Goal: Task Accomplishment & Management: Complete application form

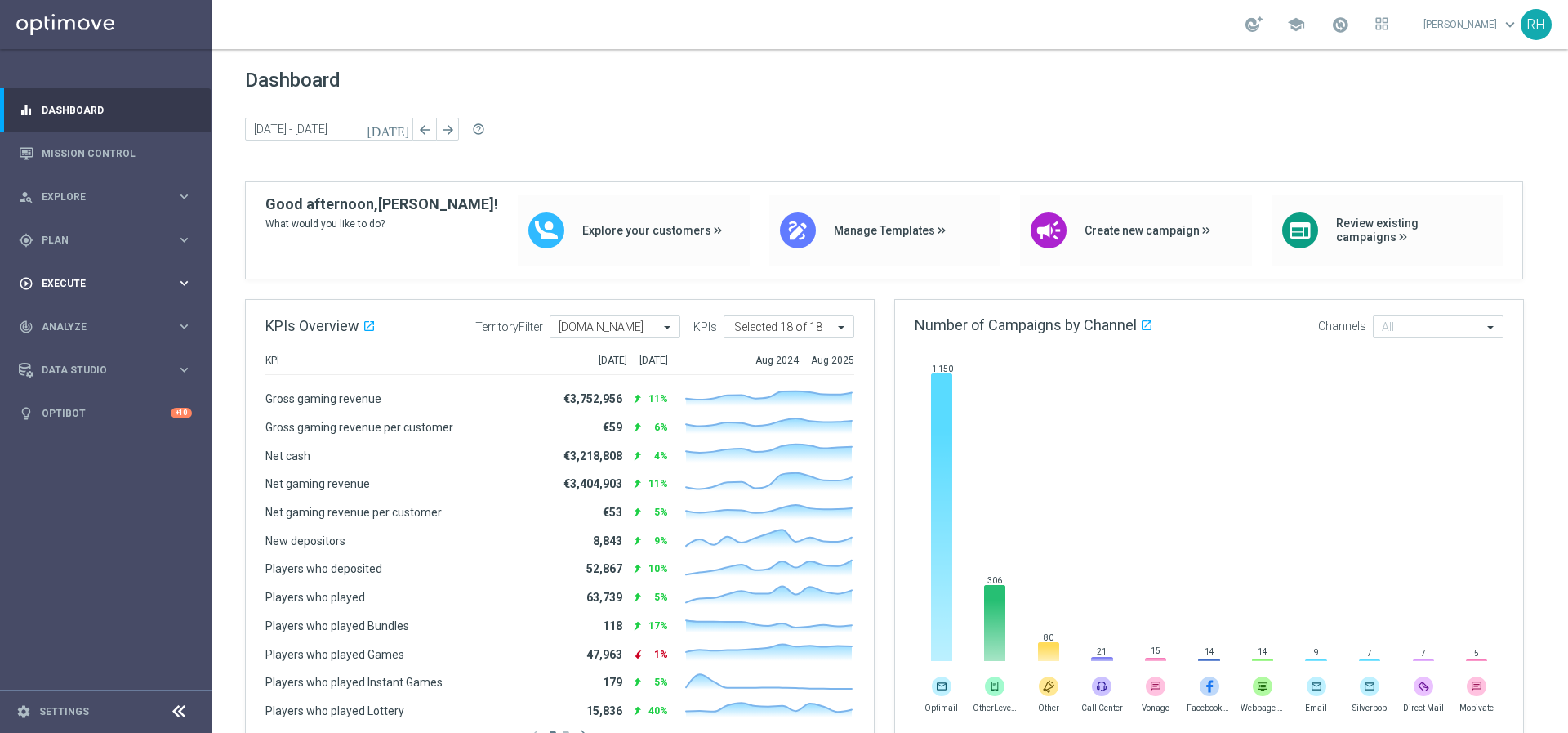
click at [31, 281] on icon "play_circle_outline" at bounding box center [26, 283] width 15 height 15
click at [88, 235] on span "Plan" at bounding box center [109, 240] width 134 height 10
click at [93, 319] on span "Templates" at bounding box center [102, 322] width 117 height 10
click at [79, 348] on link "Optimail" at bounding box center [110, 347] width 119 height 13
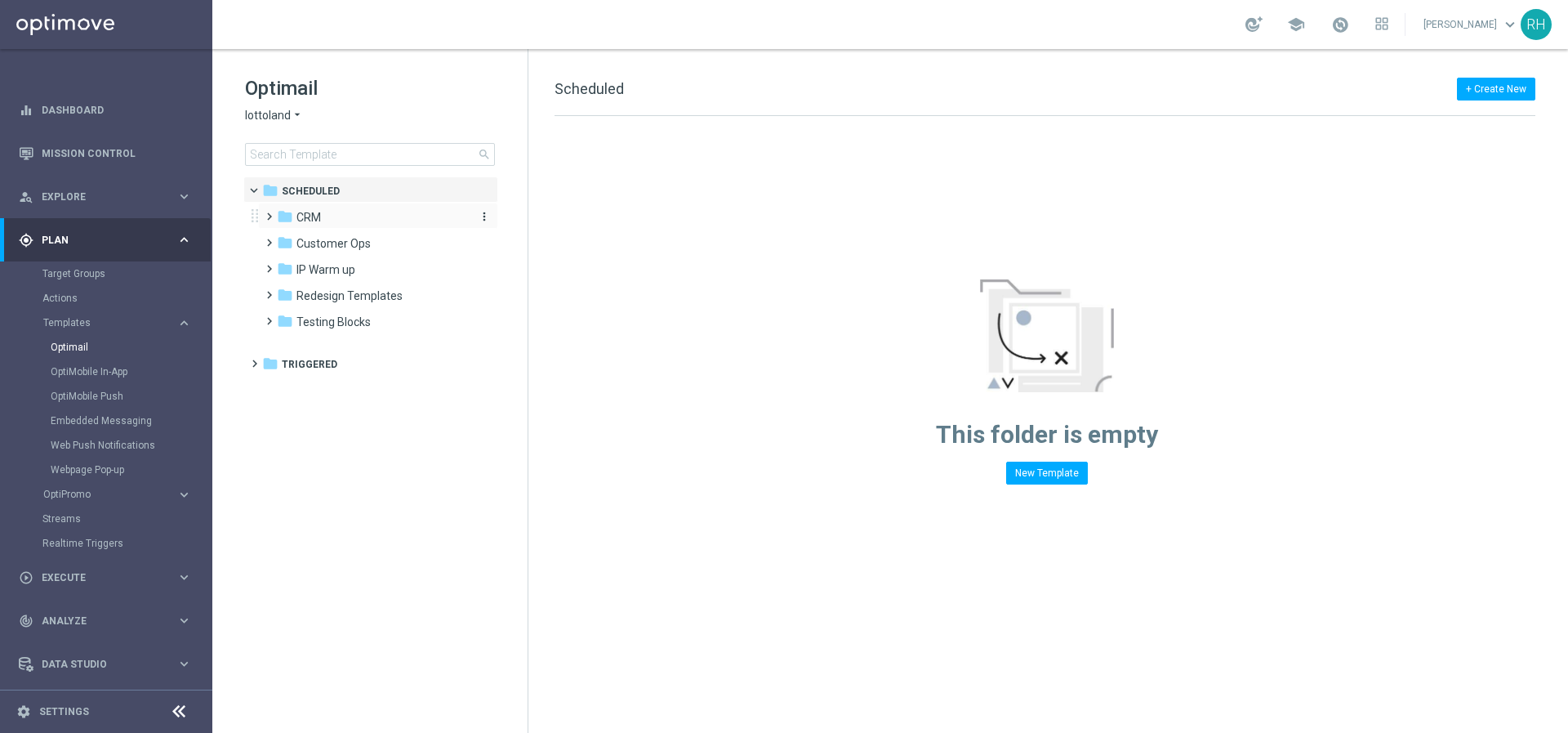
click at [300, 221] on span "CRM" at bounding box center [308, 217] width 25 height 15
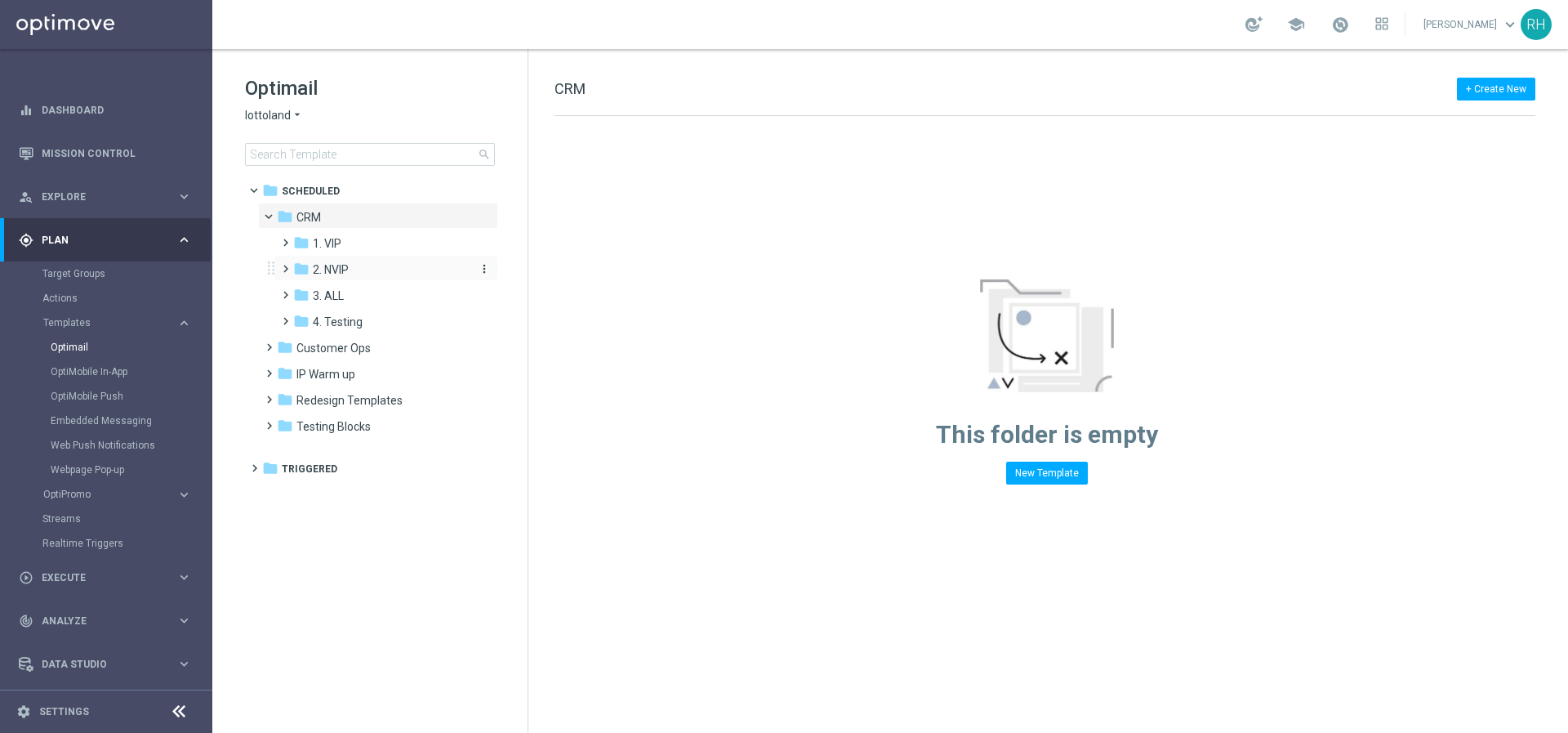
click at [311, 267] on div "folder 2. NVIP" at bounding box center [380, 270] width 174 height 19
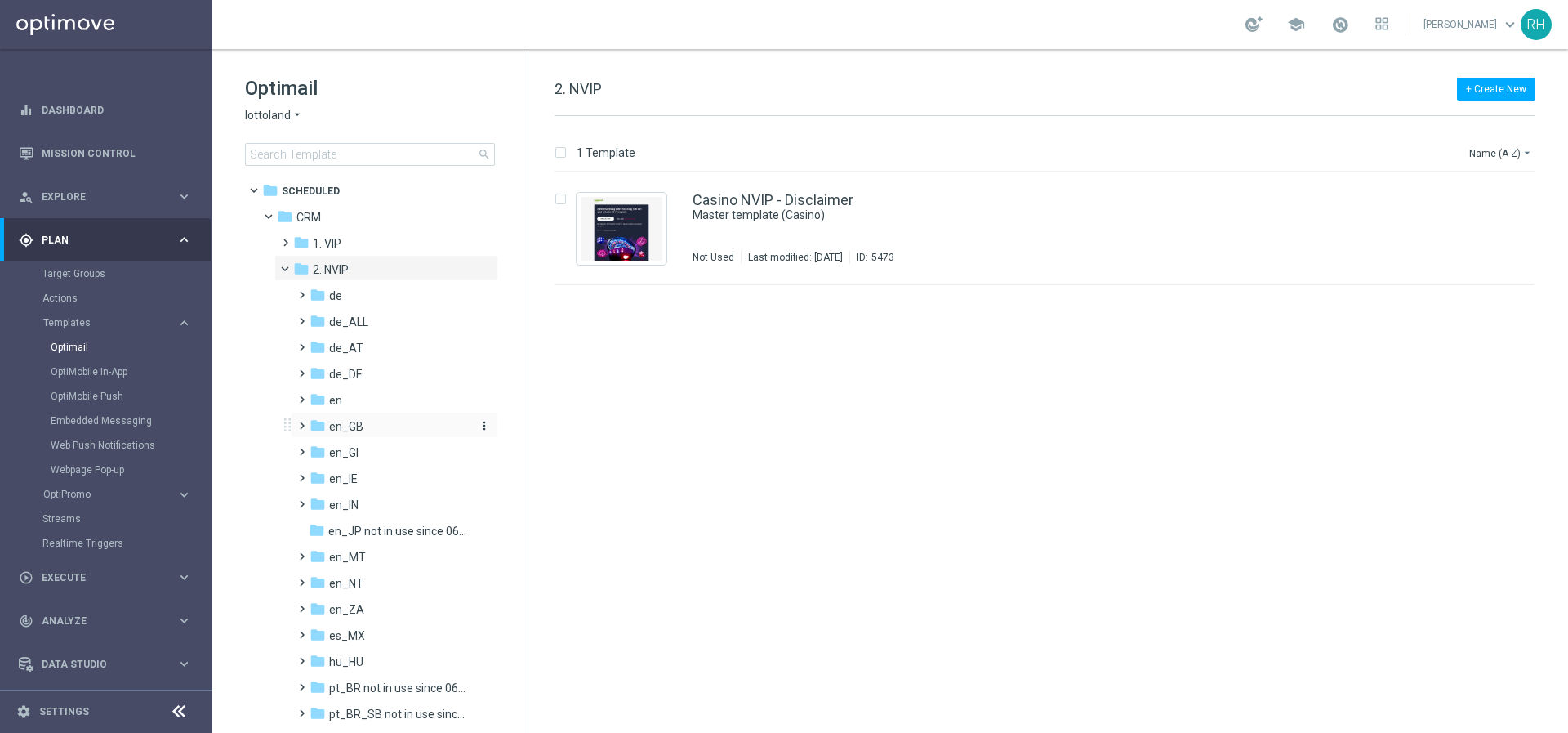
click at [333, 427] on span "en_GB" at bounding box center [346, 426] width 35 height 15
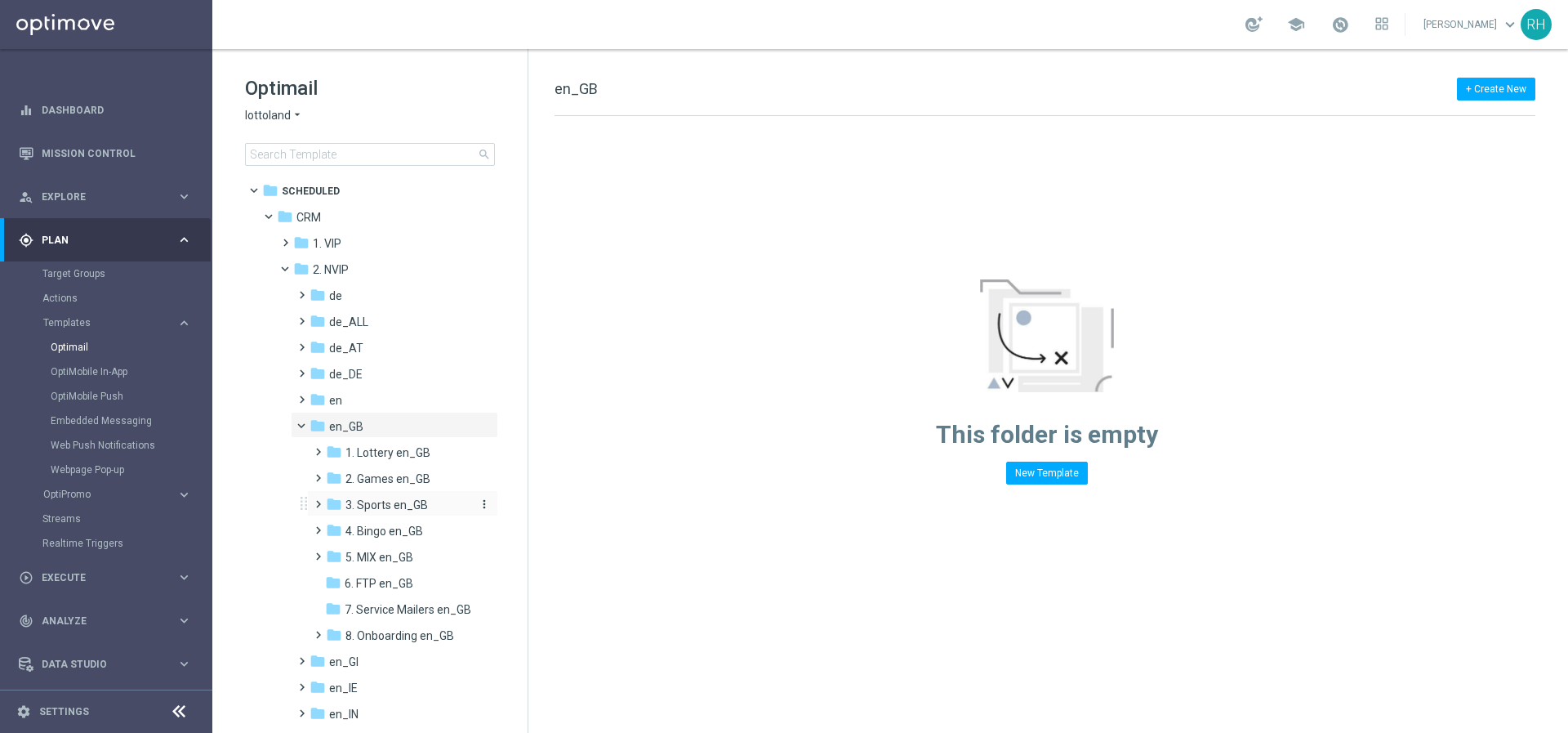
click at [368, 504] on span "3. Sports en_GB" at bounding box center [386, 505] width 83 height 15
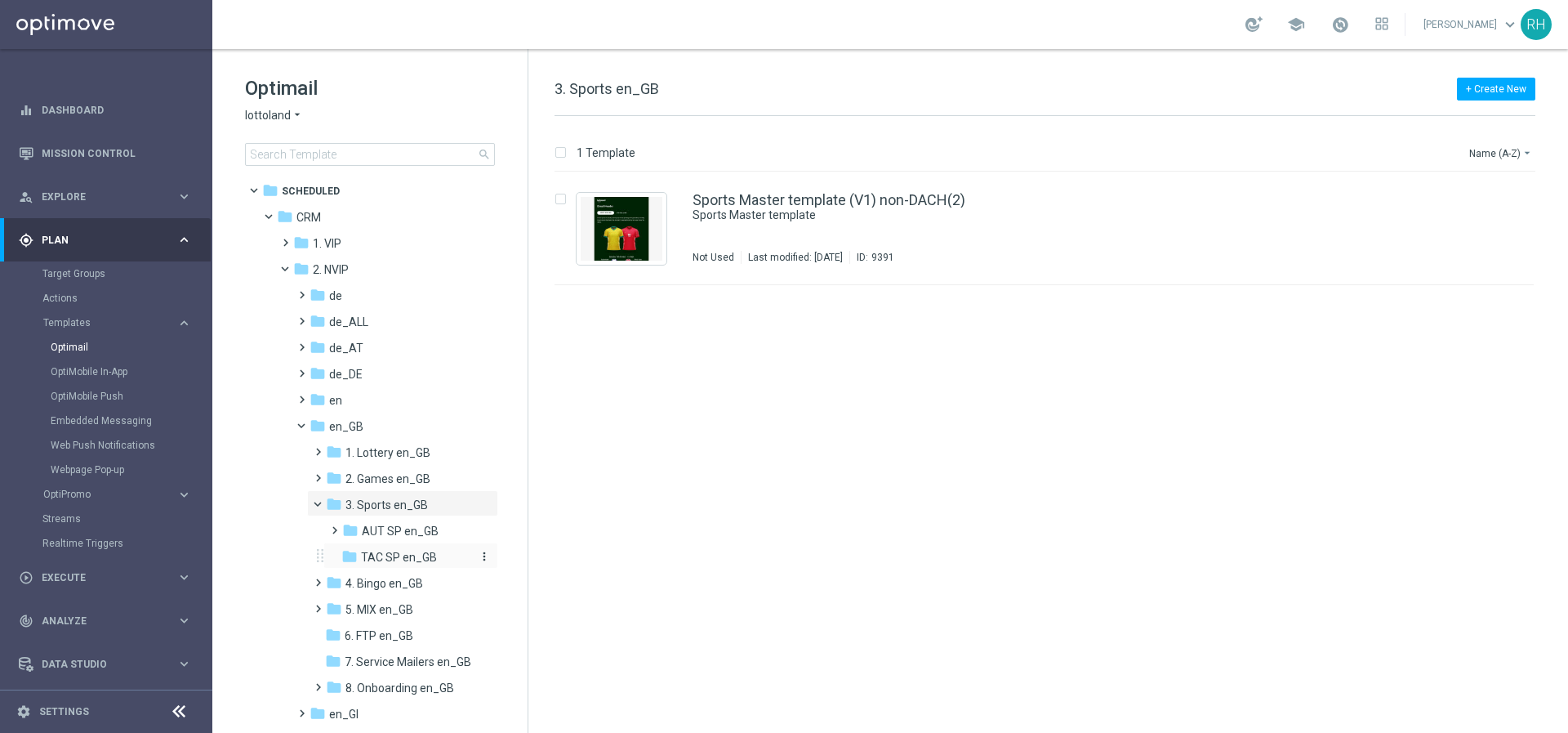
click at [400, 551] on span "TAC SP en_GB" at bounding box center [399, 557] width 76 height 15
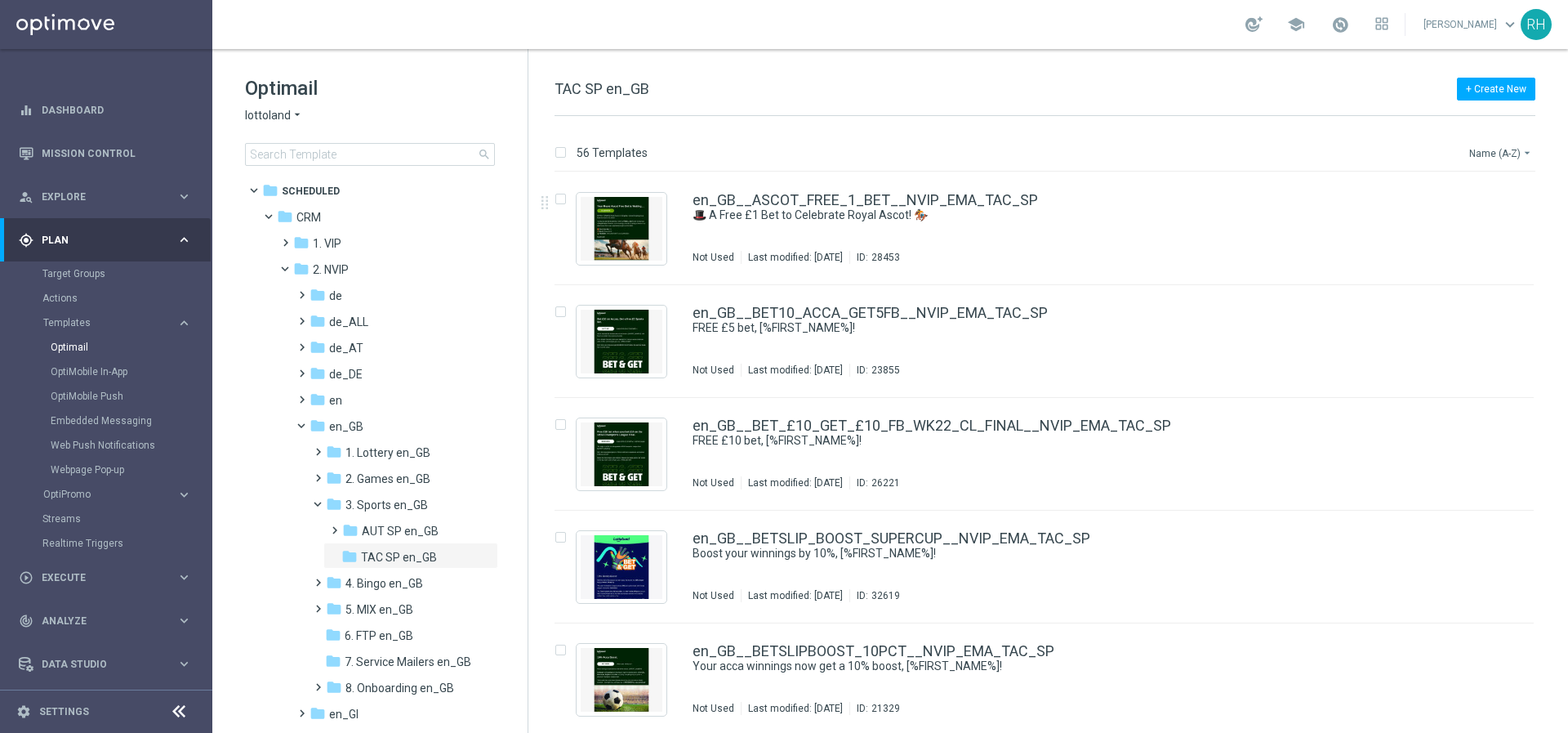
click at [1504, 150] on button "Name (A-Z) arrow_drop_down" at bounding box center [1501, 153] width 68 height 20
click at [1470, 228] on span "Date Modified (Newest)" at bounding box center [1472, 225] width 109 height 12
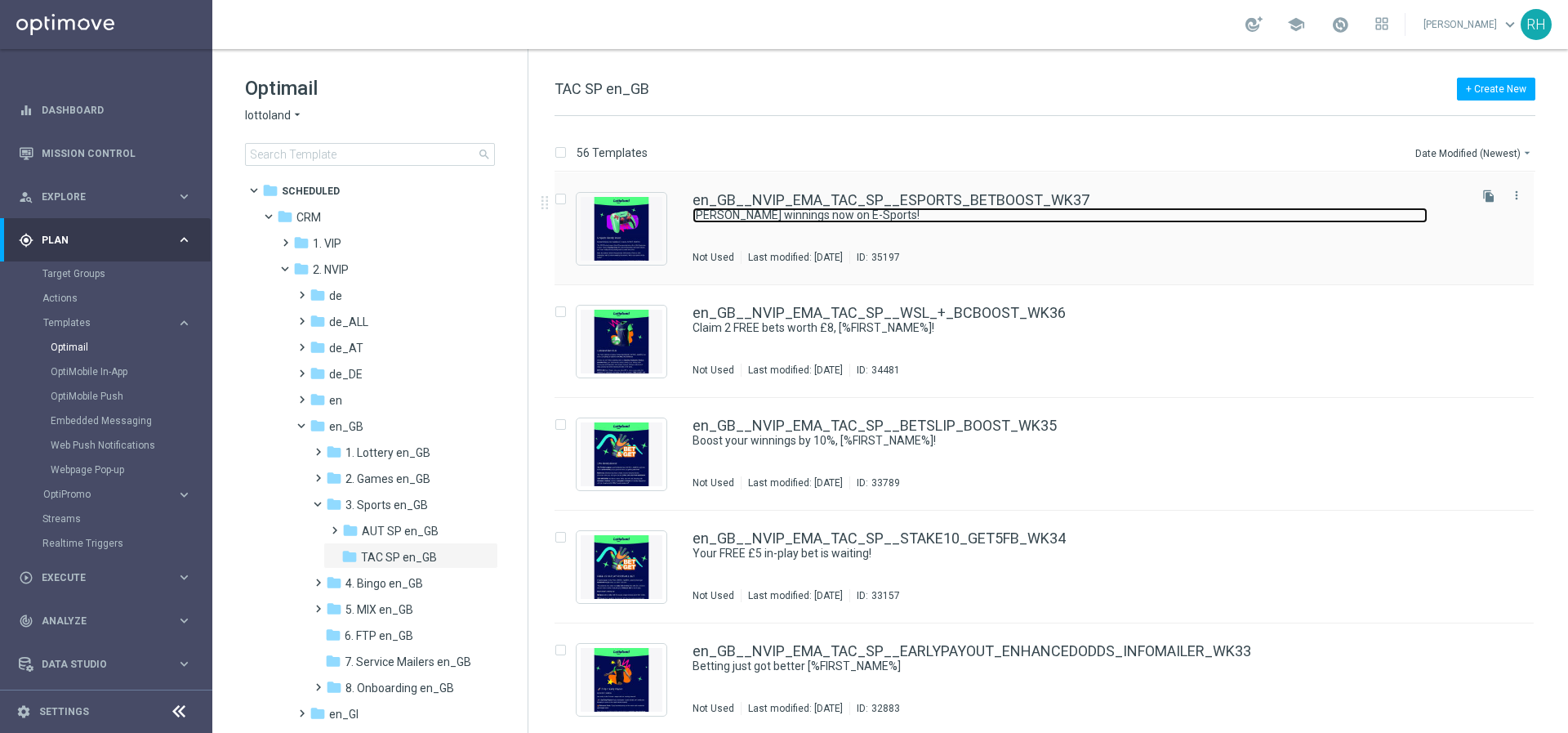
click at [1258, 216] on link "Boost winnings now on E-Sports!" at bounding box center [1060, 214] width 735 height 15
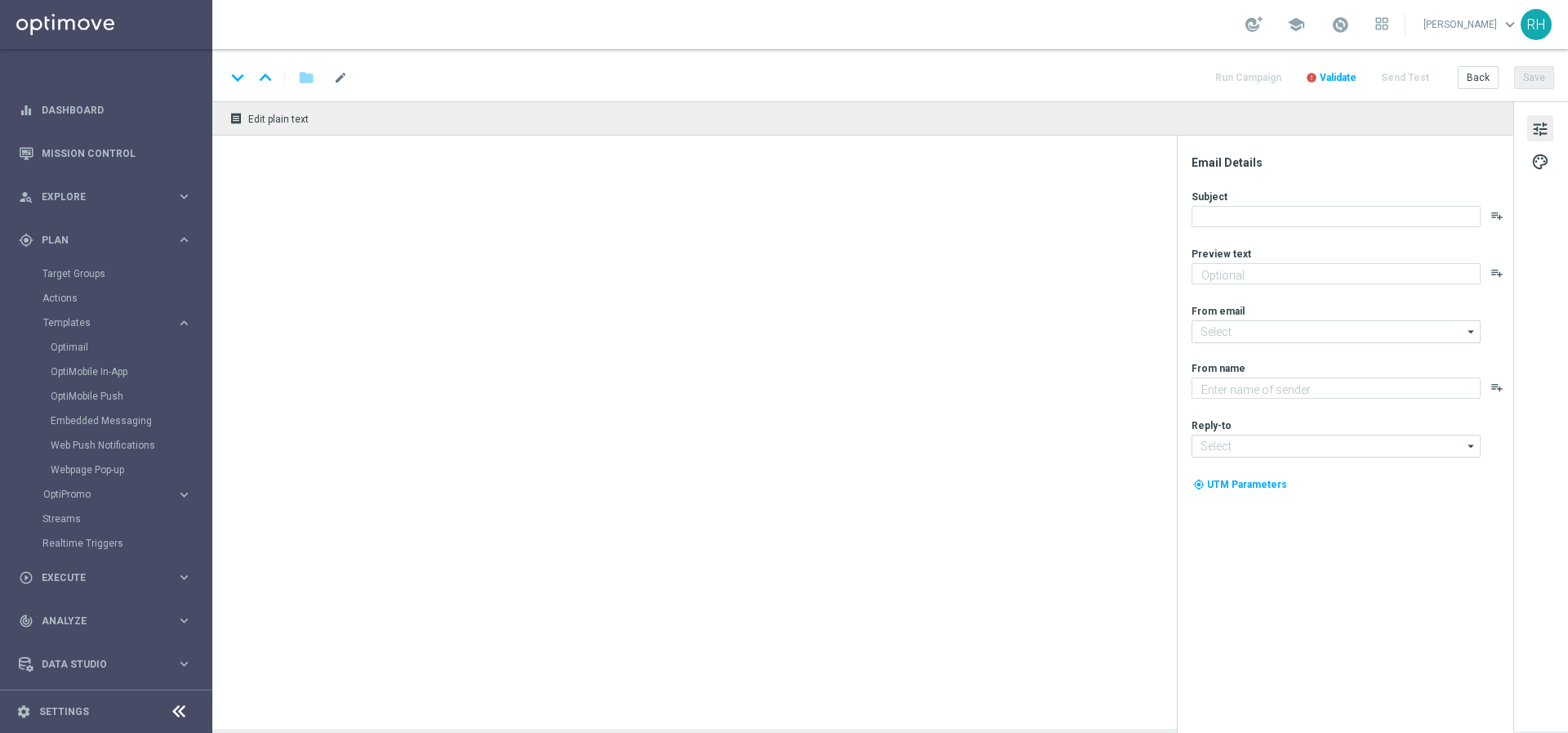
type textarea "Rocket League and Valorant - time to place your bets!"
type input "mail@crm.lottoland.com"
type textarea "Lottoland"
type input "support@lottoland.co.uk"
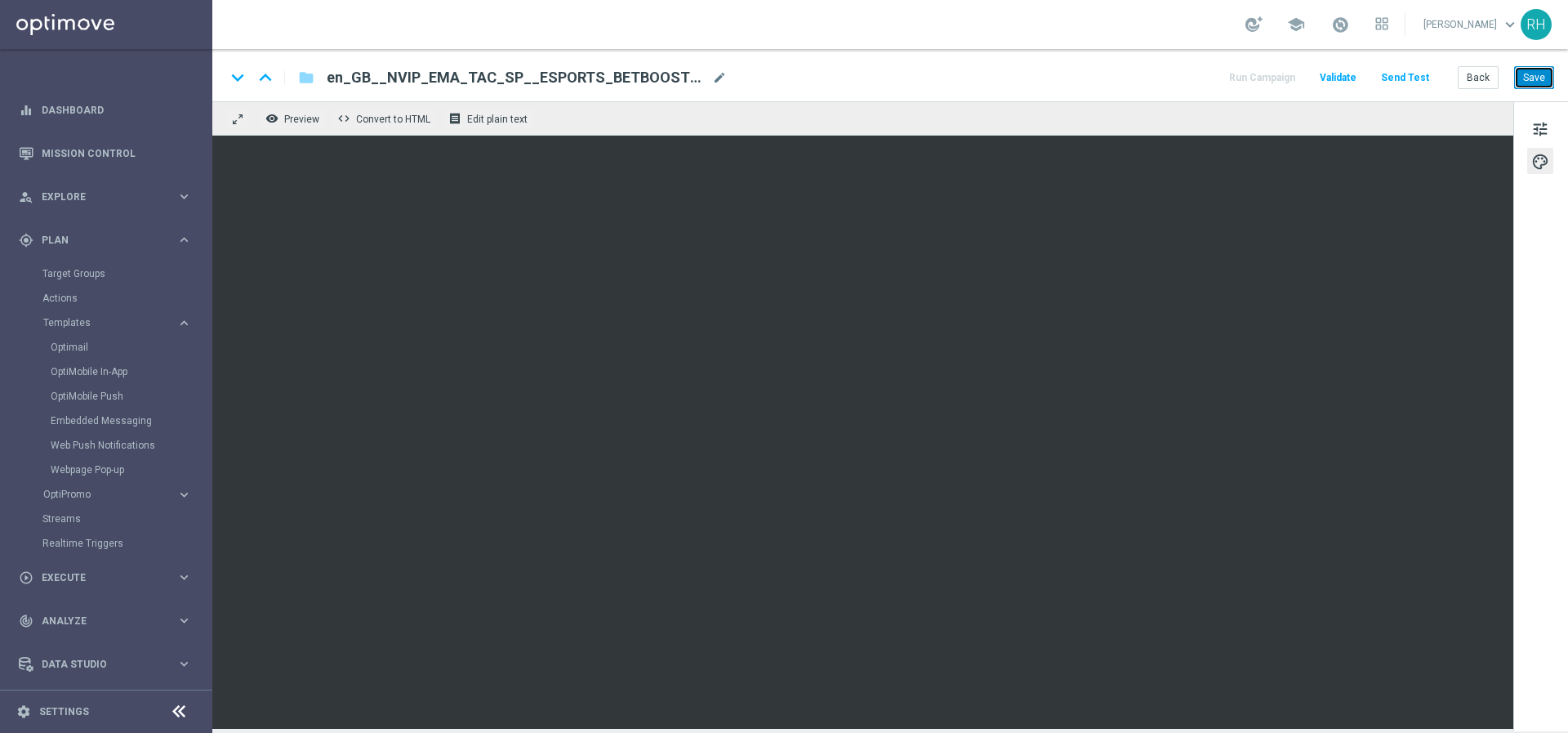
click at [1536, 76] on button "Save" at bounding box center [1533, 77] width 40 height 23
click at [1424, 81] on button "Send Test" at bounding box center [1405, 78] width 53 height 22
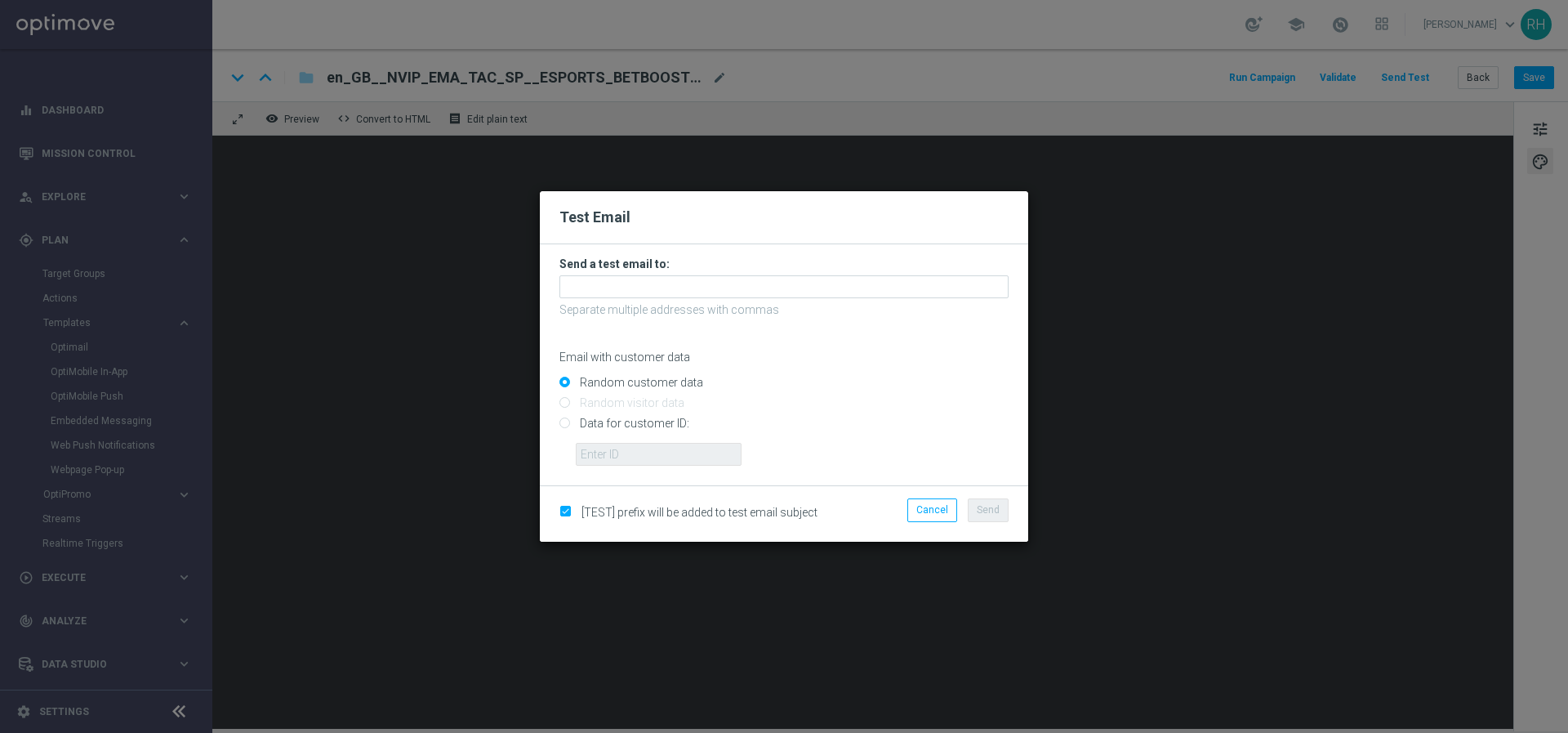
click at [567, 421] on input "Data for customer ID:" at bounding box center [784, 430] width 449 height 23
radio input "true"
click at [626, 457] on input "text" at bounding box center [658, 453] width 166 height 23
type input "9388689"
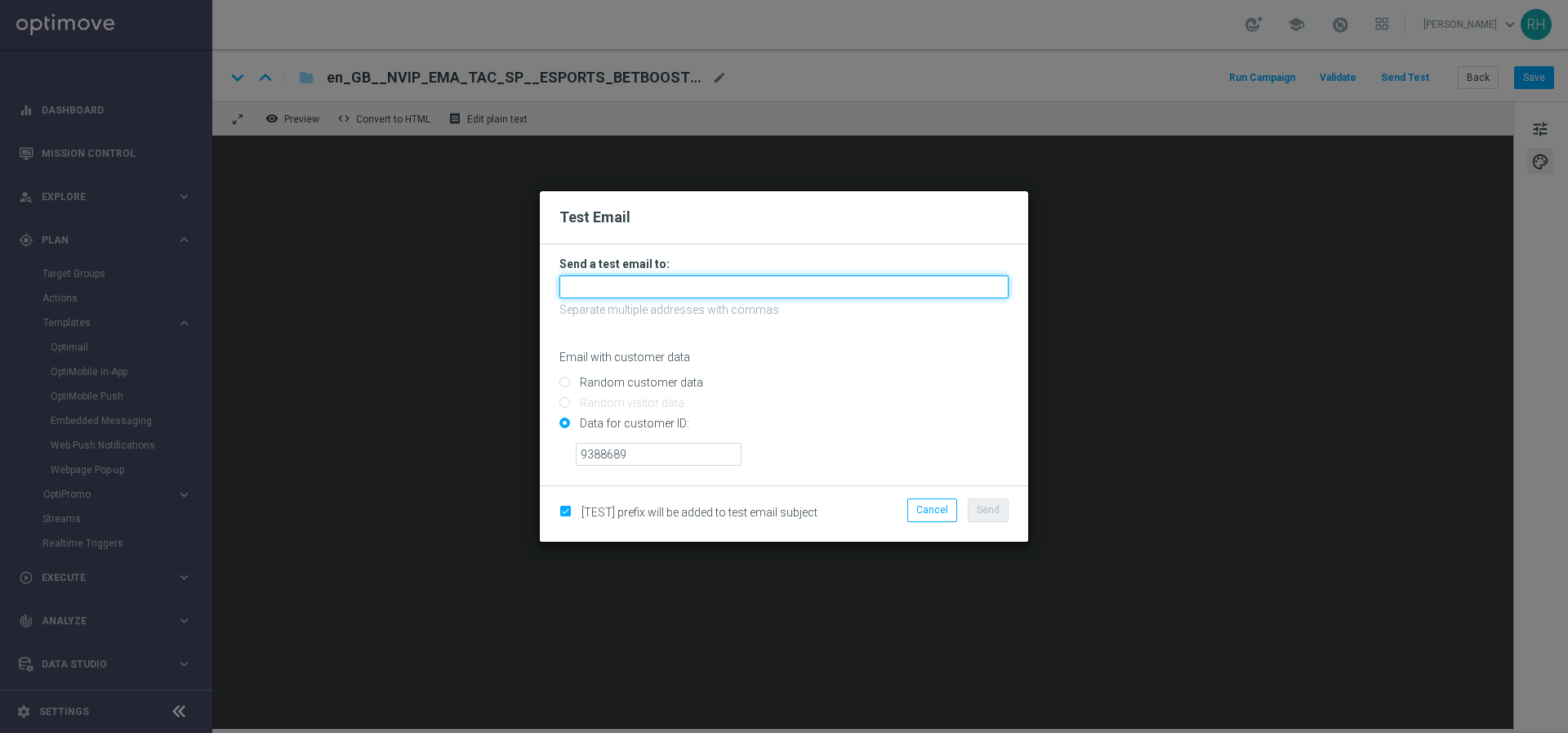
click at [696, 288] on input "text" at bounding box center [784, 286] width 449 height 23
click at [627, 289] on input "r" at bounding box center [784, 286] width 449 height 23
paste input "nikola.misotova@lottoland.com"
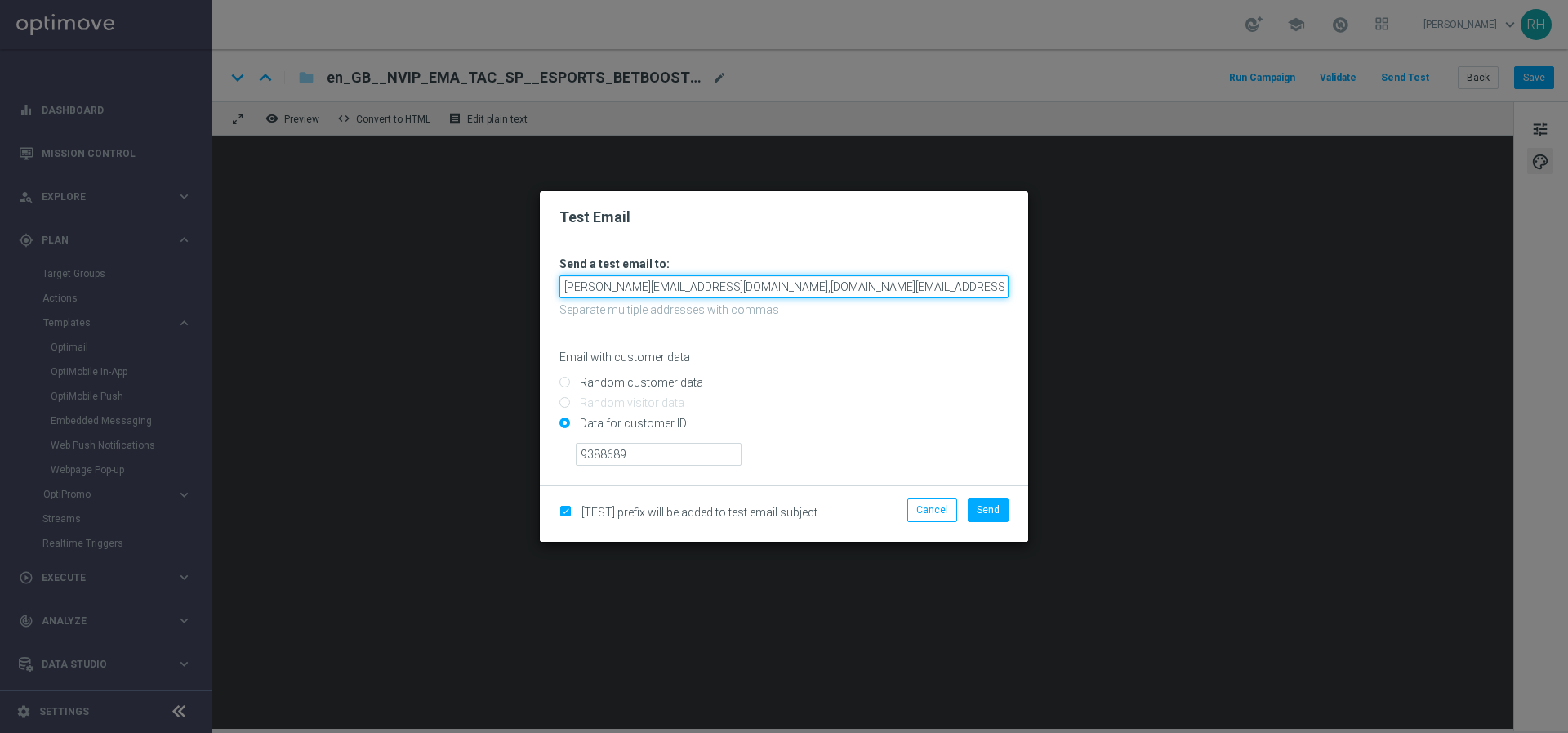
paste input "leslie.martinez@lottoland.com"
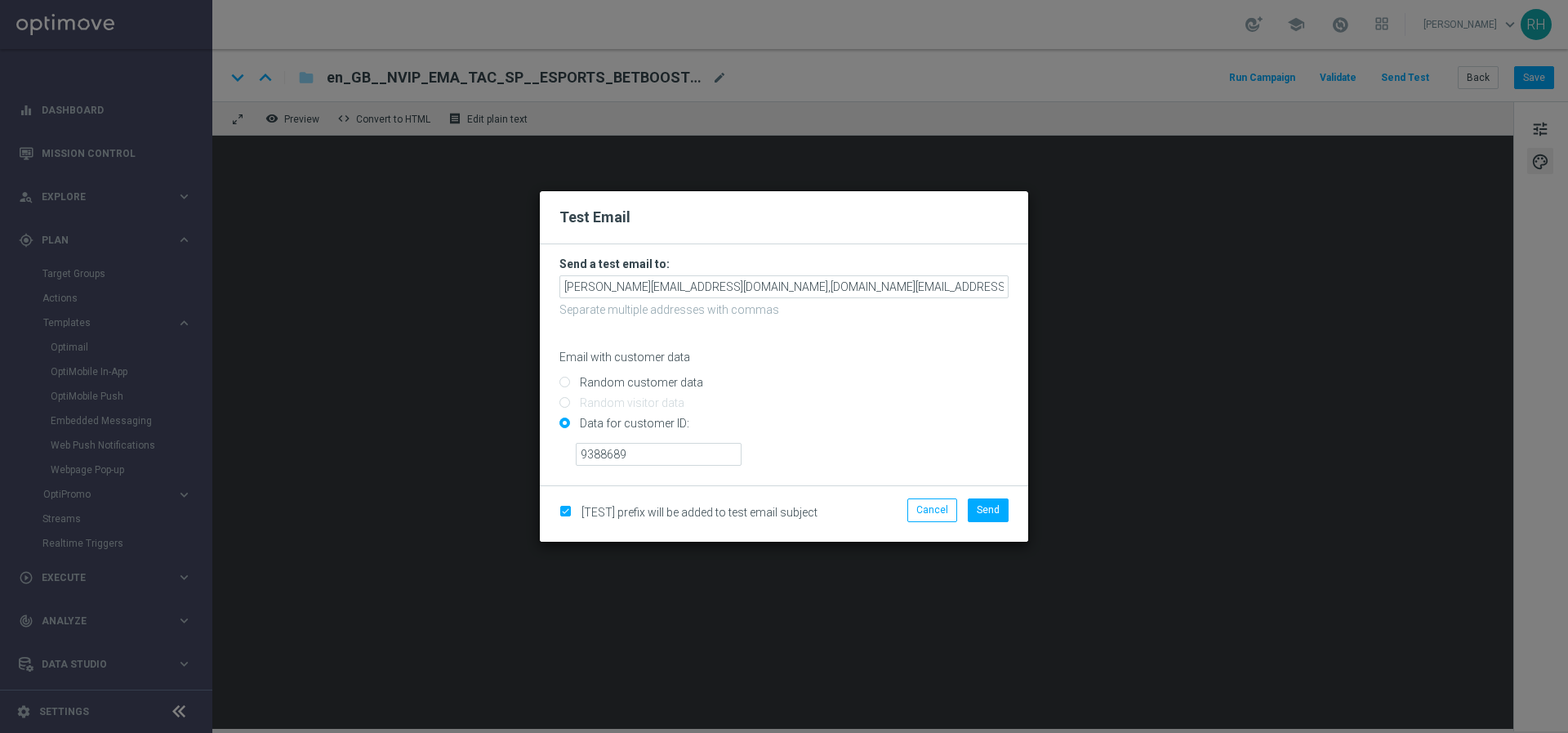
click at [944, 272] on form "Send a test email to: nikola.misotova@lottoland.com,nikola.misotova@lottoland.c…" at bounding box center [784, 361] width 449 height 209
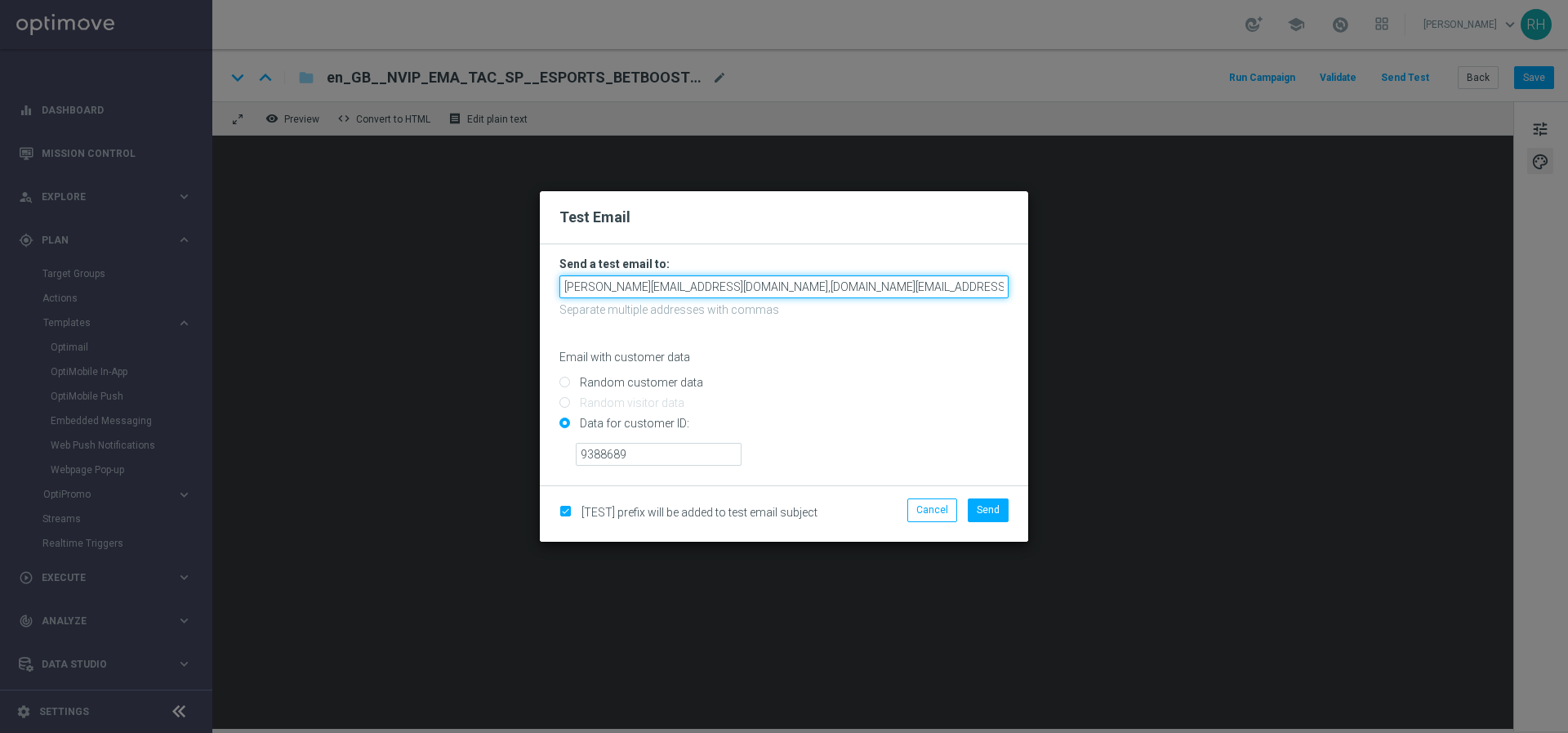
click at [942, 292] on input "nikola.misotova@lottoland.com,nikola.misotova@lottoland.com,leslie.martinez@lot…" at bounding box center [784, 286] width 449 height 23
click at [1005, 289] on input "nikola.misotova@lottoland.com,nikola.misotova@lottoland.com,leslie.martinez@lot…" at bounding box center [784, 286] width 449 height 23
paste input "adam.bloor@lottoland.com"
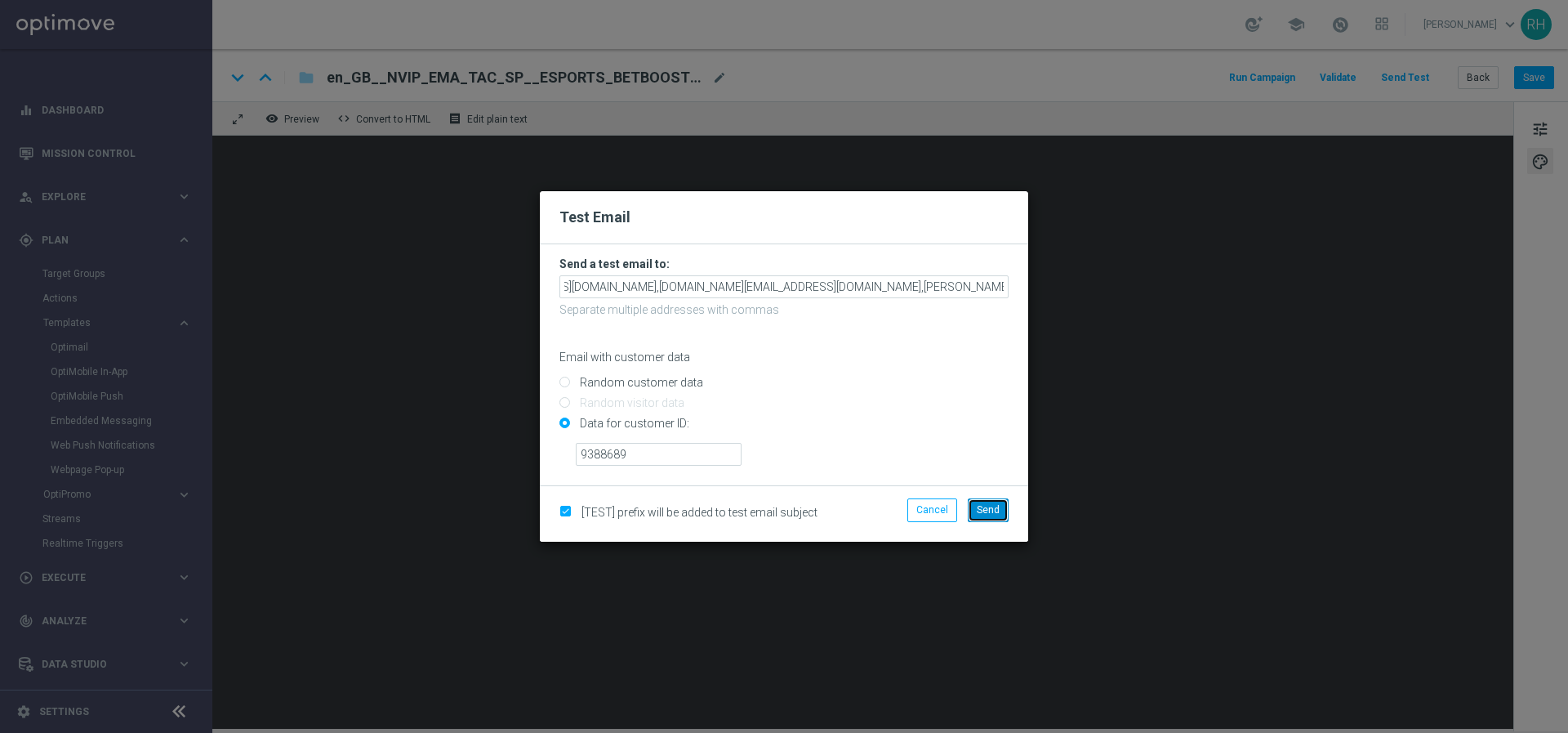
click at [1001, 516] on button "Send" at bounding box center [988, 510] width 41 height 23
type input "nikola.misotova@lottoland.com,leslie.martinez@lottoland.com,adam.bloor@lottolan…"
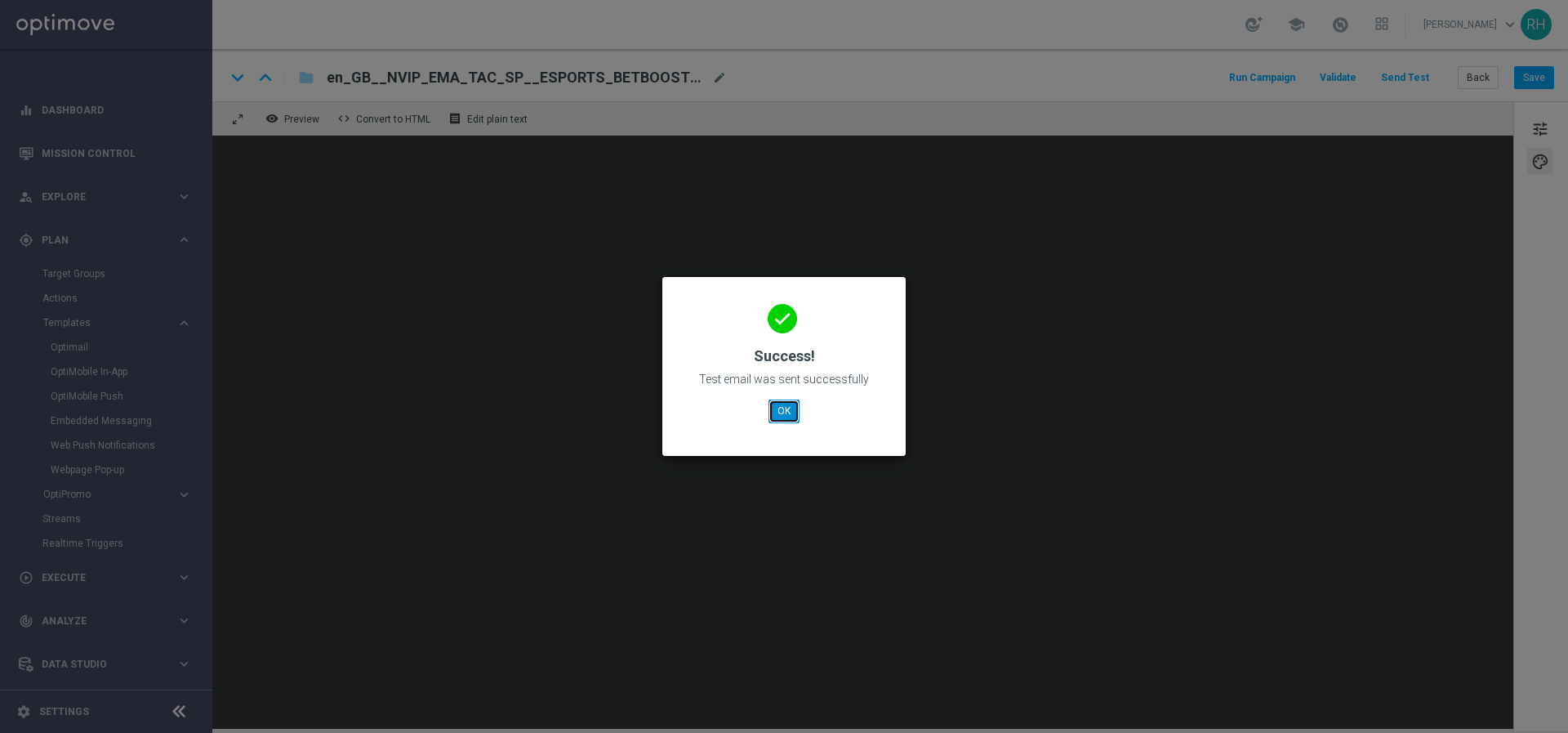
click at [791, 407] on button "OK" at bounding box center [784, 411] width 31 height 23
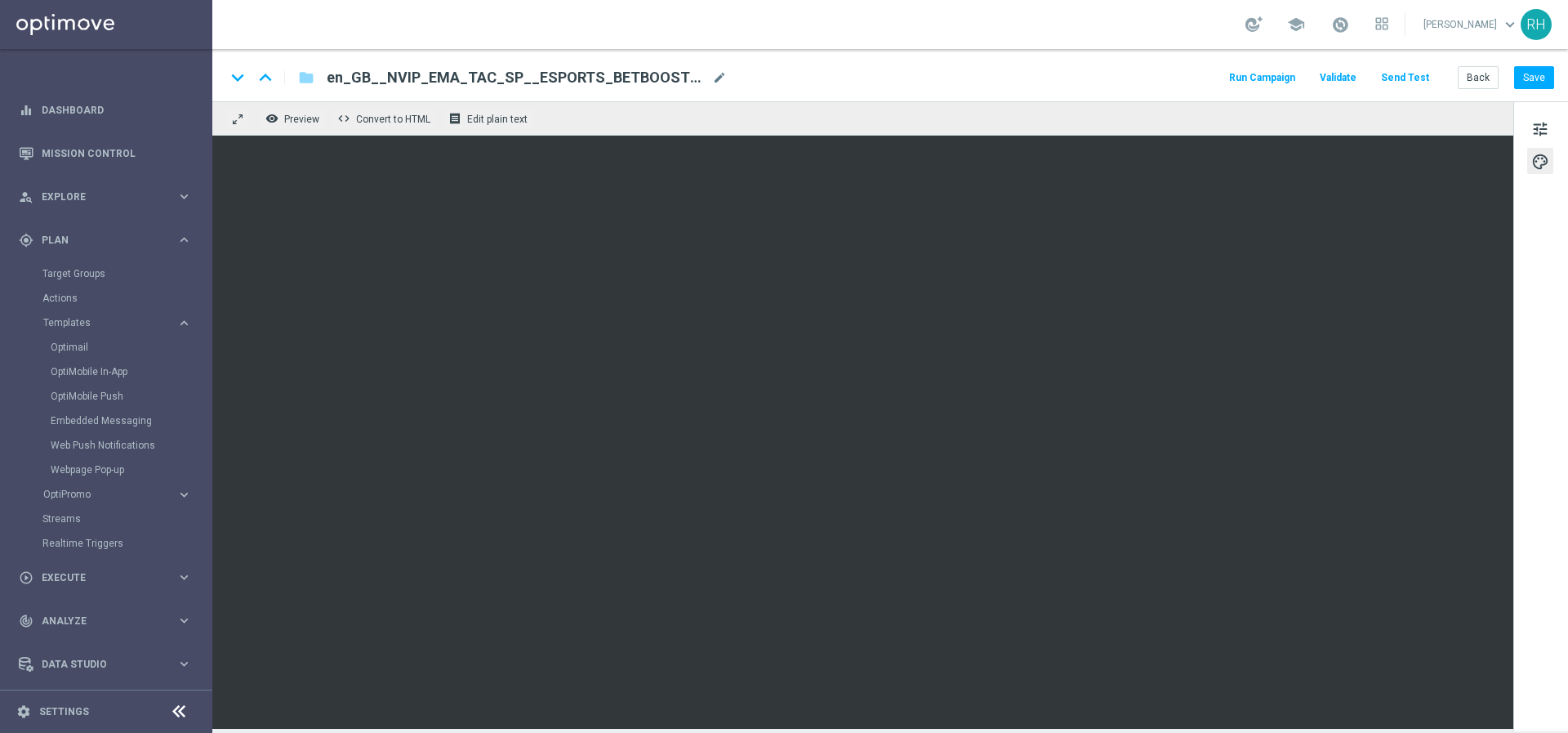
click at [1417, 84] on button "Send Test" at bounding box center [1405, 78] width 53 height 22
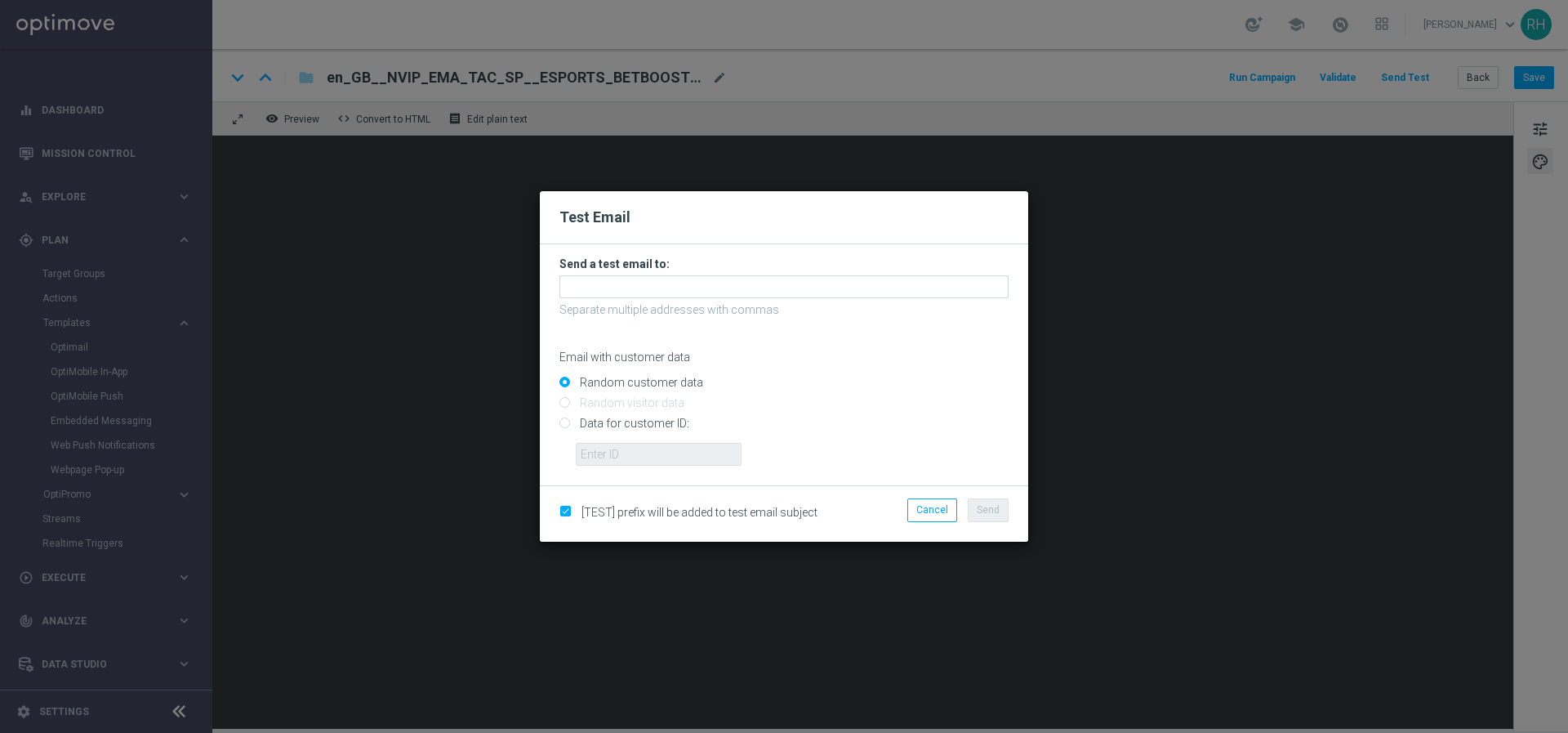
click at [556, 425] on form "Send a test email to: Separate multiple addresses with commas Email with custom…" at bounding box center [784, 364] width 488 height 241
click at [557, 425] on form "Send a test email to: Separate multiple addresses with commas Email with custom…" at bounding box center [784, 364] width 488 height 241
click at [568, 429] on input "Data for customer ID:" at bounding box center [784, 430] width 449 height 23
radio input "true"
click at [601, 449] on input "text" at bounding box center [658, 453] width 166 height 23
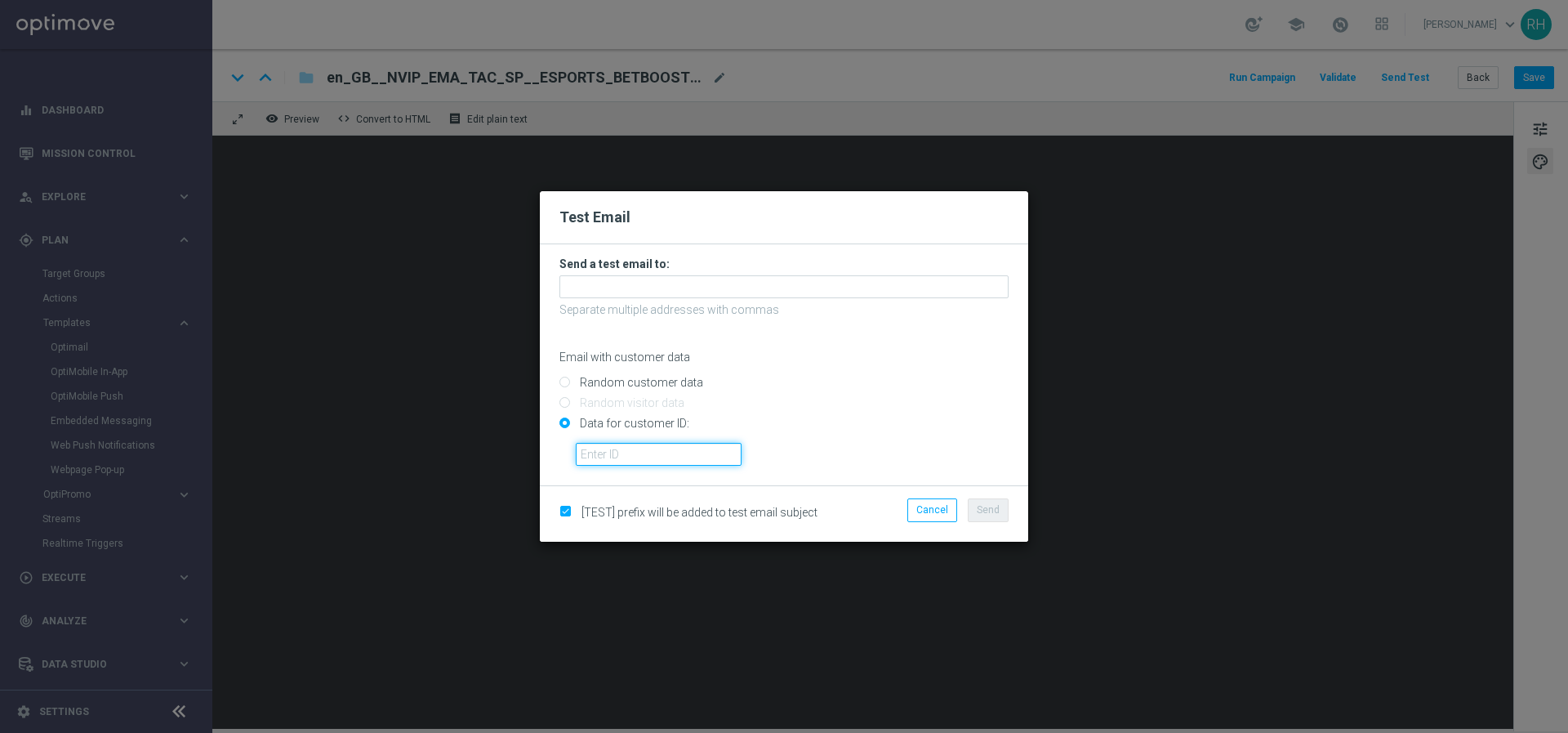
type input "9388689"
click at [701, 272] on form "Send a test email to: Separate multiple addresses with commas Email with custom…" at bounding box center [784, 361] width 449 height 209
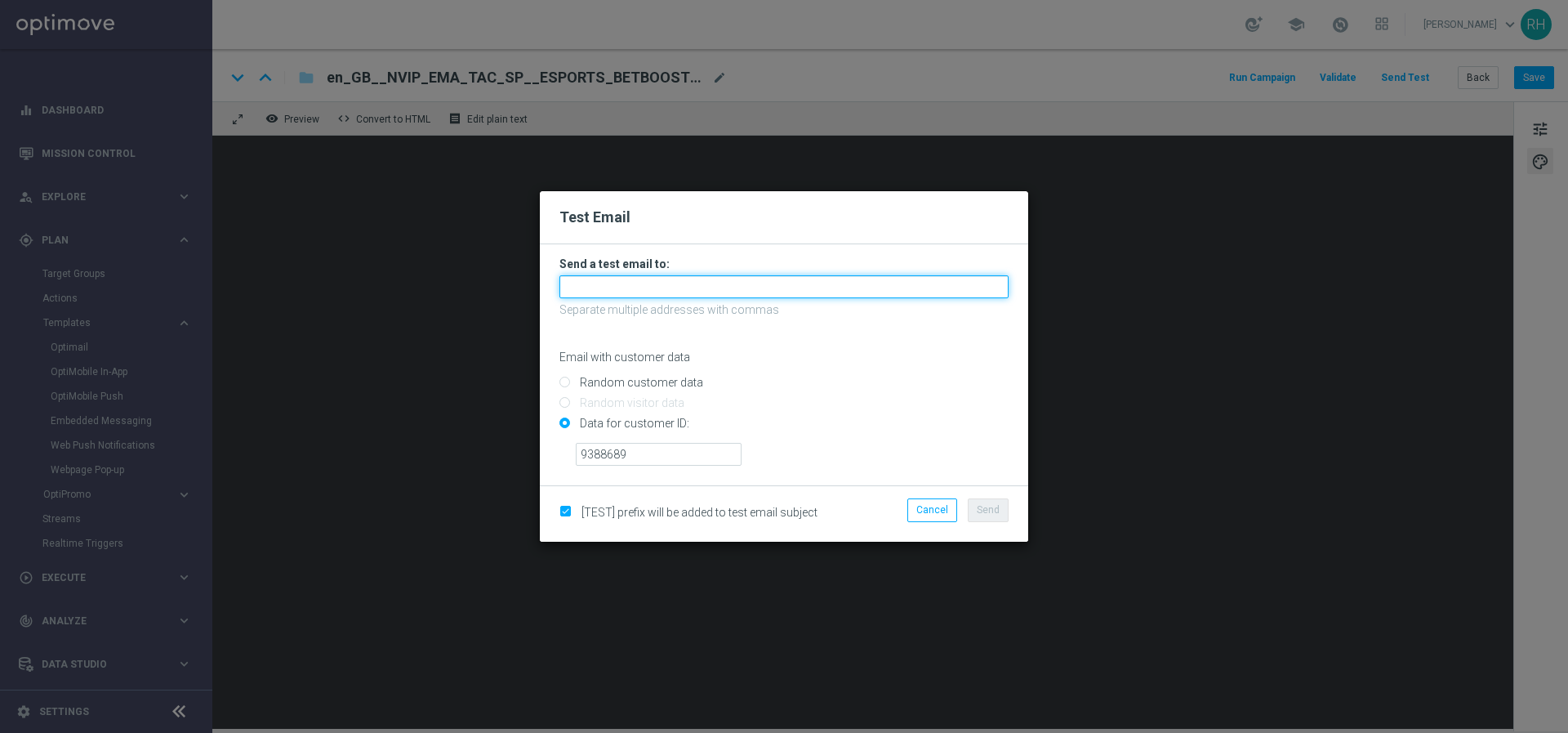
click at [766, 276] on input "text" at bounding box center [784, 286] width 449 height 23
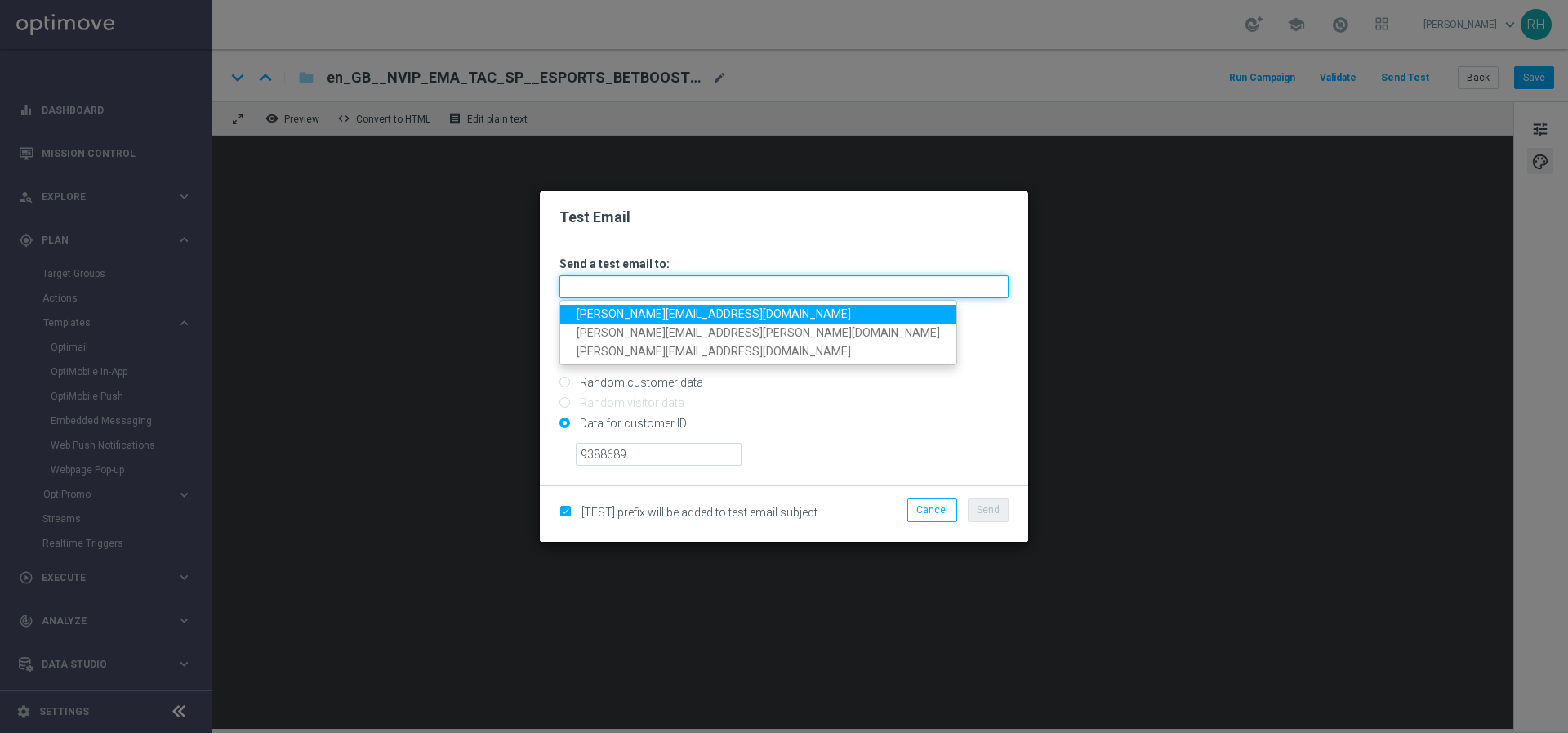
click at [766, 276] on input "text" at bounding box center [784, 286] width 449 height 23
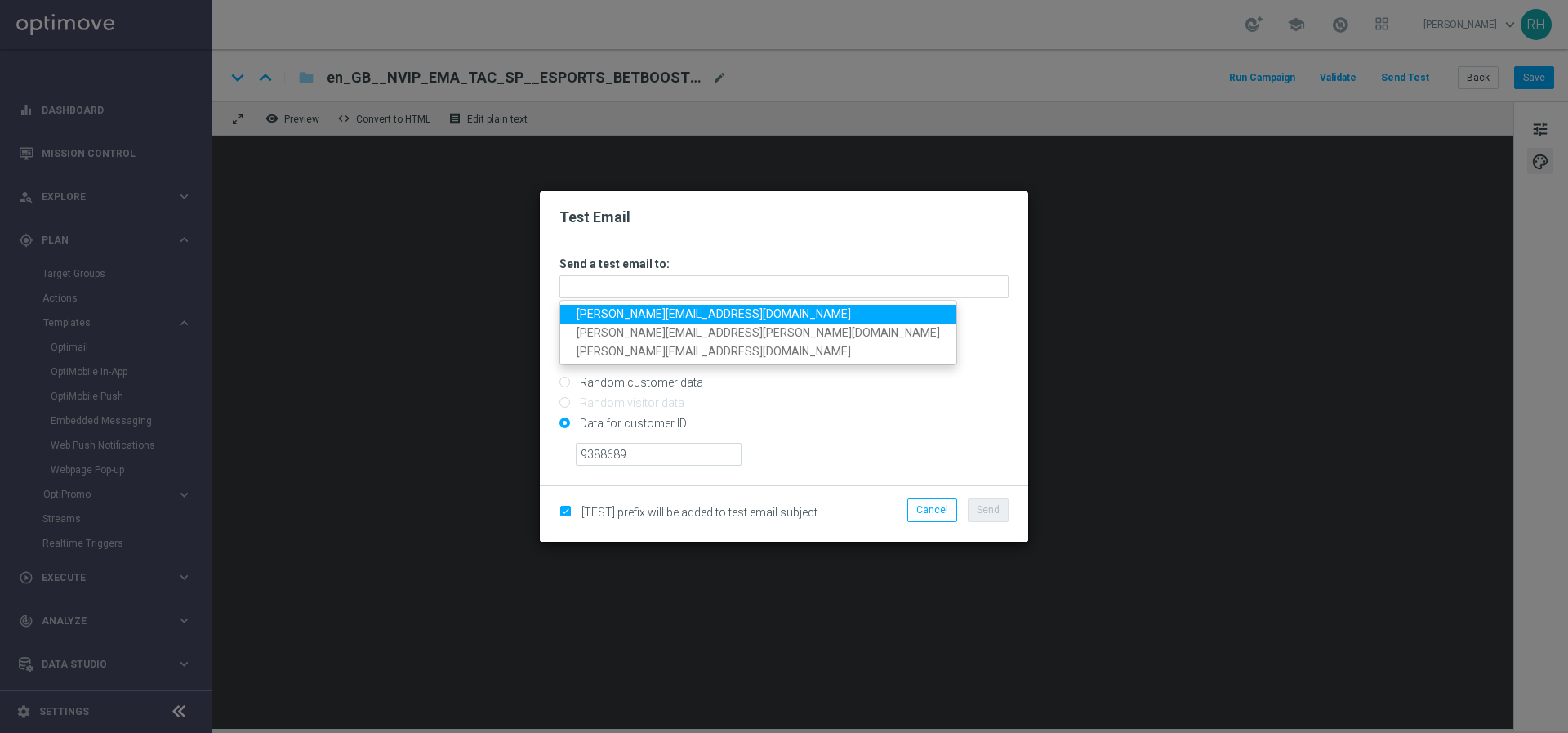
click at [844, 256] on h3 "Send a test email to:" at bounding box center [784, 263] width 449 height 15
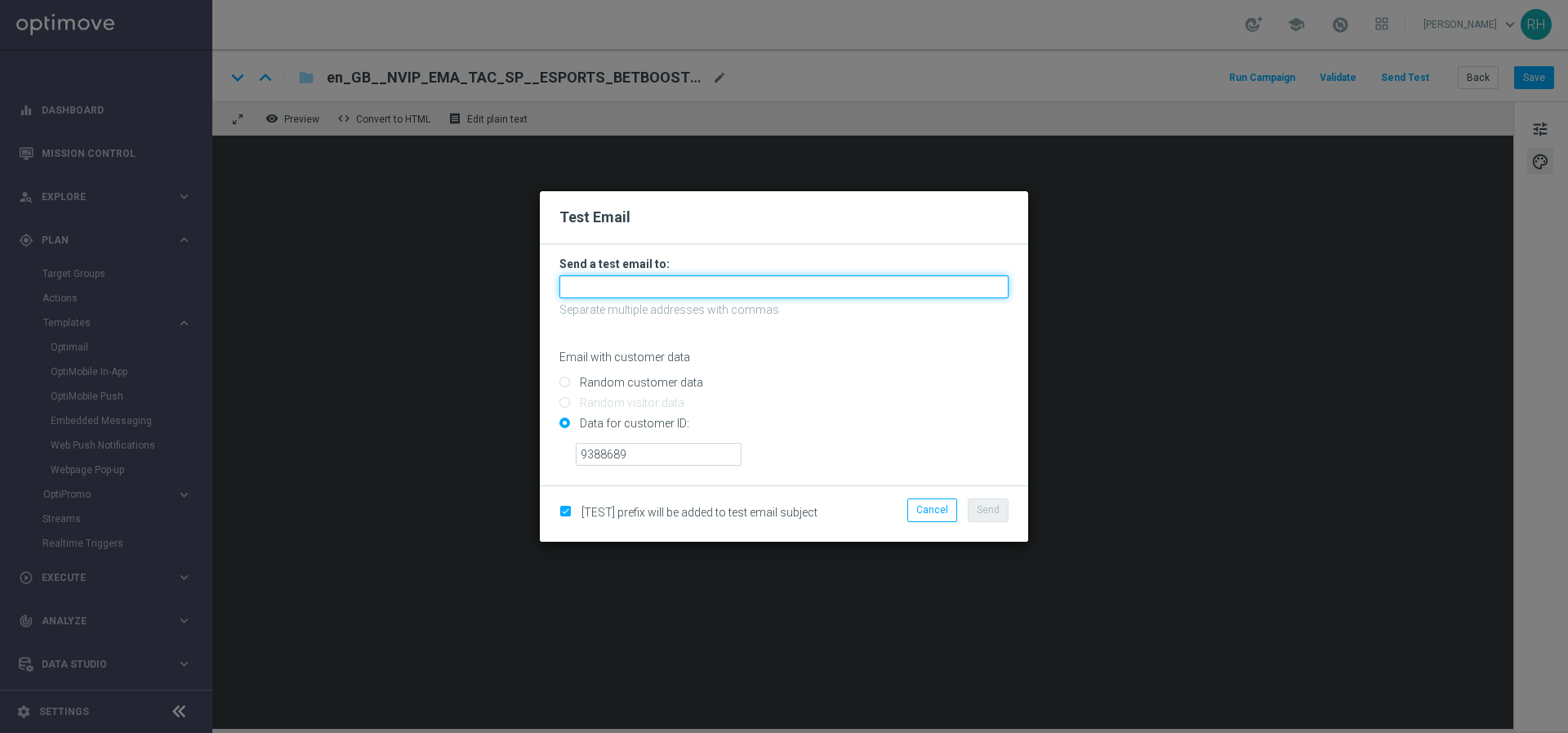
click at [848, 294] on input "text" at bounding box center [784, 286] width 449 height 23
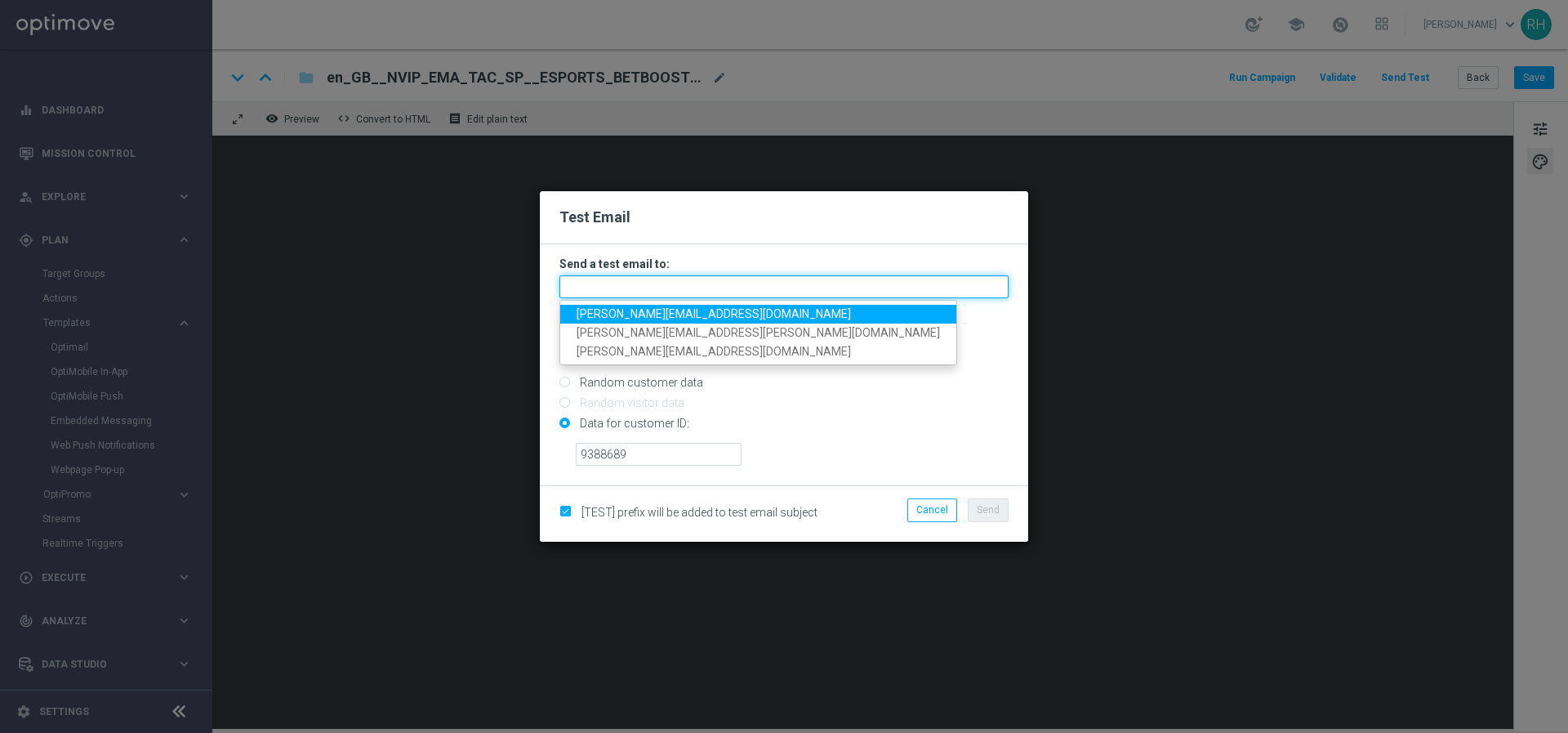
type input "a"
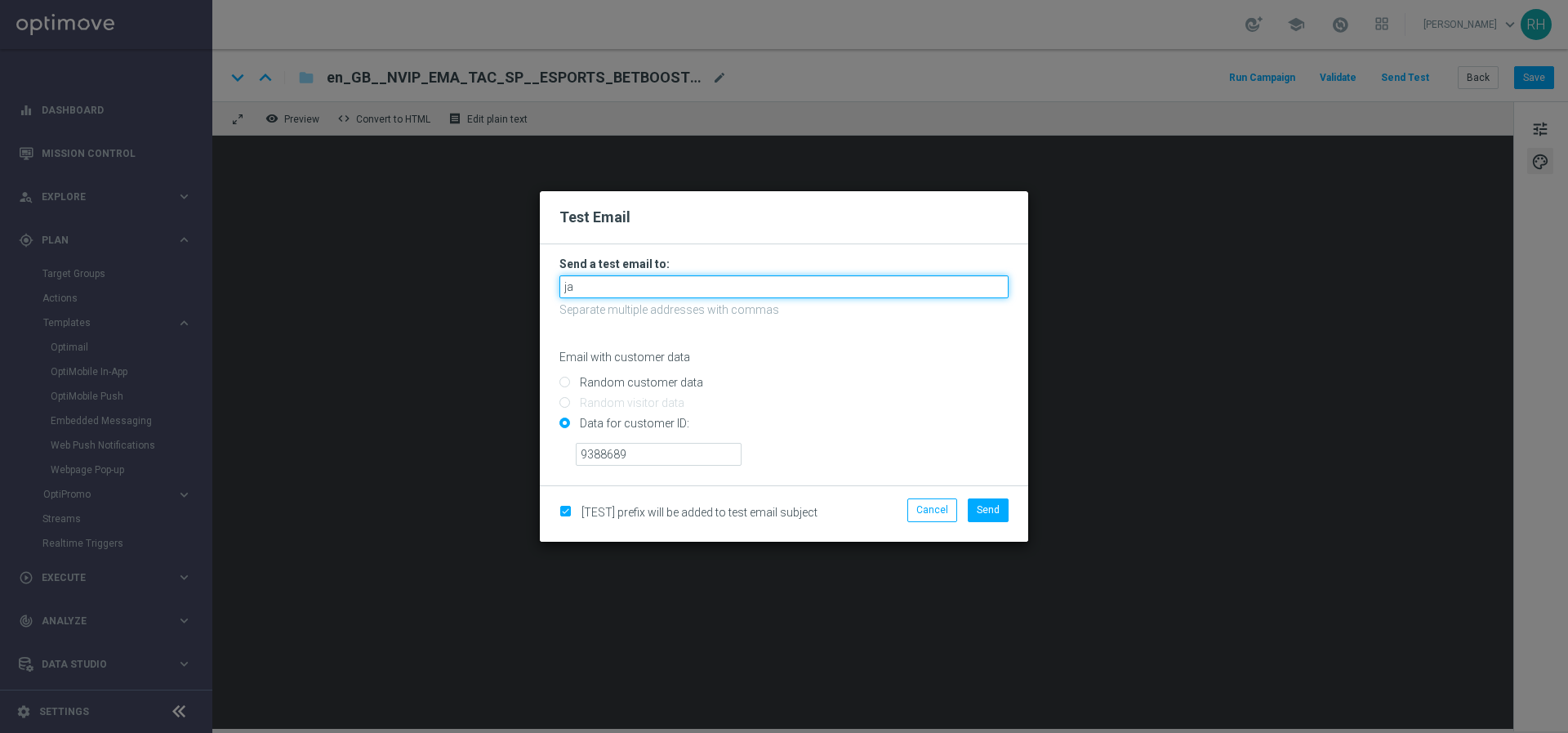
type input "j"
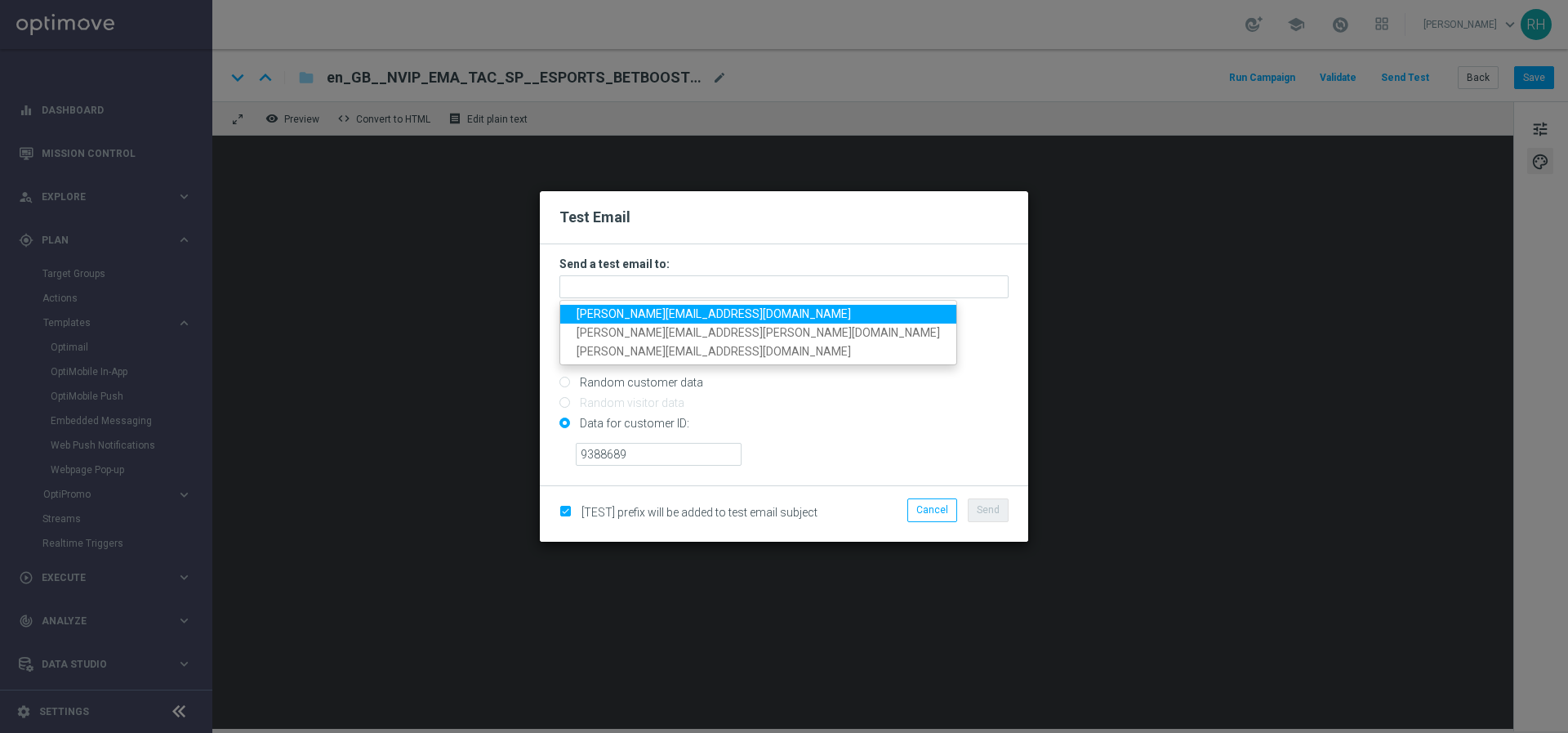
click at [1416, 81] on modal-container "Test Email Send a test email to: nikola.misotova@lottoland.com leslie.martinez@…" at bounding box center [784, 366] width 1568 height 733
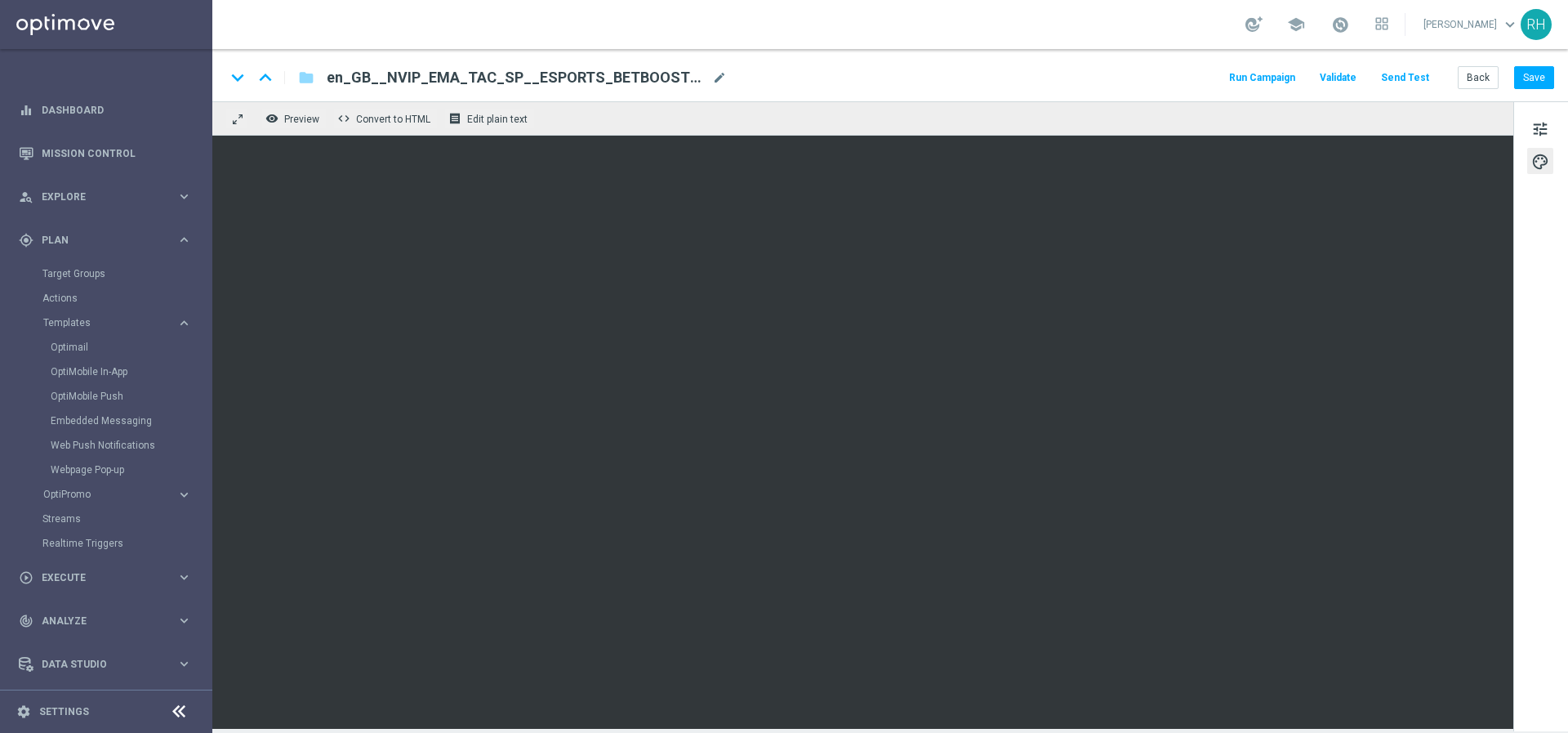
click at [1416, 81] on button "Send Test" at bounding box center [1405, 78] width 53 height 22
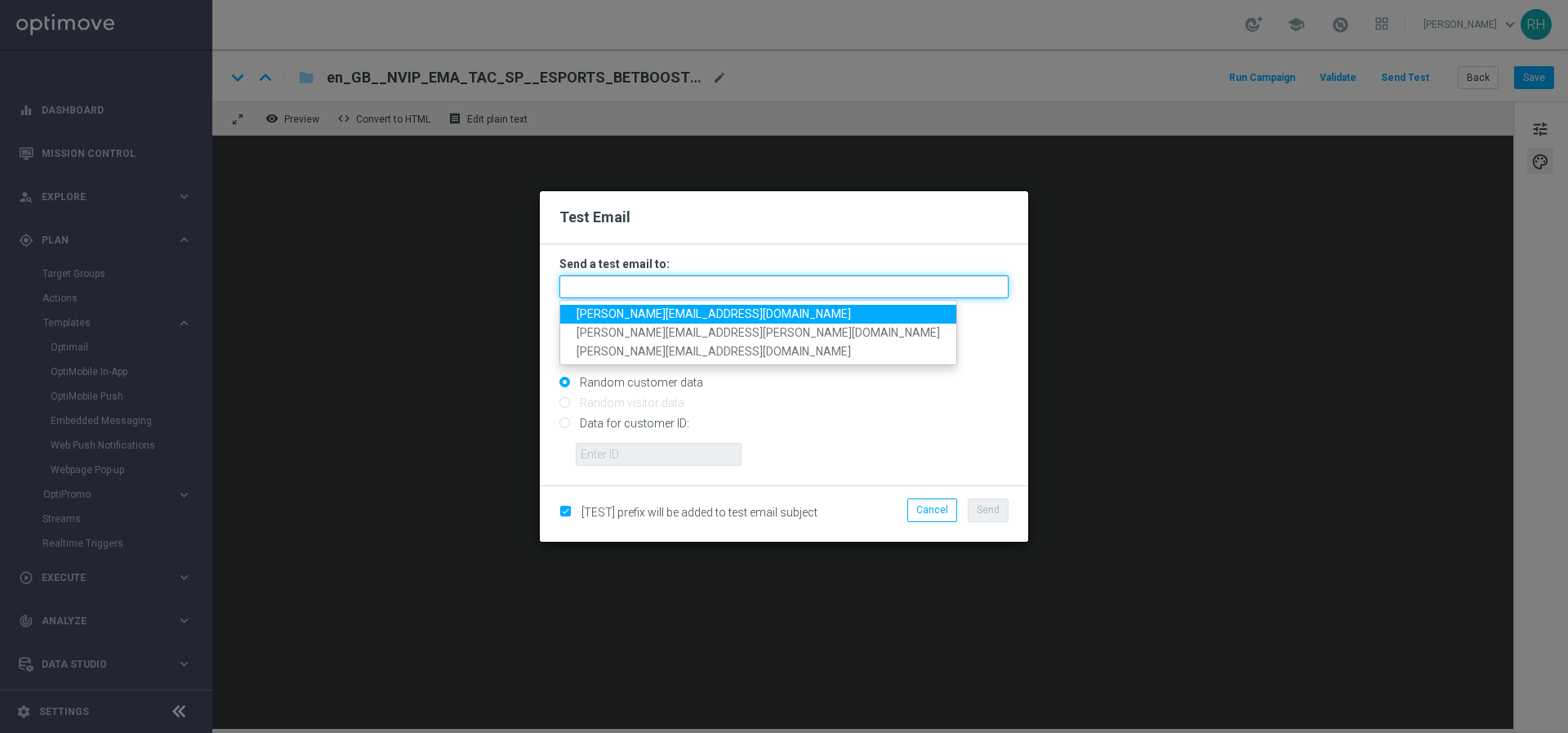
click at [771, 287] on input "text" at bounding box center [784, 286] width 449 height 23
paste input "james.parr@lottoland.com"
paste input "ricky.hubbard@lottoland.com"
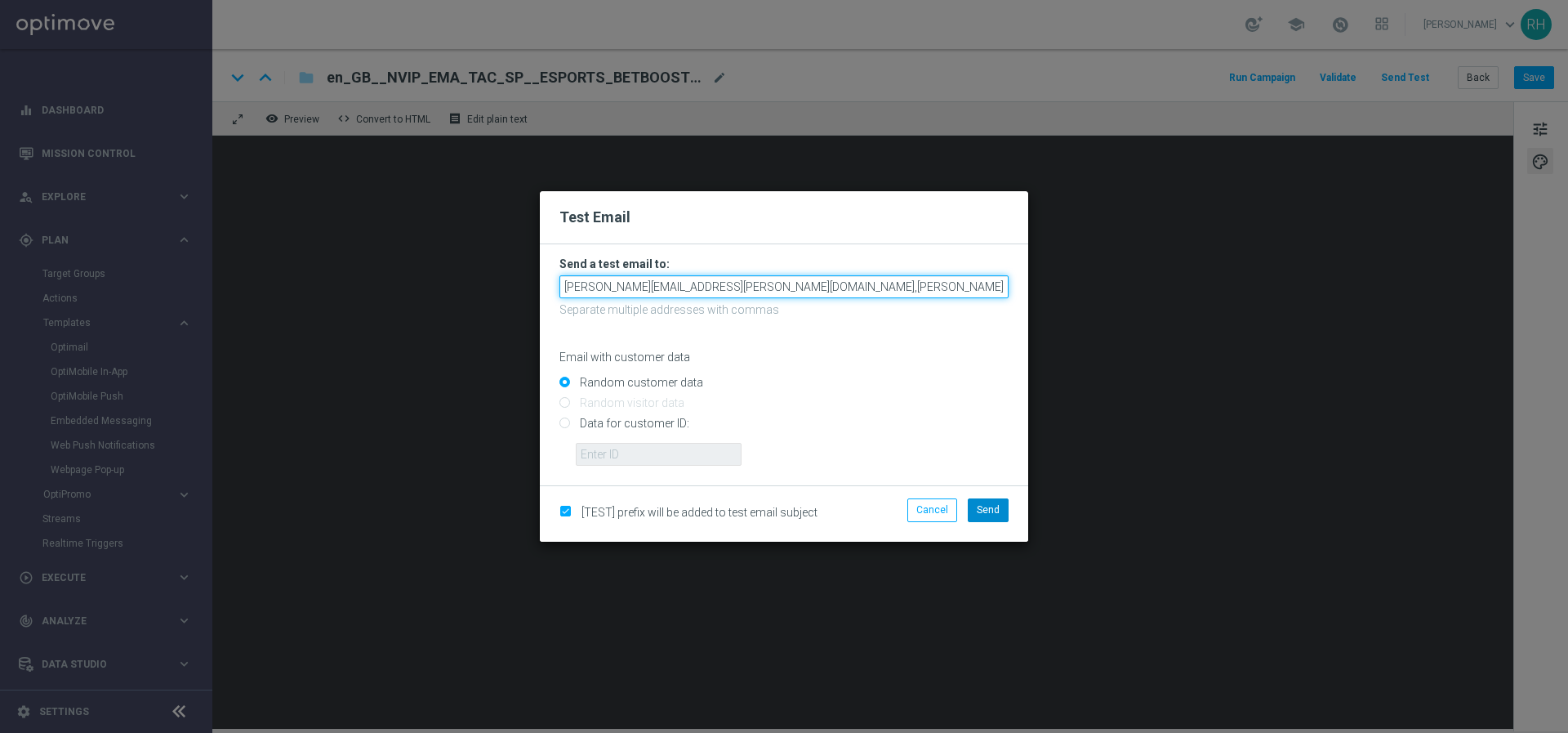
type input "james.parr@lottoland.com,ricky.hubbard@lottoland.com"
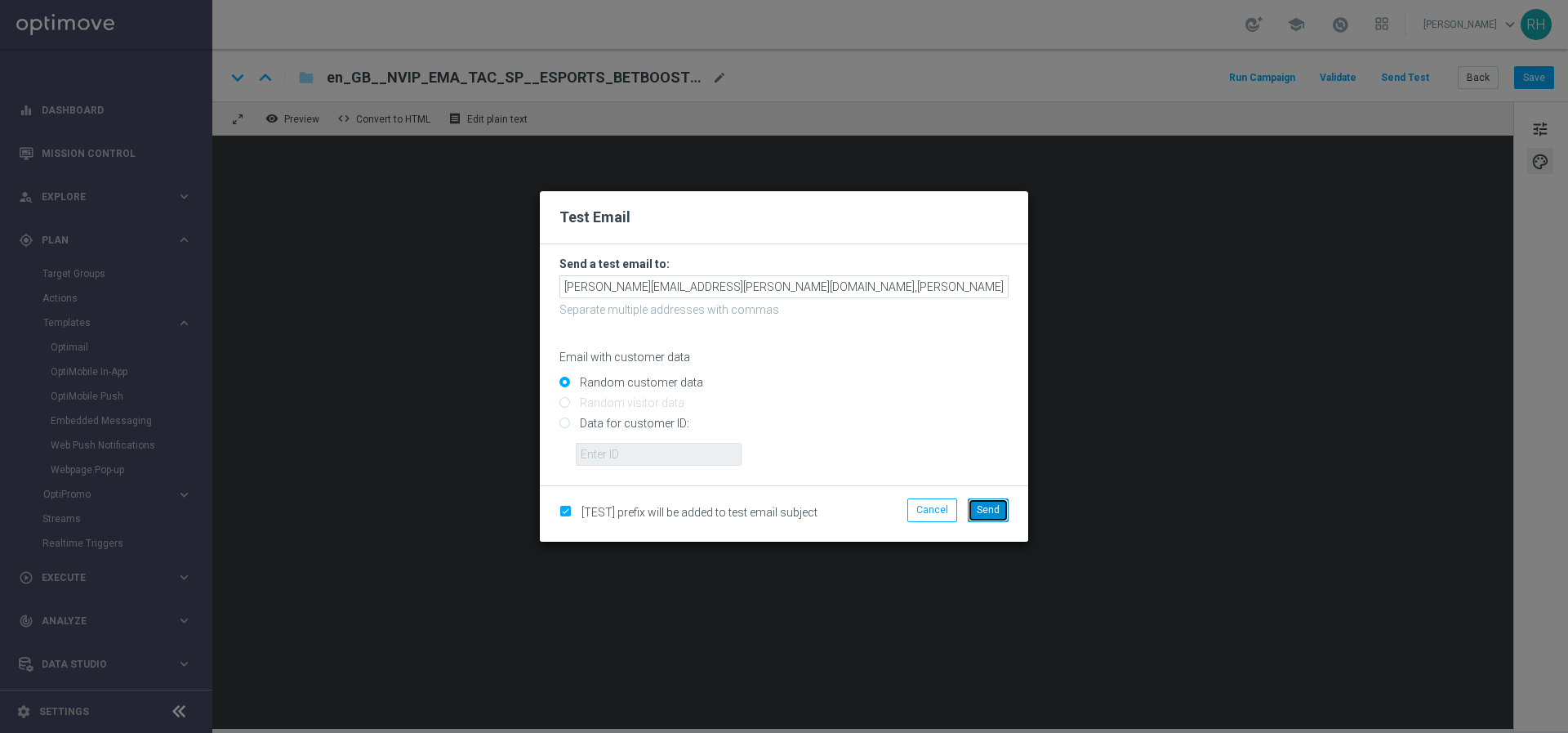
click at [992, 520] on button "Send" at bounding box center [988, 510] width 41 height 23
click at [991, 514] on span "Send" at bounding box center [987, 510] width 23 height 12
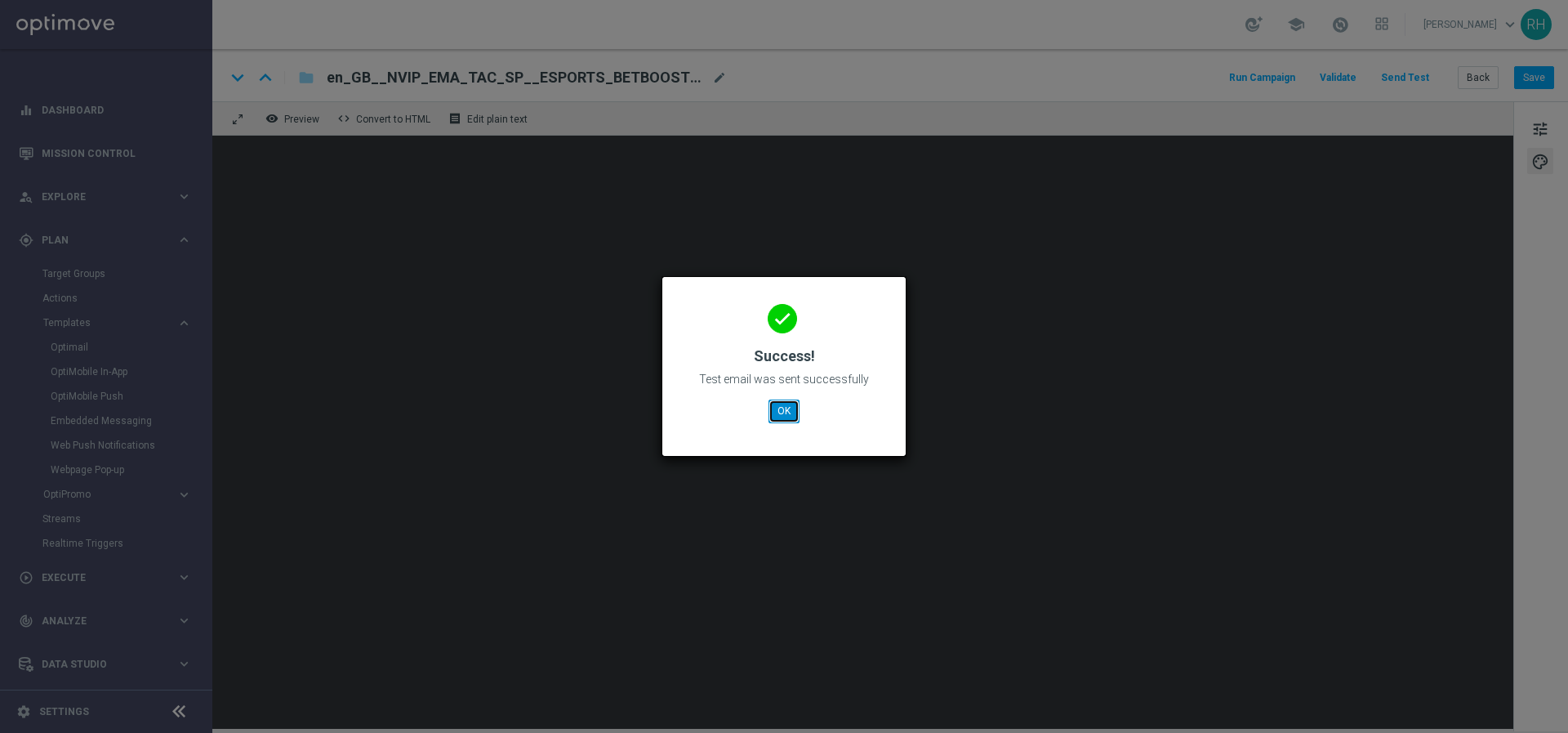
click at [778, 409] on button "OK" at bounding box center [784, 411] width 31 height 23
click at [777, 405] on button "OK" at bounding box center [784, 411] width 31 height 23
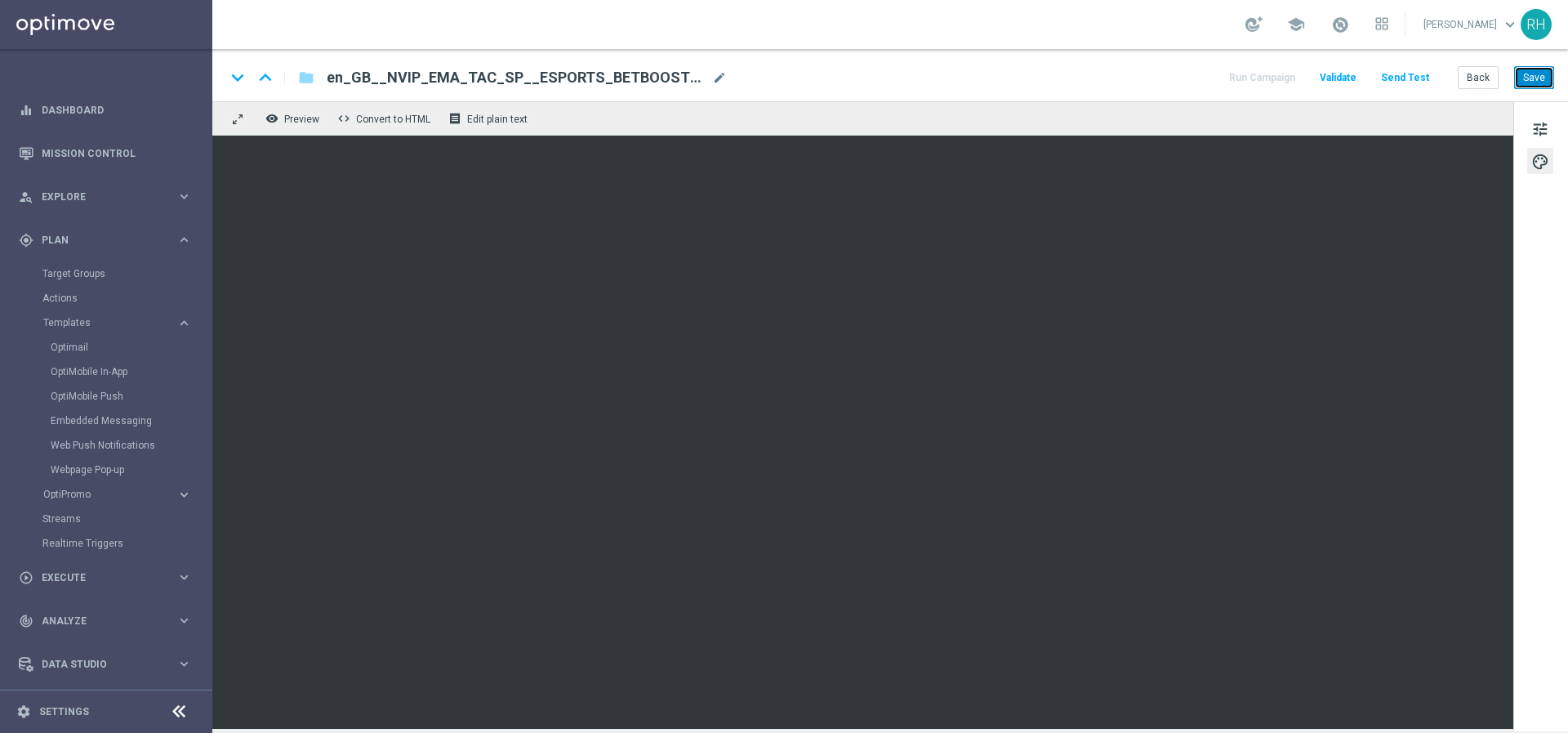
click at [1553, 79] on div "keyboard_arrow_down keyboard_arrow_up folder en_GB__NVIP_EMA_TAC_SP__ESPORTS_BE…" at bounding box center [890, 75] width 1356 height 53
click at [1535, 80] on button "Save" at bounding box center [1533, 77] width 40 height 23
click at [1428, 84] on button "Send Test" at bounding box center [1405, 78] width 53 height 22
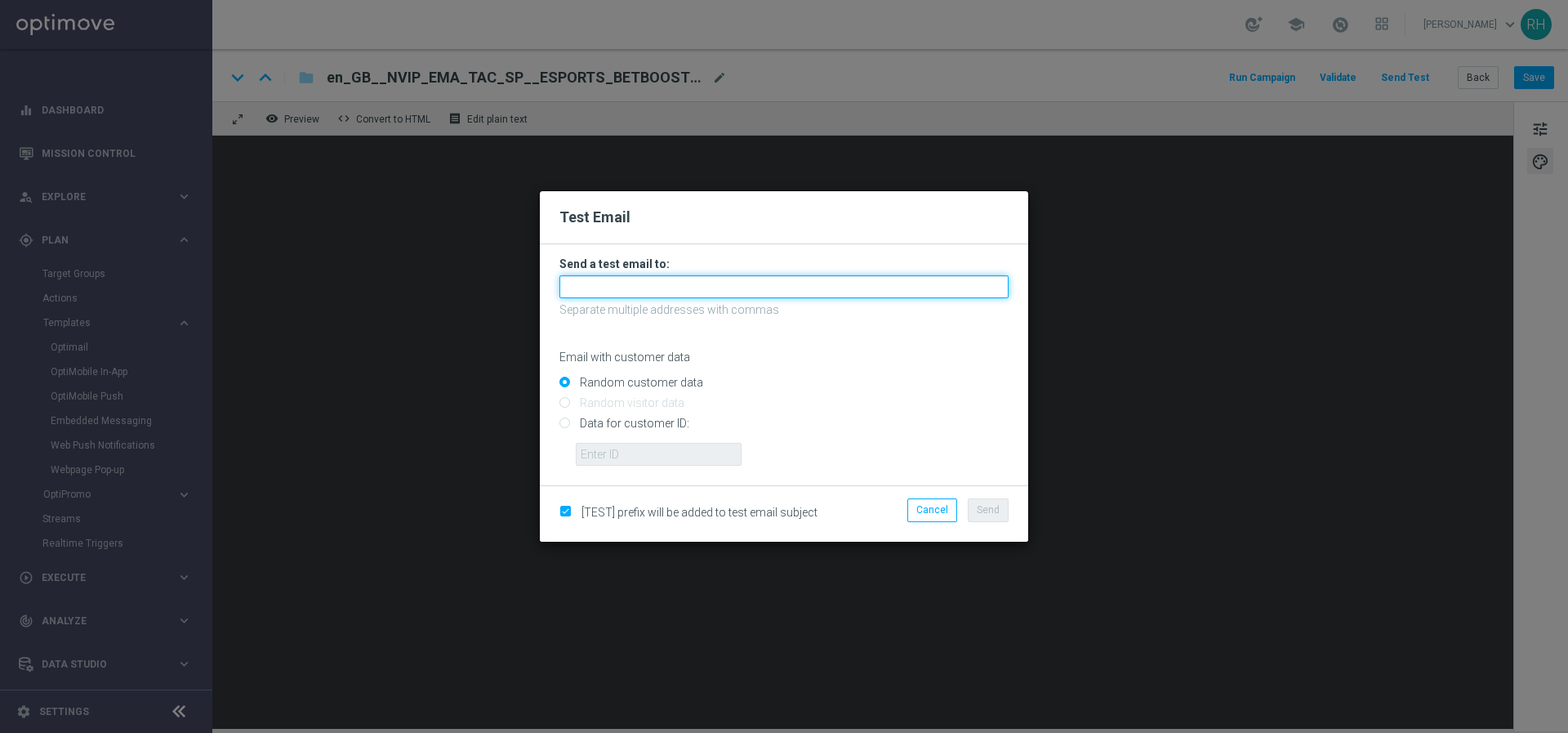
click at [775, 281] on input "text" at bounding box center [784, 286] width 449 height 23
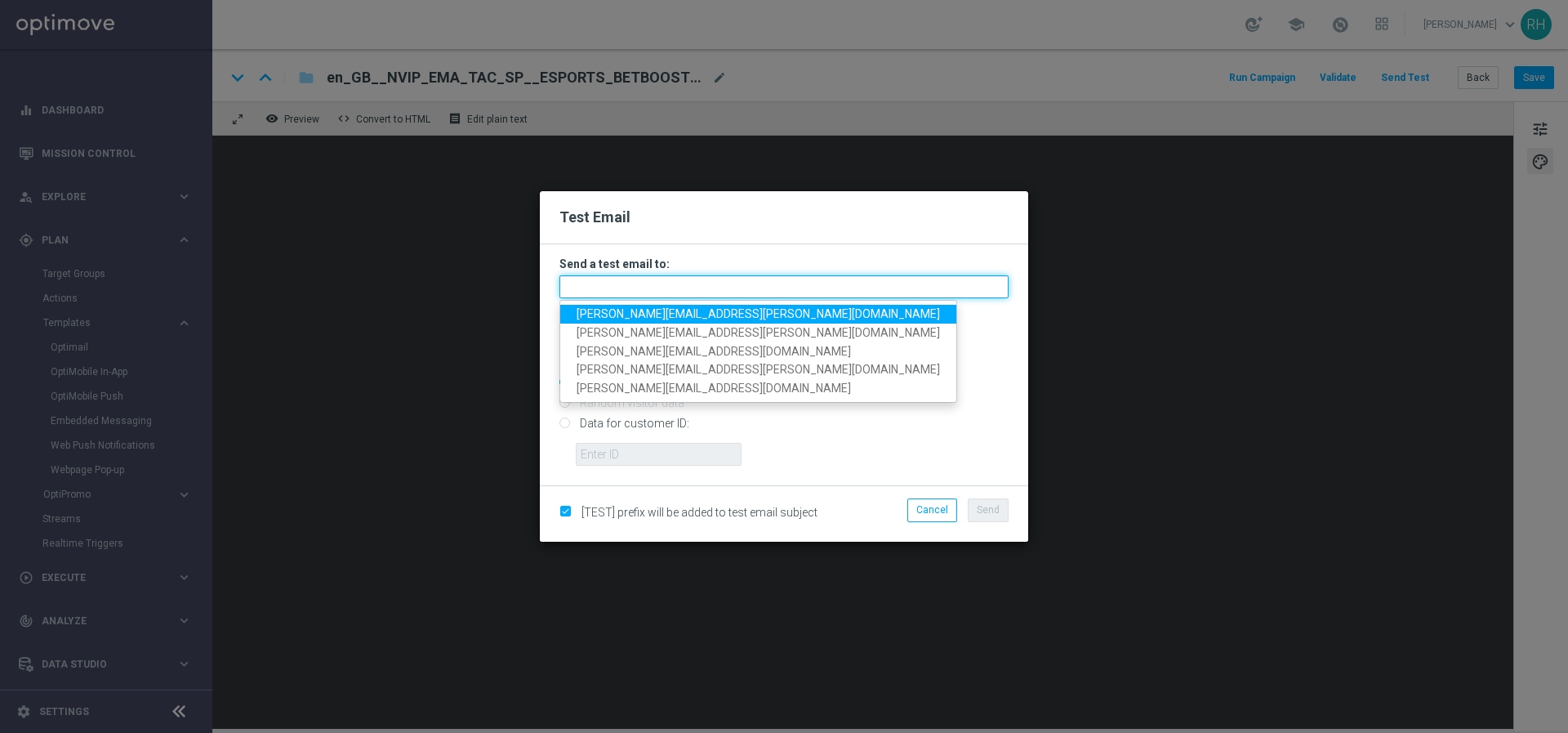
paste input "cameron.botterill@lottoland.com"
paste input "max.pichon@lottoland.com"
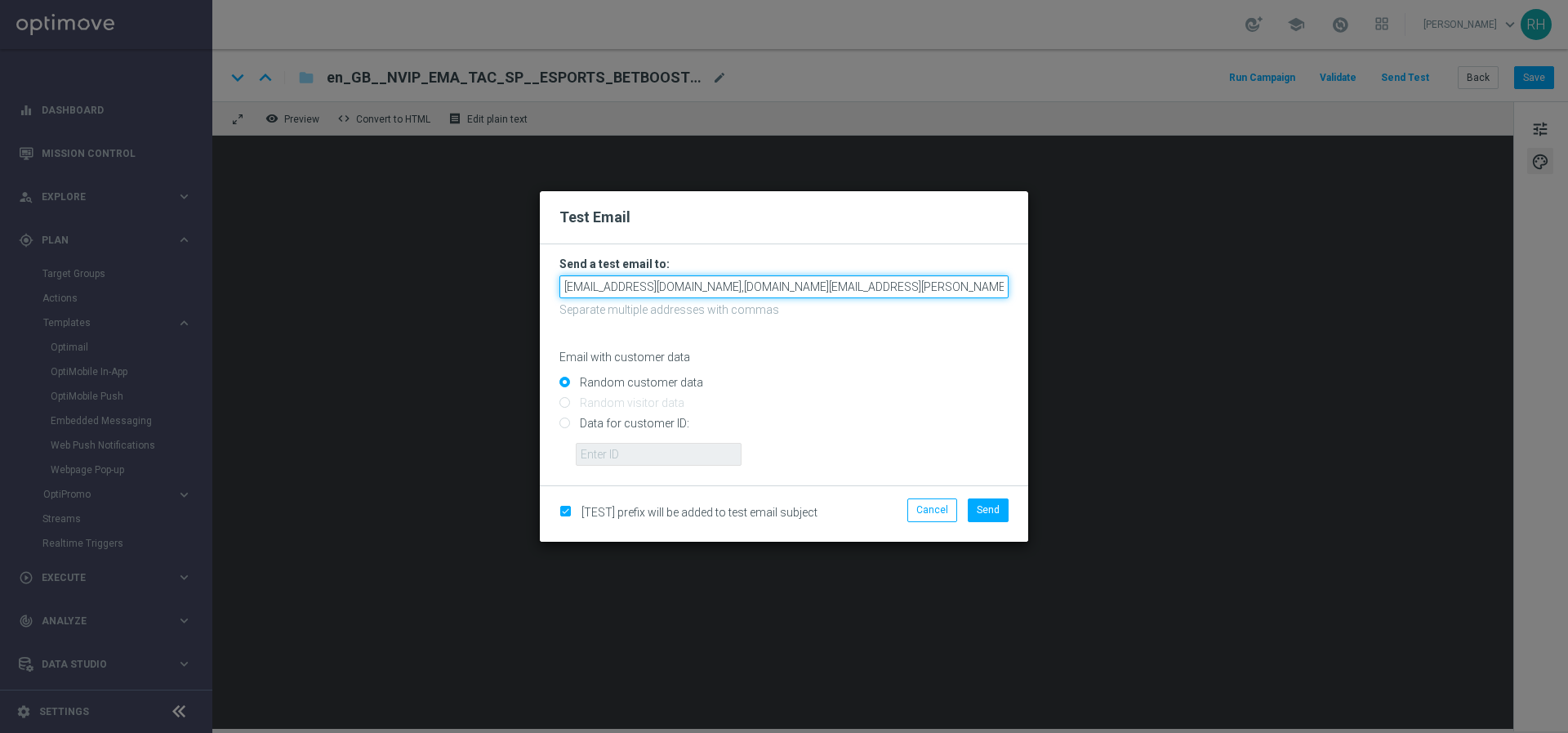
type input "cameron.botterill@lottoland.com,max.pichon@lottoland.com"
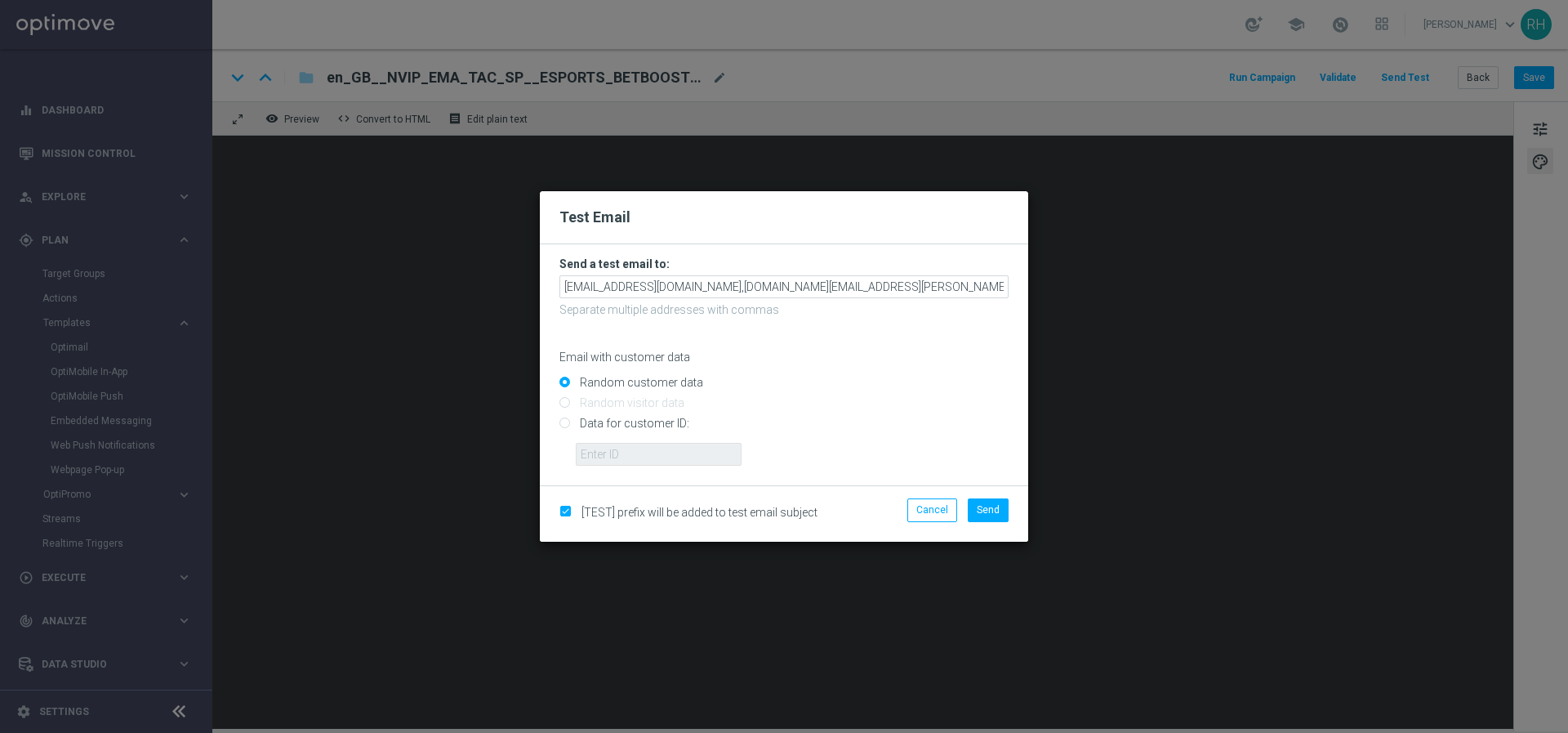
click at [567, 423] on input "Data for customer ID:" at bounding box center [784, 430] width 449 height 23
radio input "true"
click at [591, 449] on input "text" at bounding box center [658, 453] width 166 height 23
type input "9388689"
click at [899, 441] on input "Data for customer ID:" at bounding box center [784, 430] width 449 height 23
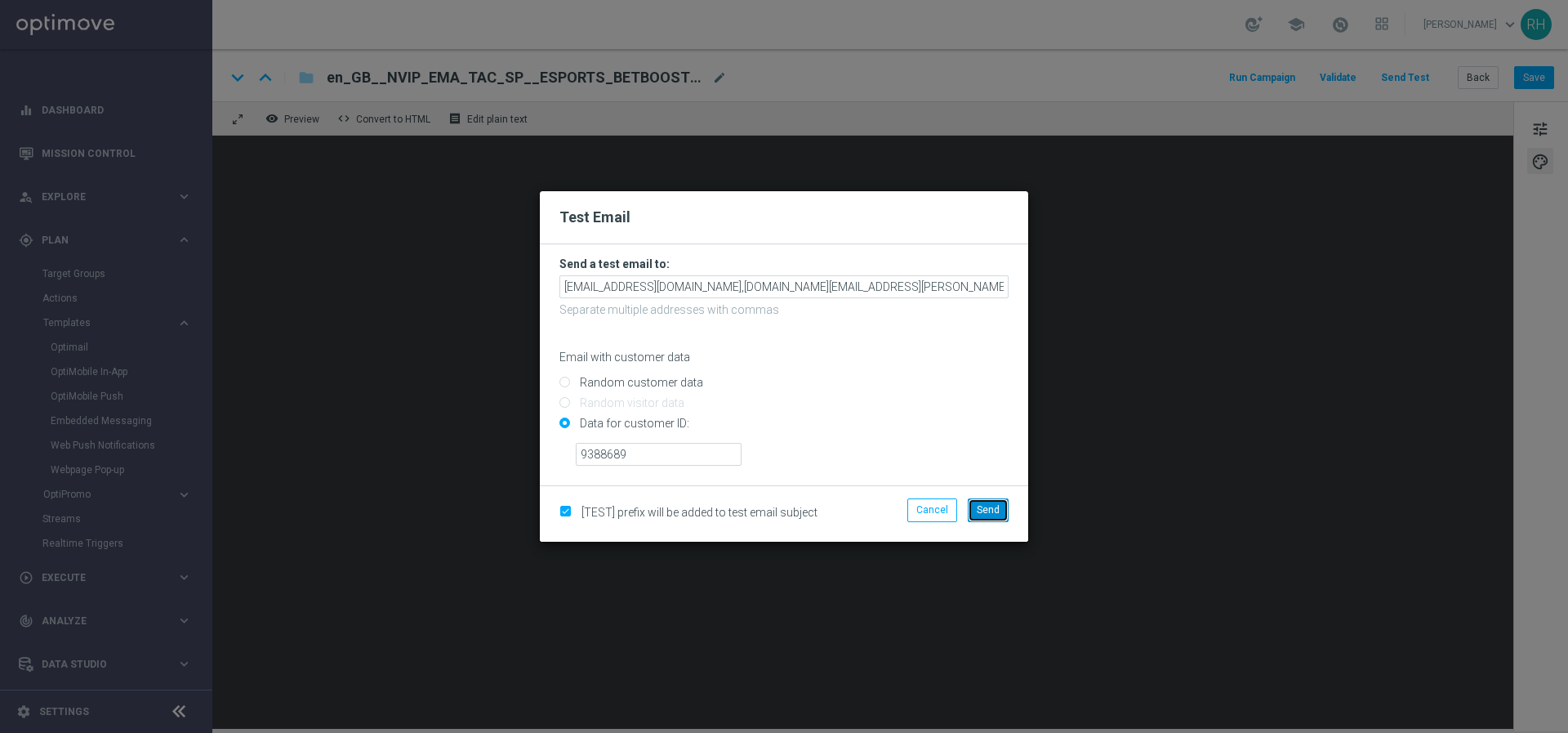
click at [992, 511] on span "Send" at bounding box center [987, 510] width 23 height 12
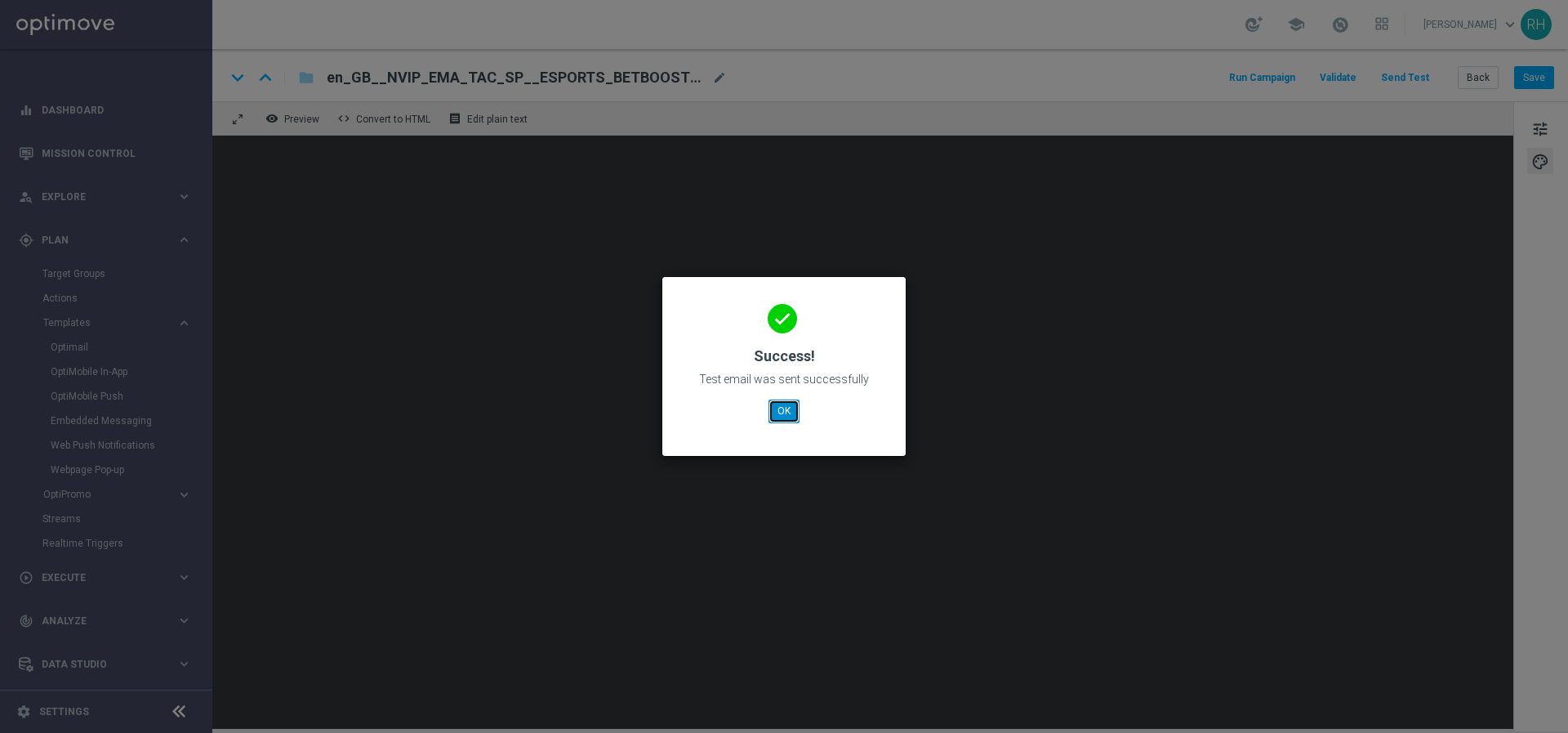
click at [773, 411] on button "OK" at bounding box center [784, 411] width 31 height 23
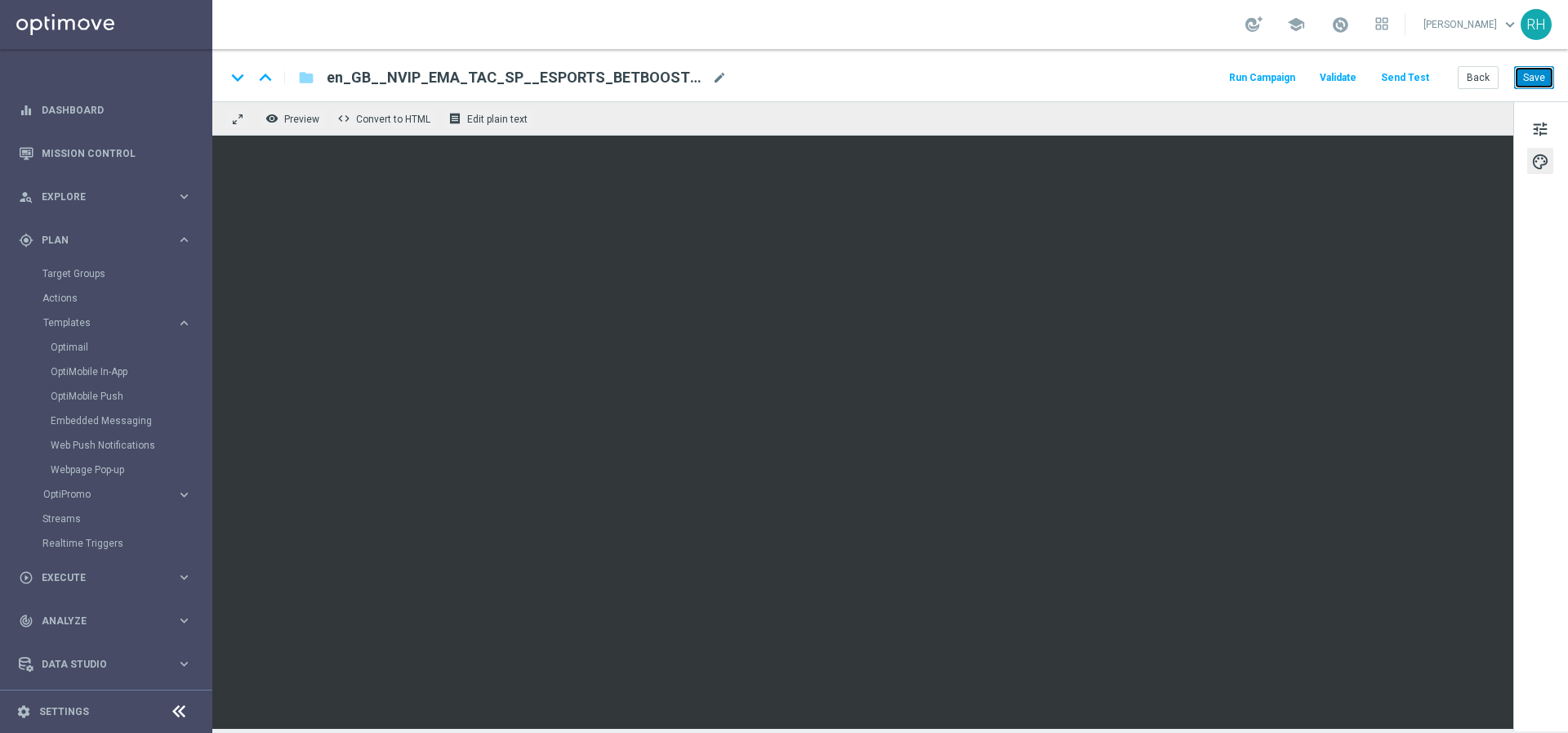
click at [1535, 86] on button "Save" at bounding box center [1533, 77] width 40 height 23
click at [1520, 86] on button "Save" at bounding box center [1533, 77] width 40 height 23
click at [1525, 69] on button "Save" at bounding box center [1533, 77] width 40 height 23
click at [1536, 122] on span "tune" at bounding box center [1540, 128] width 18 height 21
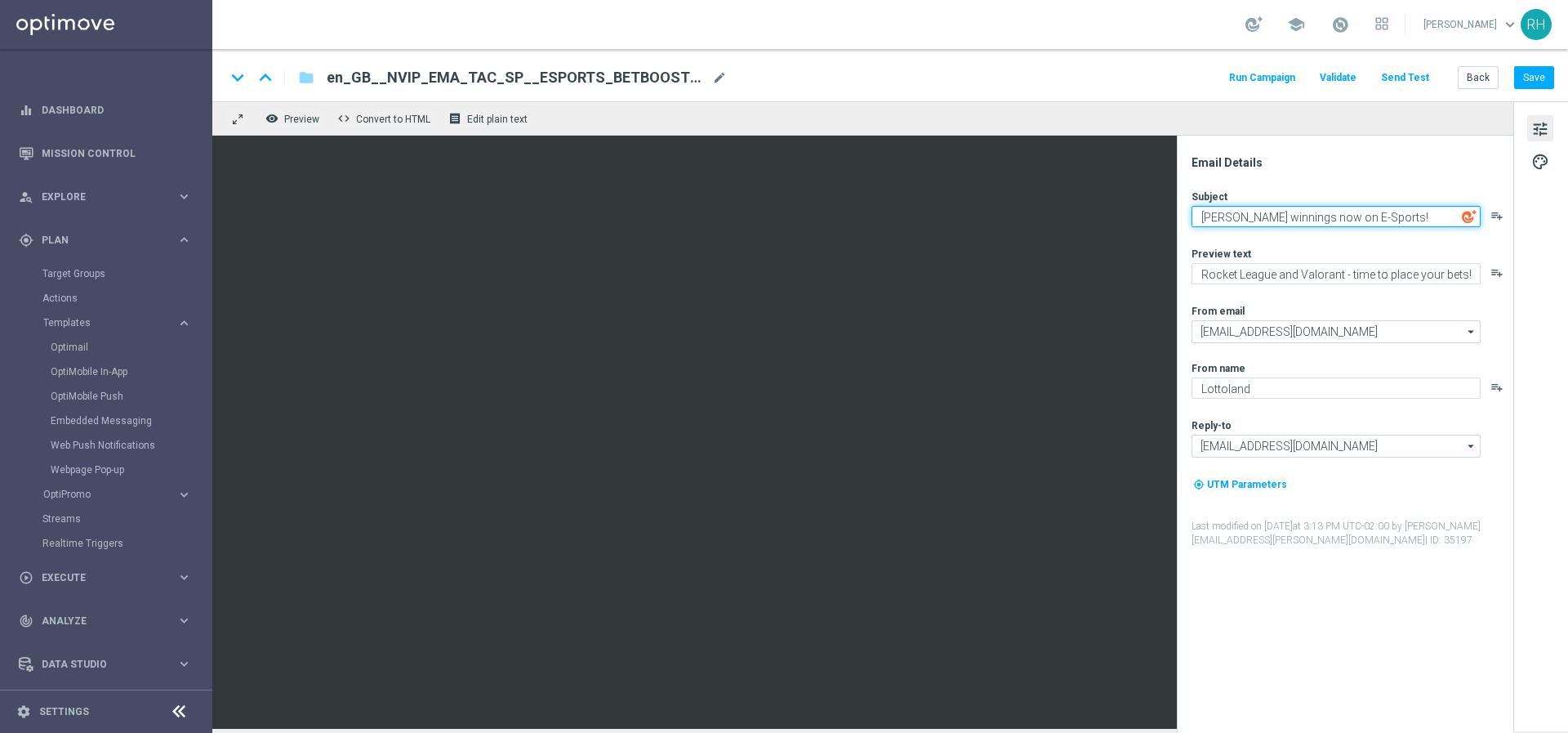
click at [1384, 208] on textarea "Boost winnings now on E-Sports!" at bounding box center [1336, 216] width 289 height 21
click at [1389, 219] on textarea "Boost winnings now on E-Sports!" at bounding box center [1336, 216] width 289 height 21
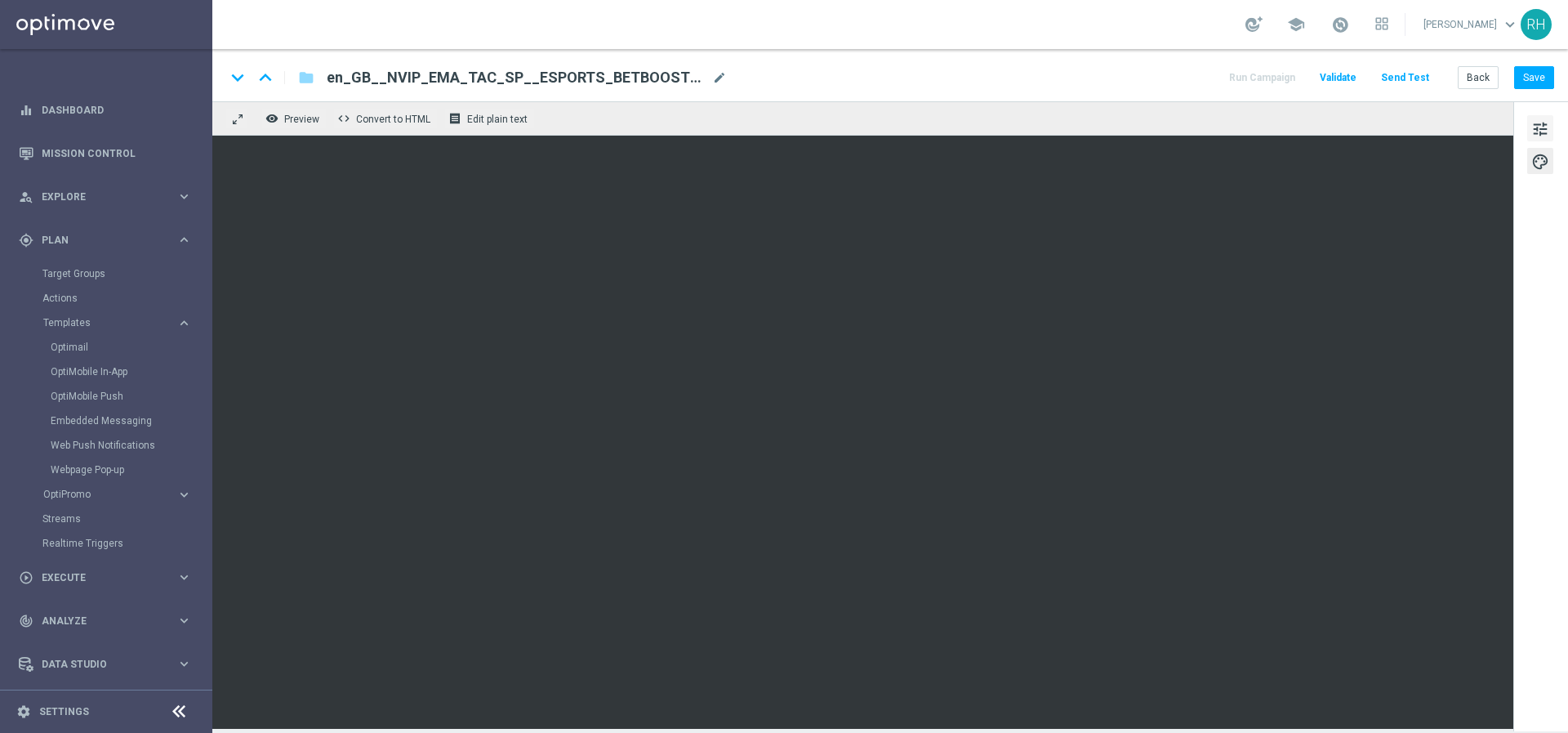
click at [1539, 133] on span "tune" at bounding box center [1540, 128] width 18 height 21
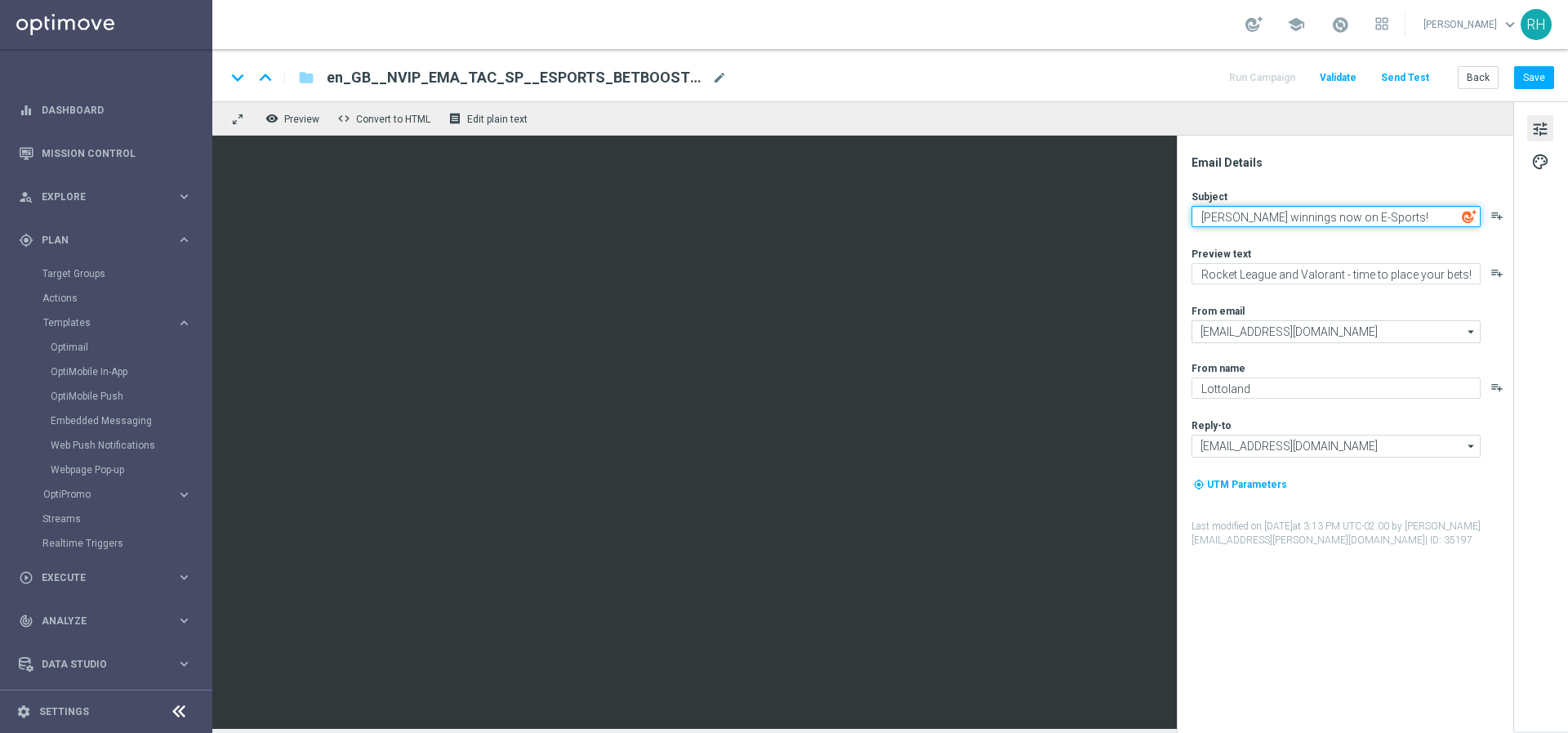
click at [1413, 218] on textarea "Boost winnings now on E-Sports!" at bounding box center [1336, 216] width 289 height 21
paste textarea "🎮"
click at [1531, 69] on button "Save" at bounding box center [1533, 77] width 40 height 23
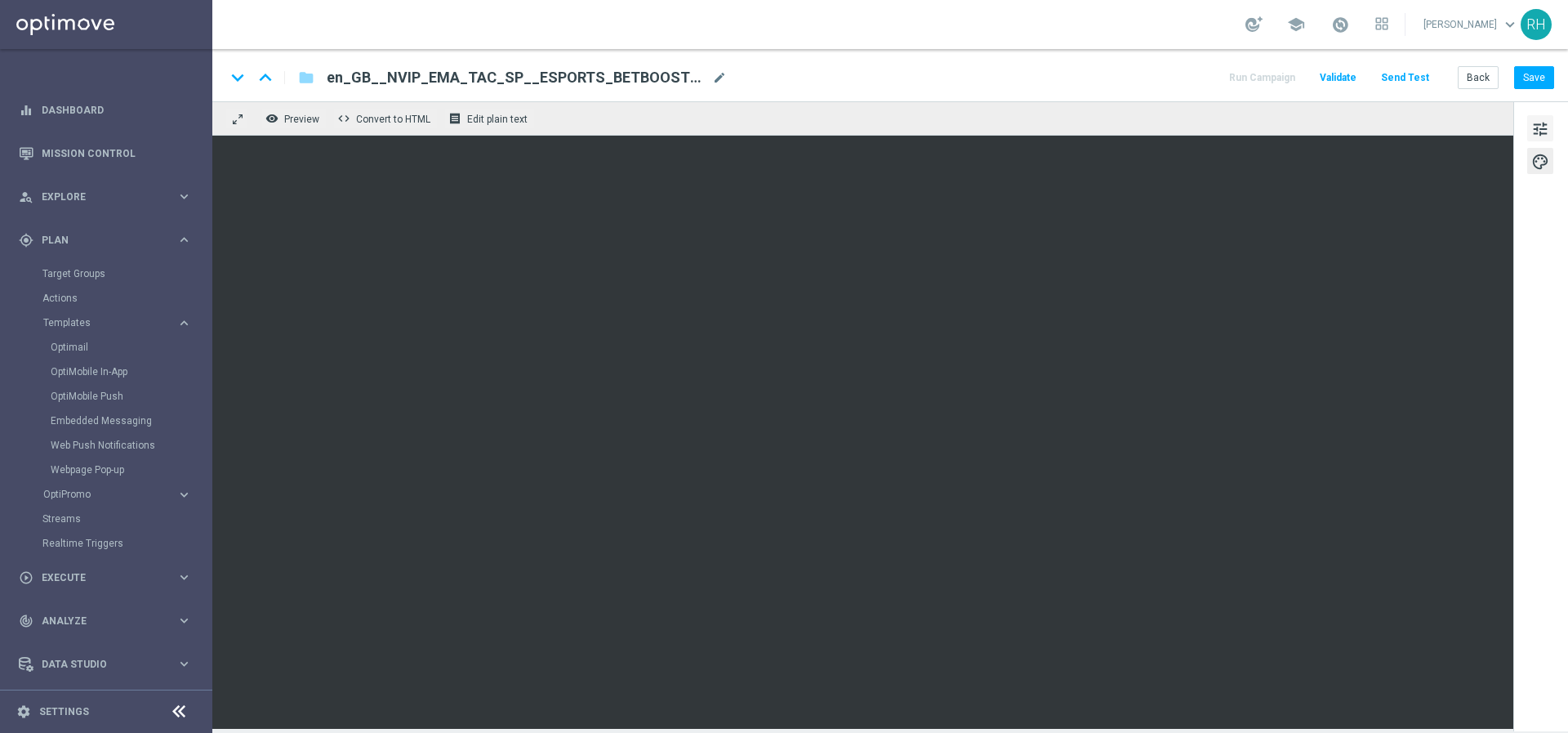
click at [1543, 137] on span "tune" at bounding box center [1540, 128] width 18 height 21
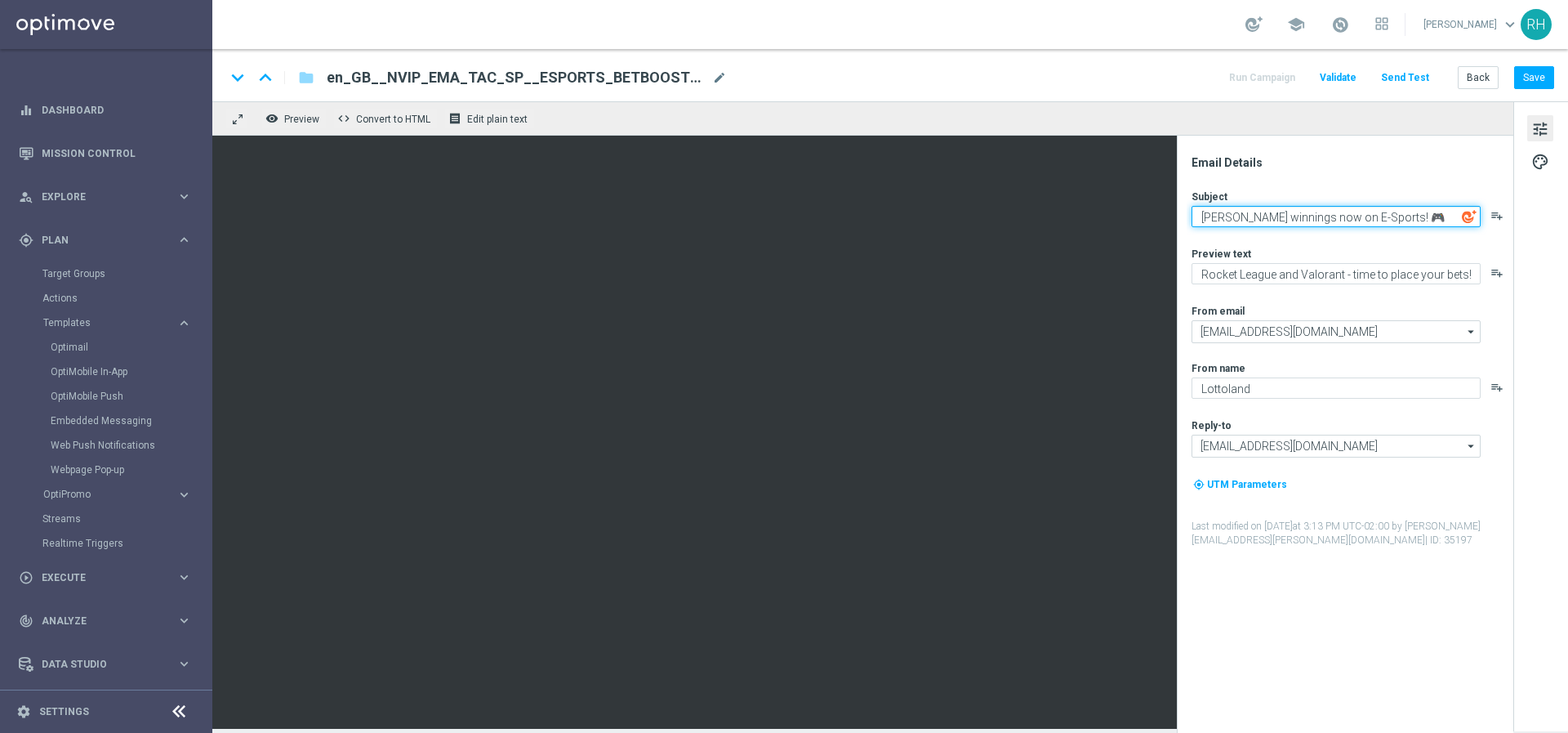
click at [1403, 216] on textarea "Boost winnings now on E-Sports! 🎮" at bounding box center [1336, 216] width 289 height 21
paste textarea "🖥"
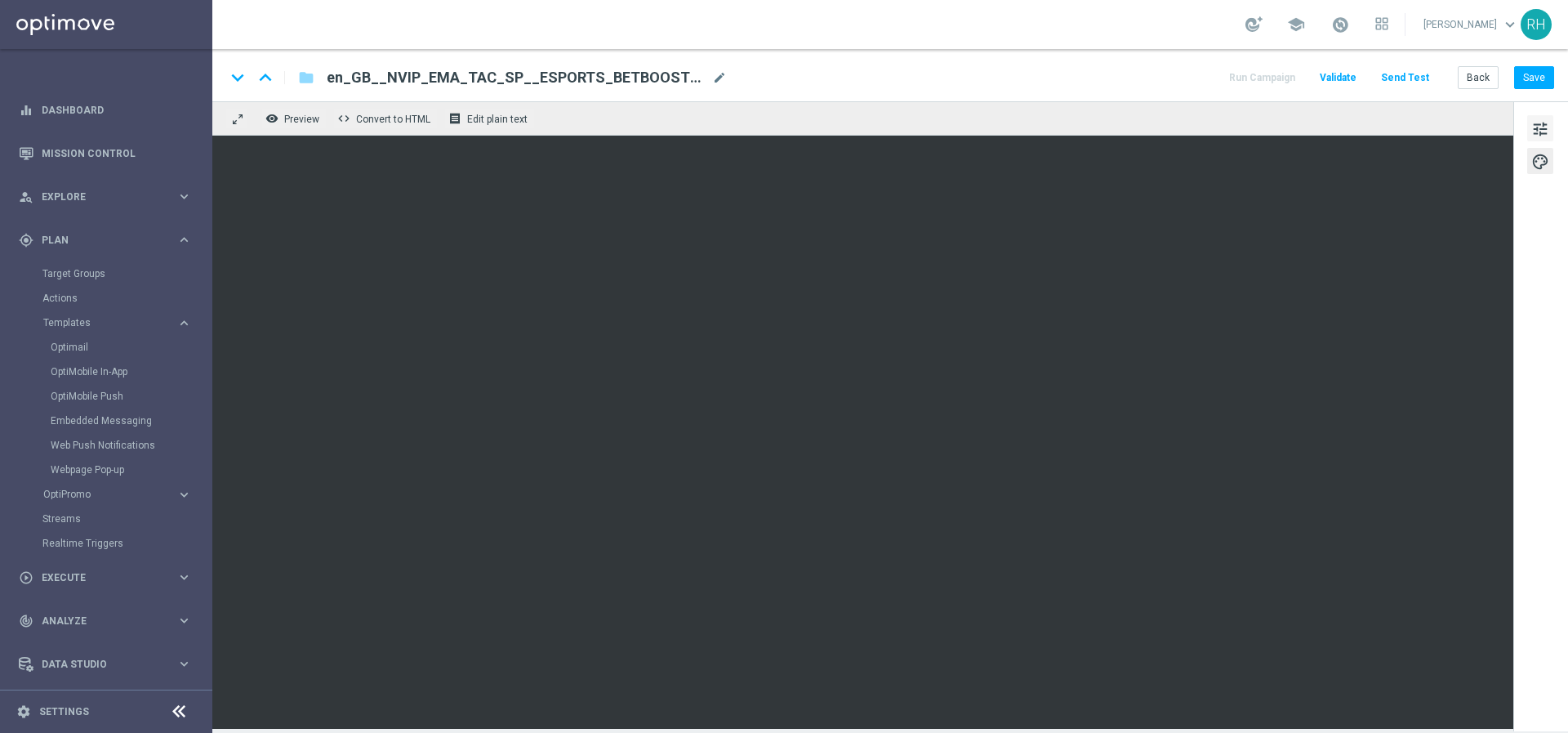
click at [1543, 119] on span "tune" at bounding box center [1540, 128] width 18 height 21
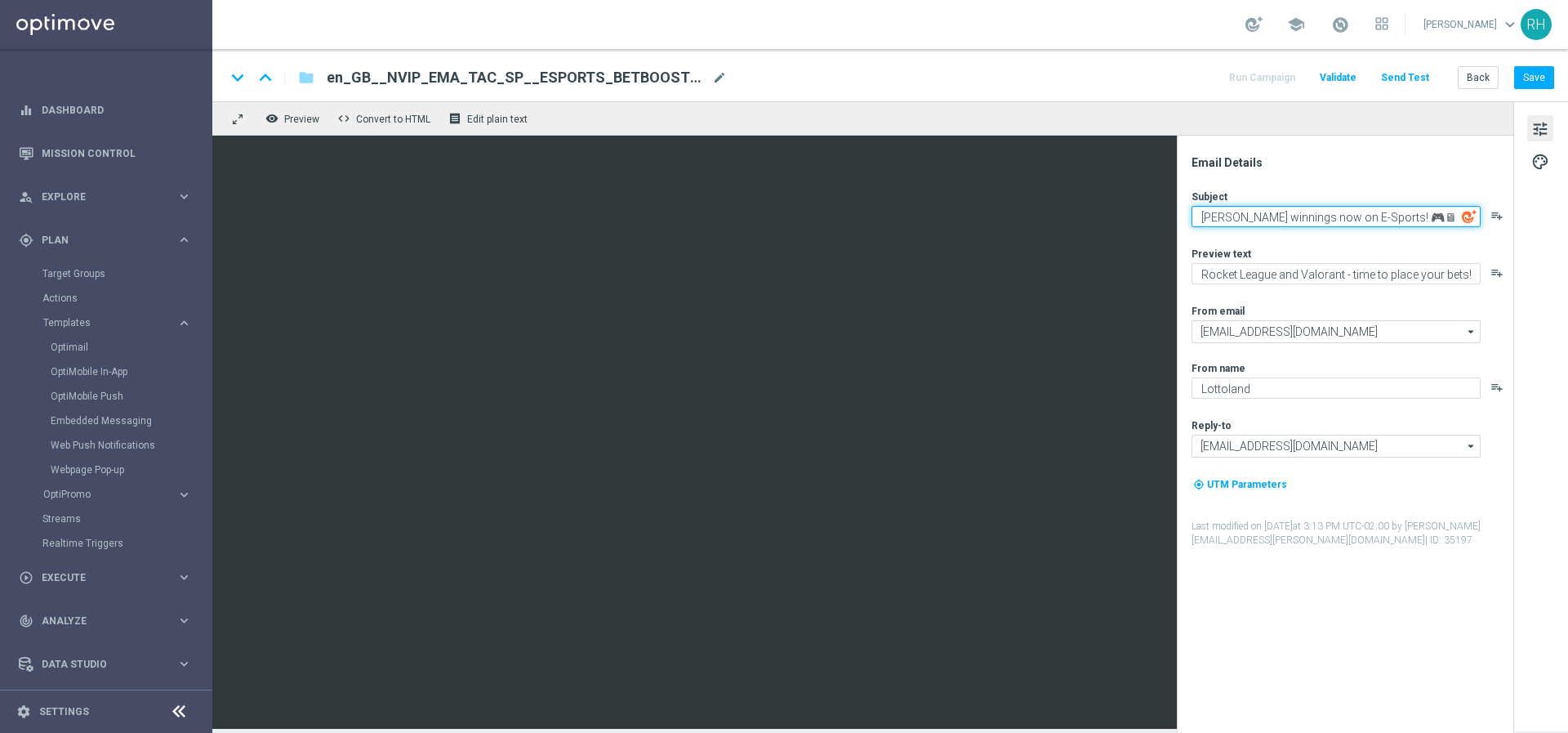
click at [1414, 223] on textarea "Boost winnings now on E-Sports! 🎮🖥" at bounding box center [1336, 216] width 289 height 21
paste textarea "🕹"
click at [1398, 221] on textarea "Boost winnings now on E-Sports! 🎮🖥🕹" at bounding box center [1336, 216] width 289 height 21
type textarea "Boost winnings now on E-Sports! 🎮"
click at [1397, 157] on div "Email Details" at bounding box center [1351, 163] width 320 height 15
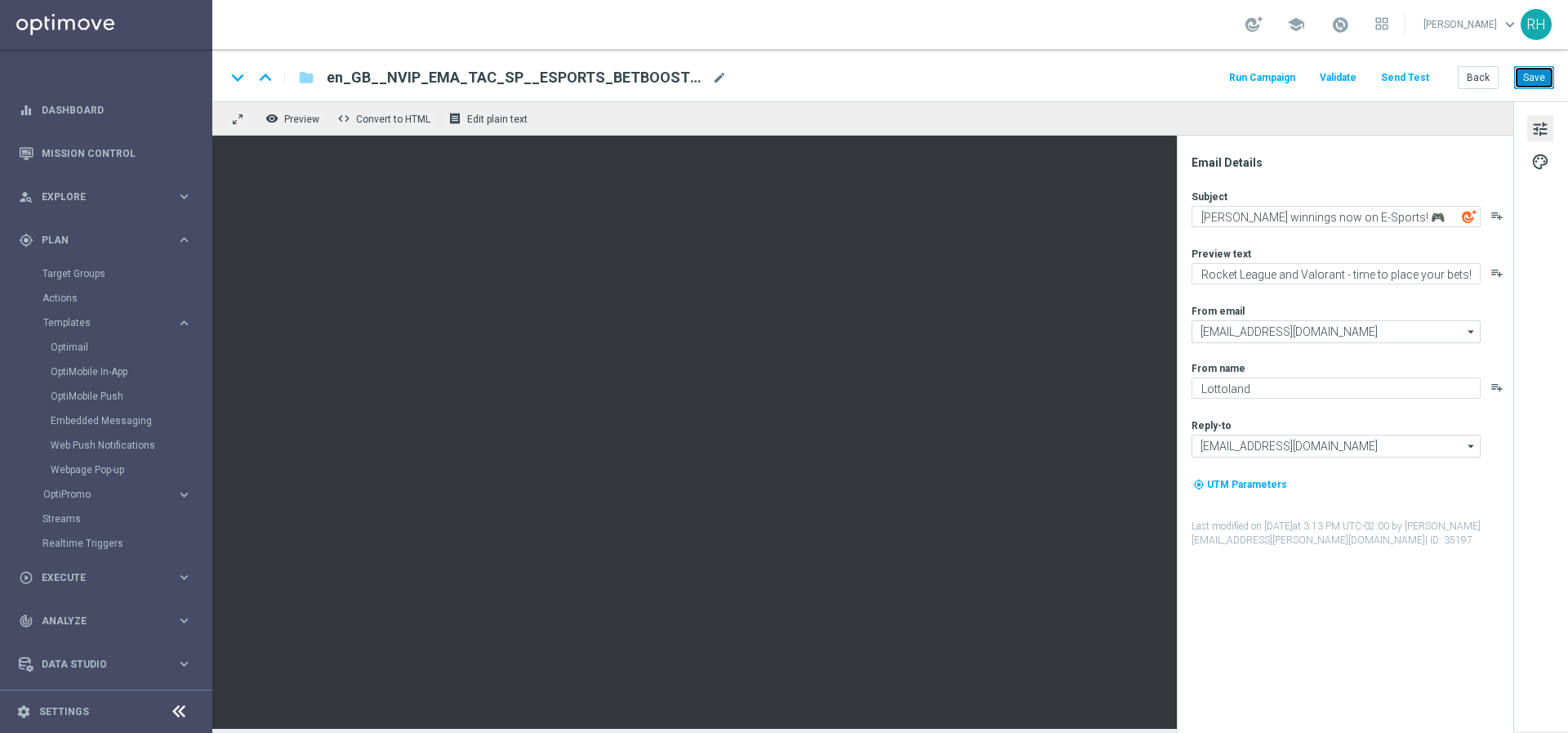
click at [1537, 76] on button "Save" at bounding box center [1533, 77] width 40 height 23
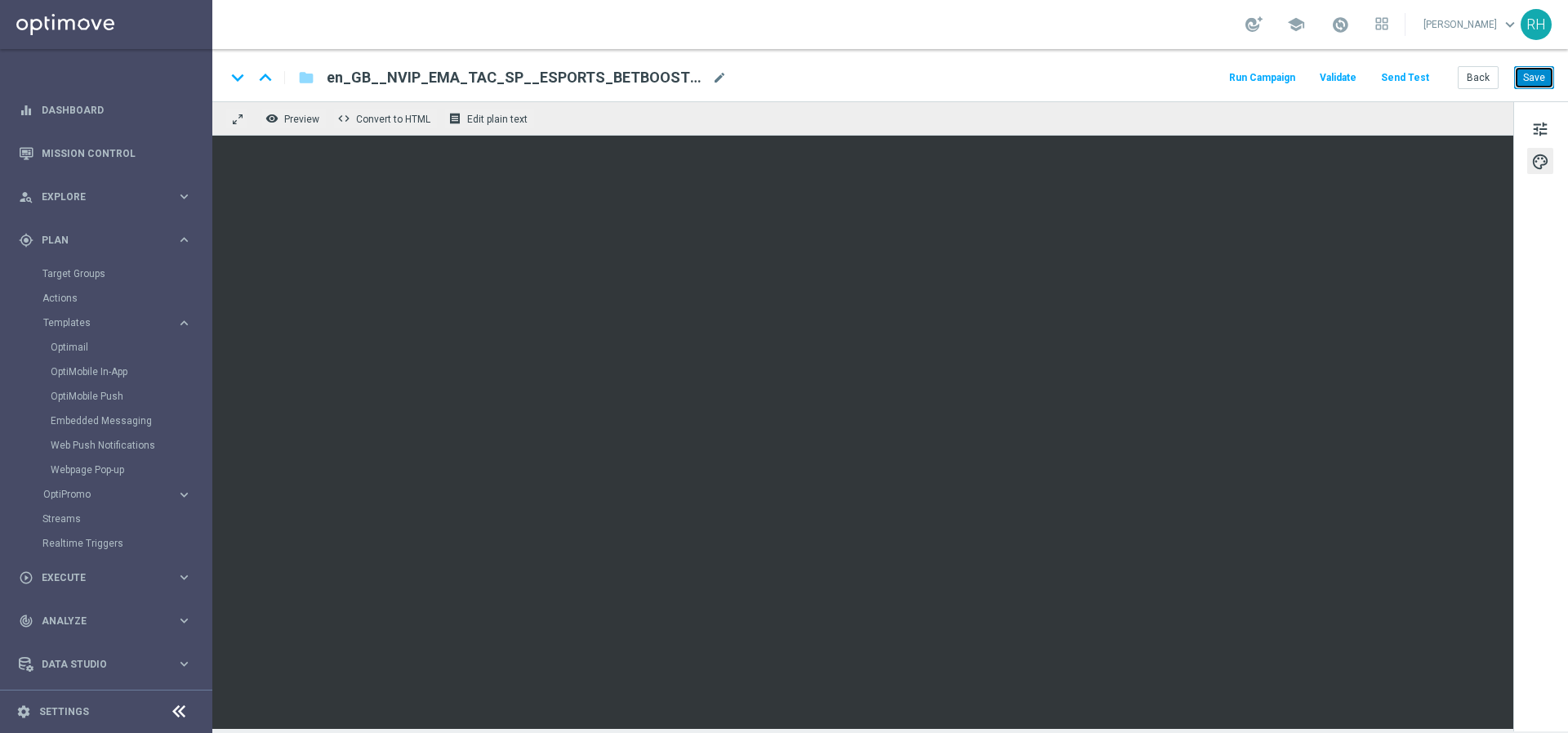
click at [1530, 83] on button "Save" at bounding box center [1533, 77] width 40 height 23
click at [1517, 78] on button "Save" at bounding box center [1533, 77] width 40 height 23
click at [1105, 61] on div "keyboard_arrow_down keyboard_arrow_up folder en_GB__NVIP_EMA_TAC_SP__ESPORTS_BE…" at bounding box center [890, 75] width 1356 height 53
click at [1054, 98] on div "keyboard_arrow_down keyboard_arrow_up folder en_GB__NVIP_EMA_TAC_SP__ESPORTS_BE…" at bounding box center [890, 75] width 1356 height 53
click at [1551, 76] on button "Save" at bounding box center [1533, 77] width 40 height 23
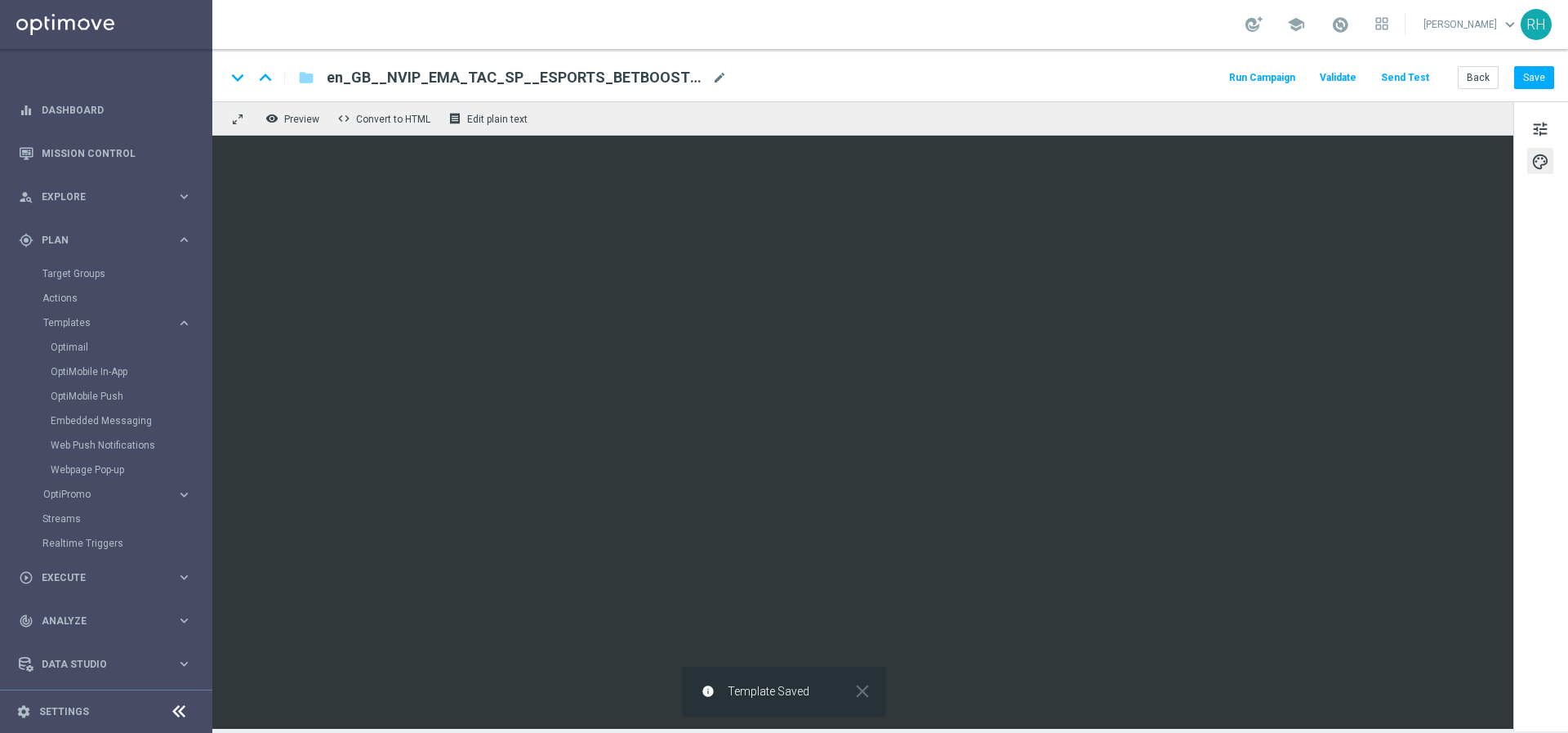
click at [1210, 69] on div "keyboard_arrow_down keyboard_arrow_up folder en_GB__NVIP_EMA_TAC_SP__ESPORTS_BE…" at bounding box center [889, 77] width 1328 height 21
click at [1208, 104] on div "remove_red_eye Preview code Convert to HTML receipt Edit plain text" at bounding box center [863, 119] width 1300 height 35
click at [1200, 71] on div "keyboard_arrow_down keyboard_arrow_up folder en_GB__NVIP_EMA_TAC_SP__ESPORTS_BE…" at bounding box center [889, 77] width 1328 height 21
click at [1198, 34] on div "school Ricky Hubbard keyboard_arrow_down RH" at bounding box center [890, 25] width 1356 height 49
click at [1196, 84] on div "keyboard_arrow_down keyboard_arrow_up folder en_GB__NVIP_EMA_TAC_SP__ESPORTS_BE…" at bounding box center [889, 77] width 1328 height 21
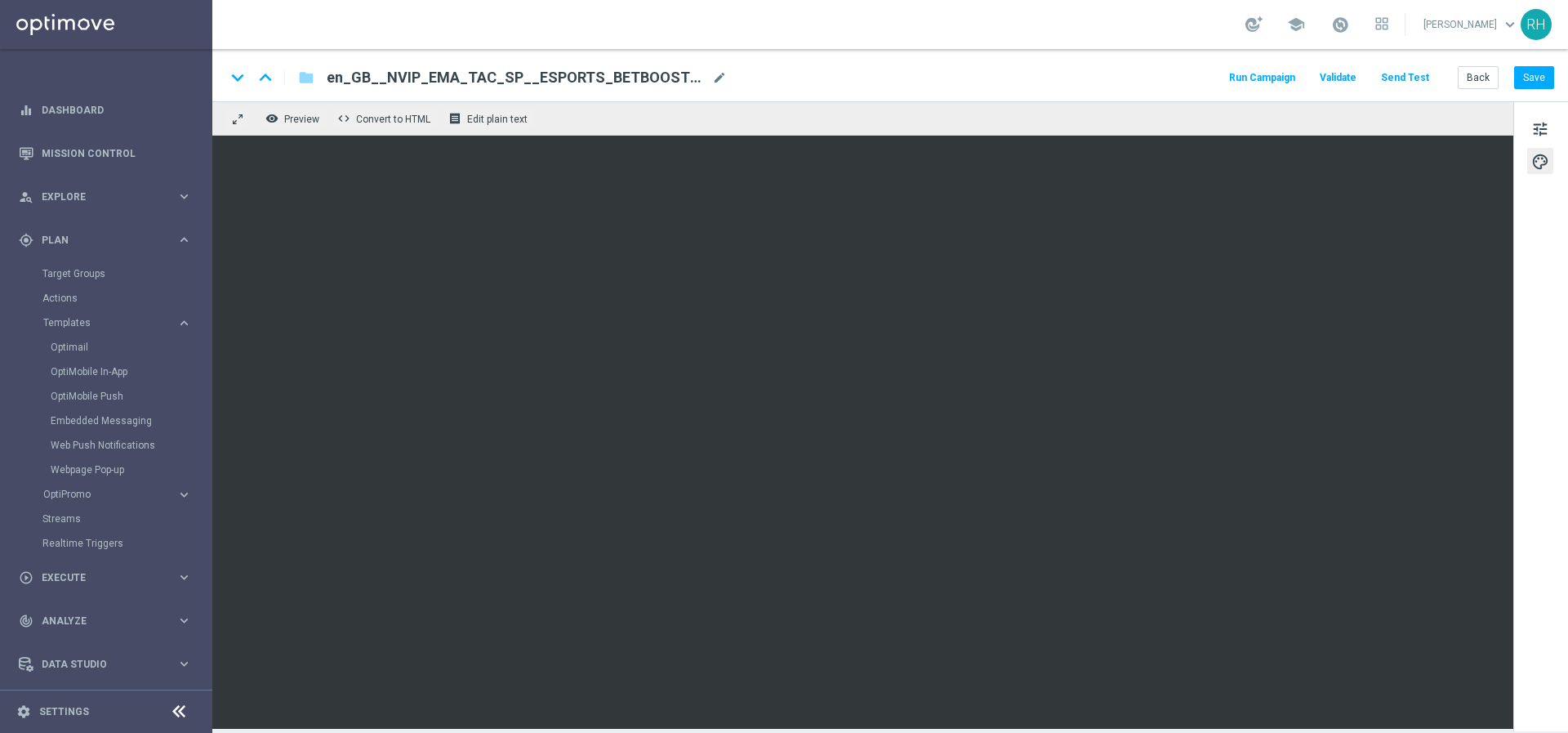
click at [1193, 39] on div "school Ricky Hubbard keyboard_arrow_down RH" at bounding box center [890, 25] width 1356 height 49
click at [1201, 69] on div "keyboard_arrow_down keyboard_arrow_up folder en_GB__NVIP_EMA_TAC_SP__ESPORTS_BE…" at bounding box center [889, 77] width 1328 height 21
click at [1200, 57] on div "keyboard_arrow_down keyboard_arrow_up folder en_GB__NVIP_EMA_TAC_SP__ESPORTS_BE…" at bounding box center [890, 75] width 1356 height 53
click at [1206, 44] on div "school Ricky Hubbard keyboard_arrow_down RH" at bounding box center [890, 25] width 1356 height 49
click at [1201, 64] on div "keyboard_arrow_down keyboard_arrow_up folder en_GB__NVIP_EMA_TAC_SP__ESPORTS_BE…" at bounding box center [890, 75] width 1356 height 53
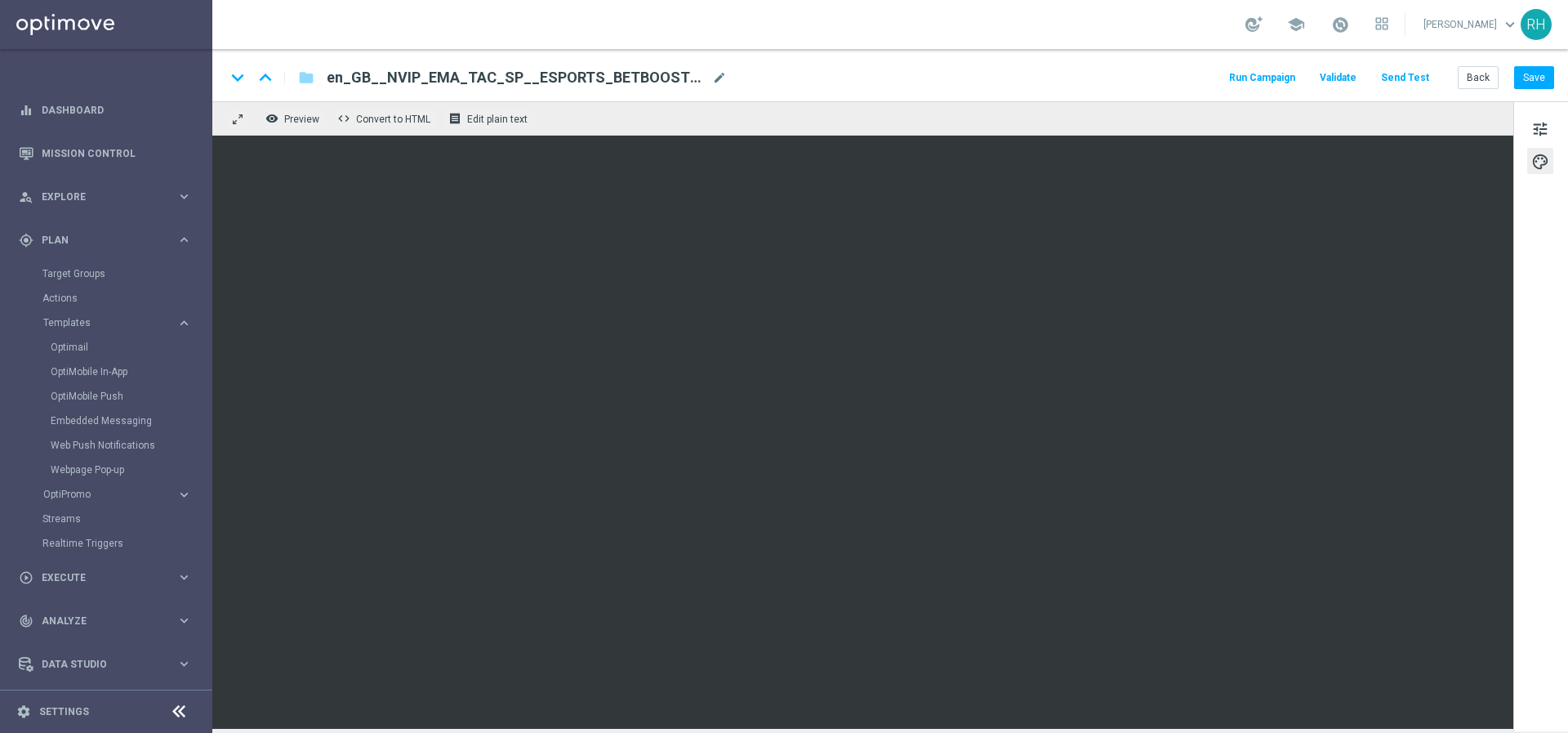
click at [1218, 25] on div "school Ricky Hubbard keyboard_arrow_down RH" at bounding box center [890, 25] width 1356 height 49
click at [1218, 54] on div "keyboard_arrow_down keyboard_arrow_up folder en_GB__NVIP_EMA_TAC_SP__ESPORTS_BE…" at bounding box center [890, 75] width 1356 height 53
click at [1128, 67] on div "keyboard_arrow_down keyboard_arrow_up folder en_GB__NVIP_EMA_TAC_SP__ESPORTS_BE…" at bounding box center [889, 77] width 1328 height 21
click at [1540, 84] on button "Save" at bounding box center [1533, 77] width 40 height 23
click at [1154, 56] on div "keyboard_arrow_down keyboard_arrow_up folder en_GB__NVIP_EMA_TAC_SP__ESPORTS_BE…" at bounding box center [890, 75] width 1356 height 53
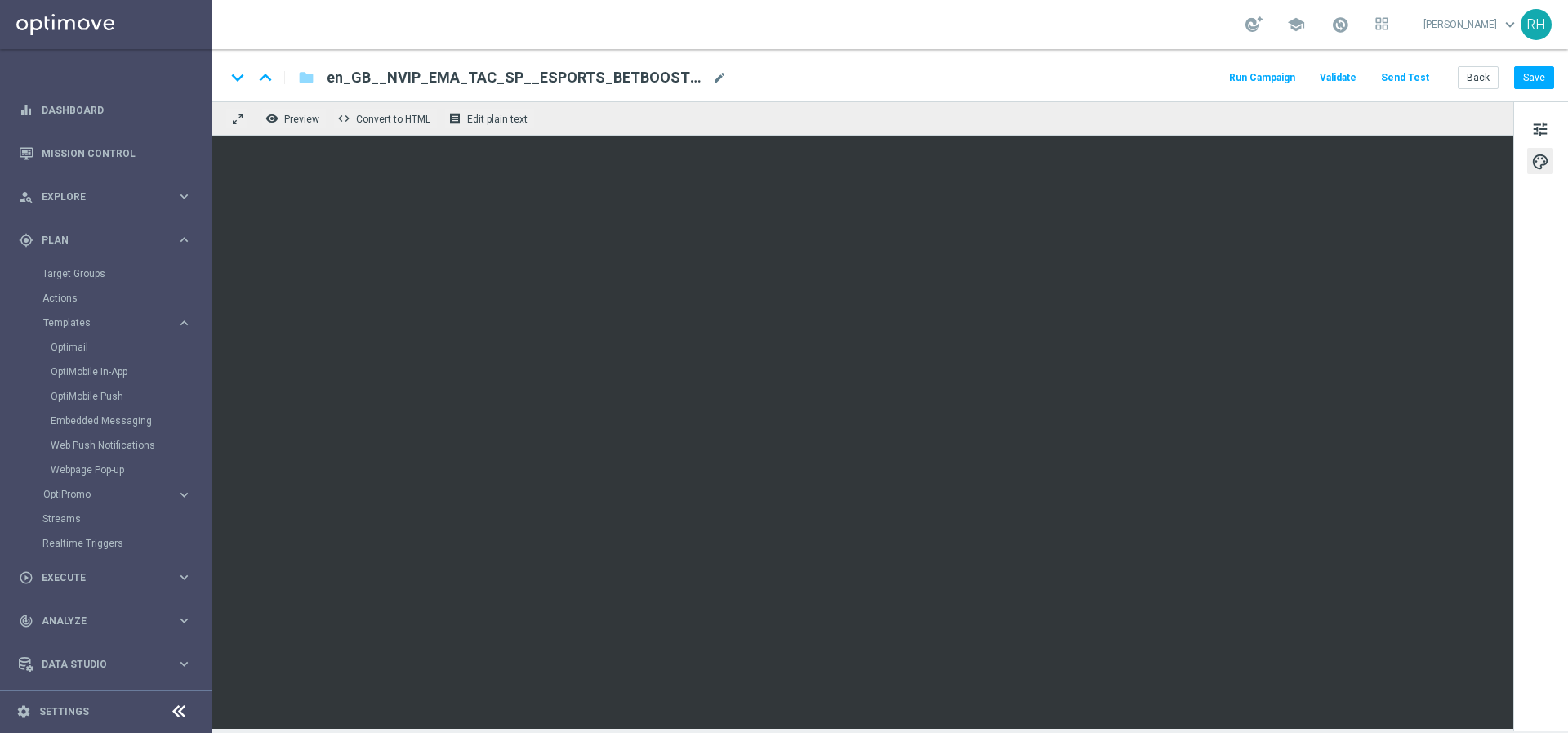
click at [1154, 56] on div "keyboard_arrow_down keyboard_arrow_up folder en_GB__NVIP_EMA_TAC_SP__ESPORTS_BE…" at bounding box center [890, 75] width 1356 height 53
click at [1204, 103] on div "remove_red_eye Preview code Convert to HTML receipt Edit plain text" at bounding box center [863, 119] width 1300 height 35
click at [1197, 79] on div "keyboard_arrow_down keyboard_arrow_up folder en_GB__NVIP_EMA_TAC_SP__ESPORTS_BE…" at bounding box center [889, 77] width 1328 height 21
click at [1192, 30] on div "school Ricky Hubbard keyboard_arrow_down RH" at bounding box center [890, 25] width 1356 height 49
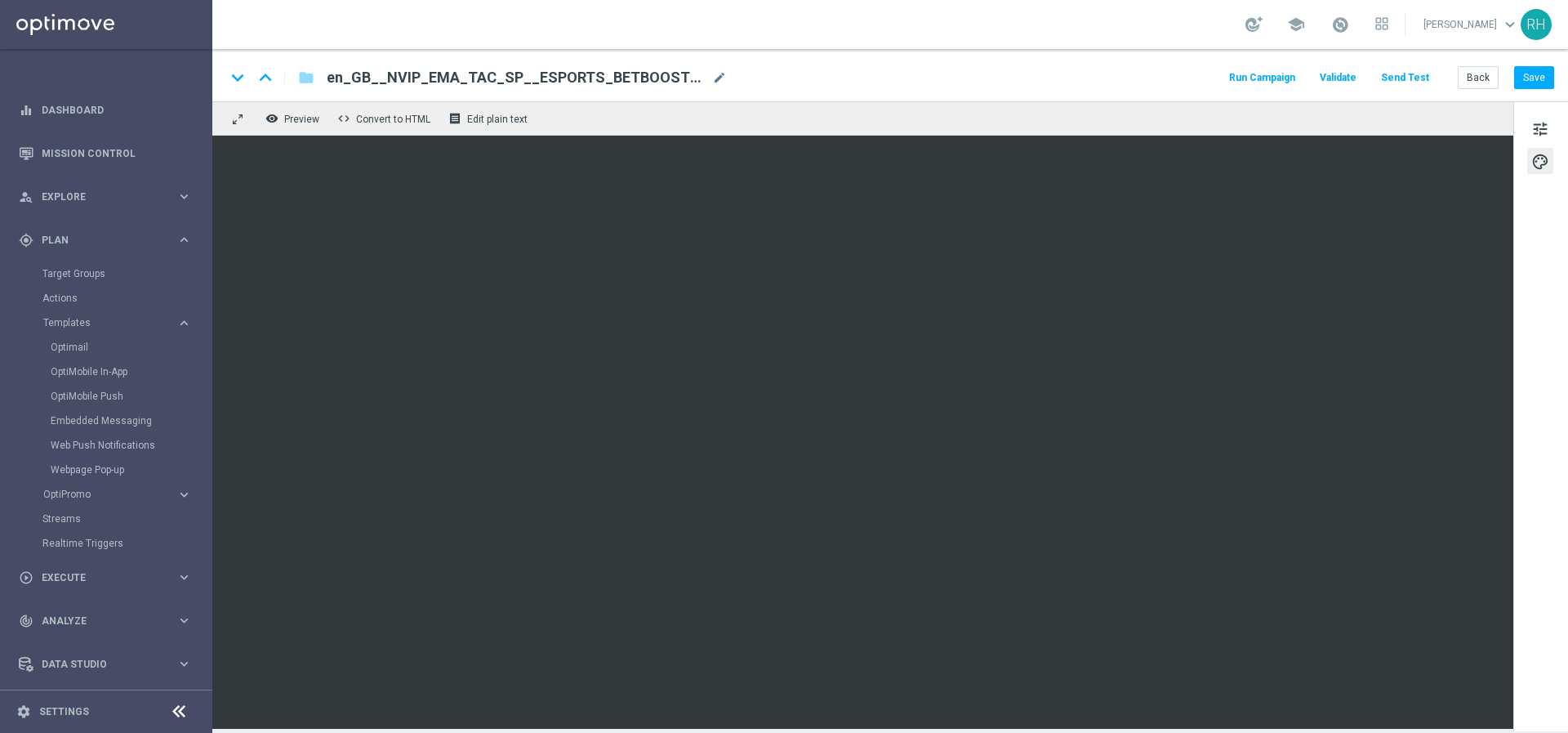
click at [1192, 30] on div "school Ricky Hubbard keyboard_arrow_down RH" at bounding box center [890, 25] width 1356 height 49
click at [1527, 82] on button "Save" at bounding box center [1533, 77] width 40 height 23
click at [1188, 70] on div "keyboard_arrow_down keyboard_arrow_up folder en_GB__NVIP_EMA_TAC_SP__ESPORTS_BE…" at bounding box center [889, 77] width 1328 height 21
click at [1095, 32] on div "school Ricky Hubbard keyboard_arrow_down RH" at bounding box center [890, 25] width 1356 height 49
click at [1532, 80] on button "Save" at bounding box center [1533, 77] width 40 height 23
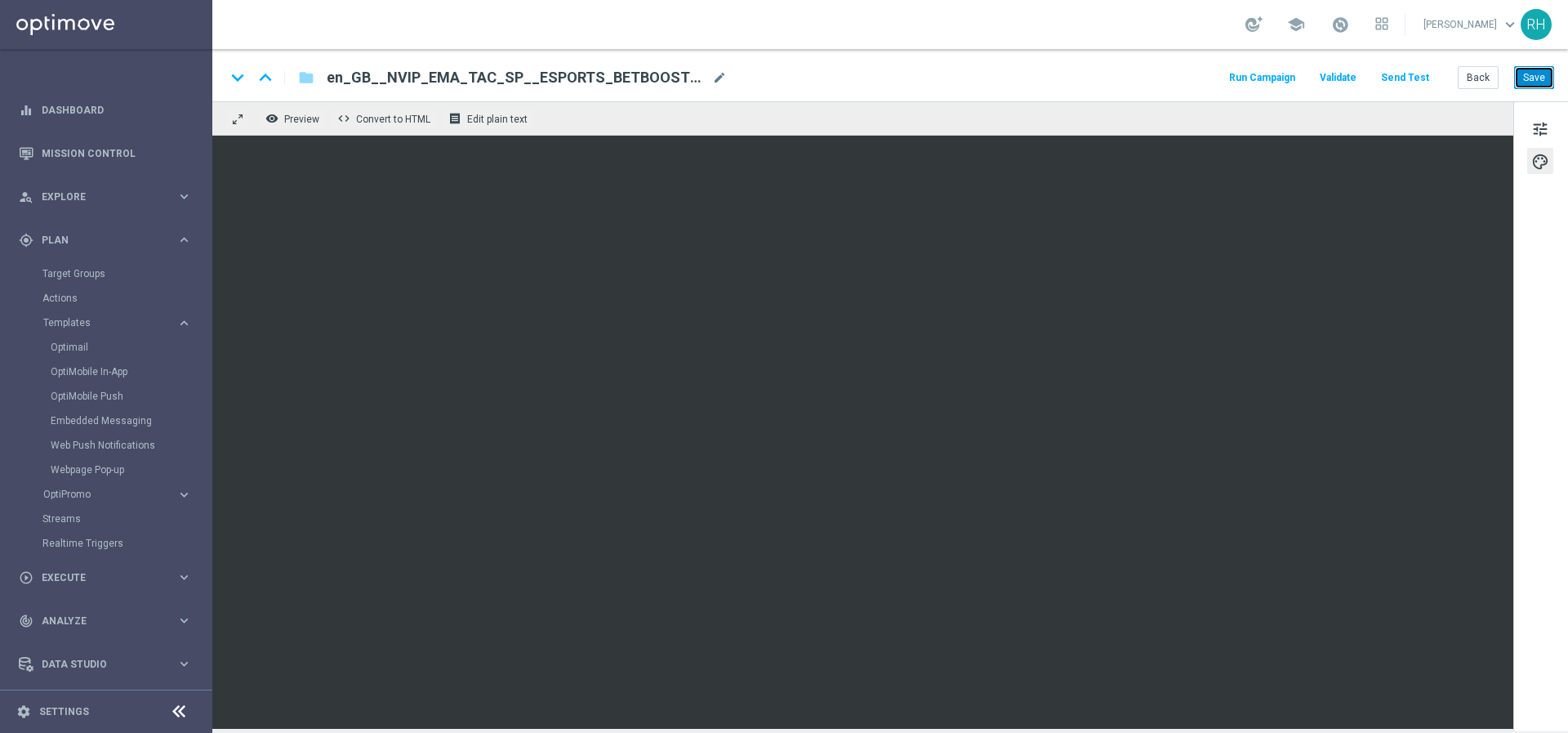
click at [1538, 74] on button "Save" at bounding box center [1533, 77] width 40 height 23
click at [1553, 72] on button "Save" at bounding box center [1533, 77] width 40 height 23
click at [558, 83] on span "en_GB__NVIP_EMA_TAC_SP__ESPORTS_BETBOOST_WK37" at bounding box center [516, 78] width 379 height 20
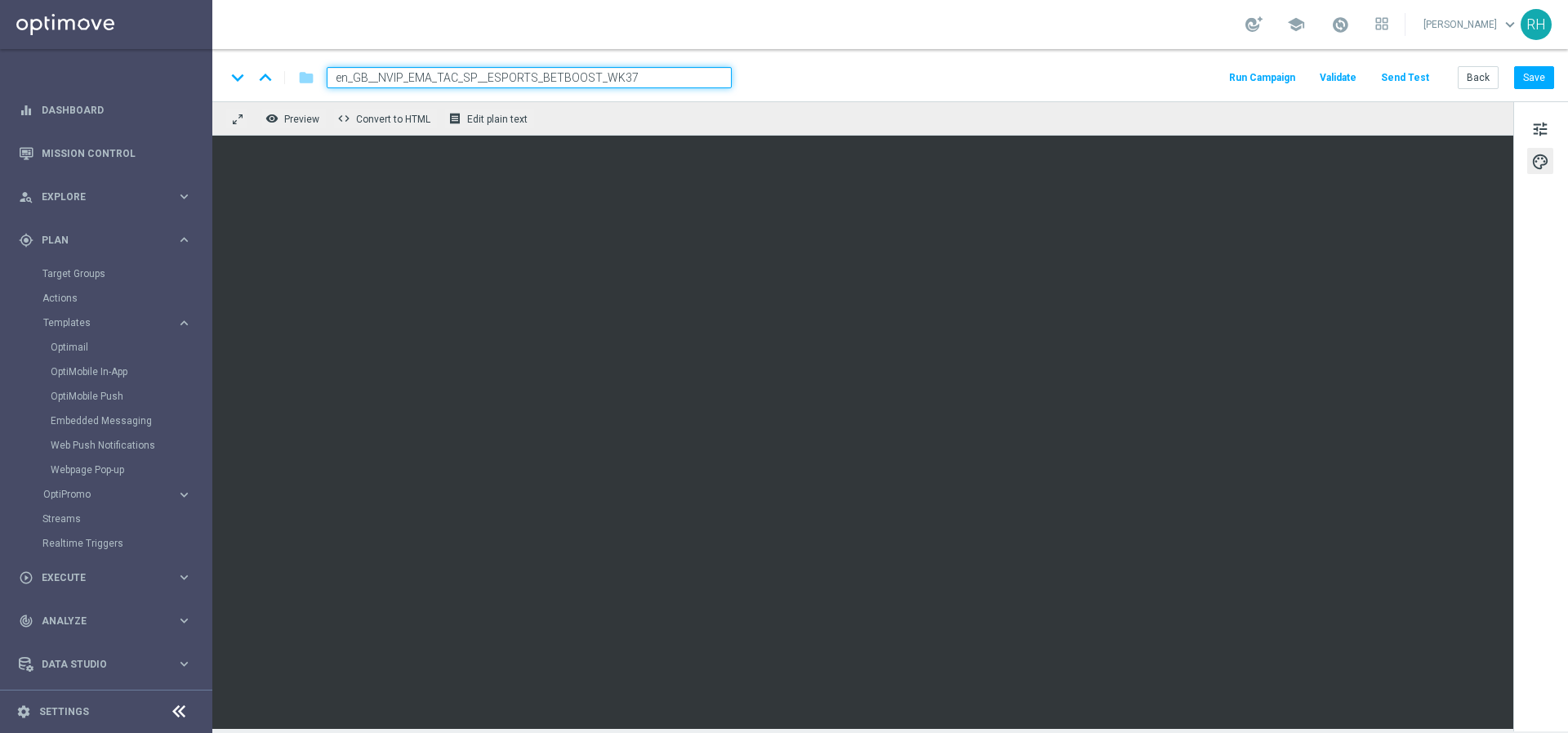
click at [558, 83] on input "en_GB__NVIP_EMA_TAC_SP__ESPORTS_BETBOOST_WK37" at bounding box center [529, 77] width 405 height 21
click at [1538, 72] on button "Save" at bounding box center [1533, 77] width 40 height 23
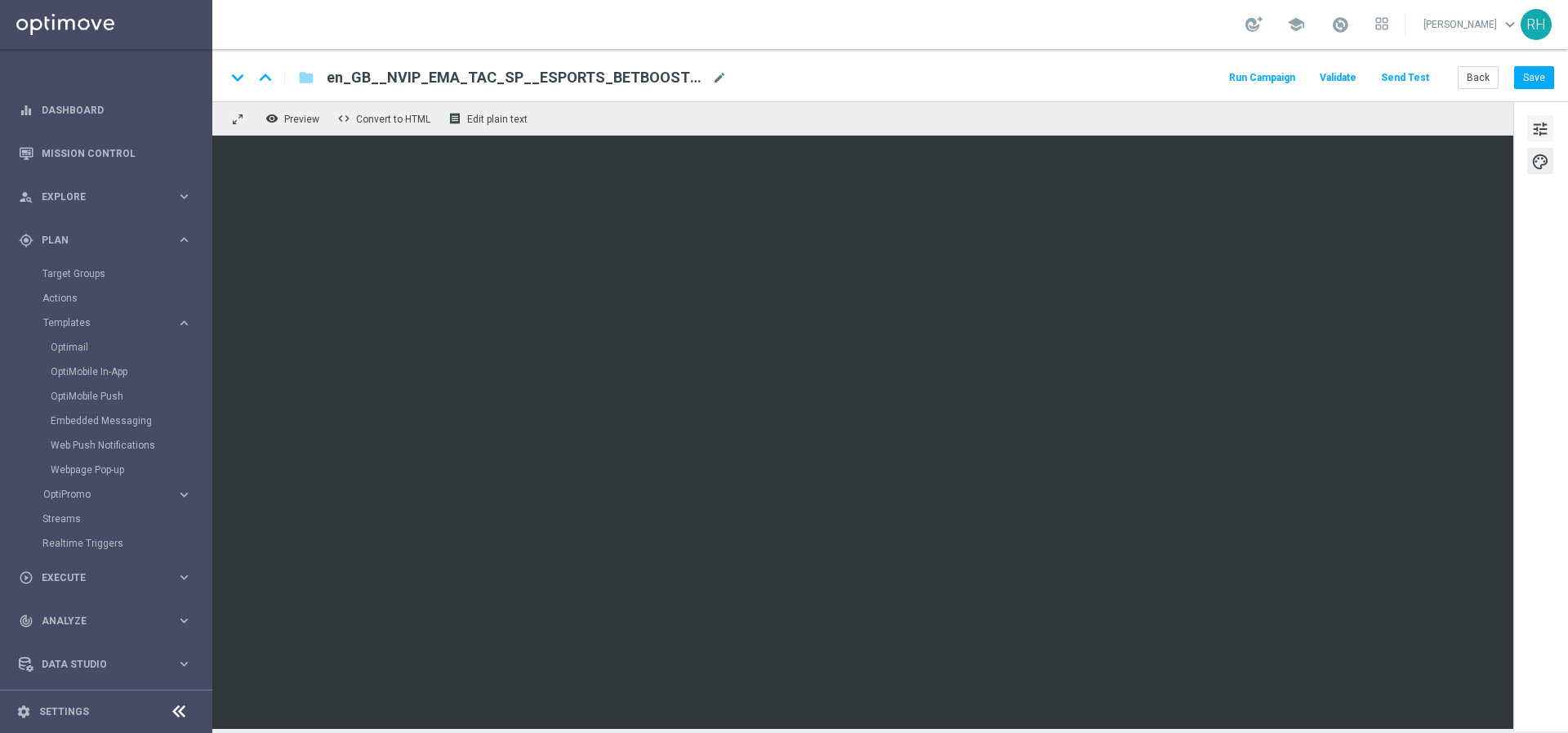
click at [1543, 129] on span "tune" at bounding box center [1540, 128] width 18 height 21
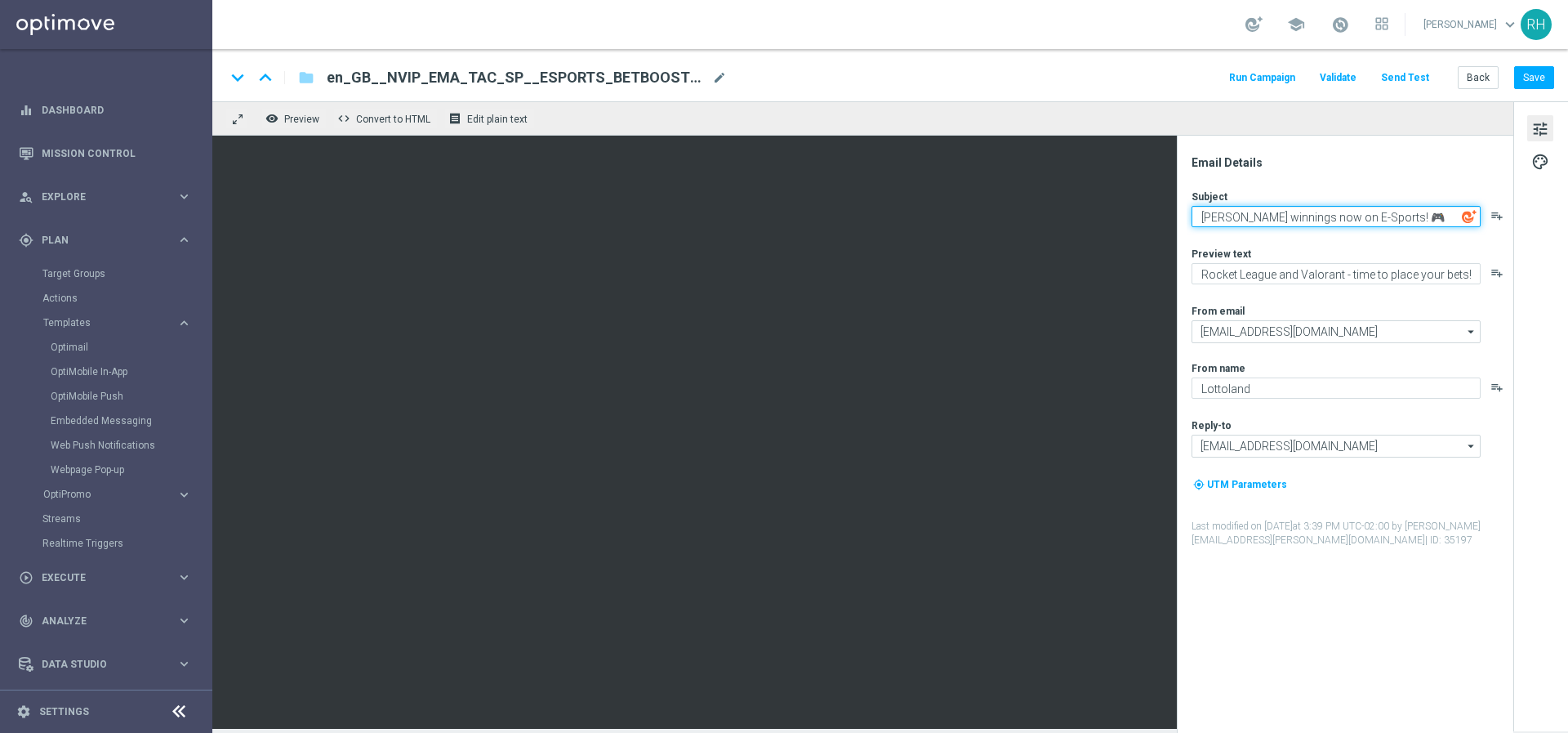
click at [1328, 222] on textarea "Boost winnings now on E-Sports! 🎮" at bounding box center [1336, 216] width 289 height 21
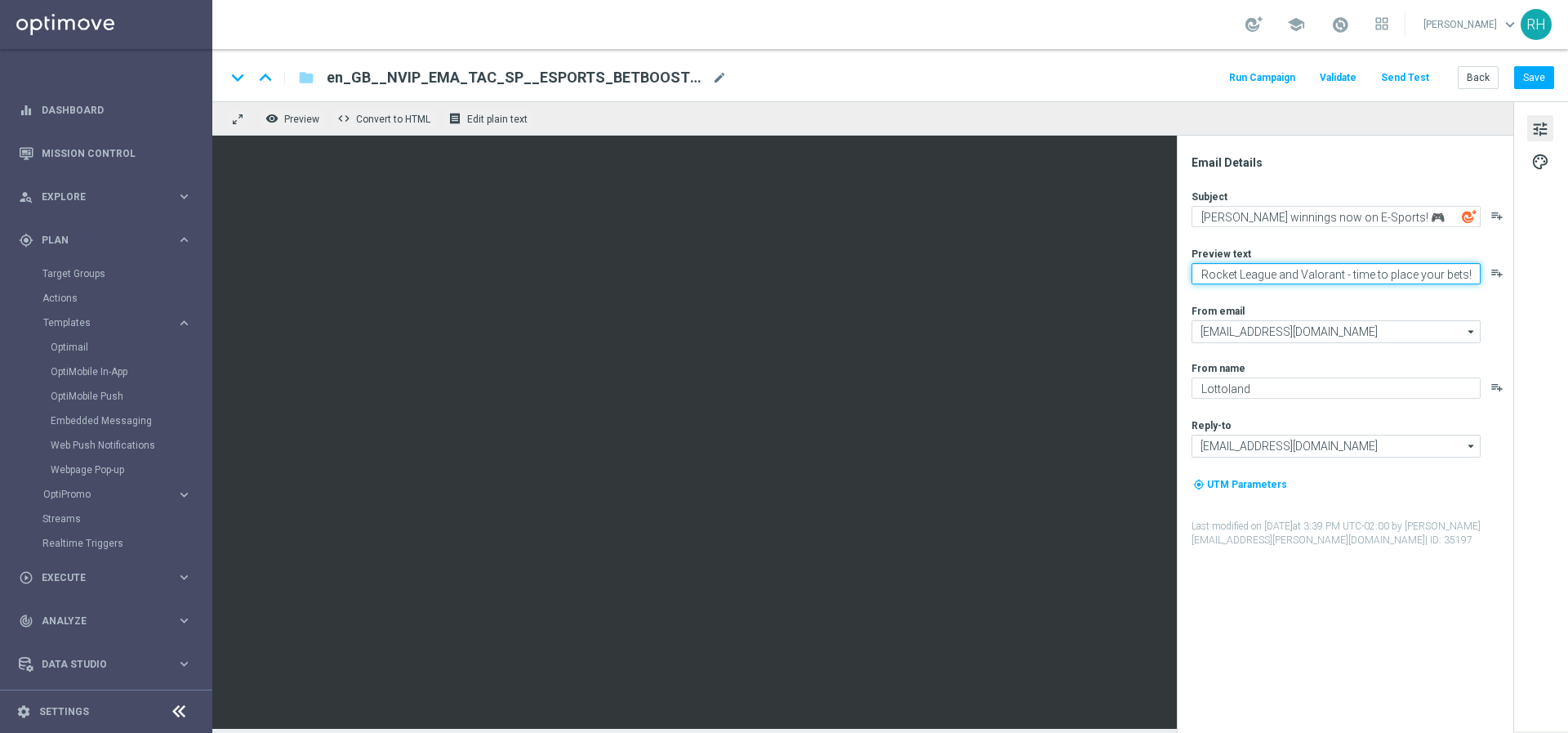
click at [1329, 265] on textarea "Rocket League and Valorant - time to place your bets!" at bounding box center [1336, 273] width 289 height 21
click at [1113, 81] on div "keyboard_arrow_down keyboard_arrow_up folder en_GB__NVIP_EMA_TAC_SP__ESPORTS_BE…" at bounding box center [889, 77] width 1328 height 21
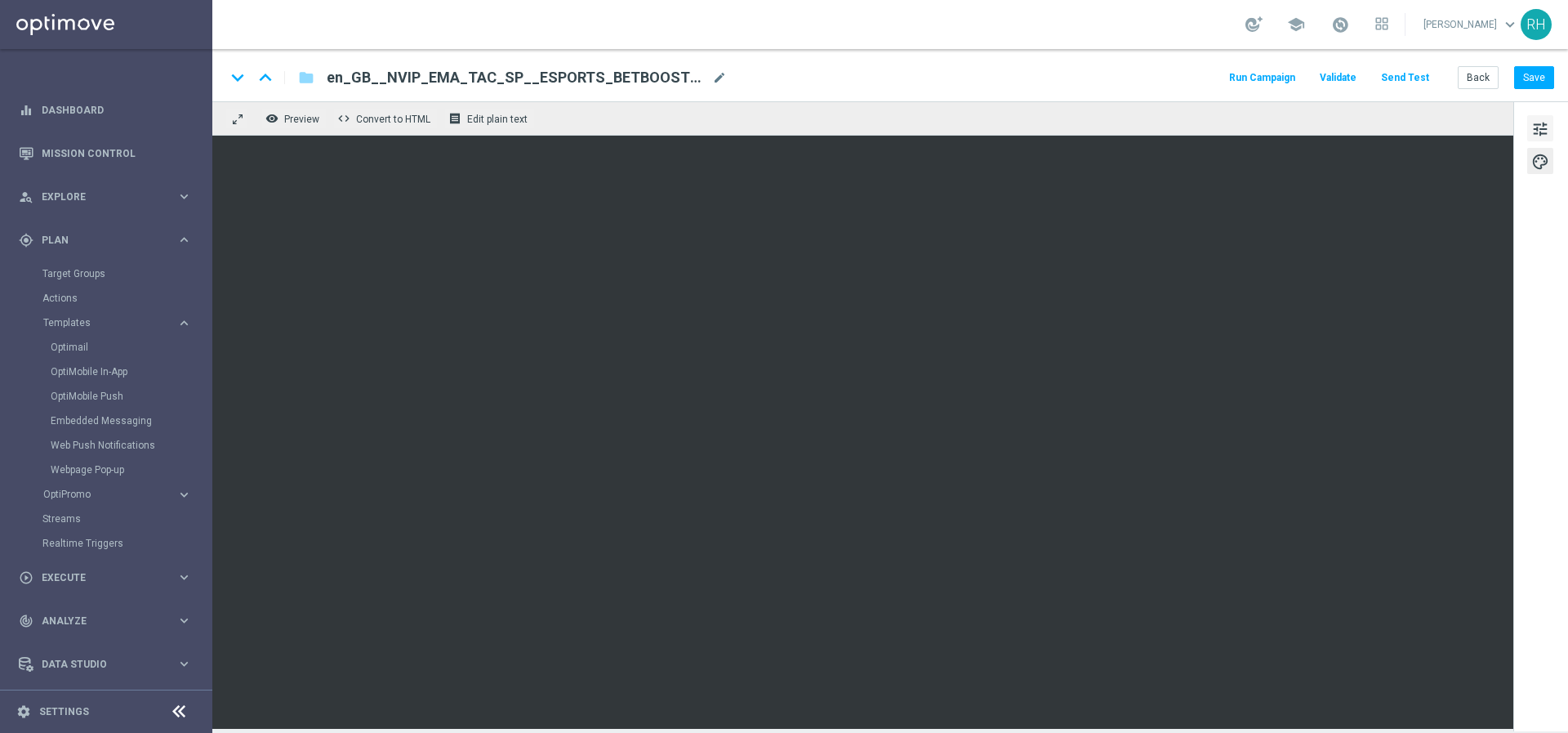
click at [1533, 118] on span "tune" at bounding box center [1540, 128] width 18 height 21
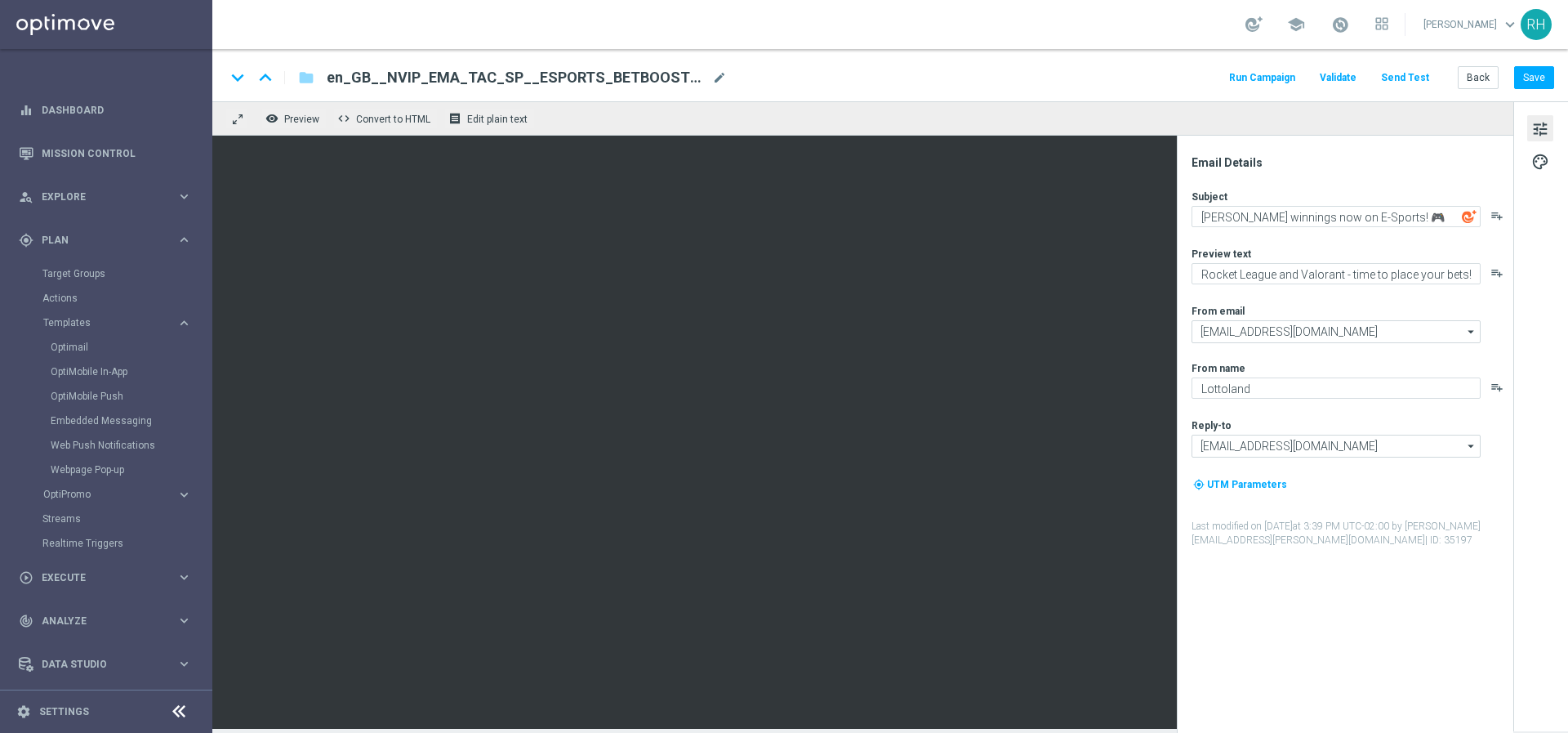
click at [1541, 90] on div "keyboard_arrow_down keyboard_arrow_up folder en_GB__NVIP_EMA_TAC_SP__ESPORTS_BE…" at bounding box center [890, 75] width 1356 height 53
click at [1536, 83] on button "Save" at bounding box center [1533, 77] width 40 height 23
click at [1273, 85] on button "Run Campaign" at bounding box center [1262, 78] width 71 height 22
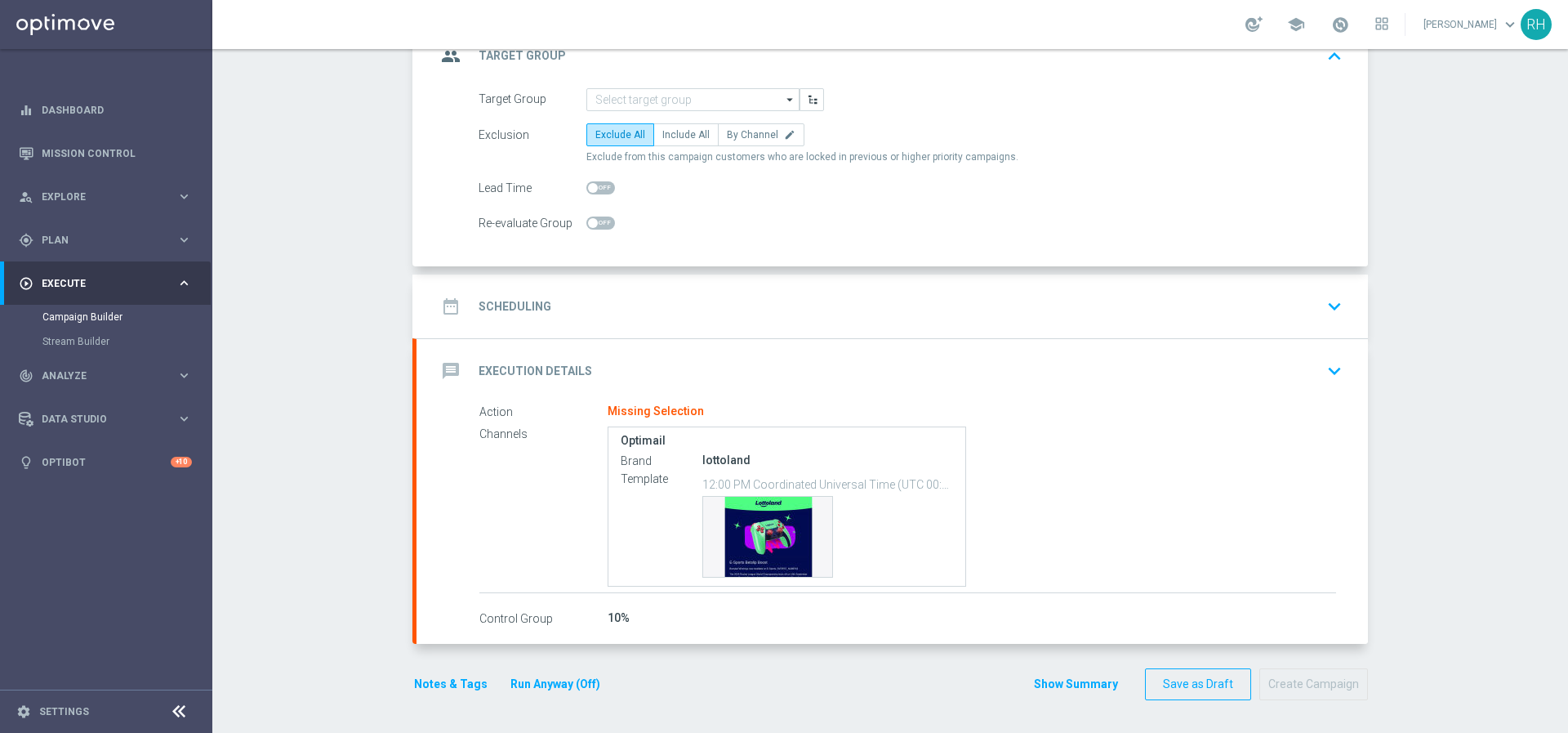
click at [1351, 363] on div "message Execution Details keyboard_arrow_down" at bounding box center [892, 371] width 952 height 64
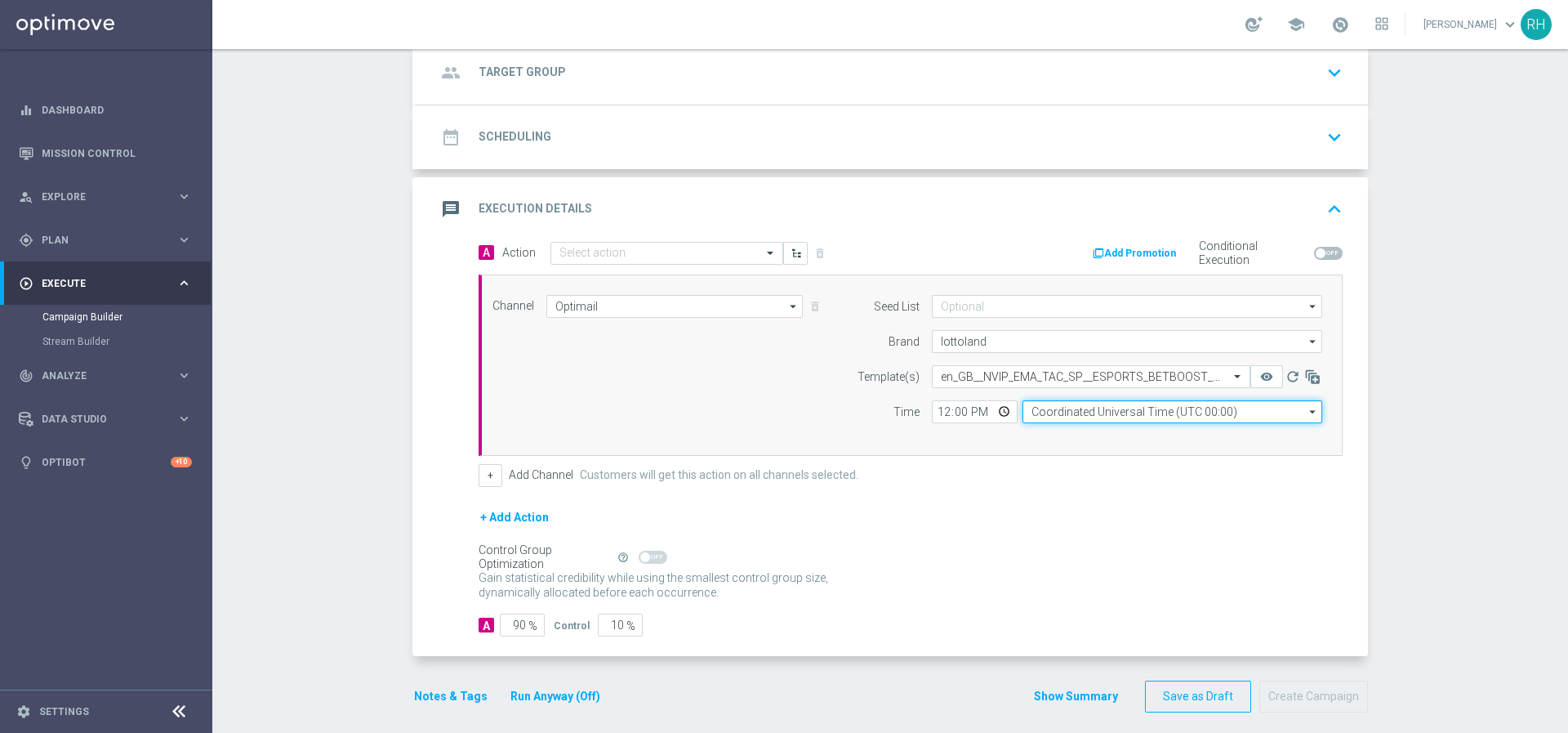
click at [1079, 407] on input "Coordinated Universal Time (UTC 00:00)" at bounding box center [1172, 411] width 300 height 23
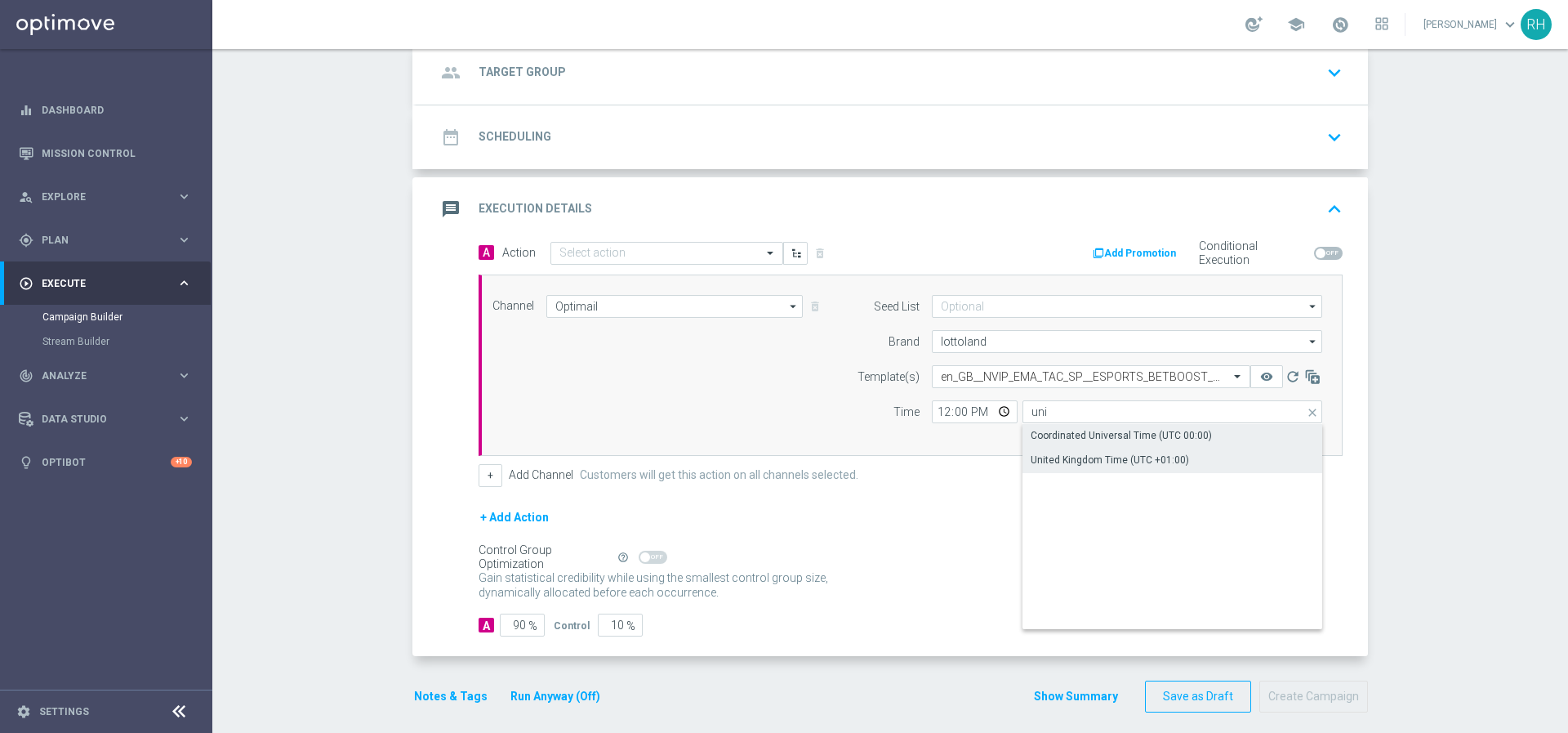
click at [1070, 455] on div "United Kingdom Time (UTC +01:00)" at bounding box center [1109, 460] width 158 height 15
type input "United Kingdom Time (UTC +01:00)"
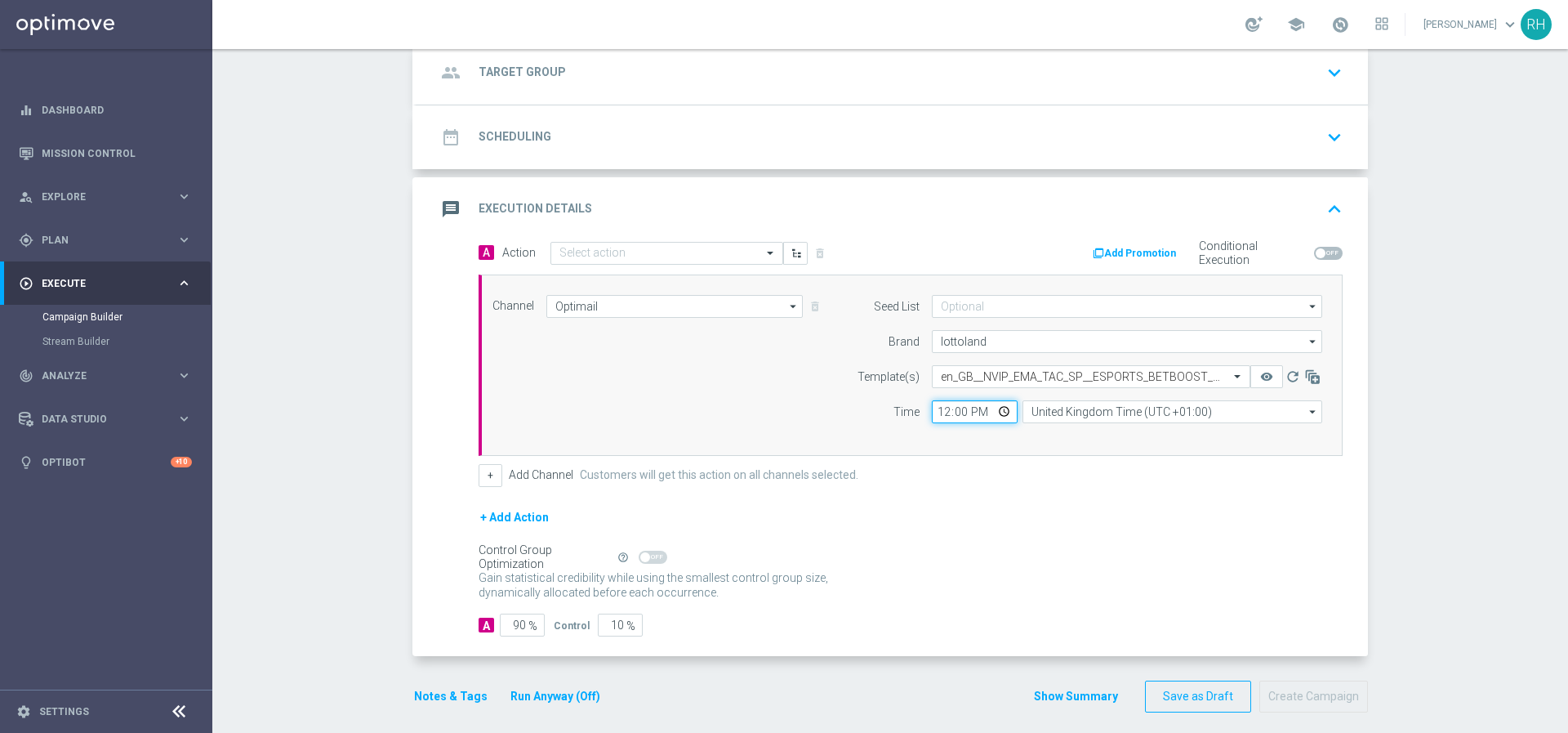
click at [938, 417] on input "12:00" at bounding box center [974, 411] width 85 height 23
type input "13:00"
click at [951, 461] on div "A Action Select action delete_forever Add Promotion Conditional Execution Chann…" at bounding box center [910, 363] width 888 height 246
click at [513, 623] on input "90" at bounding box center [521, 624] width 44 height 23
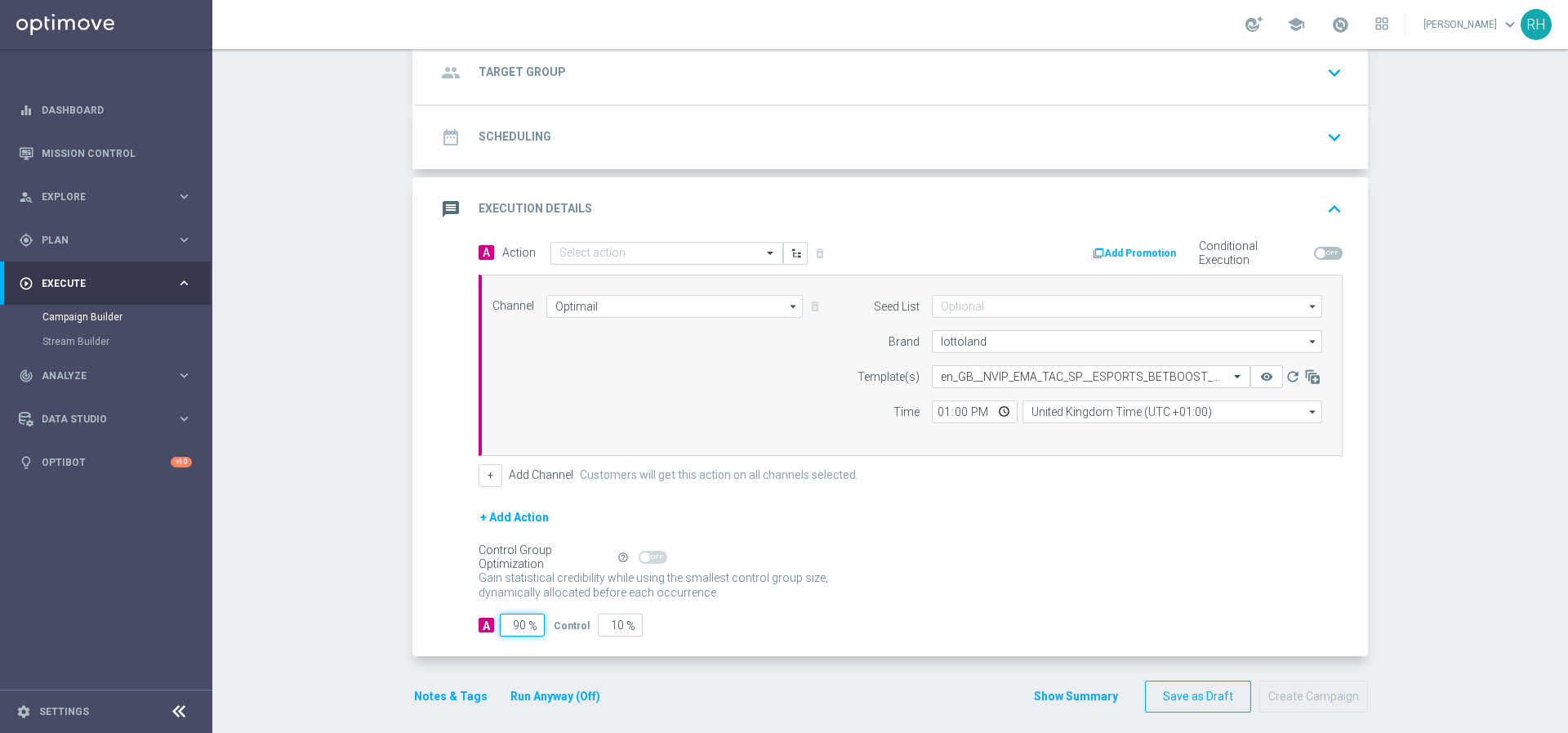
type input "1"
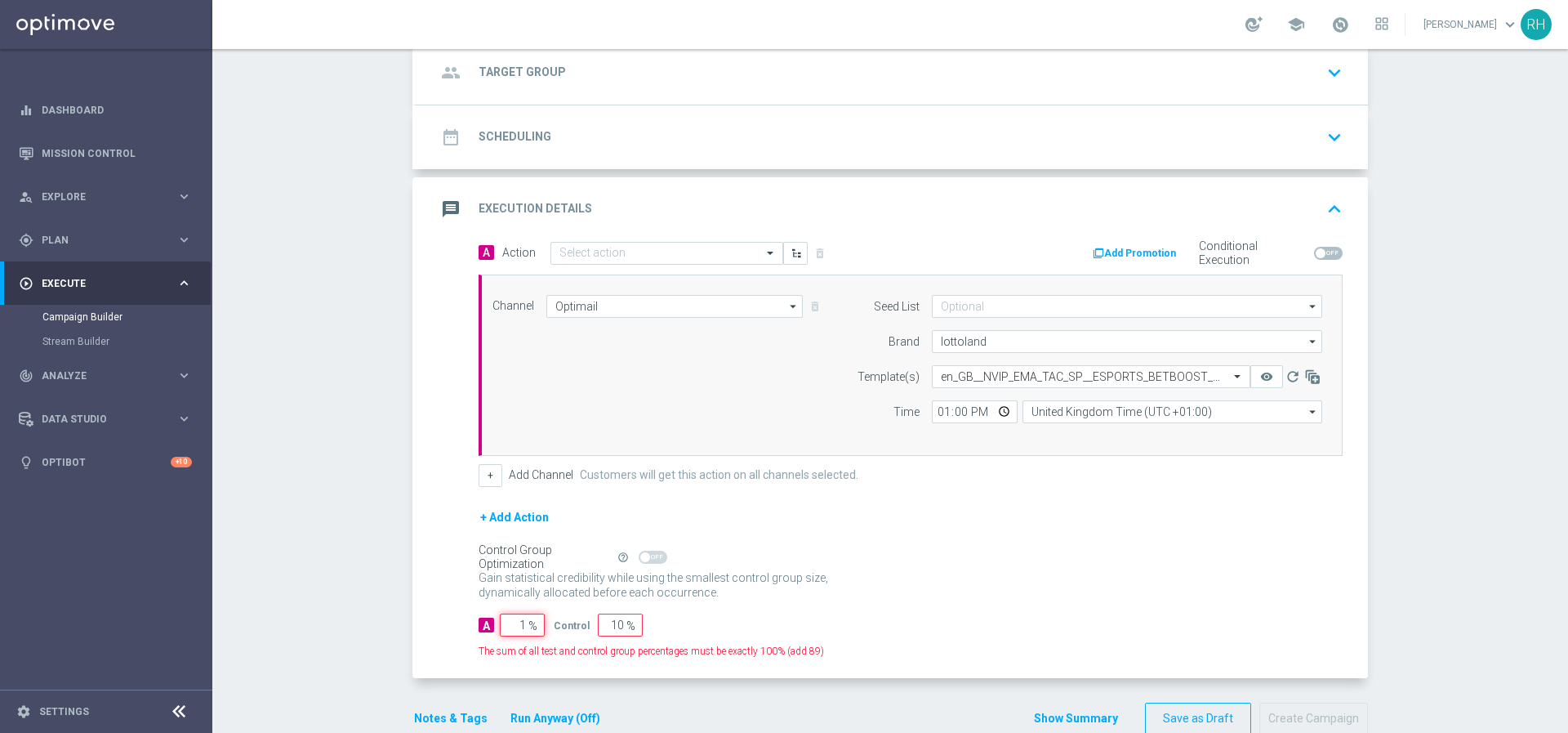
type input "99"
type input "10"
type input "90"
type input "100"
type input "0"
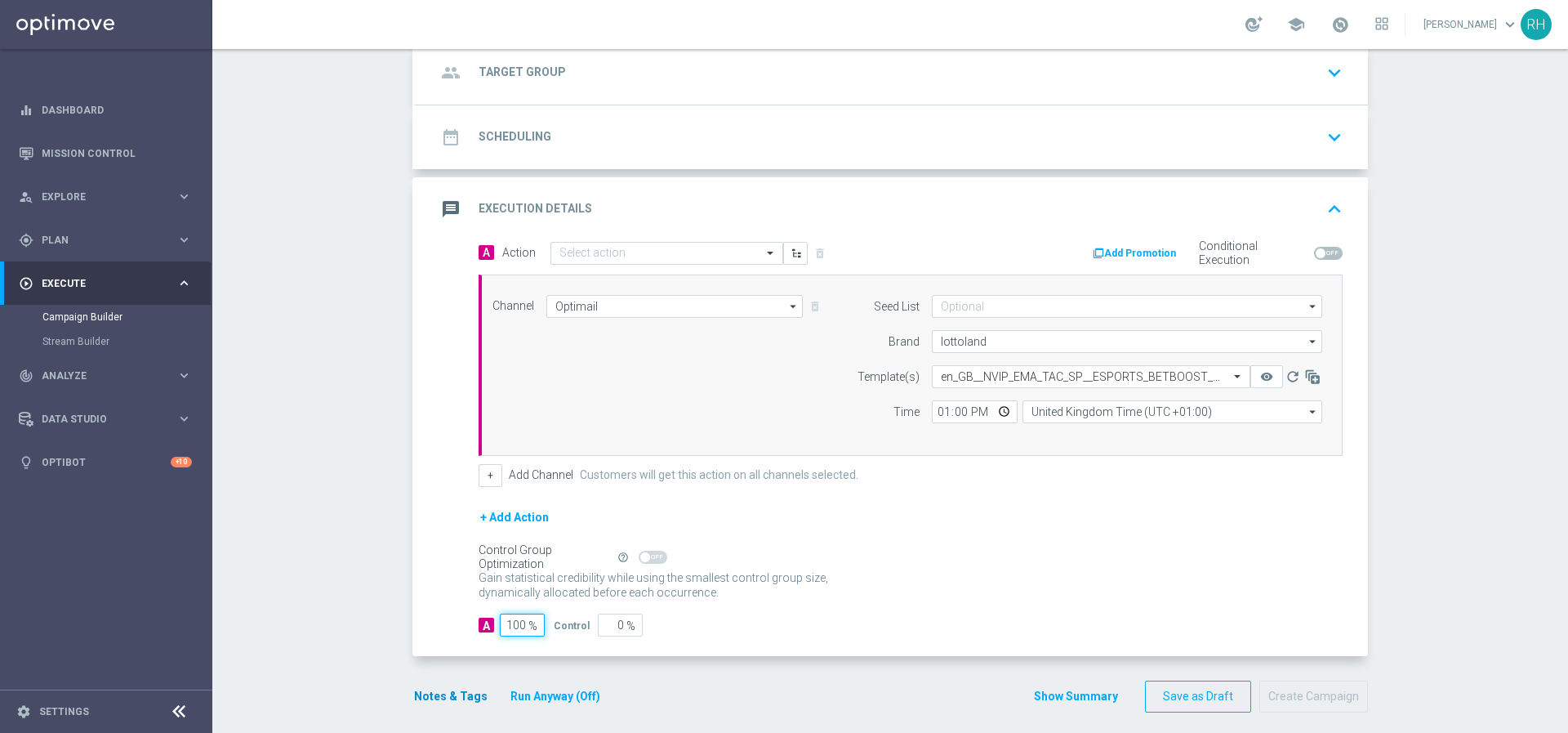
type input "100"
click at [461, 691] on button "Notes & Tags" at bounding box center [450, 696] width 77 height 20
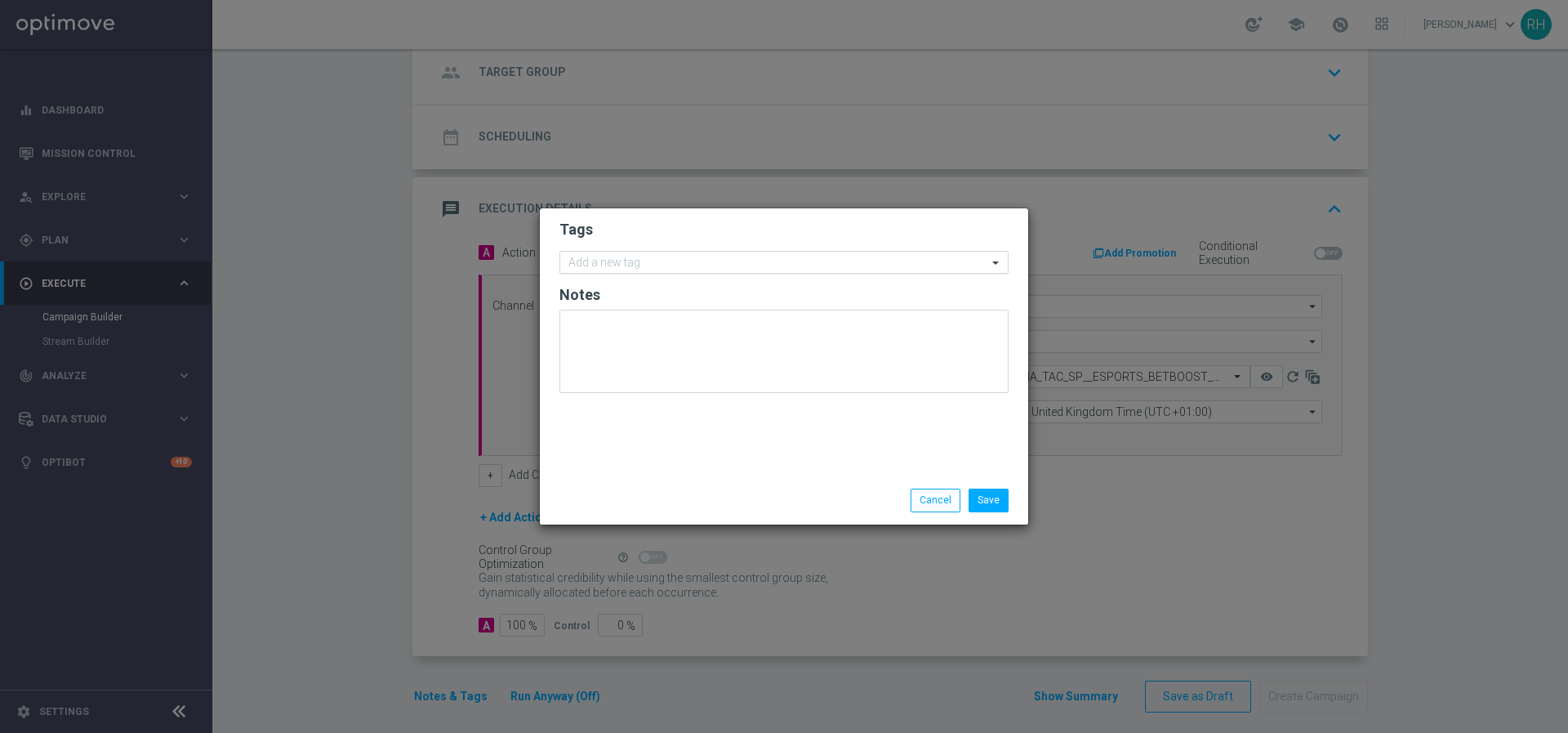
click at [774, 269] on input "text" at bounding box center [777, 262] width 419 height 14
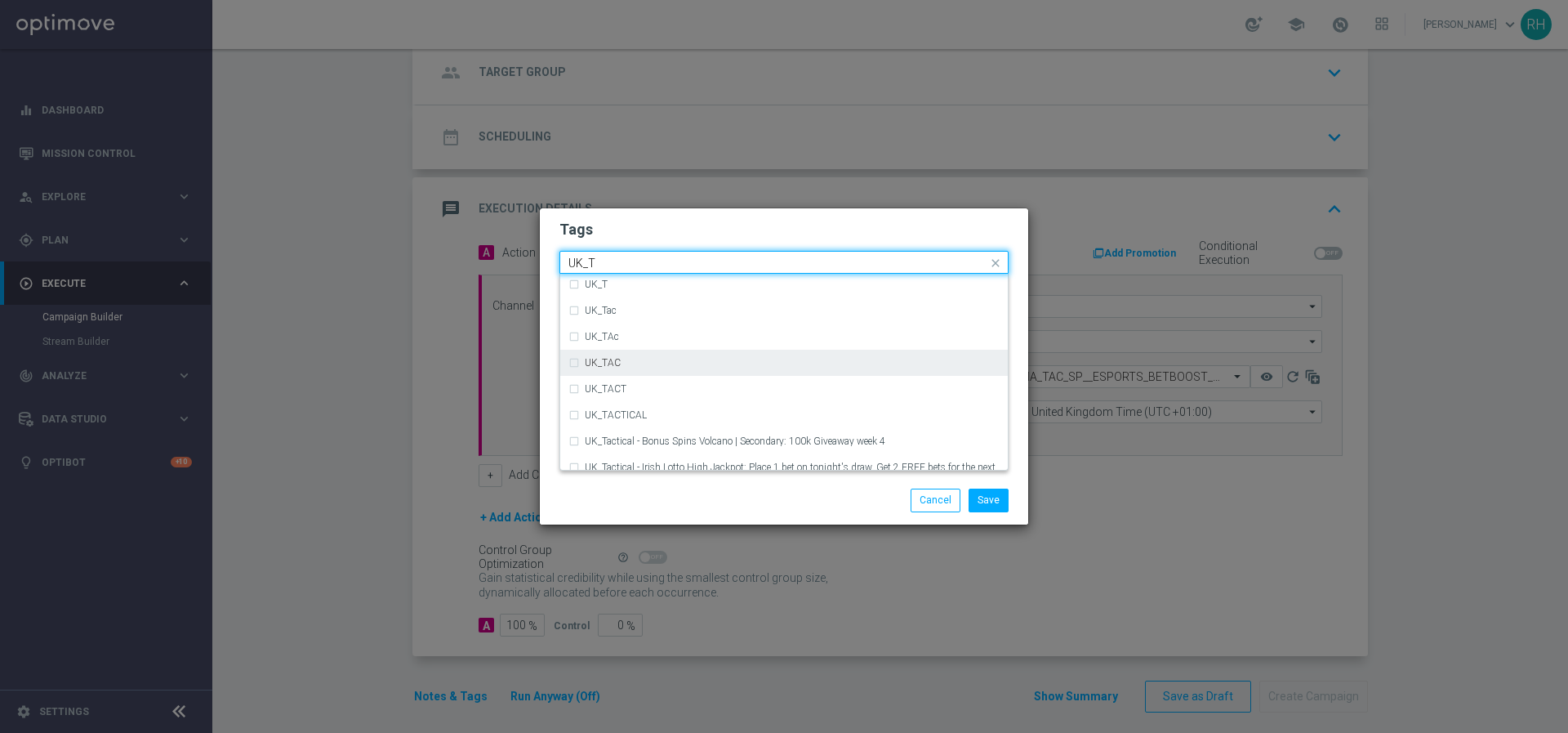
scroll to position [58, 0]
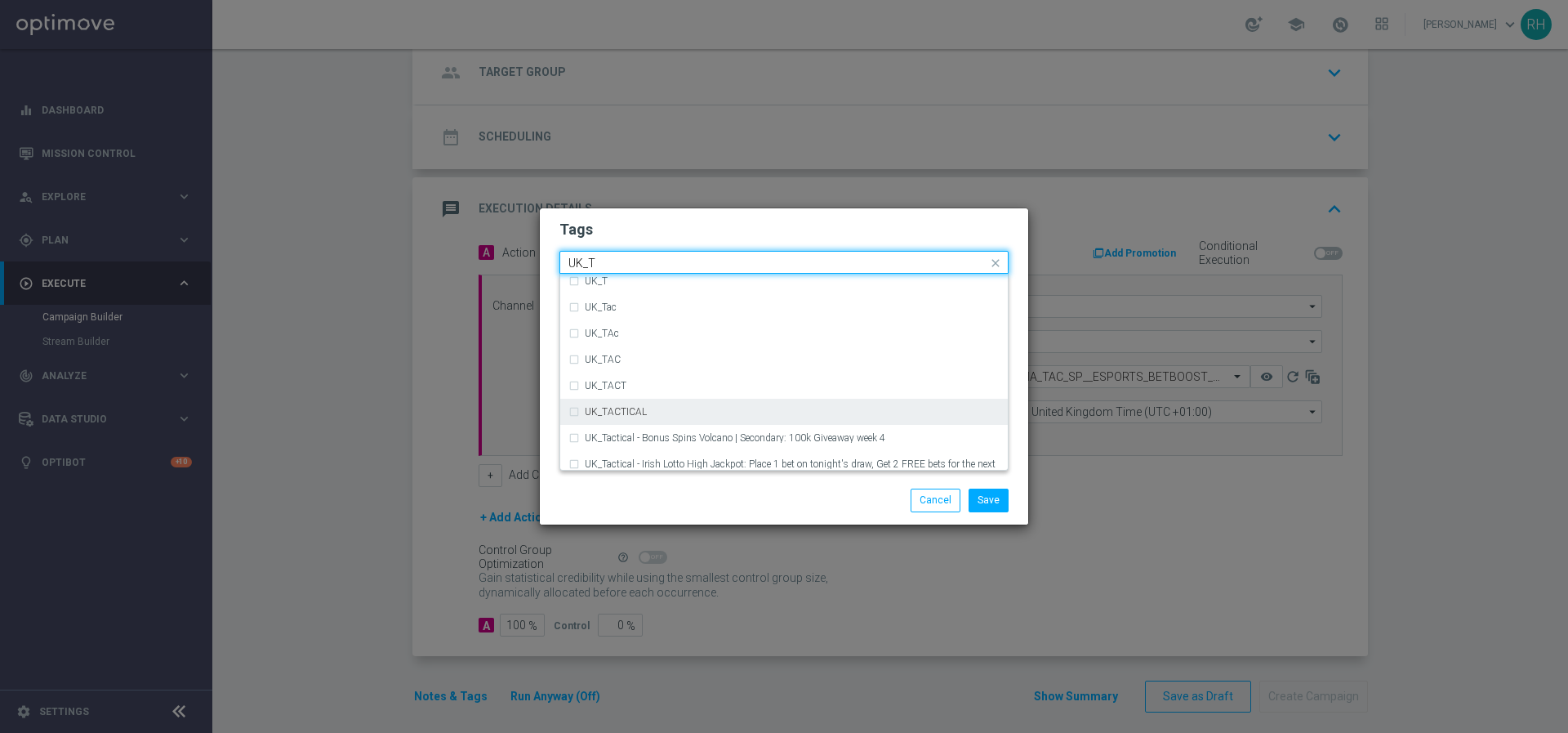
click at [762, 412] on div "UK_TACTICAL" at bounding box center [792, 411] width 415 height 10
type input "UK_T"
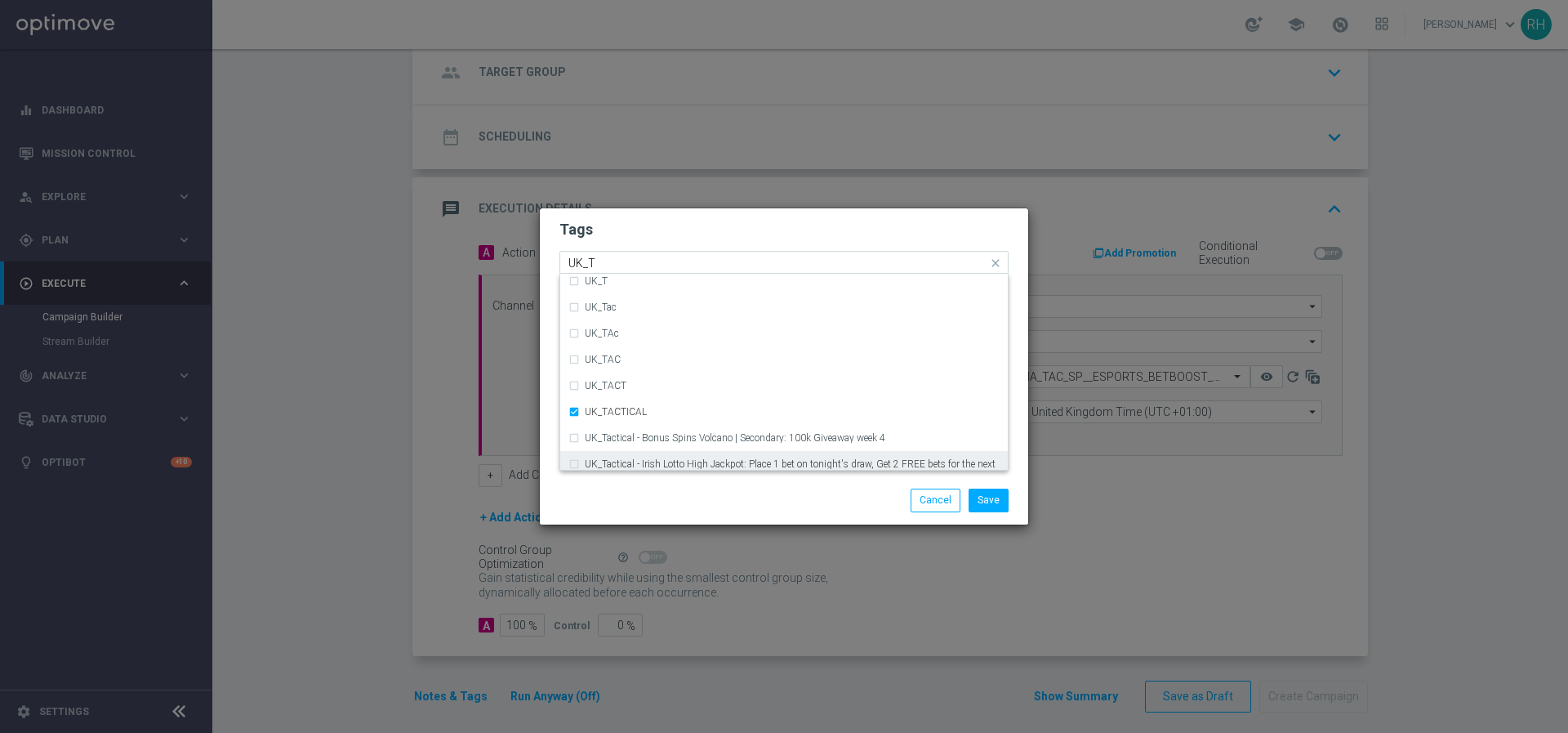
click at [806, 511] on div "Save Cancel" at bounding box center [784, 500] width 488 height 47
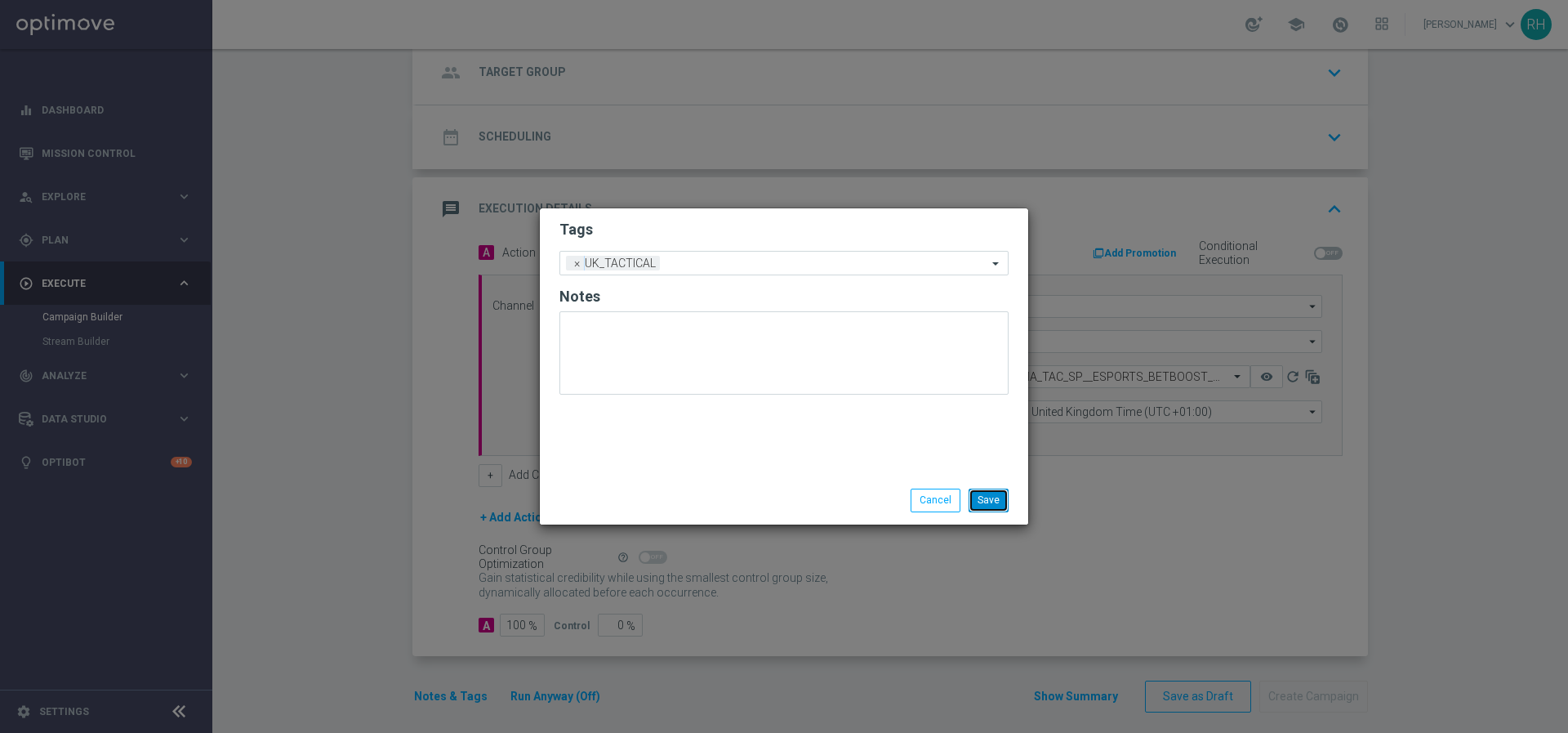
click at [989, 507] on button "Save" at bounding box center [988, 500] width 40 height 23
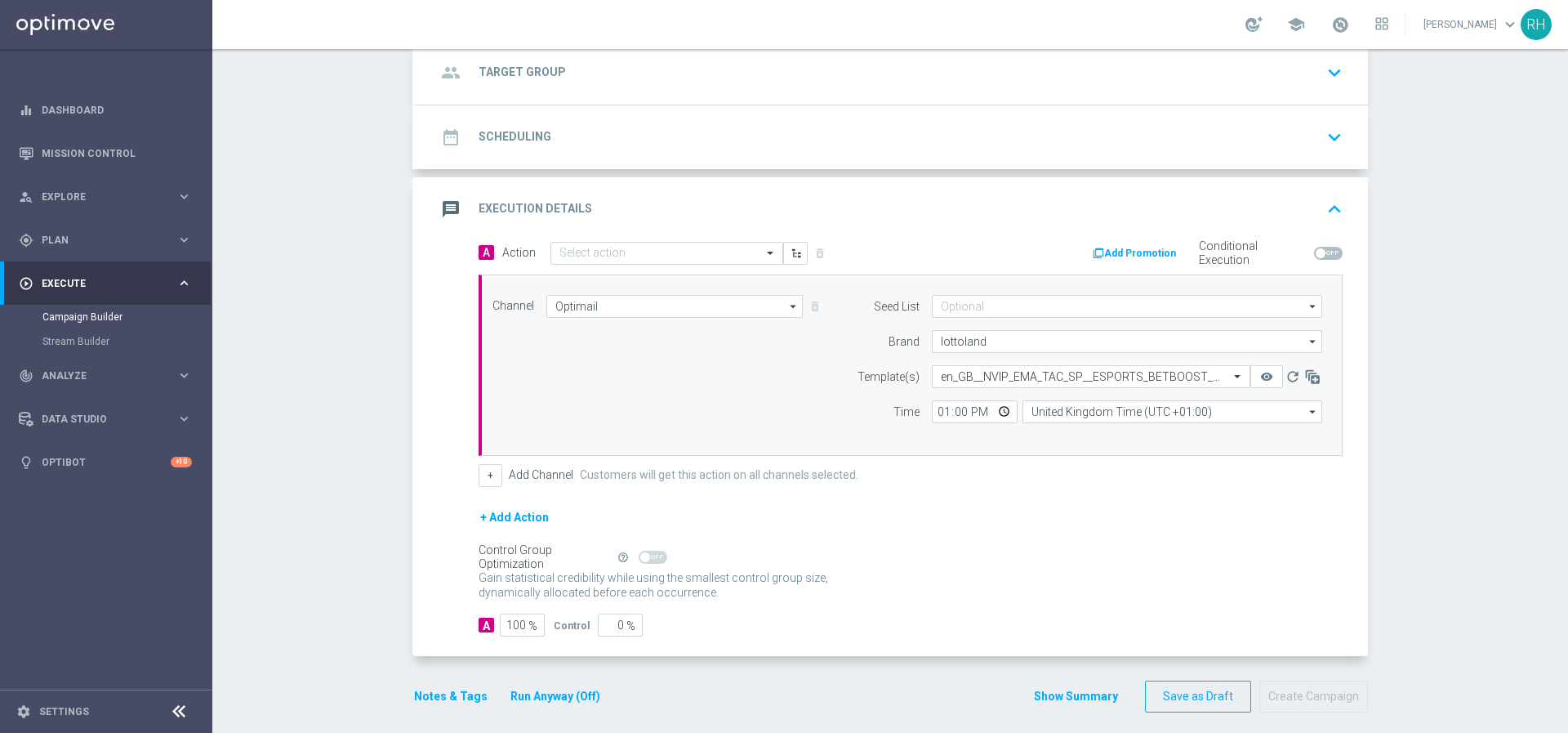
scroll to position [0, 0]
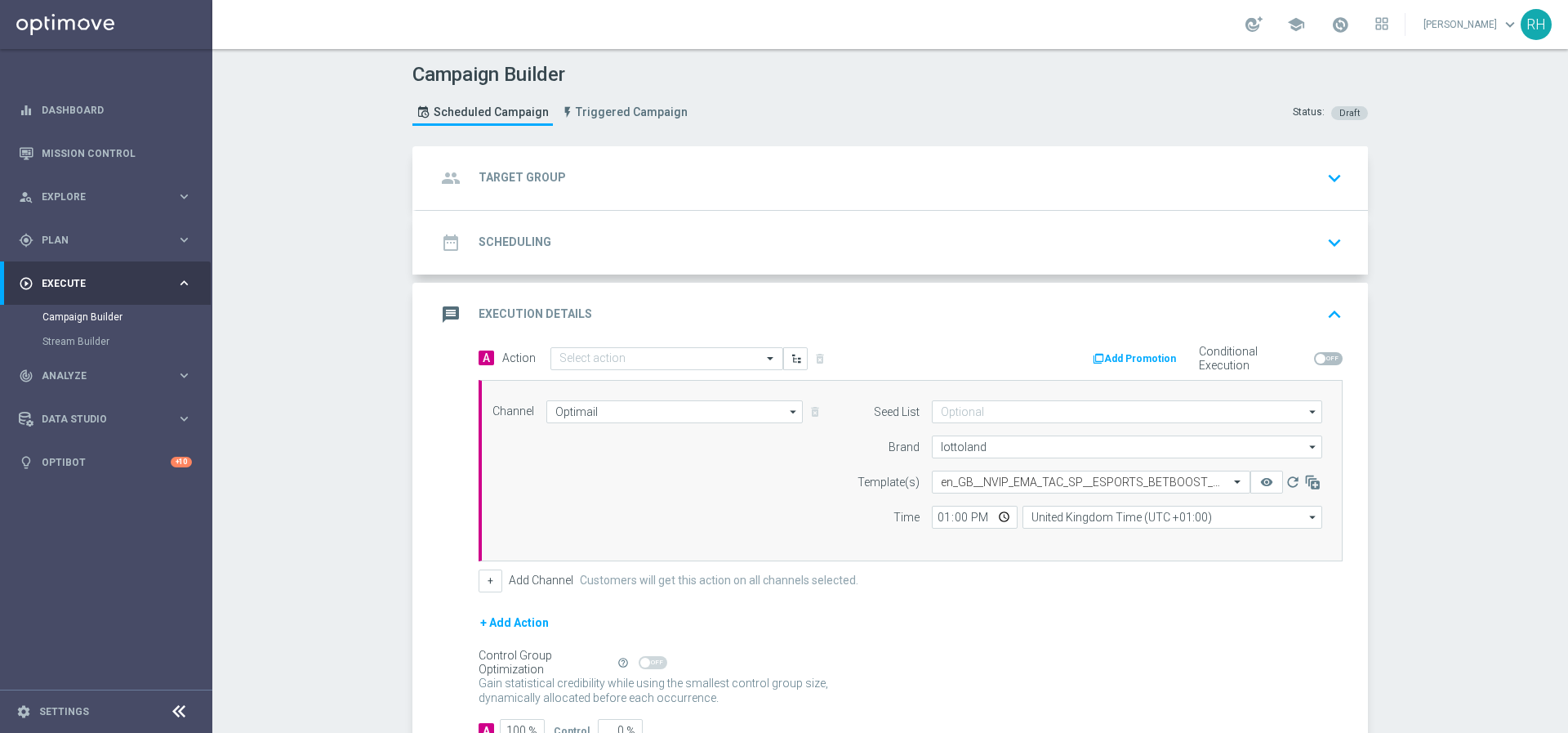
click at [1215, 314] on div "message Execution Details keyboard_arrow_up" at bounding box center [892, 314] width 912 height 31
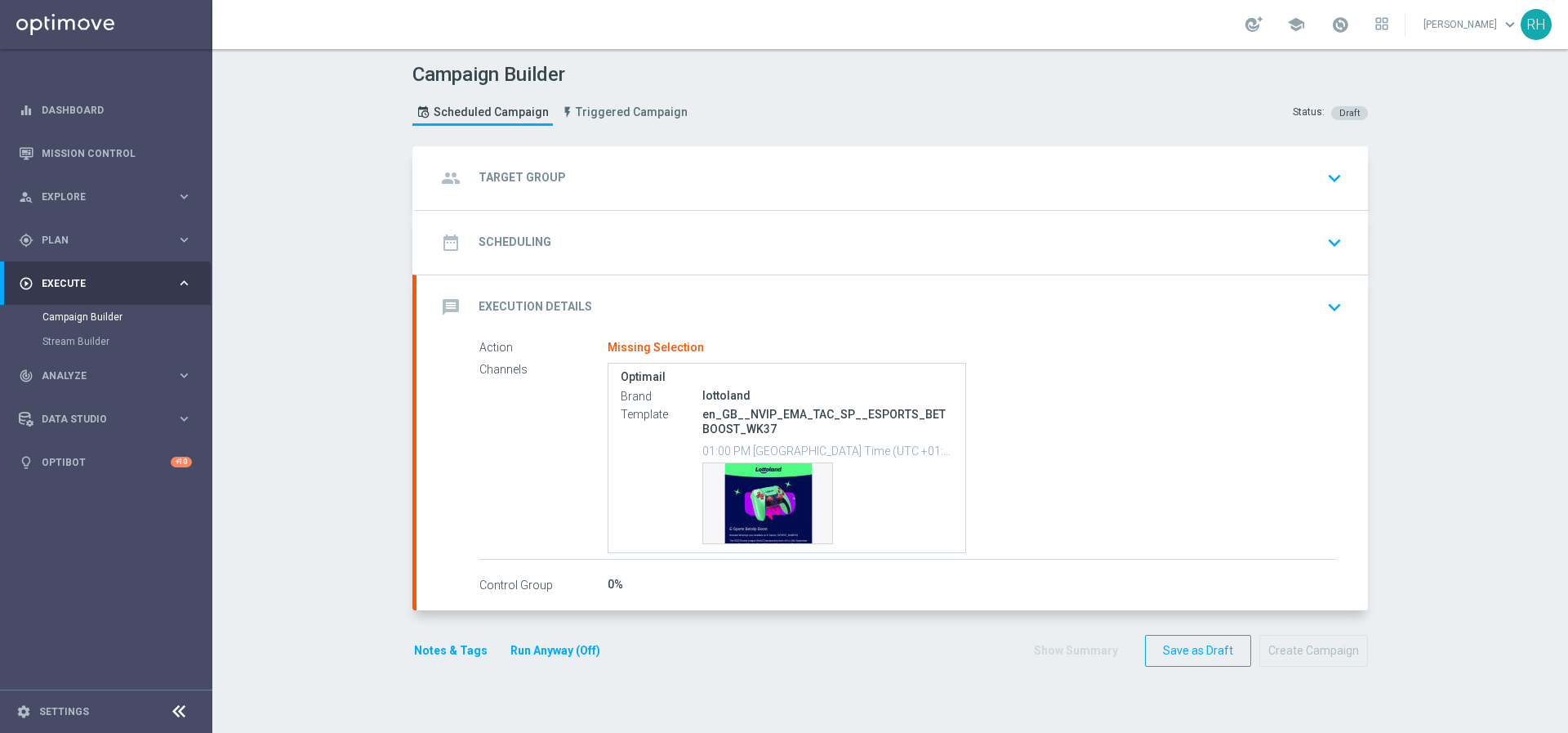
click at [823, 405] on div "en_GB__NVIP_EMA_TAC_SP__ESPORTS_BETBOOST_WK37 01:00 PM United Kingdom Time (UTC…" at bounding box center [827, 474] width 251 height 139
click at [823, 410] on p "en_GB__NVIP_EMA_TAC_SP__ESPORTS_BETBOOST_WK37" at bounding box center [827, 421] width 251 height 29
copy p "en_GB__NVIP_EMA_TAC_SP__ESPORTS_BETBOOST_WK37"
click at [923, 306] on div "message Execution Details keyboard_arrow_down" at bounding box center [892, 307] width 912 height 31
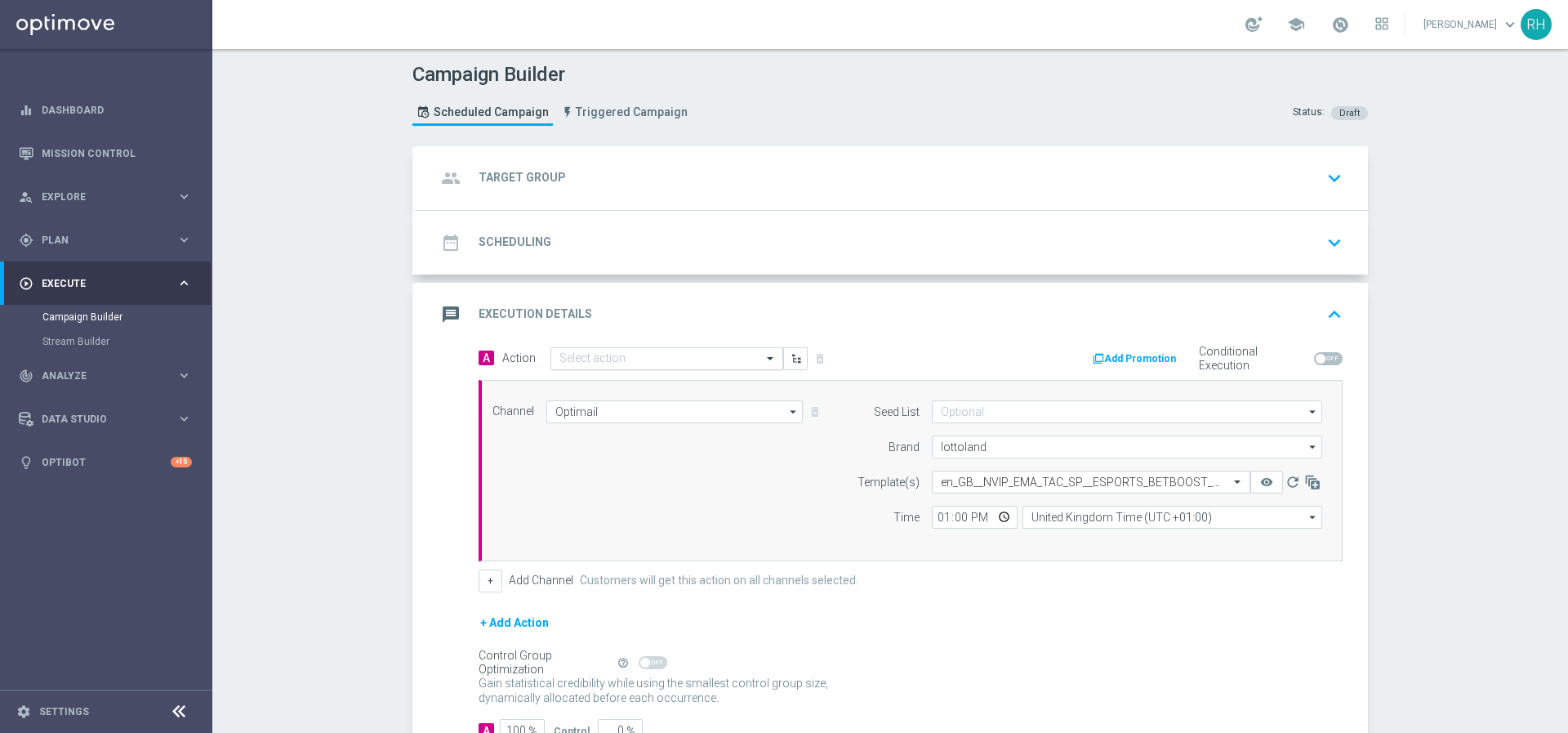
click at [601, 355] on input "text" at bounding box center [650, 359] width 182 height 14
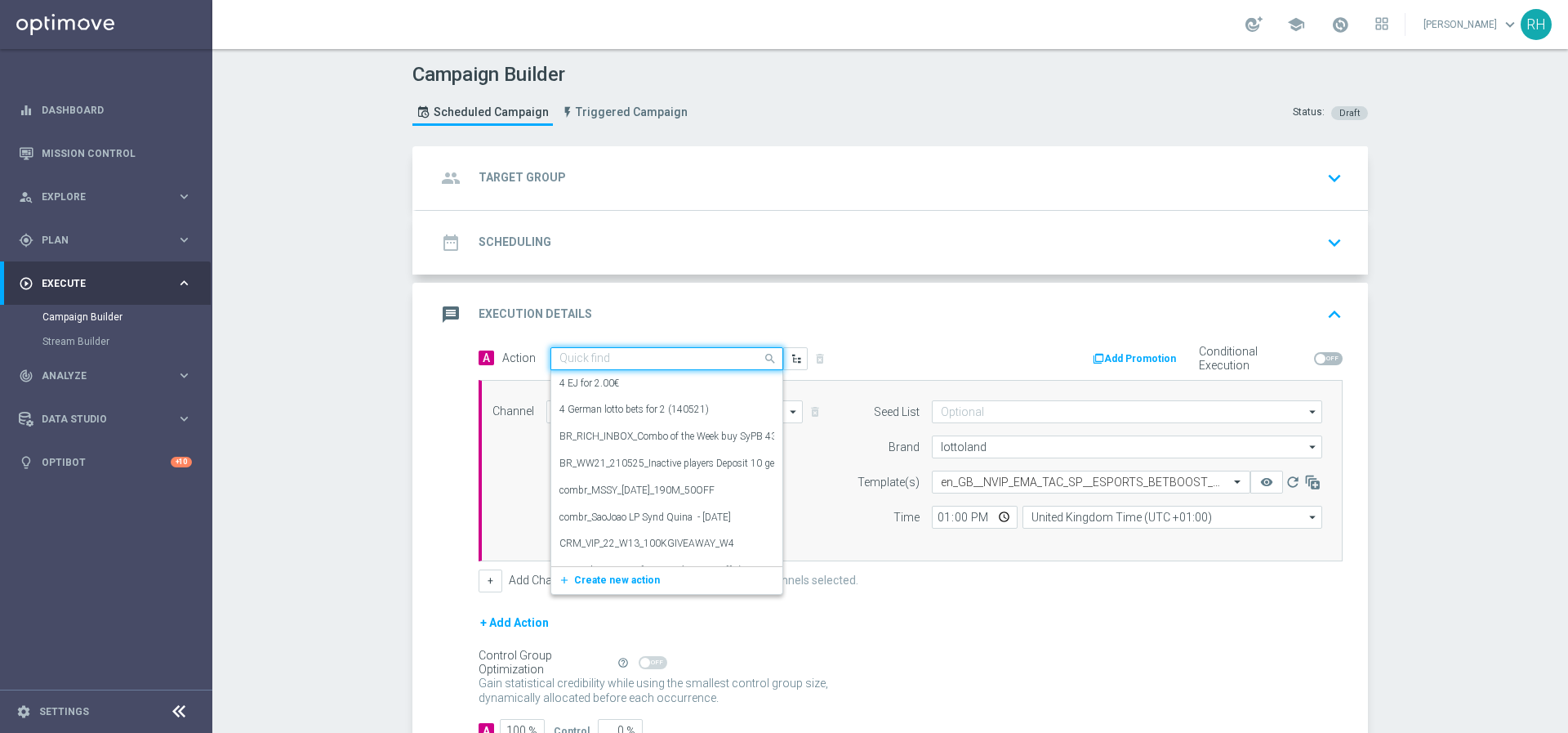
paste input "en_GB__NVIP_EMA_TAC_SP__ESPORTS_BETBOOST_WK37"
type input "en_GB__NVIP_EMA_TAC_SP__ESPORTS_BETBOOST_WK37"
click at [588, 407] on span "Create new action" at bounding box center [616, 409] width 85 height 12
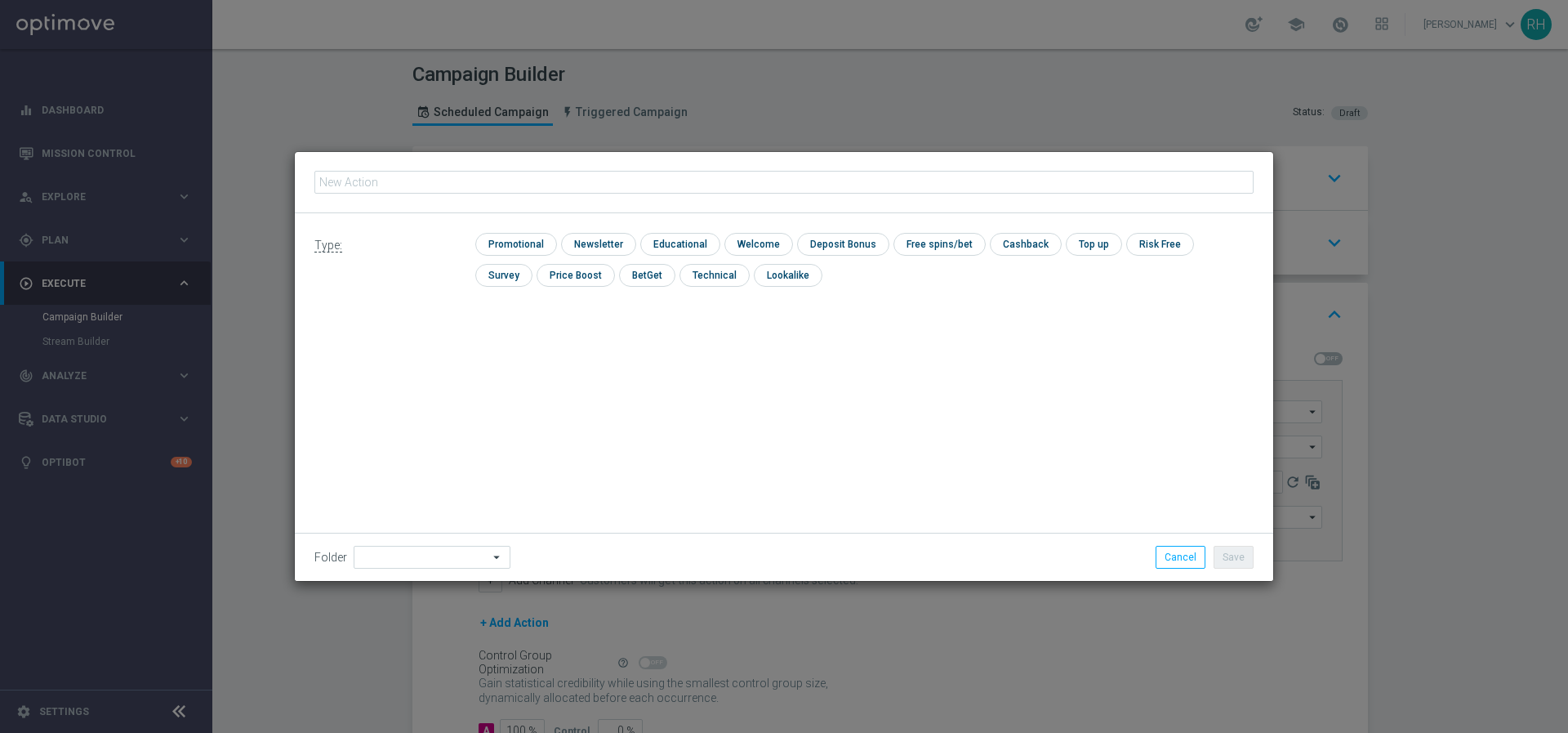
type input "en_GB__NVIP_EMA_TAC_SP__ESPORTS_BETBOOST_WK37"
click at [525, 246] on input "checkbox" at bounding box center [513, 243] width 77 height 22
checkbox input "true"
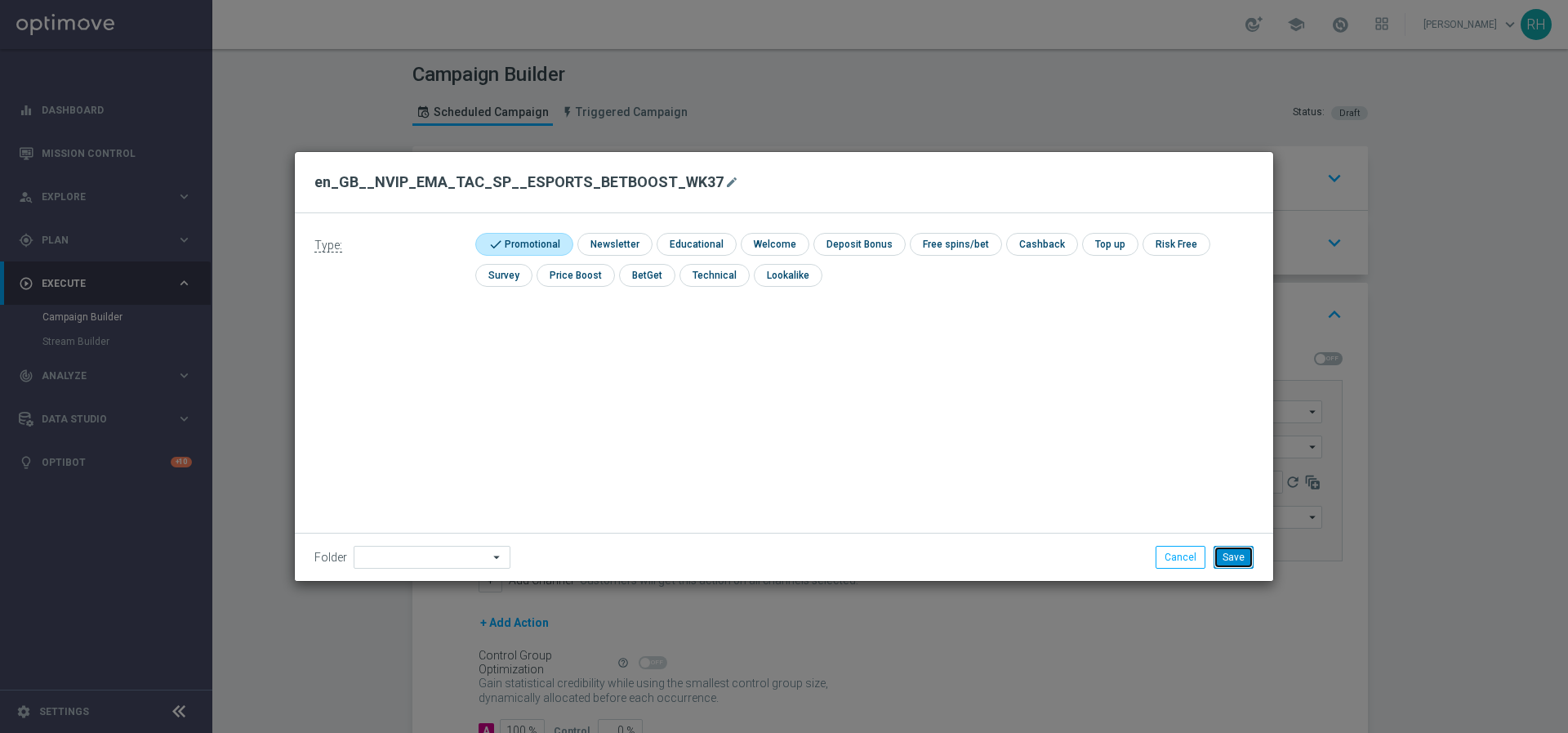
click at [1228, 559] on button "Save" at bounding box center [1233, 557] width 40 height 23
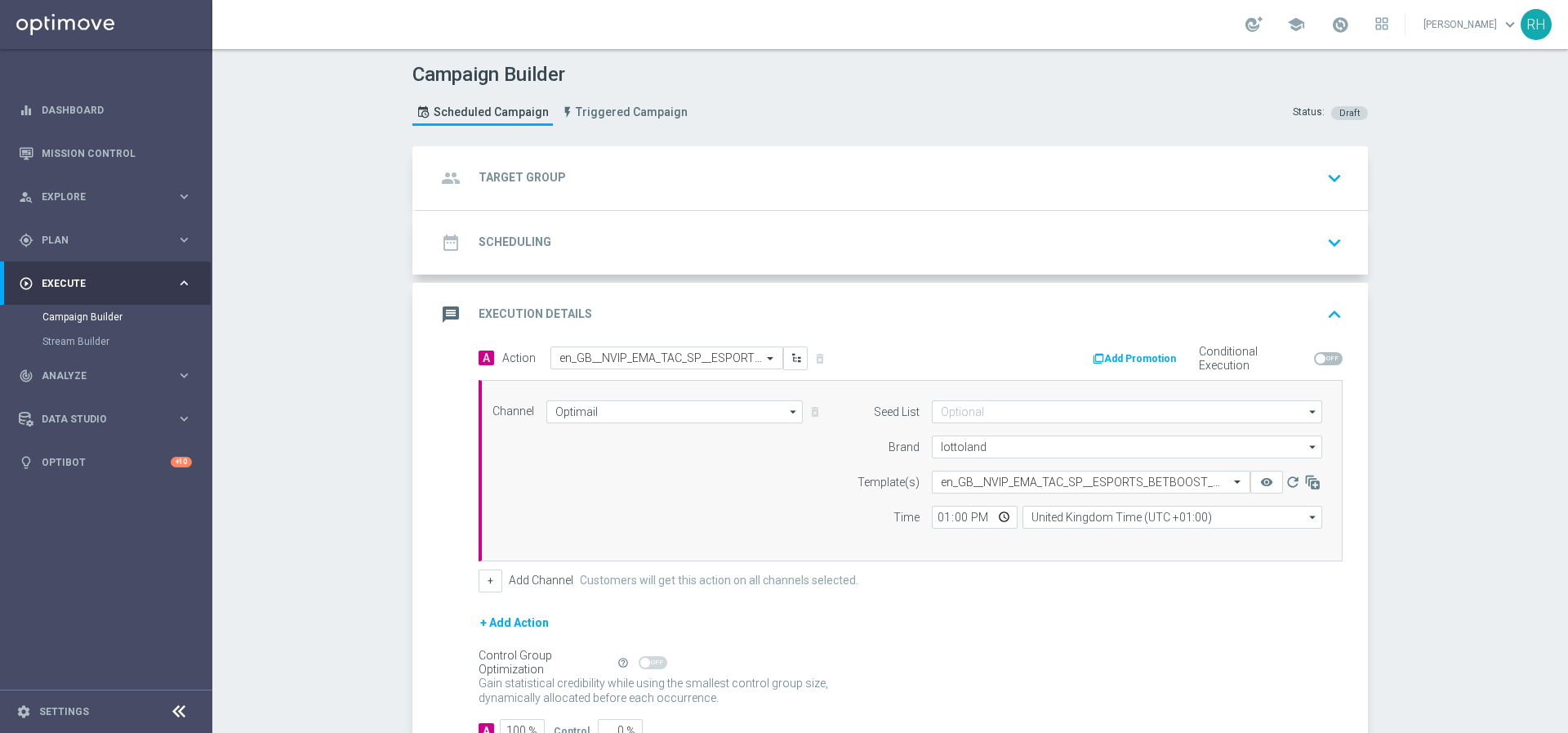
click at [1338, 302] on icon "keyboard_arrow_up" at bounding box center [1334, 314] width 25 height 25
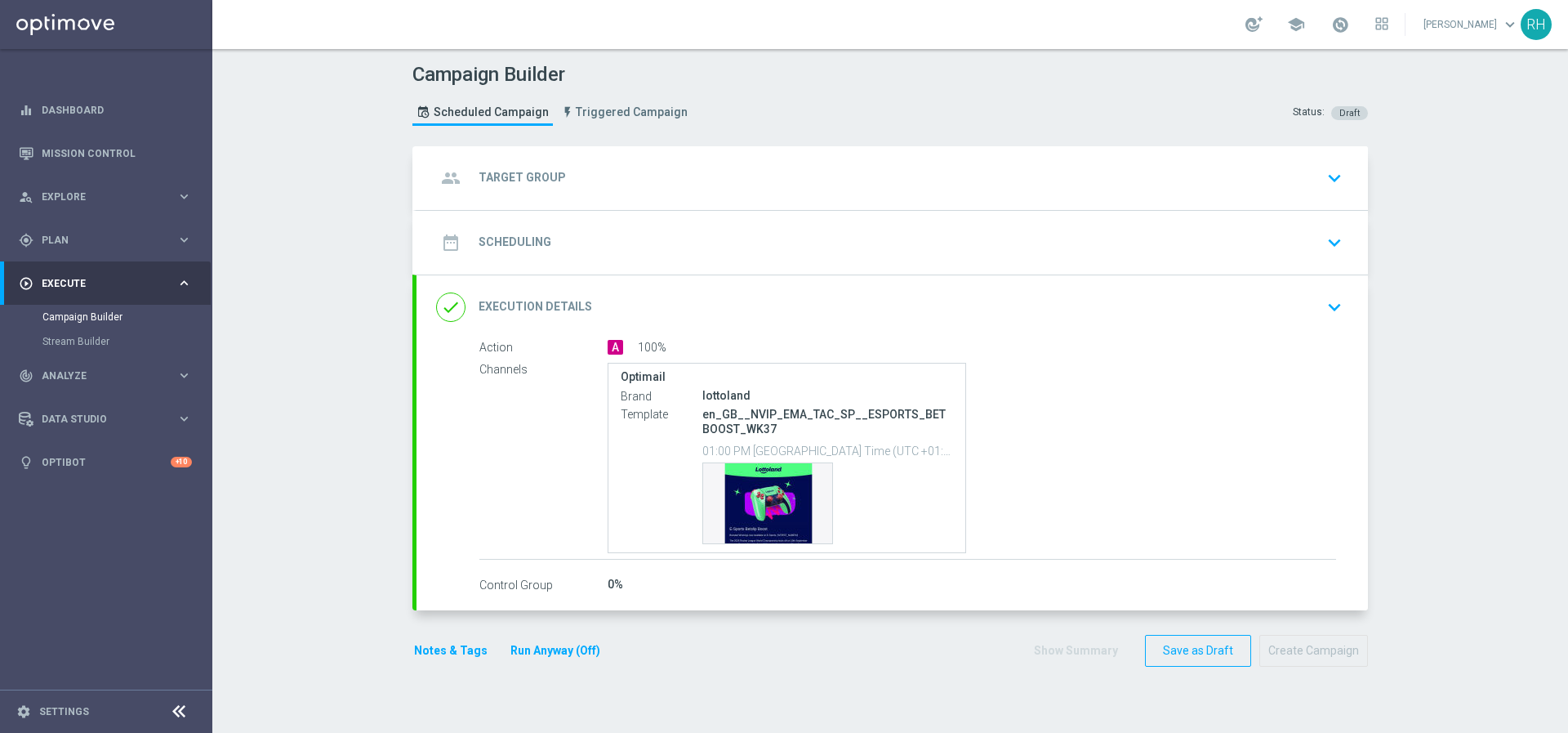
click at [1332, 243] on icon "keyboard_arrow_down" at bounding box center [1334, 243] width 25 height 25
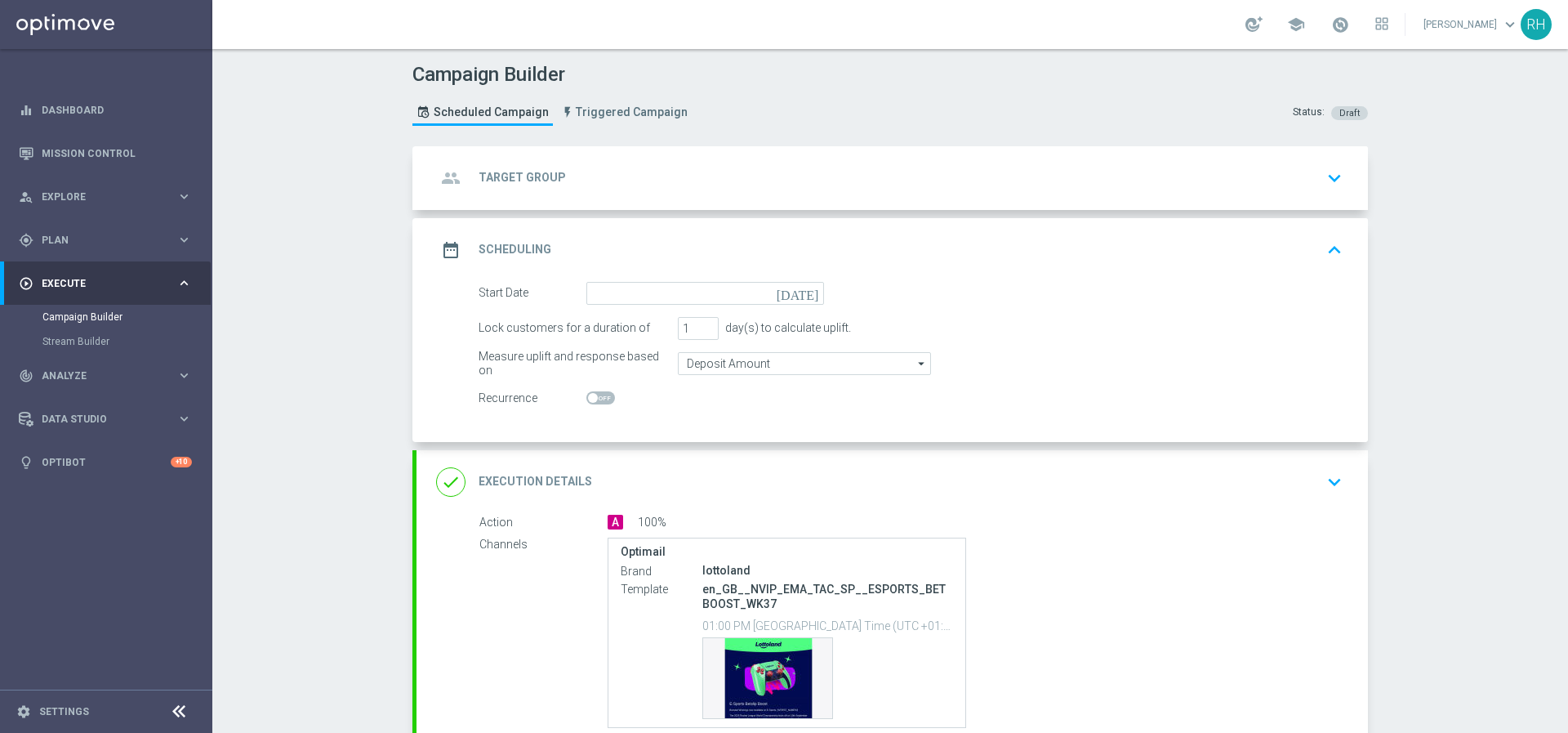
click at [804, 288] on icon "today" at bounding box center [800, 291] width 48 height 18
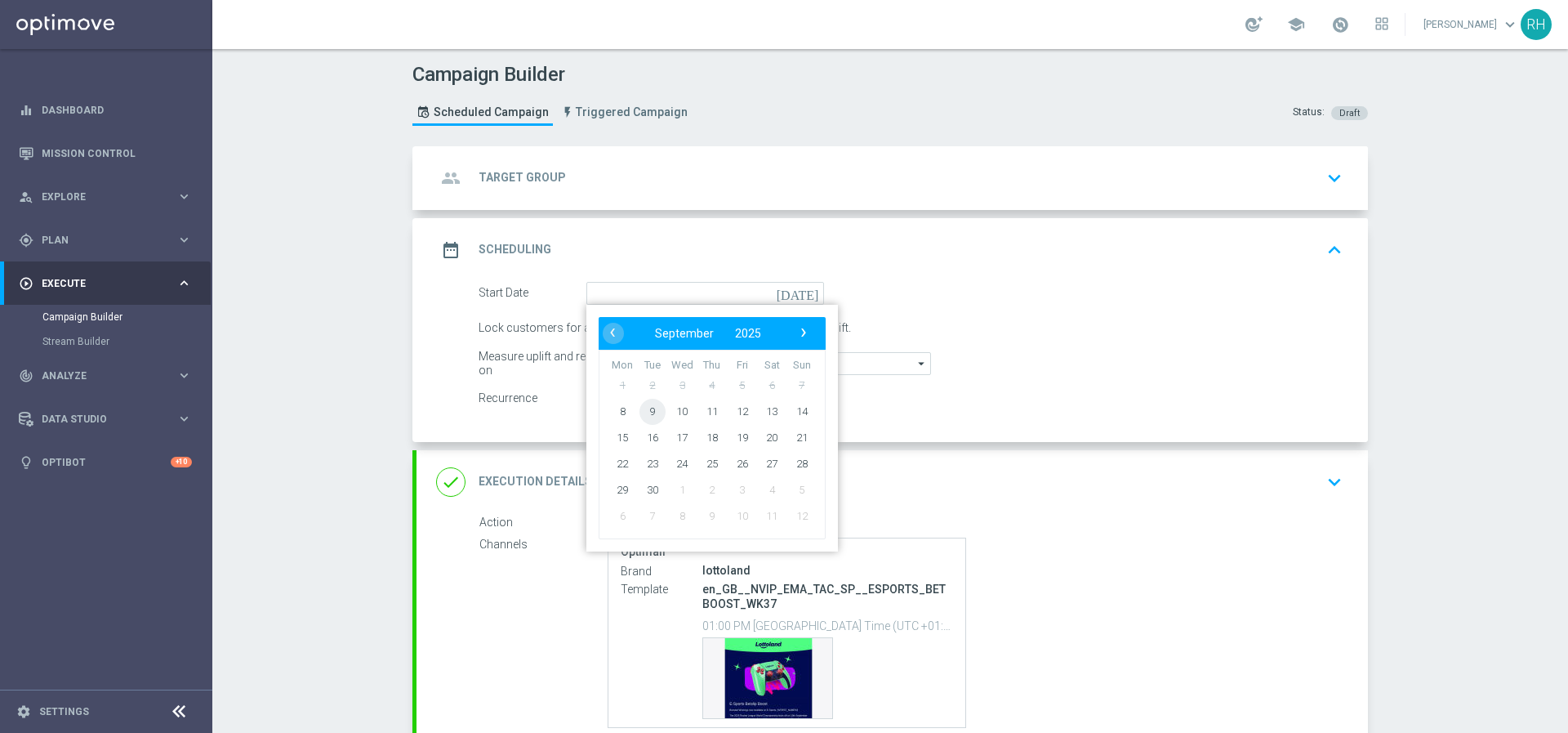
click at [650, 414] on span "9" at bounding box center [652, 411] width 26 height 26
type input "09 Sep 2025"
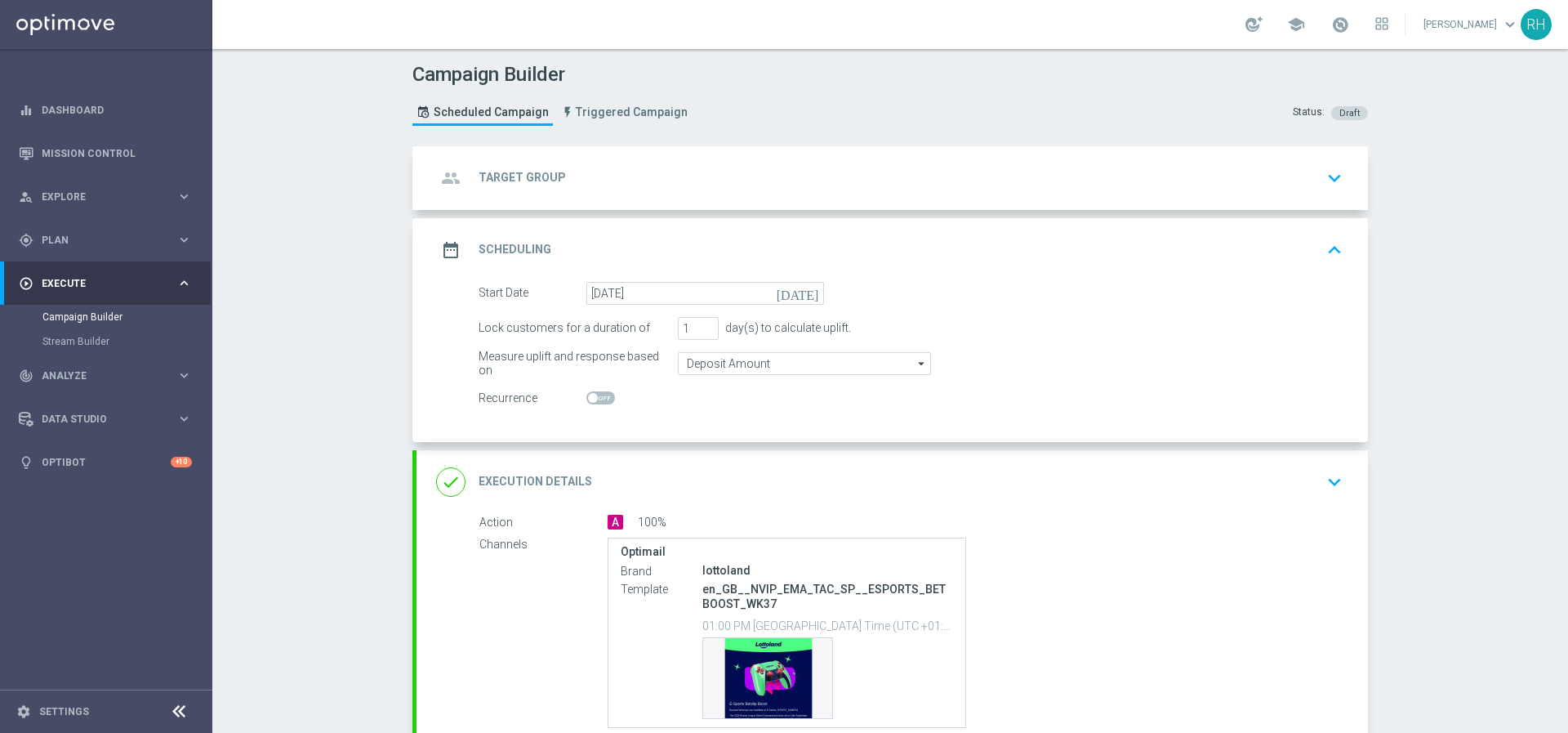
click at [991, 193] on div "group Target Group keyboard_arrow_down" at bounding box center [892, 178] width 952 height 64
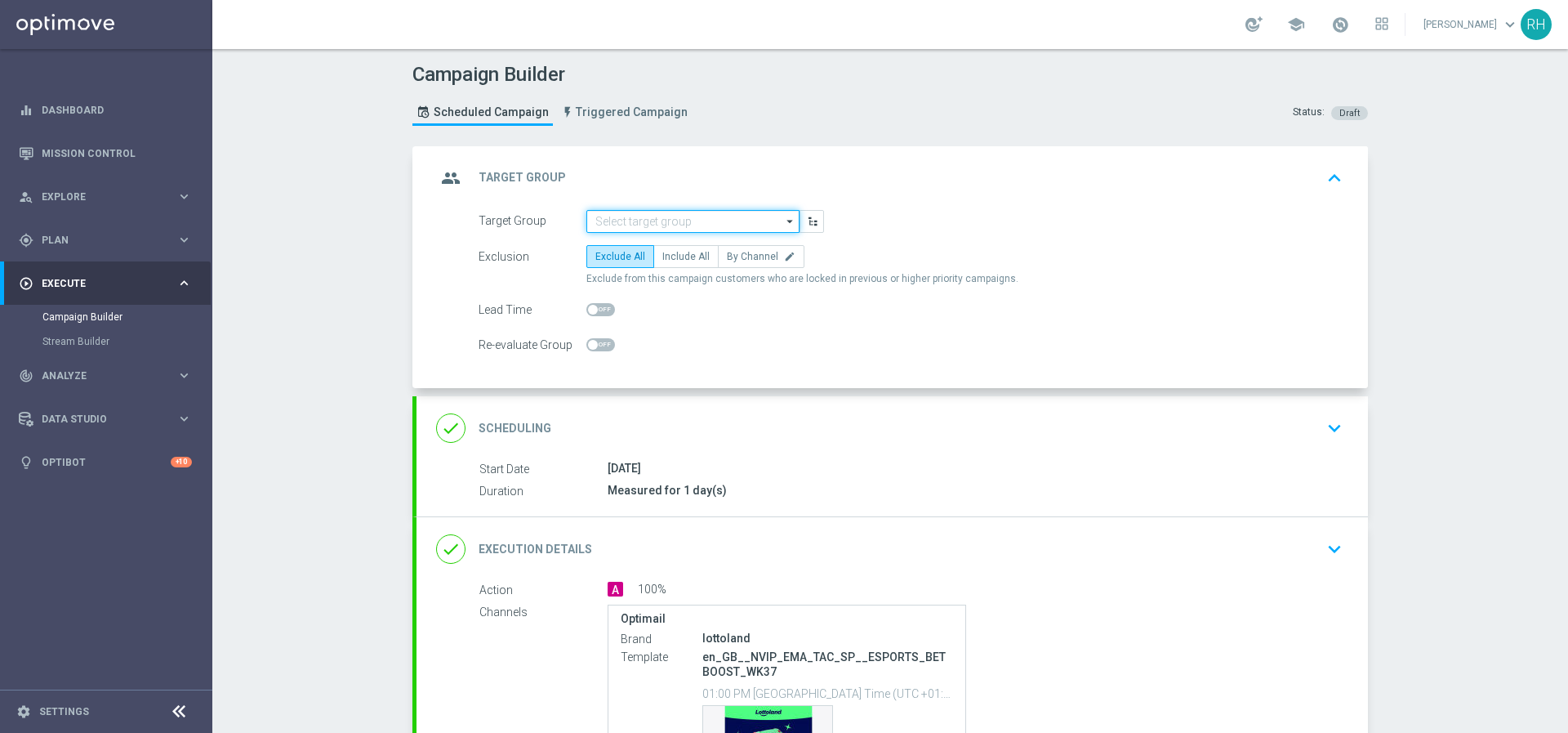
click at [692, 221] on input at bounding box center [693, 221] width 213 height 23
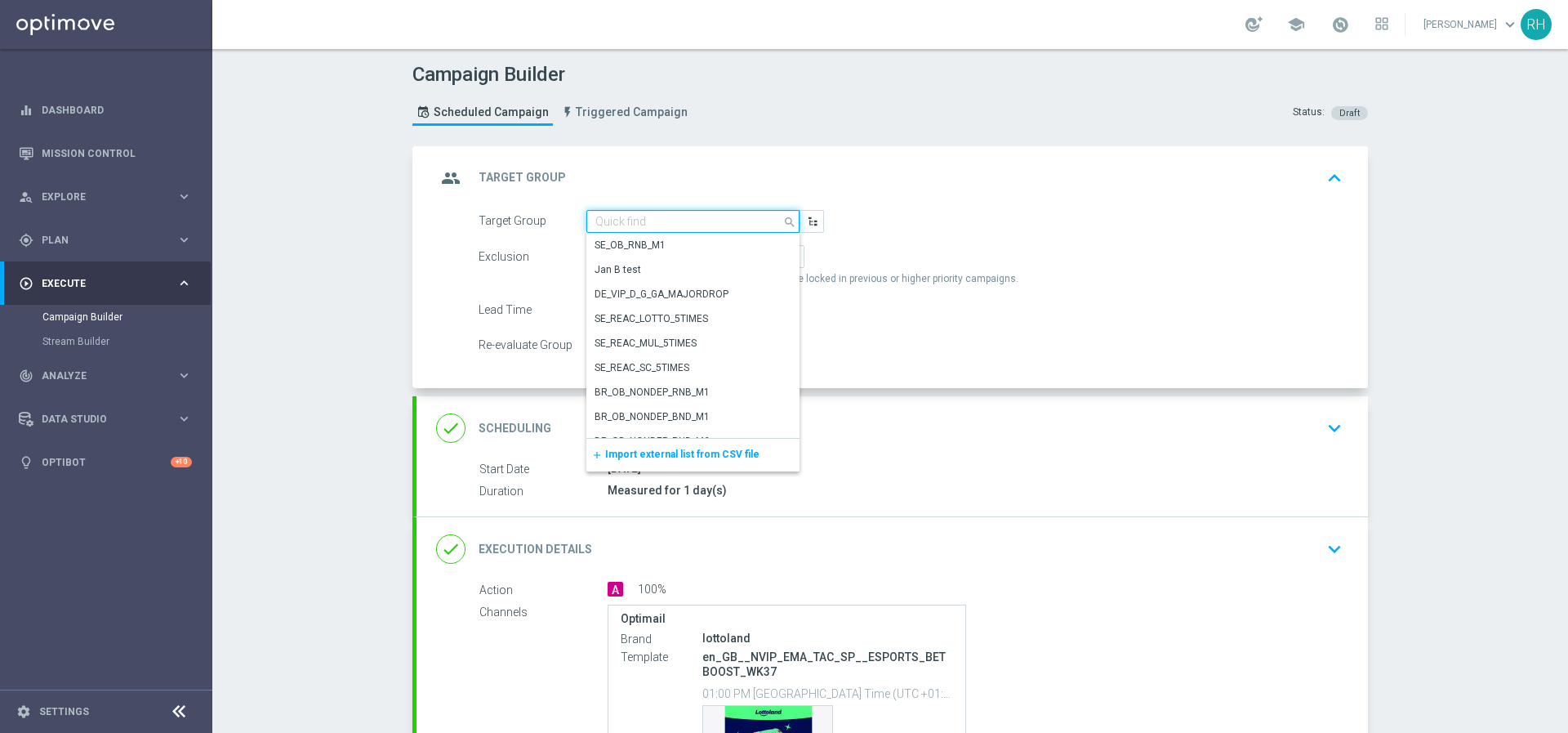
paste input ""UK_SPORTSBOOK_EMAIL | Esports bettors ""
type input ""UK_SPORTSBOOK_EMAIL | Esports bettors ""
paste input ""UK_SPORTSBOOK_EMAIL | Esports bettors ""
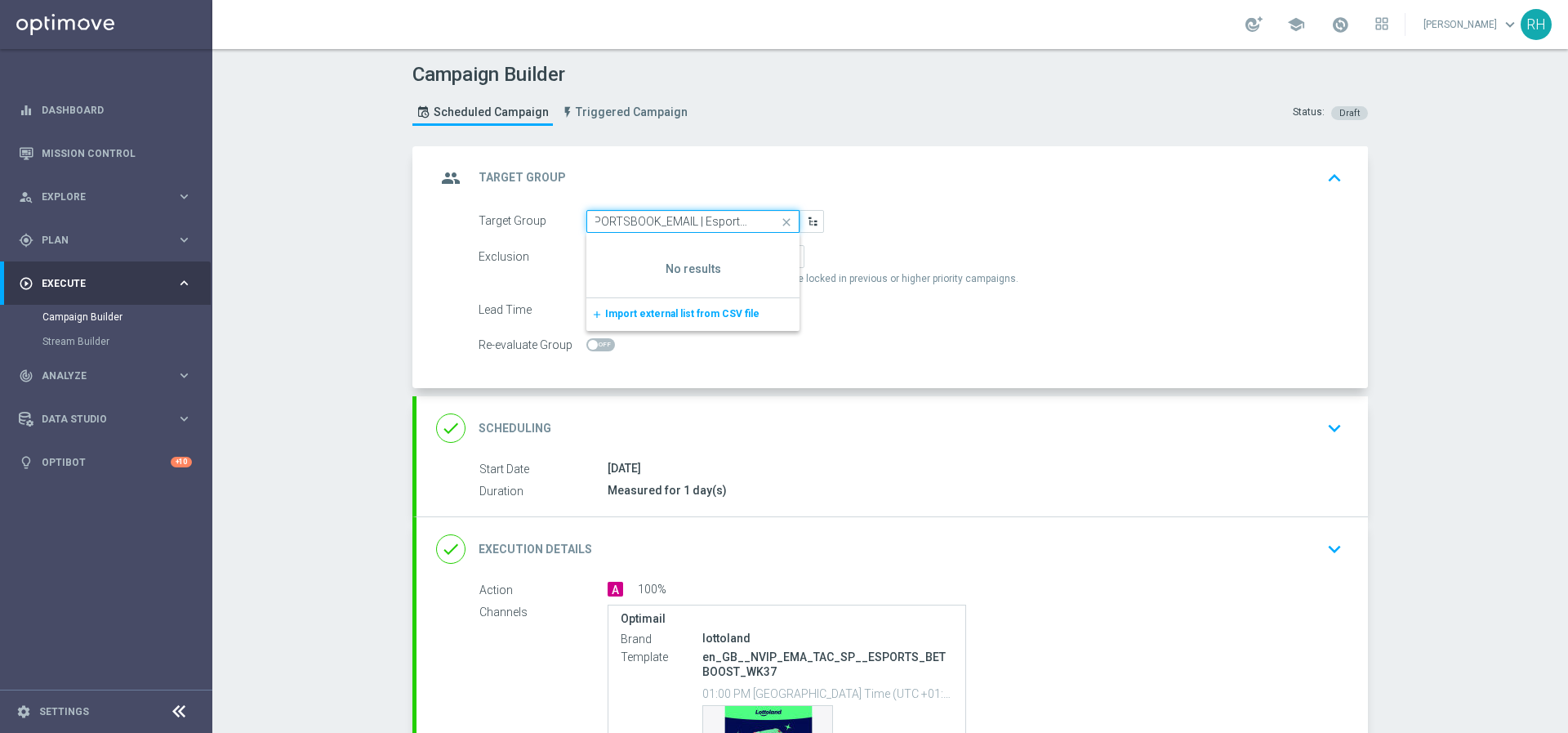
scroll to position [0, 30]
click at [692, 221] on input ""UK_SPORTSBOOK_EMAIL | Esports bettors" at bounding box center [693, 221] width 213 height 23
click at [593, 219] on input ""UK_SPORTSBOOK_EMAIL | Esports bettors" at bounding box center [693, 221] width 213 height 23
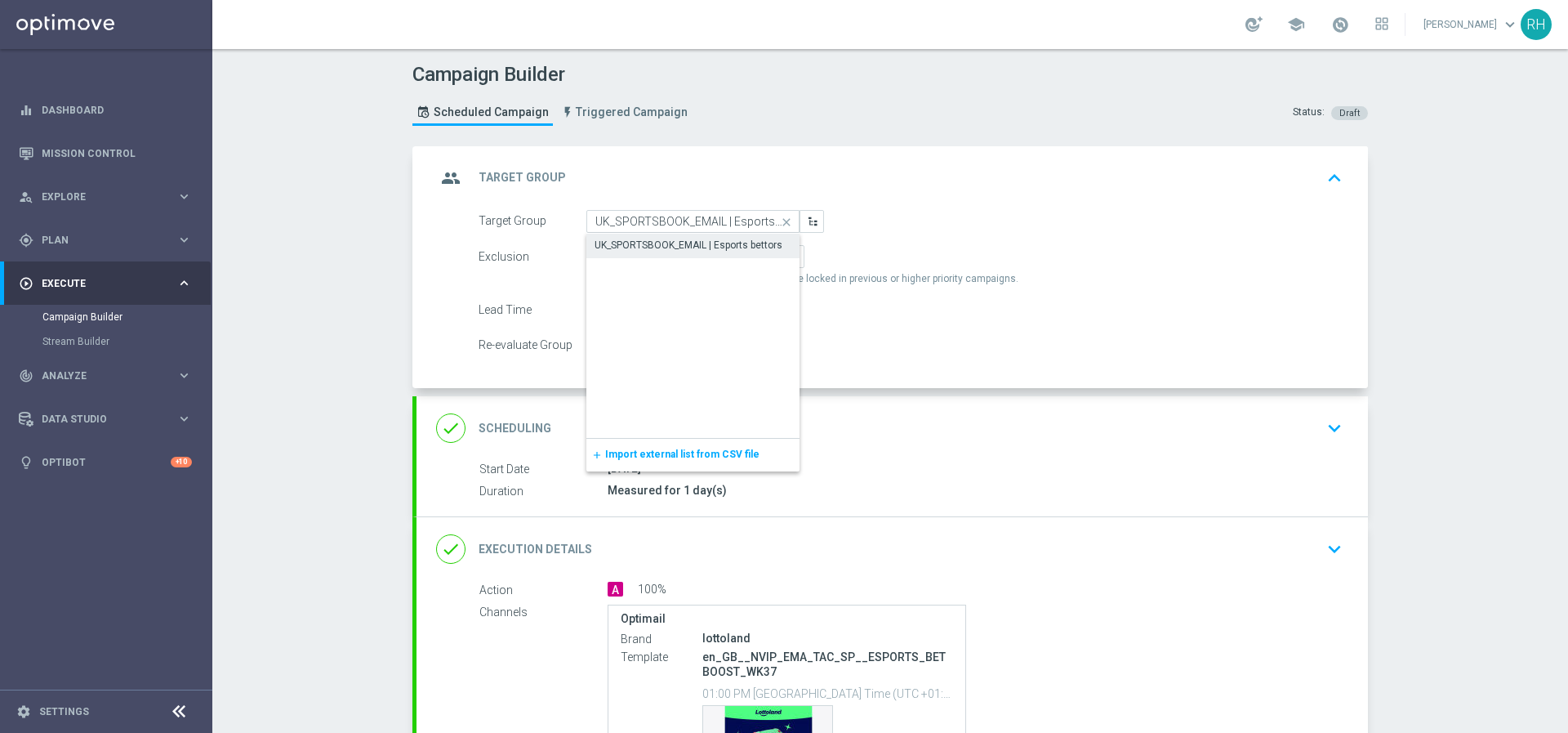
click at [605, 236] on div "UK_SPORTSBOOK_EMAIL | Esports bettors" at bounding box center [693, 244] width 213 height 23
type input "UK_SPORTSBOOK_EMAIL | Esports bettors"
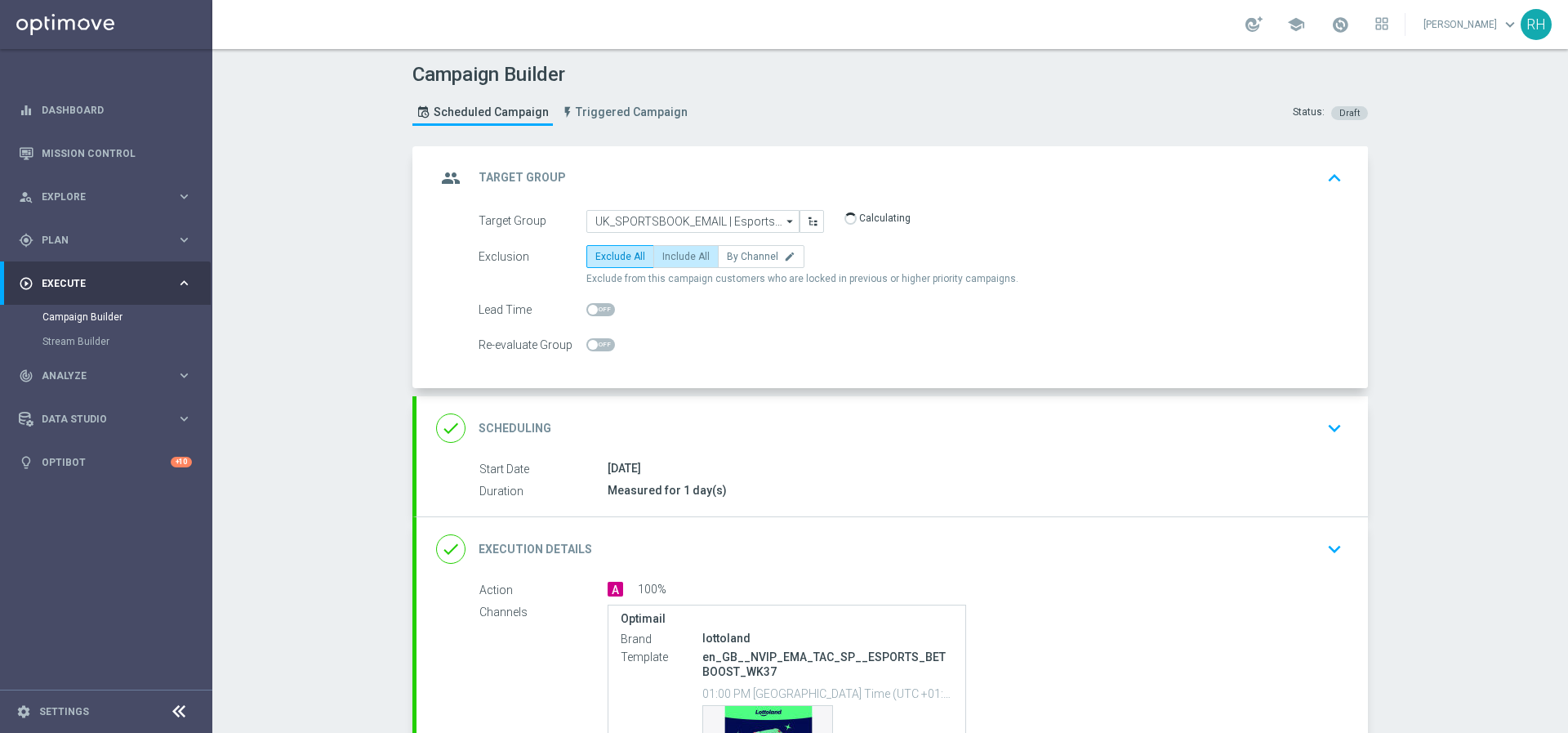
click at [664, 254] on span "Include All" at bounding box center [685, 256] width 47 height 12
click at [664, 254] on input "Include All" at bounding box center [667, 260] width 11 height 11
radio input "true"
click at [1342, 183] on div "group Target Group keyboard_arrow_up" at bounding box center [892, 178] width 952 height 64
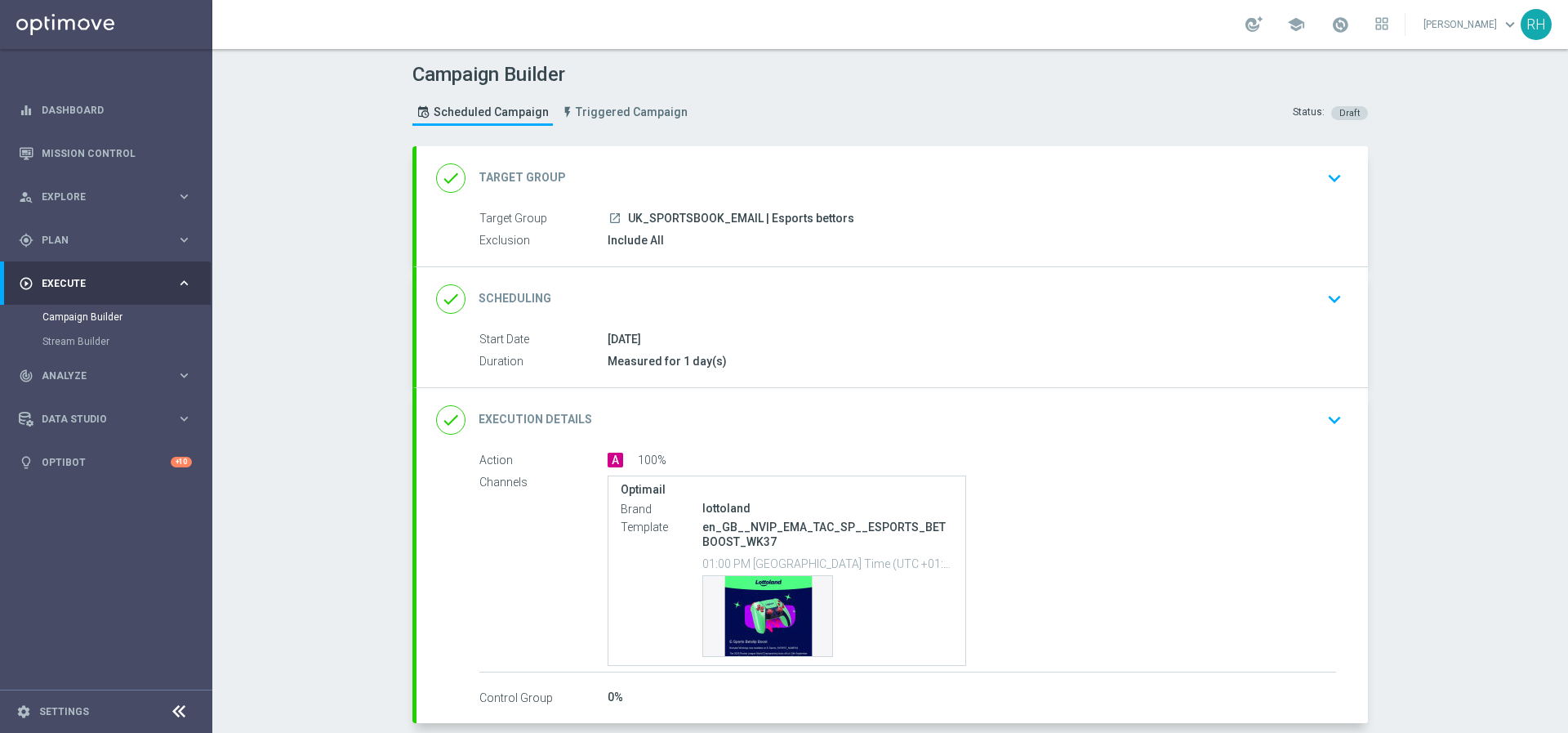
click at [1317, 160] on div "done Target Group keyboard_arrow_down" at bounding box center [892, 178] width 952 height 64
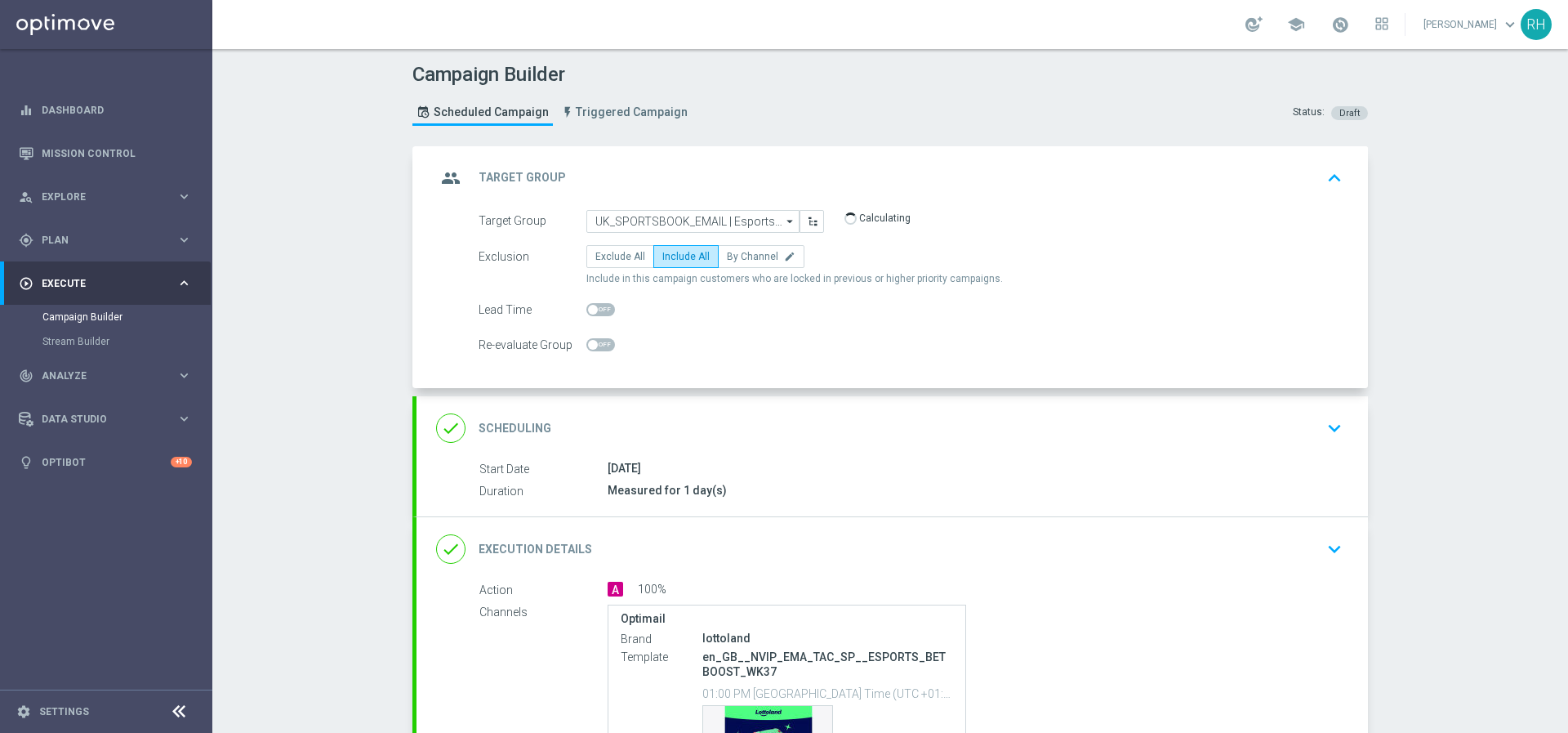
click at [606, 301] on div at bounding box center [600, 309] width 28 height 23
click at [604, 301] on div at bounding box center [600, 309] width 28 height 23
click at [602, 307] on span at bounding box center [600, 310] width 28 height 13
click at [602, 307] on input "checkbox" at bounding box center [600, 310] width 28 height 13
checkbox input "true"
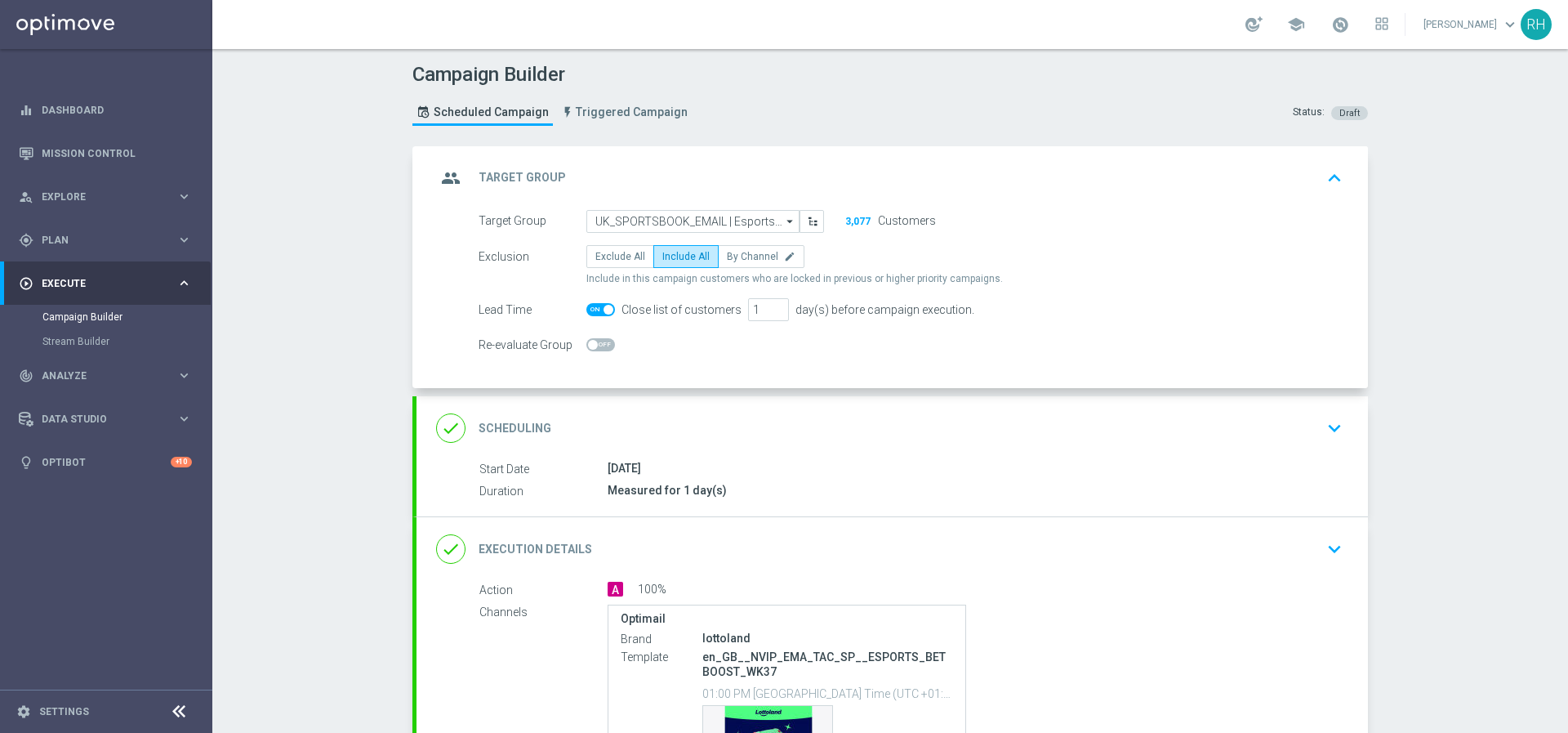
click at [1257, 175] on div "group Target Group keyboard_arrow_up" at bounding box center [892, 178] width 912 height 31
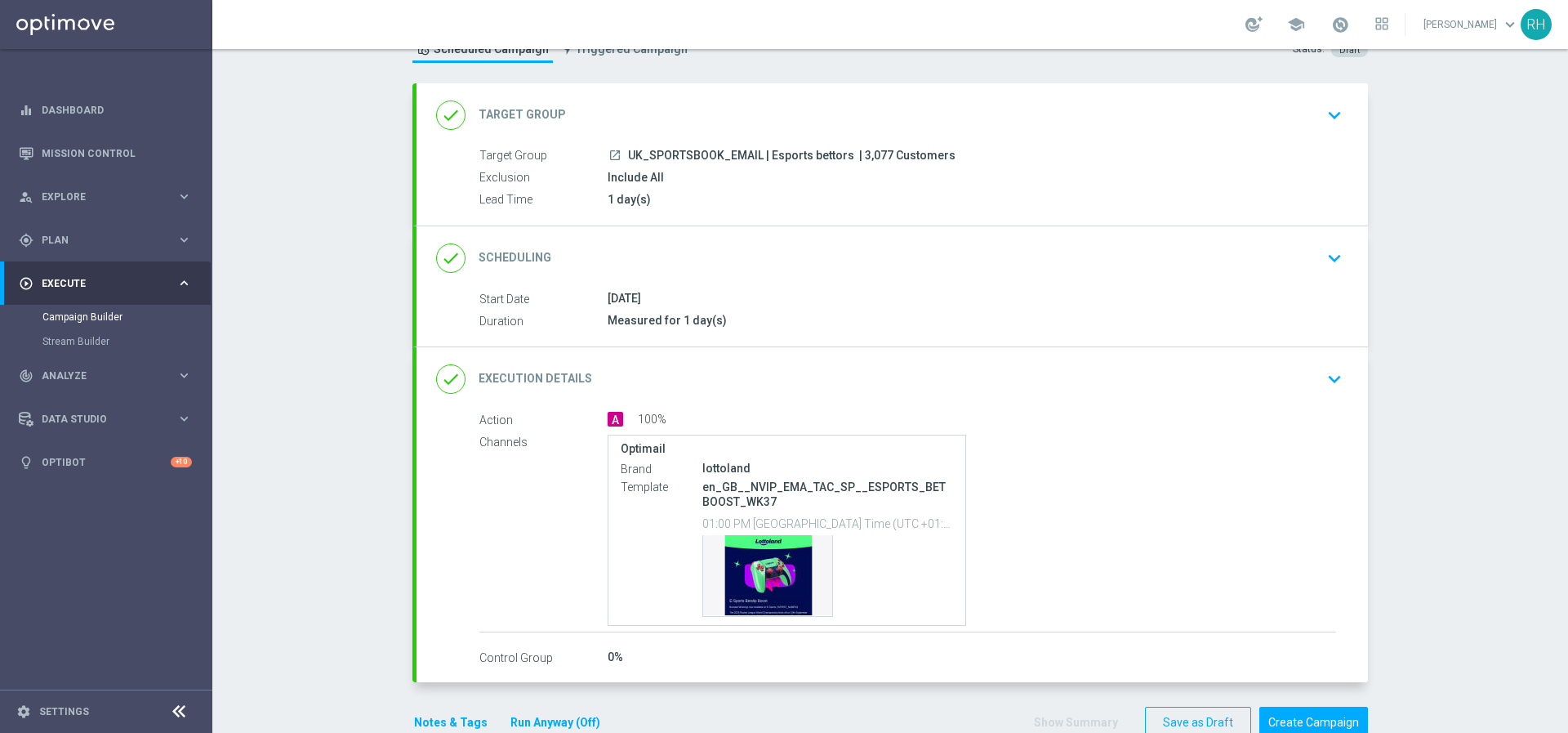
scroll to position [102, 0]
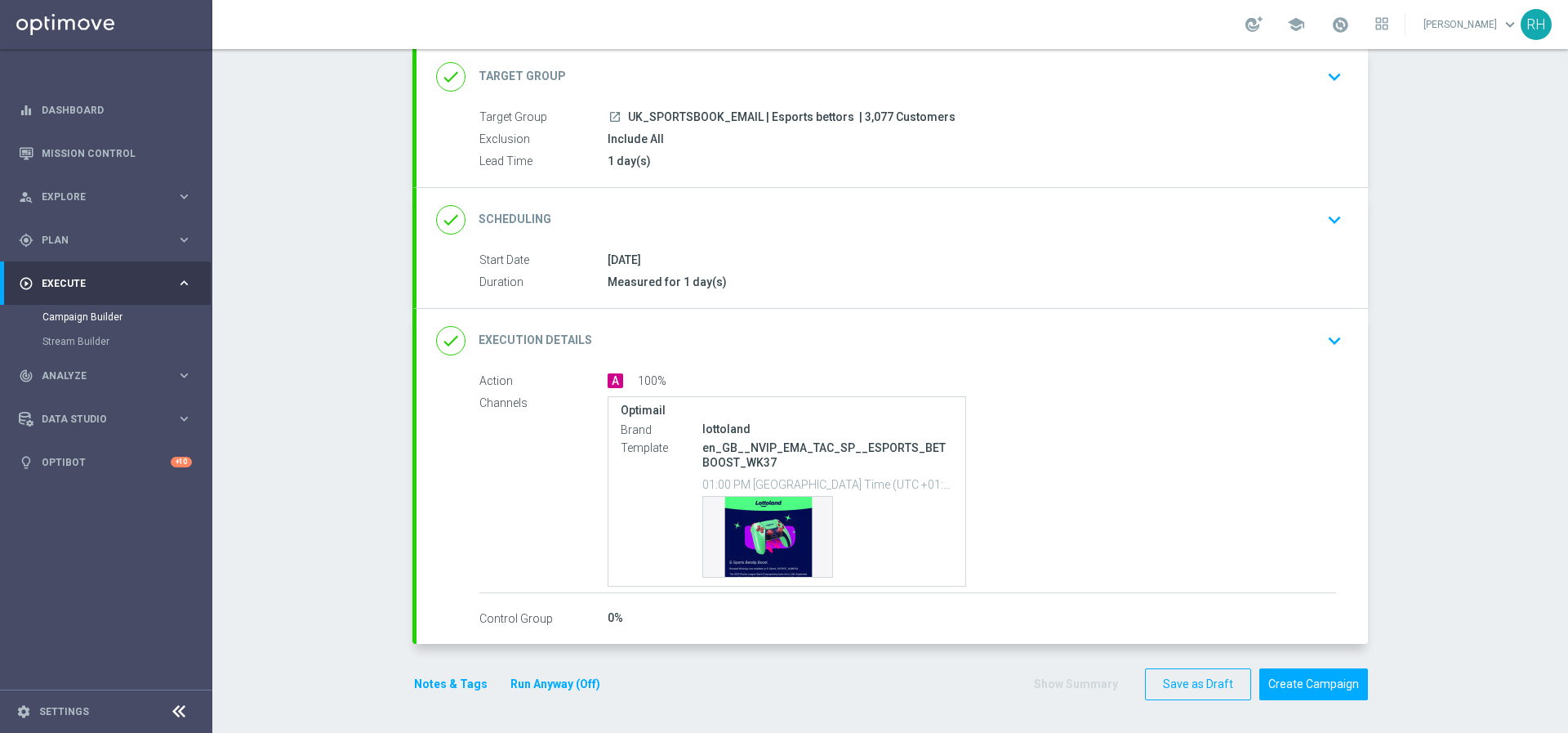
click at [449, 677] on button "Notes & Tags" at bounding box center [450, 684] width 77 height 20
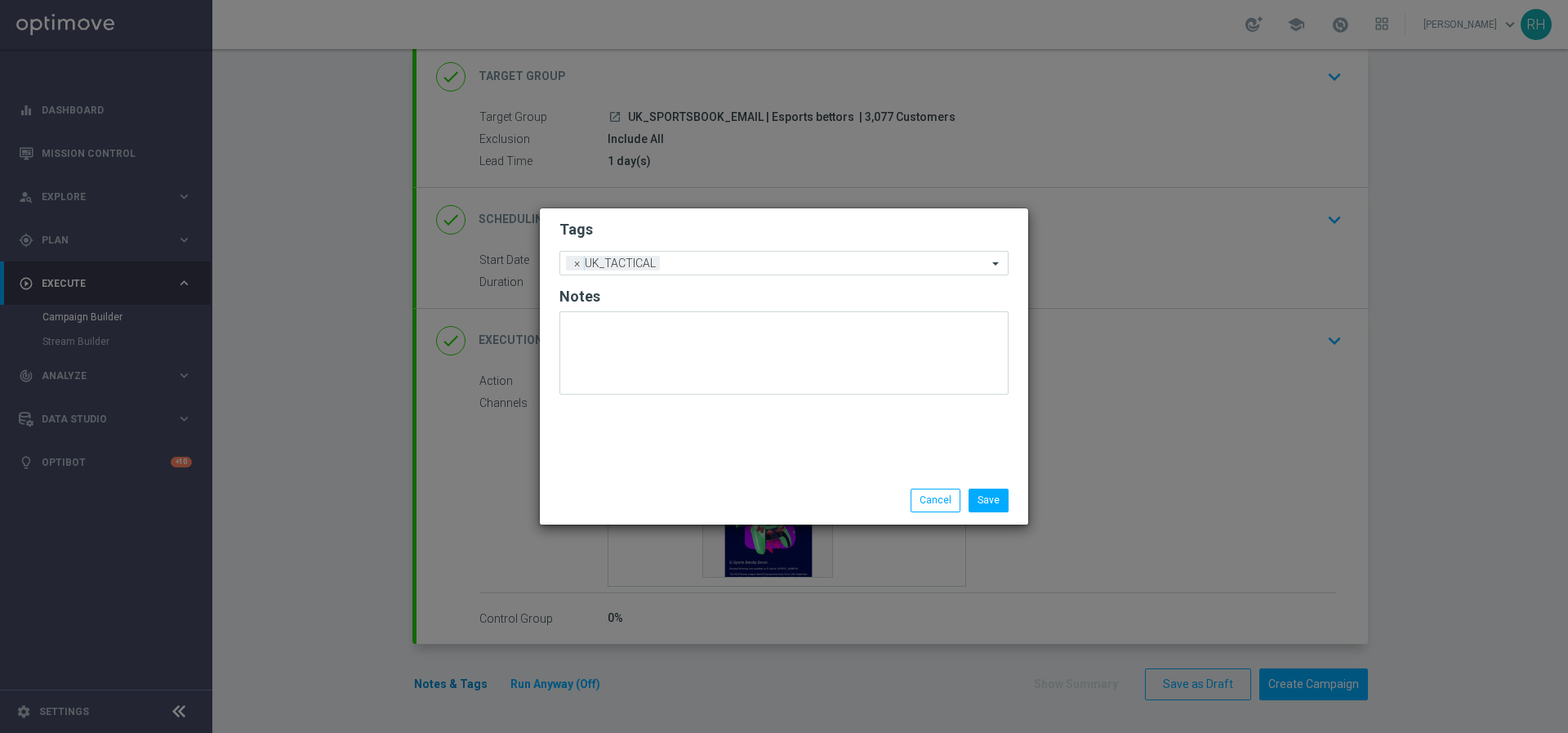
click at [449, 677] on modal-container "Tags Add a new tag × UK_TACTICAL Notes Save Cancel" at bounding box center [784, 366] width 1568 height 733
click at [945, 507] on button "Cancel" at bounding box center [935, 500] width 50 height 23
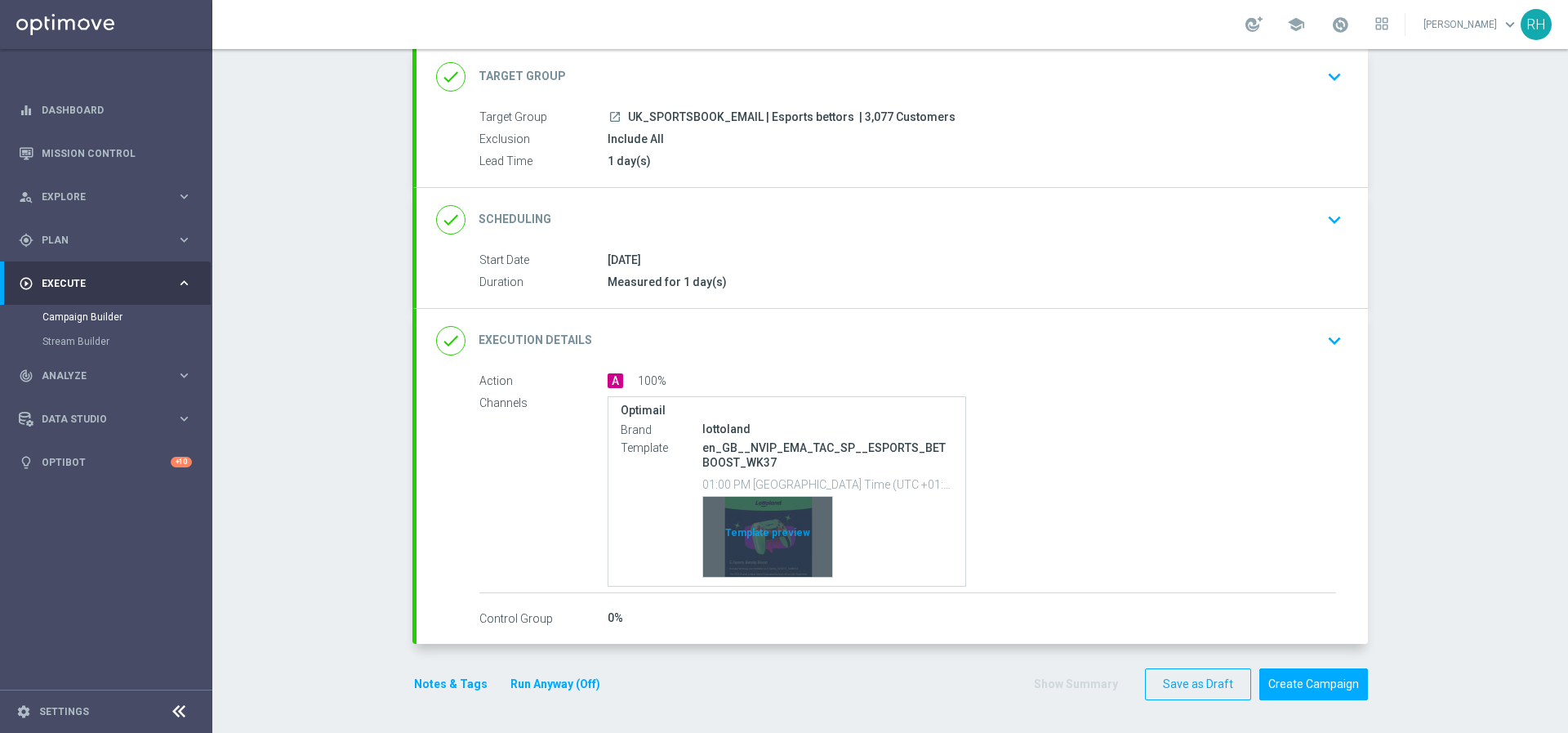
click at [742, 563] on div "Template preview" at bounding box center [767, 537] width 129 height 80
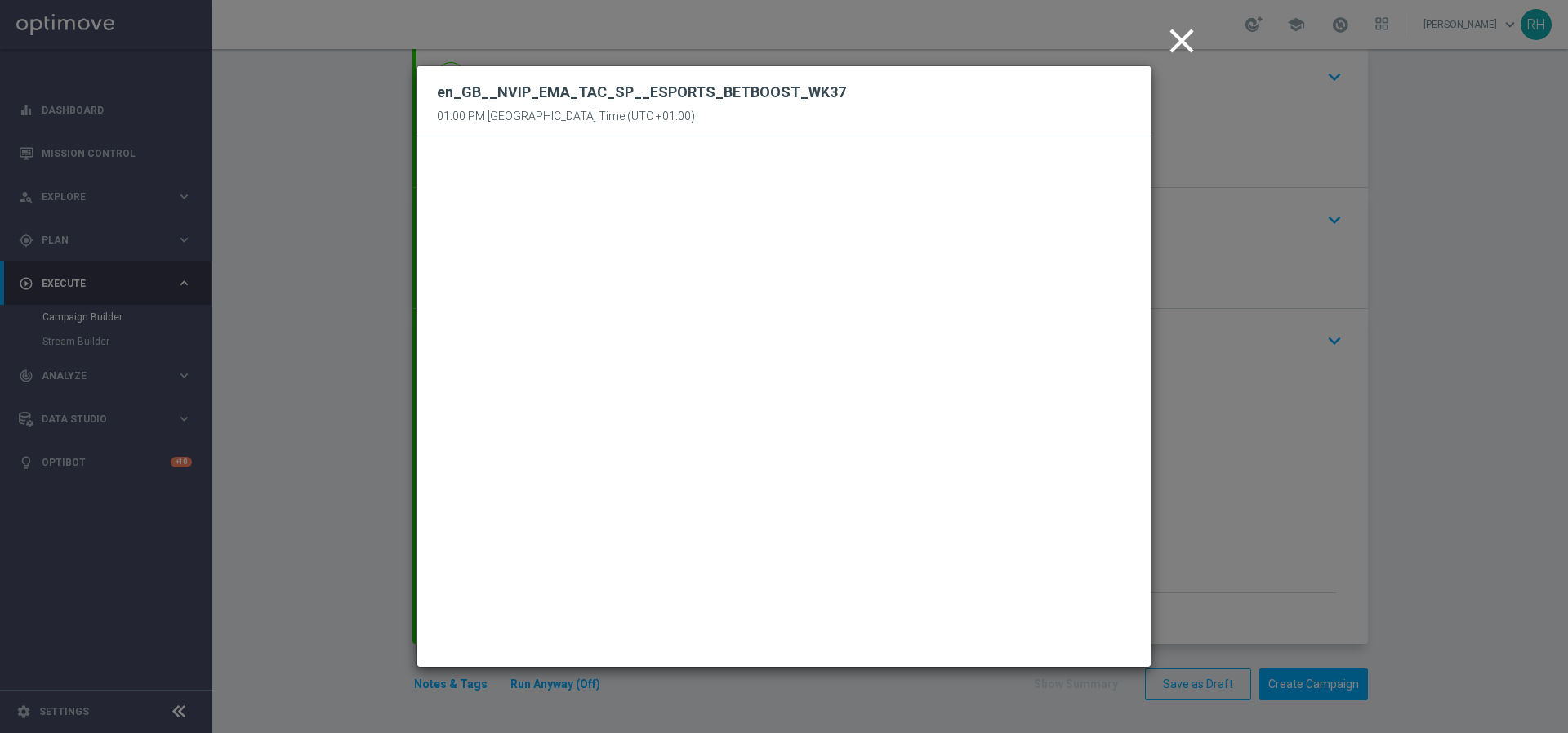
click at [1188, 45] on icon "close" at bounding box center [1181, 40] width 41 height 41
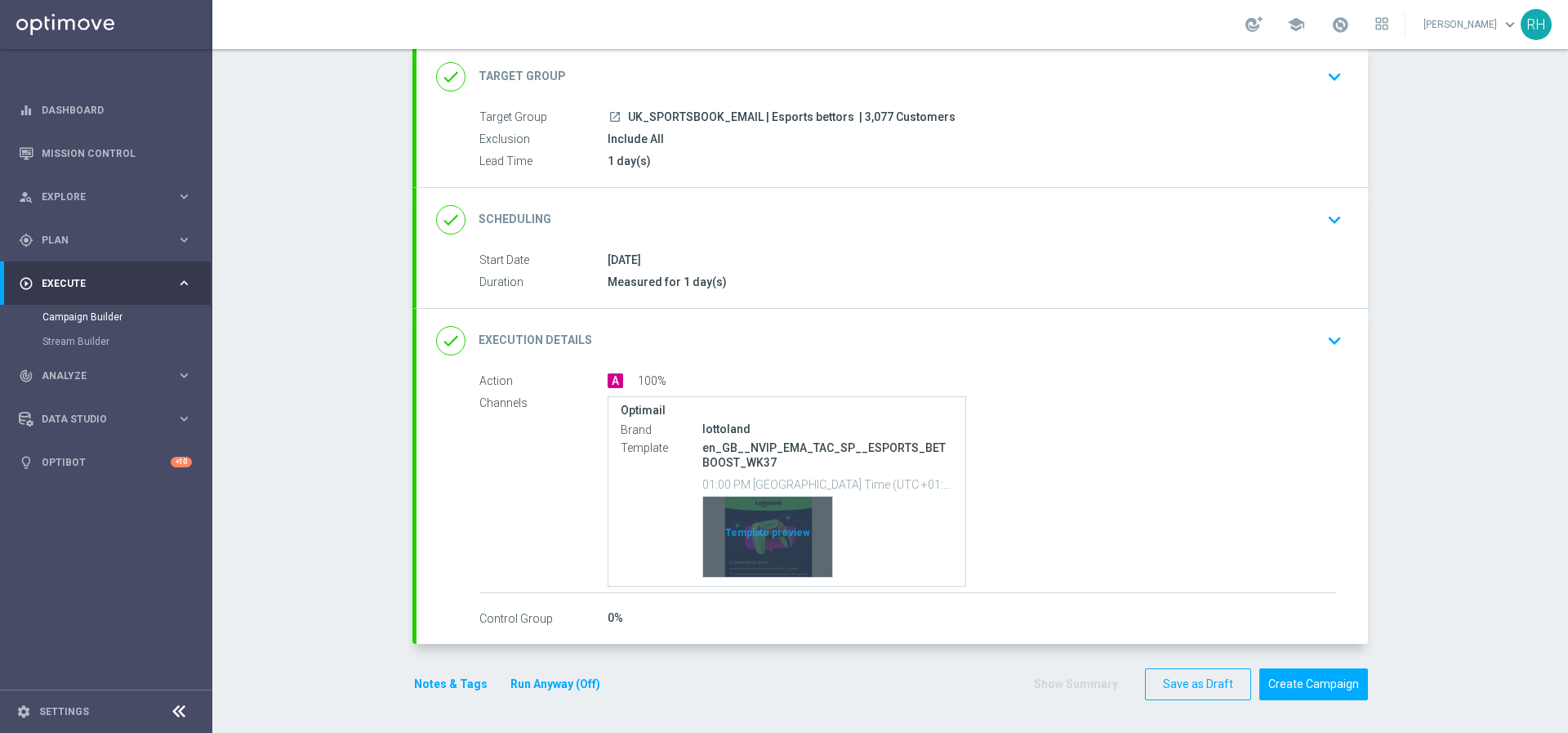
click at [804, 543] on div "Template preview" at bounding box center [767, 537] width 129 height 80
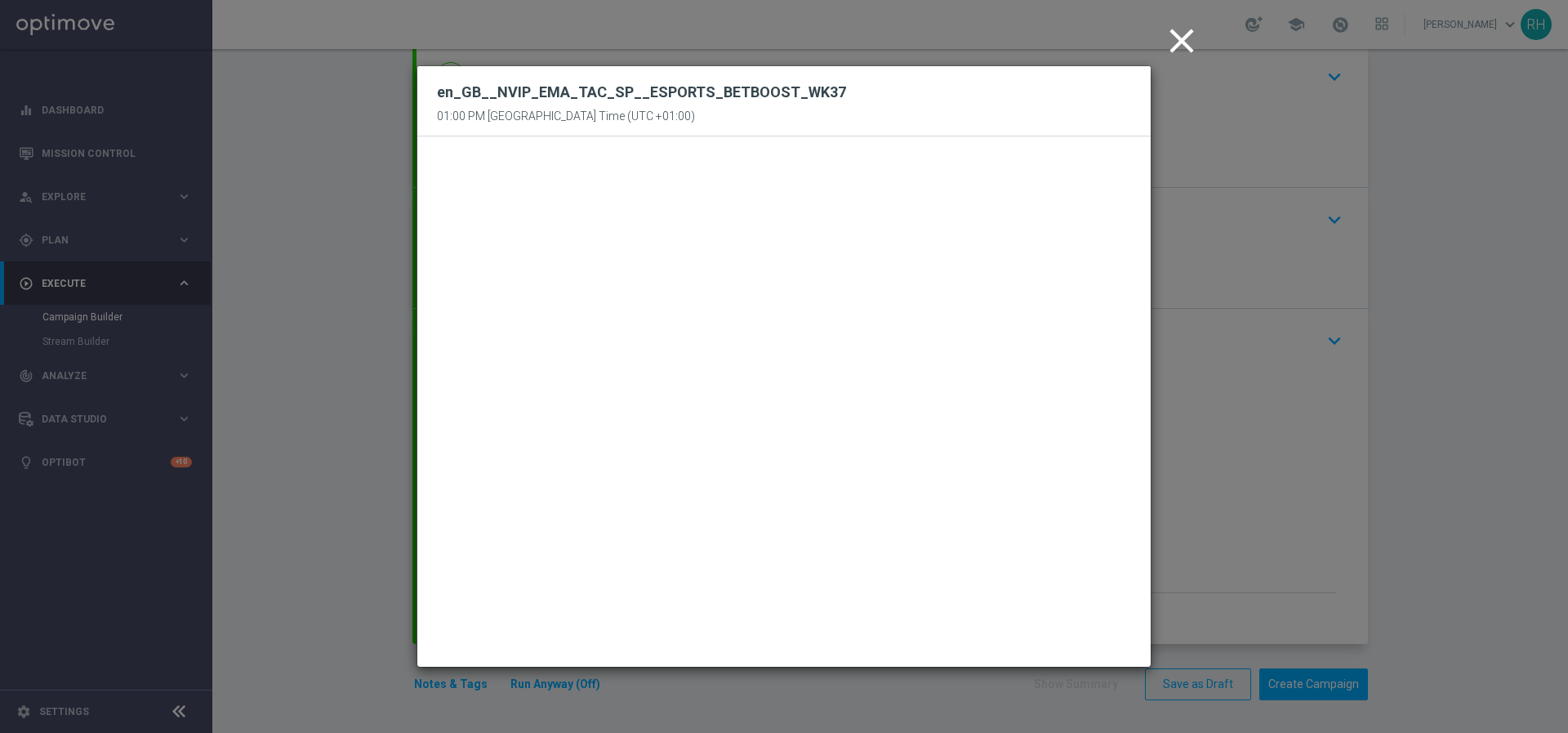
click at [1176, 45] on icon "close" at bounding box center [1181, 40] width 41 height 41
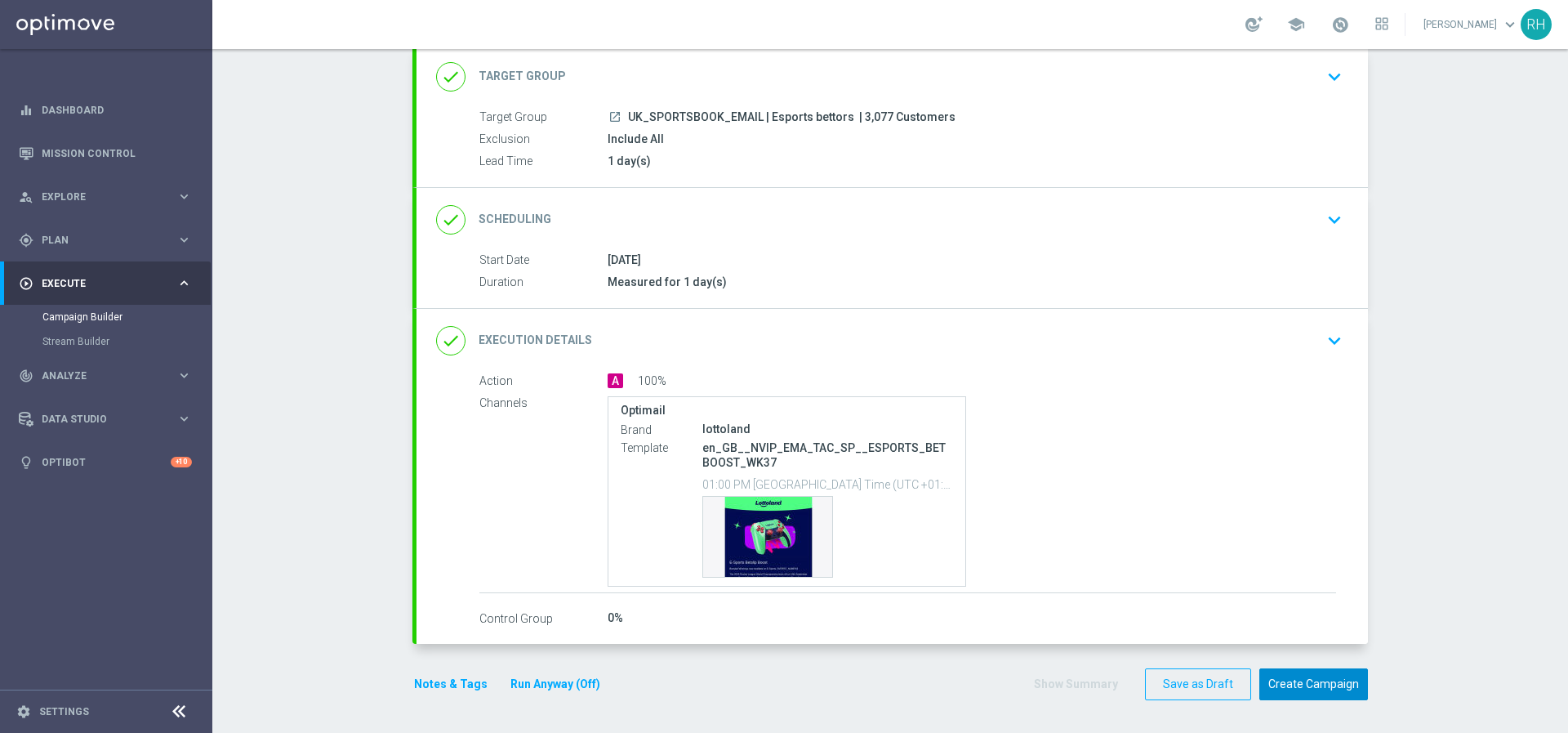
click at [1303, 685] on button "Create Campaign" at bounding box center [1314, 684] width 109 height 32
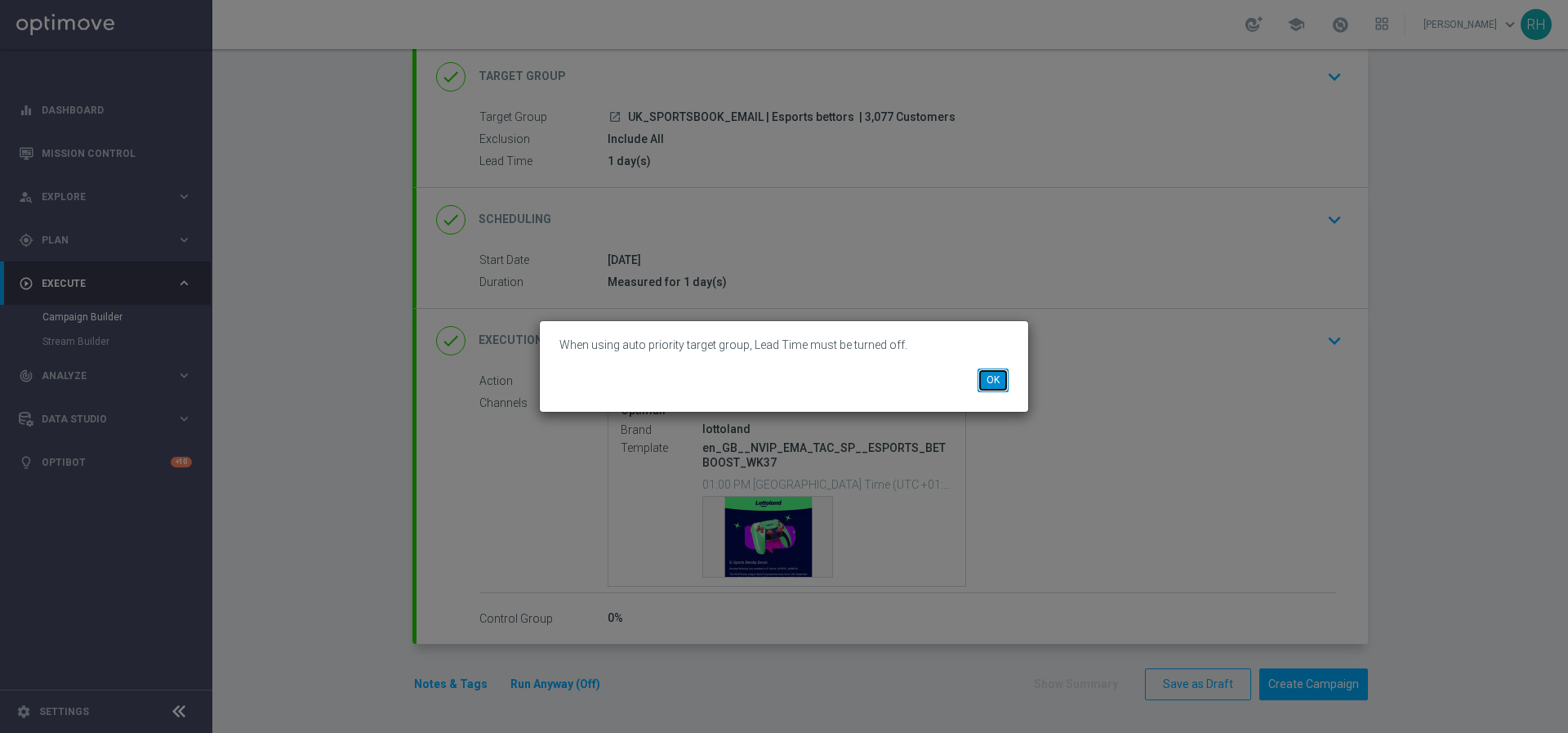
click at [992, 381] on button "OK" at bounding box center [992, 380] width 31 height 23
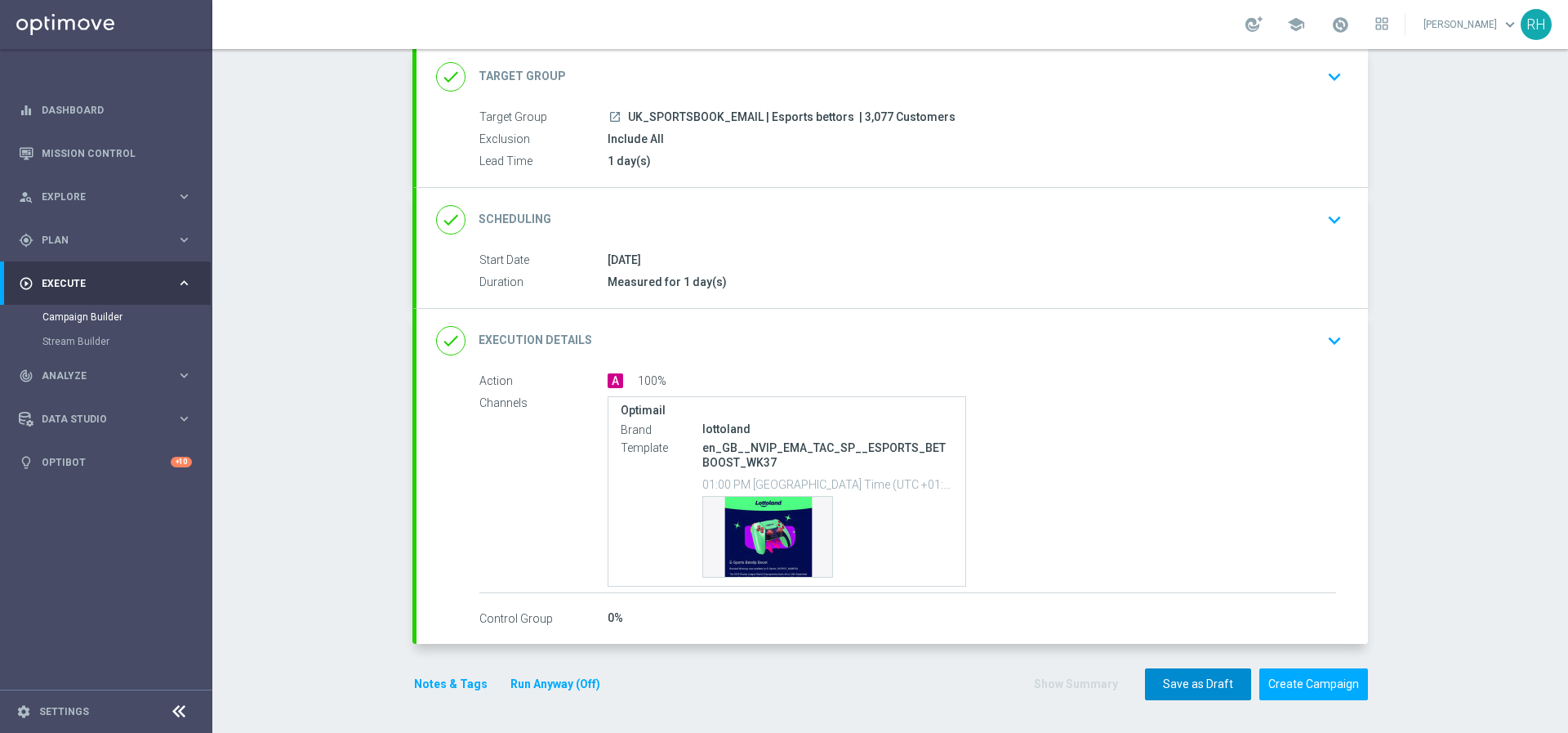
click at [1192, 681] on button "Save as Draft" at bounding box center [1198, 684] width 106 height 32
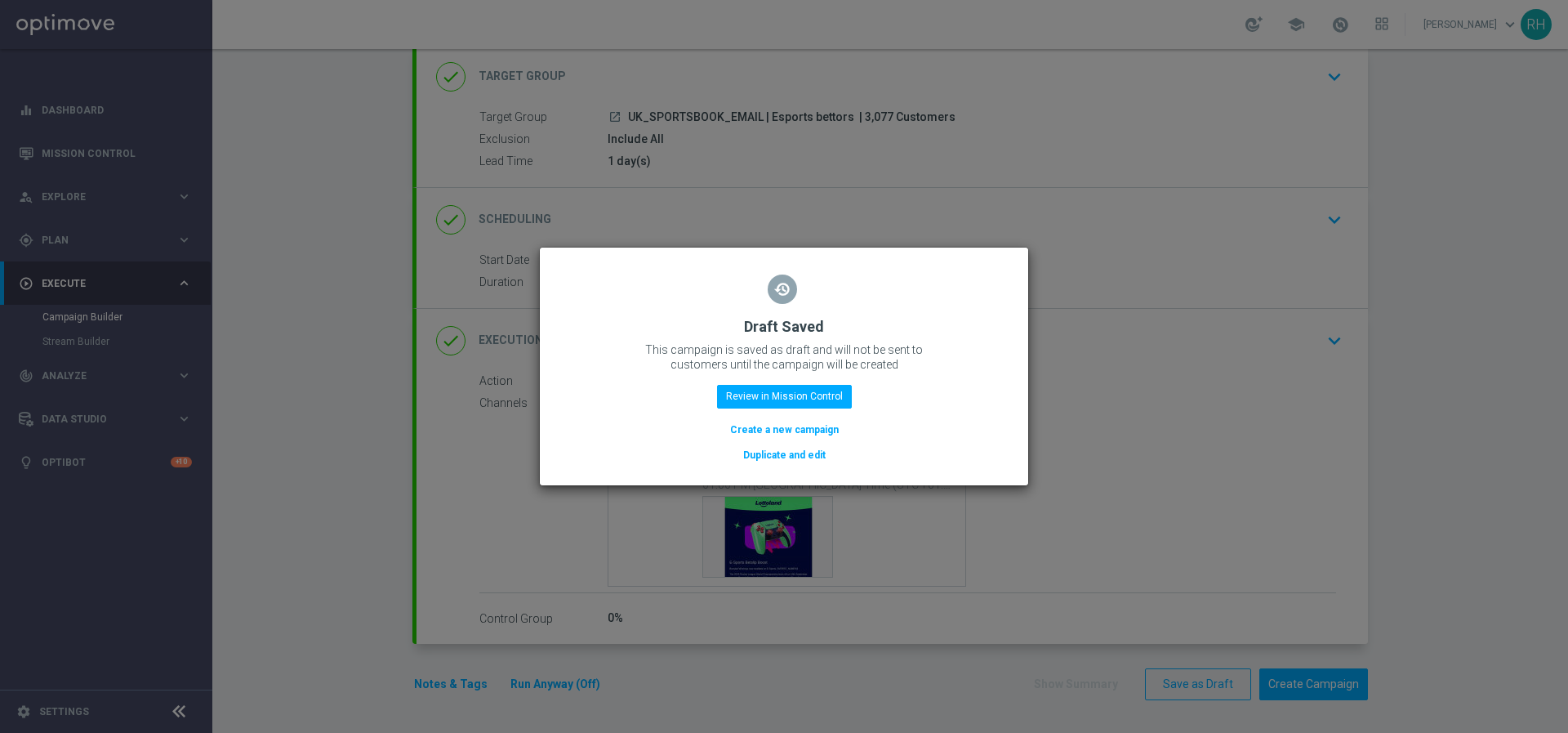
click at [774, 381] on div "restore Draft Saved This campaign is saved as draft and will not be sent to cus…" at bounding box center [784, 363] width 449 height 201
click at [774, 396] on button "Review in Mission Control" at bounding box center [784, 396] width 134 height 23
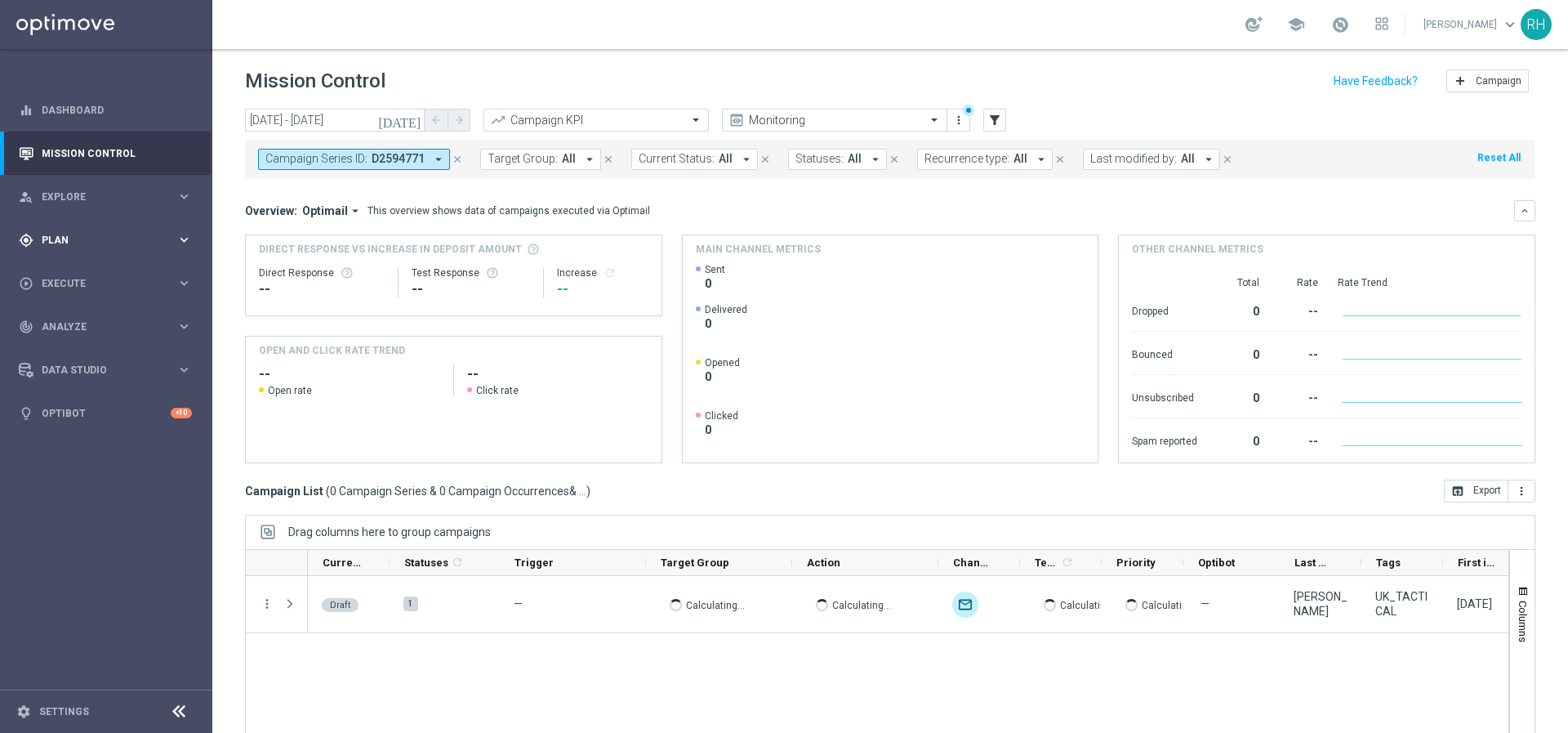
click at [89, 243] on span "Plan" at bounding box center [109, 240] width 134 height 10
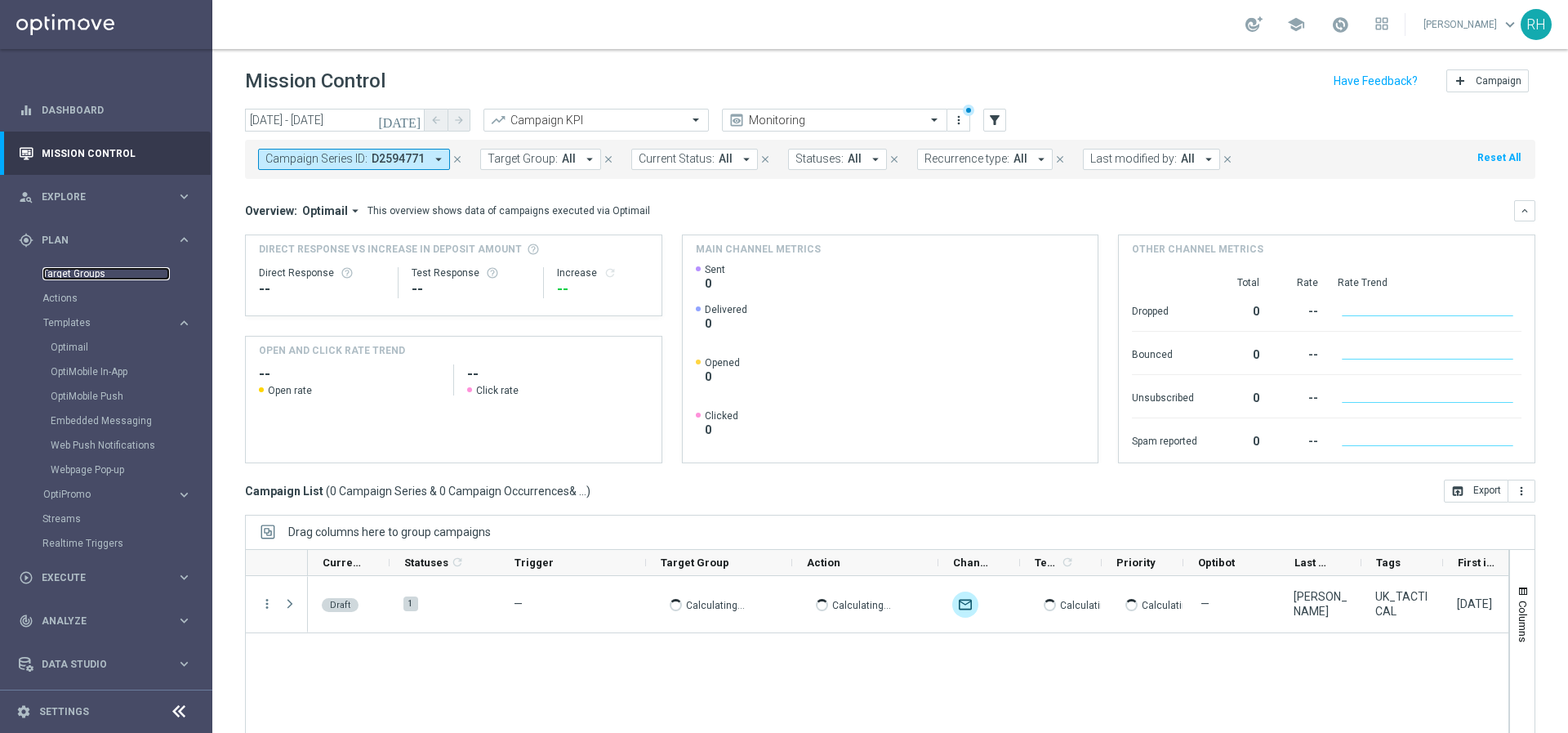
click at [85, 276] on link "Target Groups" at bounding box center [106, 273] width 127 height 13
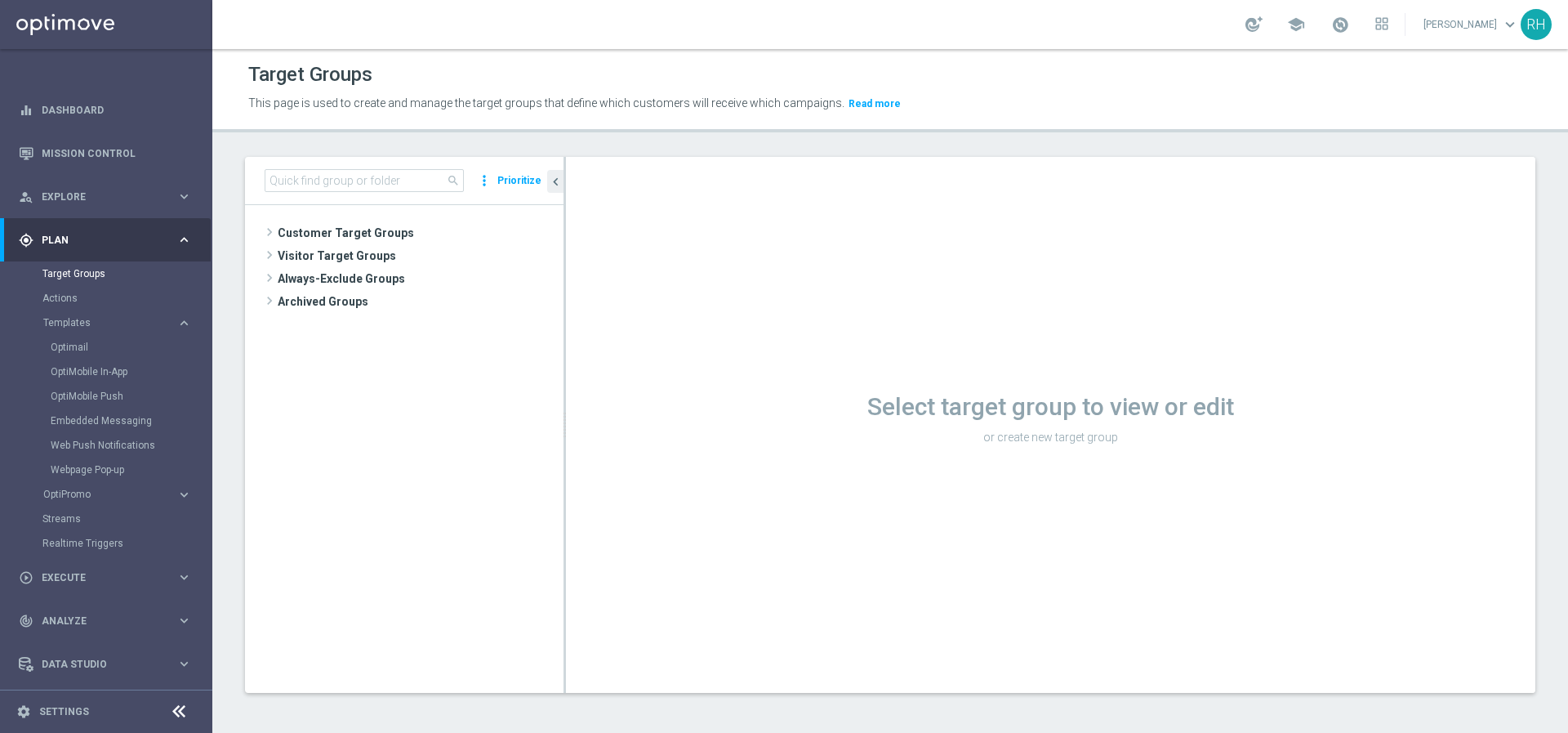
click at [498, 178] on button "Prioritize" at bounding box center [519, 181] width 49 height 22
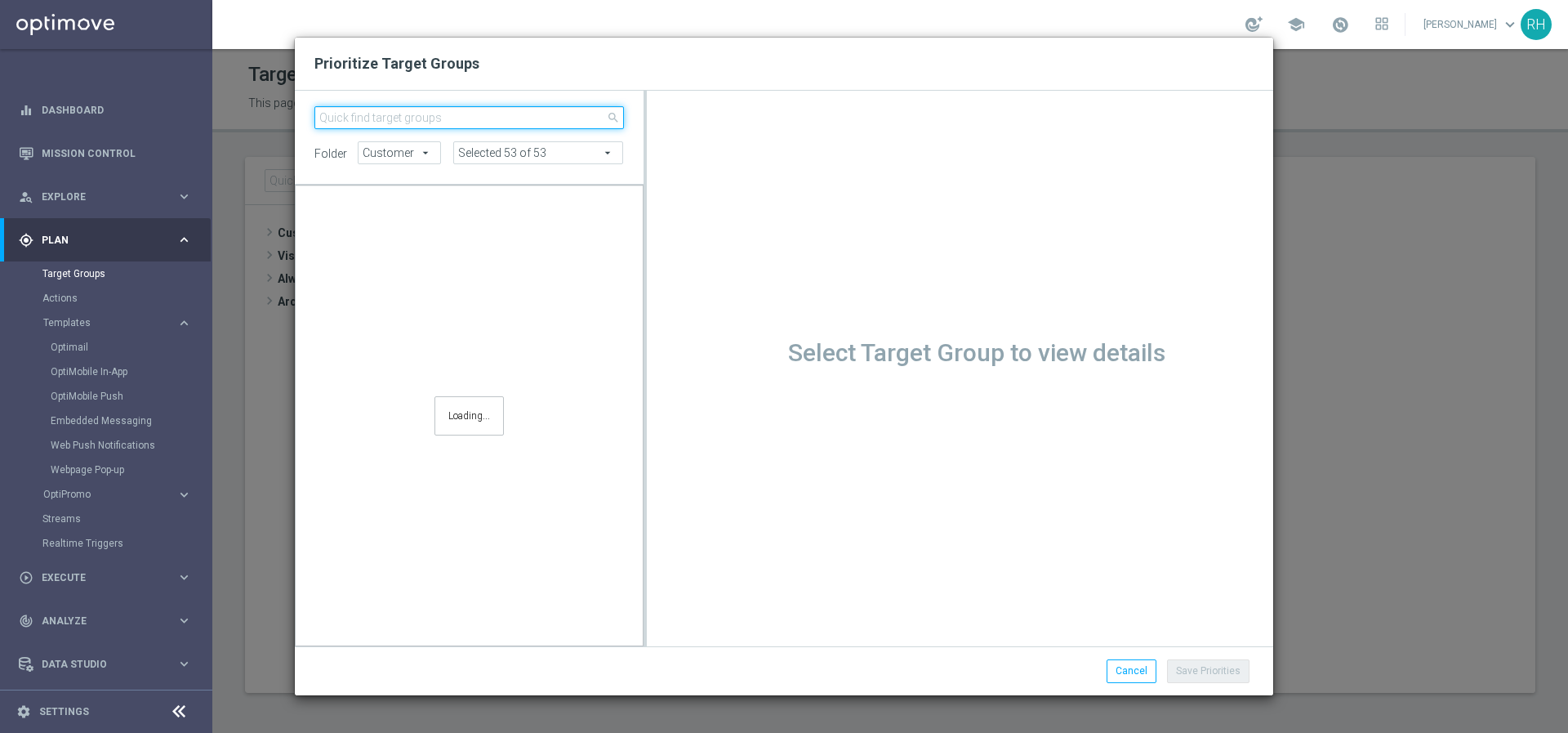
click at [460, 117] on input "search" at bounding box center [468, 117] width 310 height 23
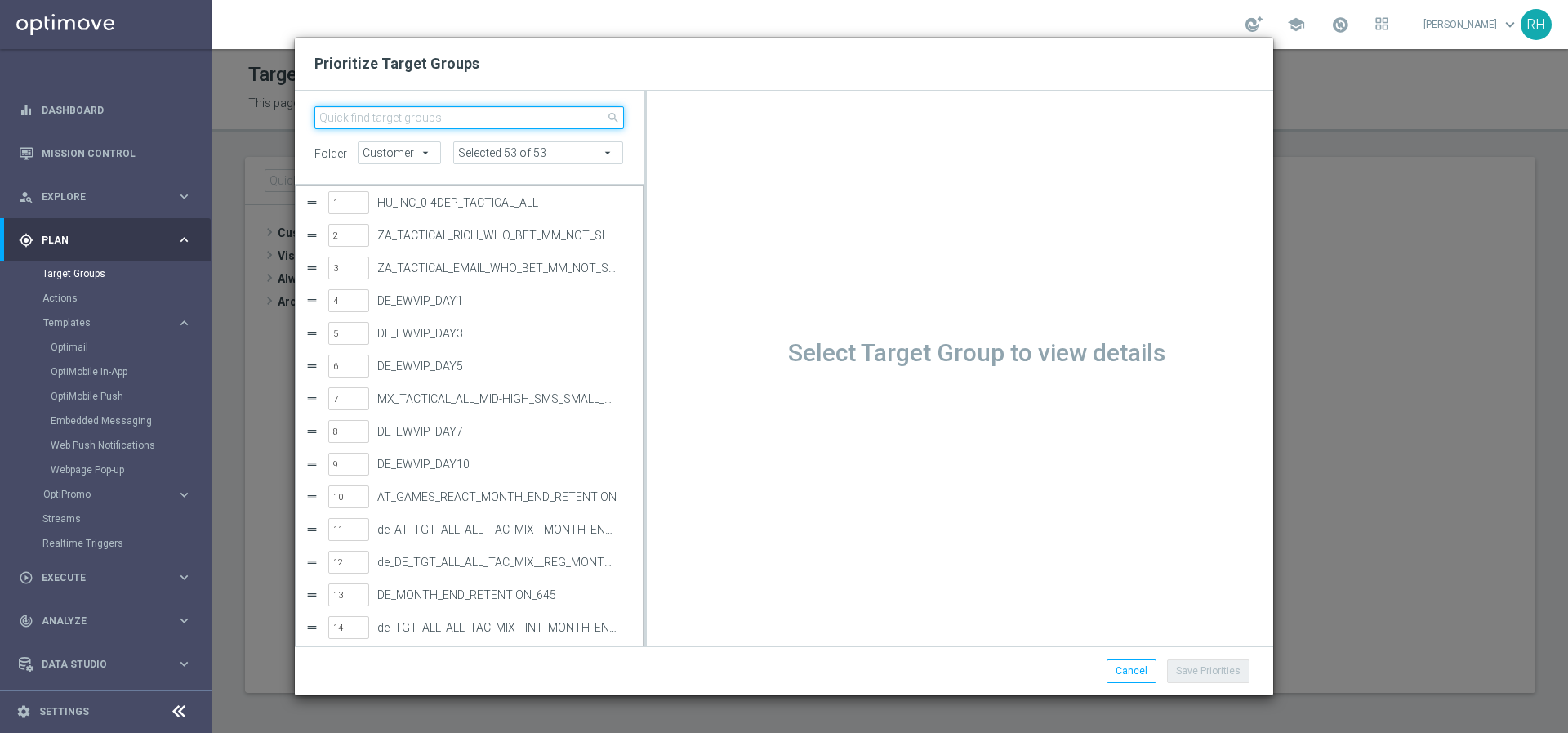
paste input ""UK_SPORTSBOOK_EMAIL | Esports bettors ""
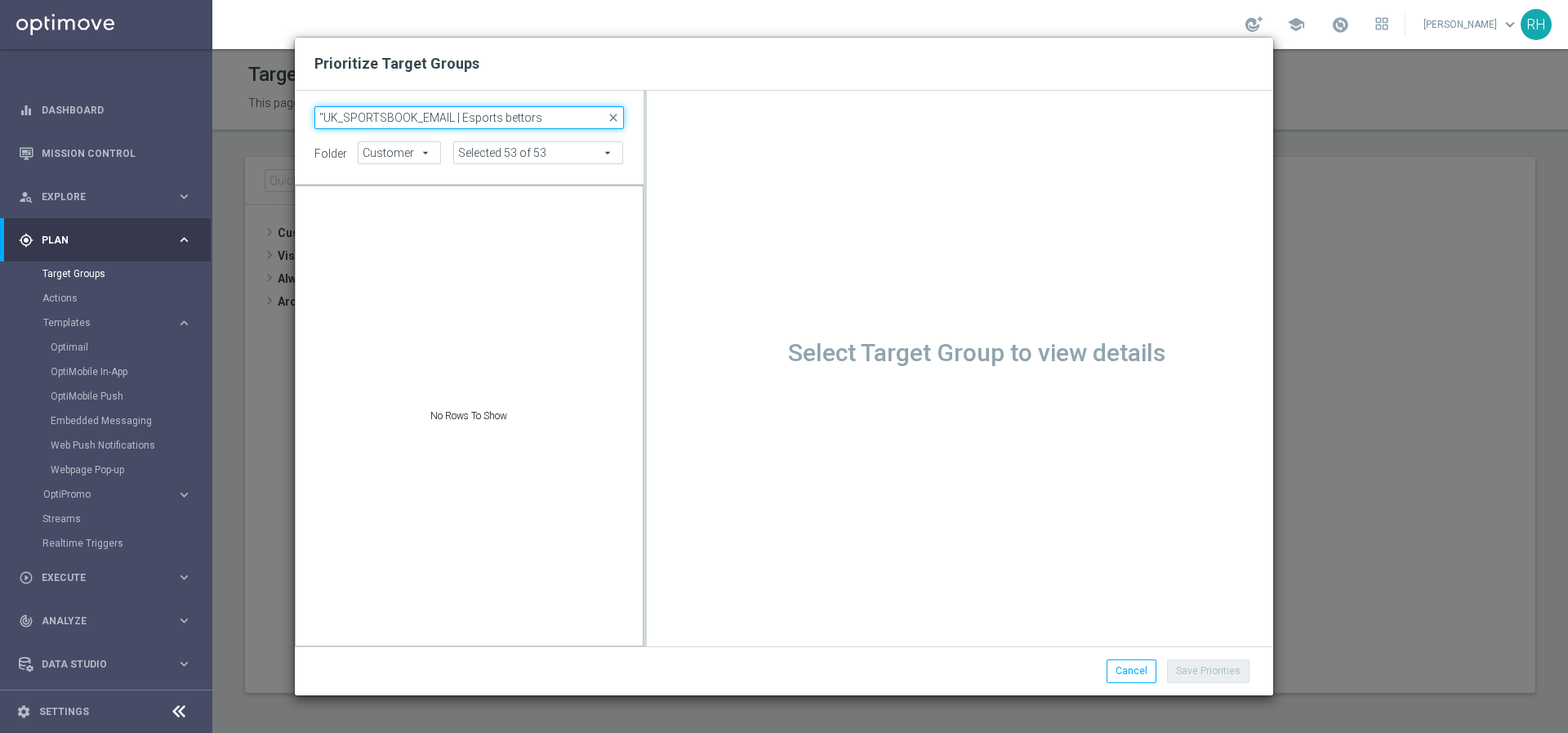
click at [326, 111] on input ""UK_SPORTSBOOK_EMAIL | Esports bettors" at bounding box center [468, 117] width 310 height 23
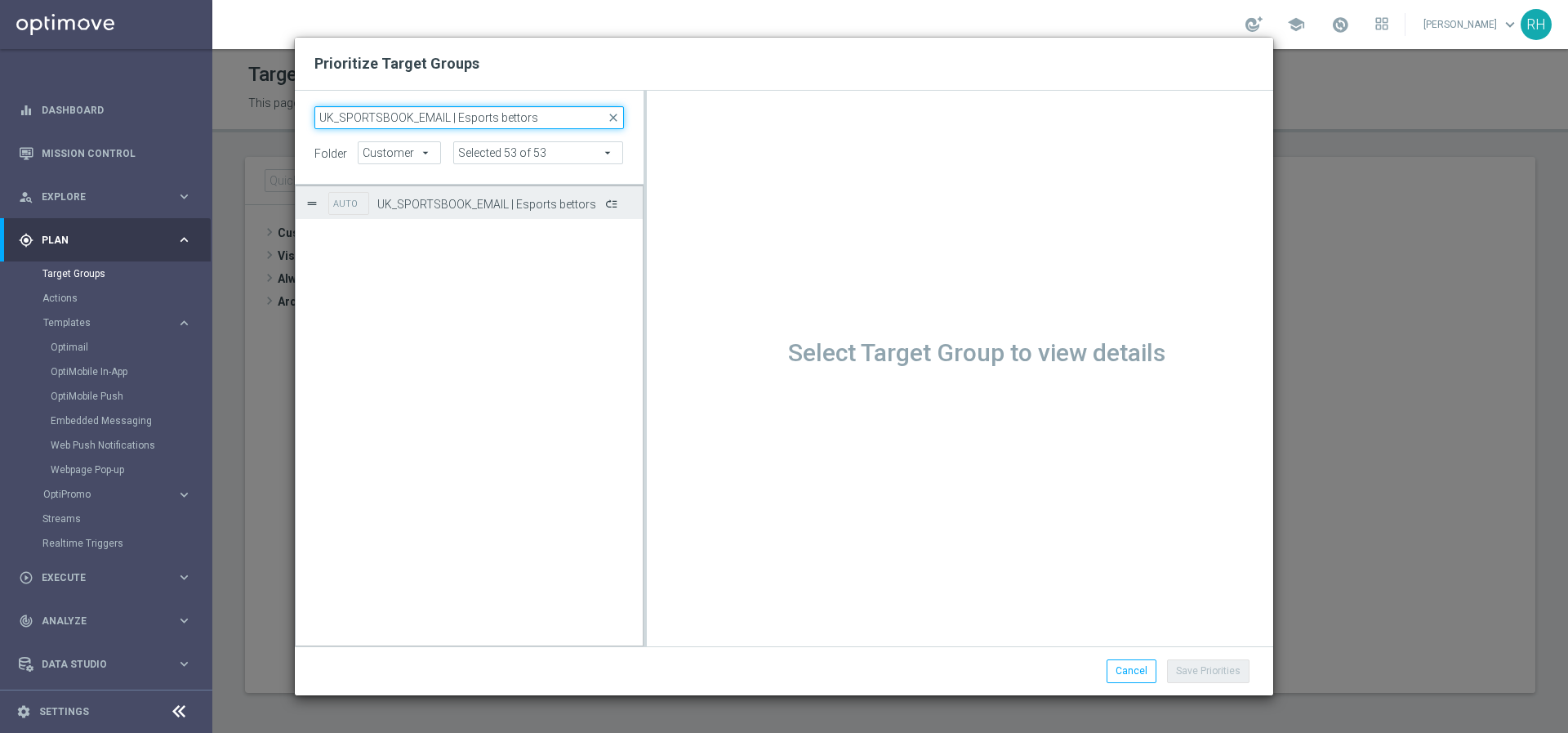
type input "UK_SPORTSBOOK_EMAIL | Esports bettors"
click at [605, 204] on button "Press SPACE to select this row." at bounding box center [610, 203] width 16 height 24
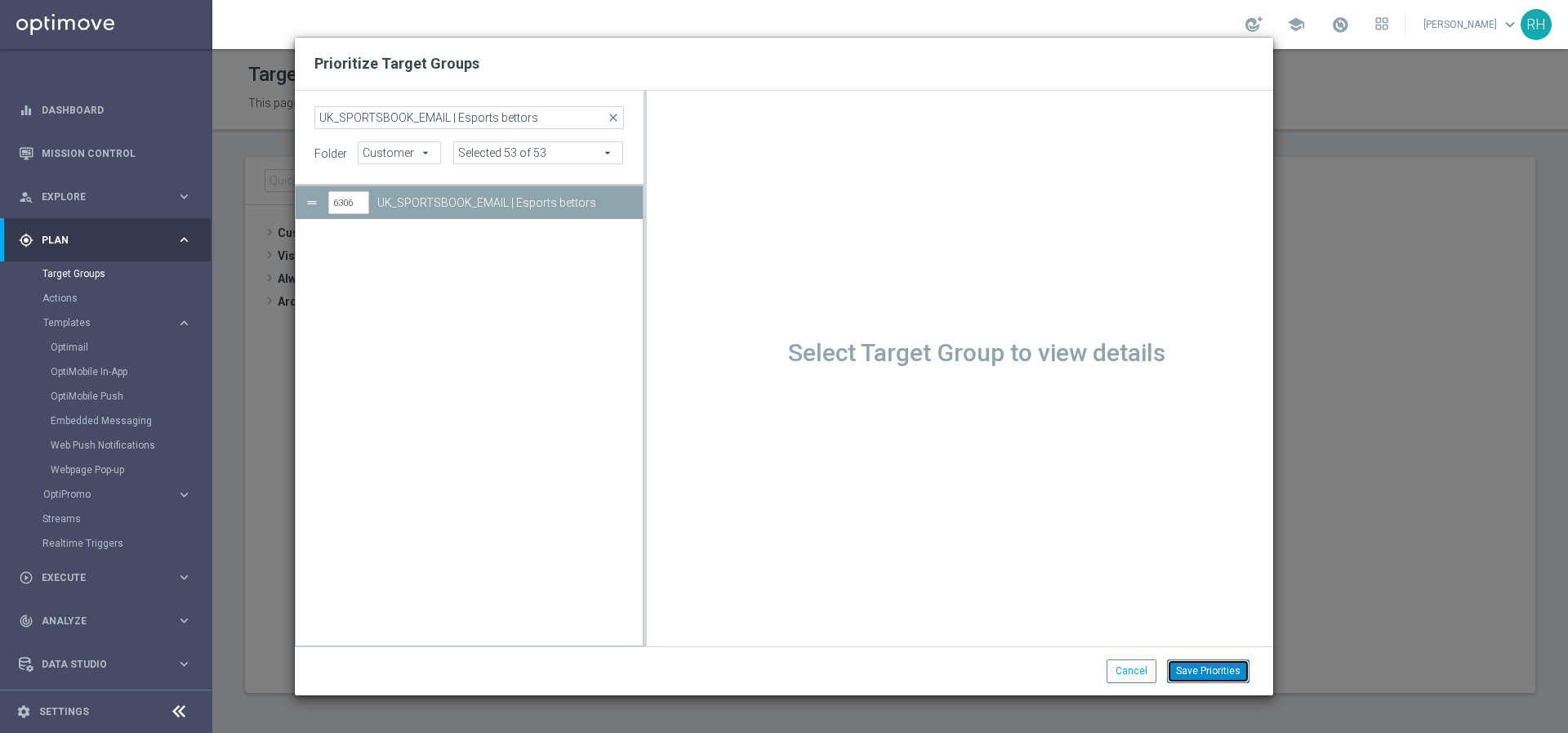
click at [1207, 664] on button "Save Priorities" at bounding box center [1208, 670] width 83 height 23
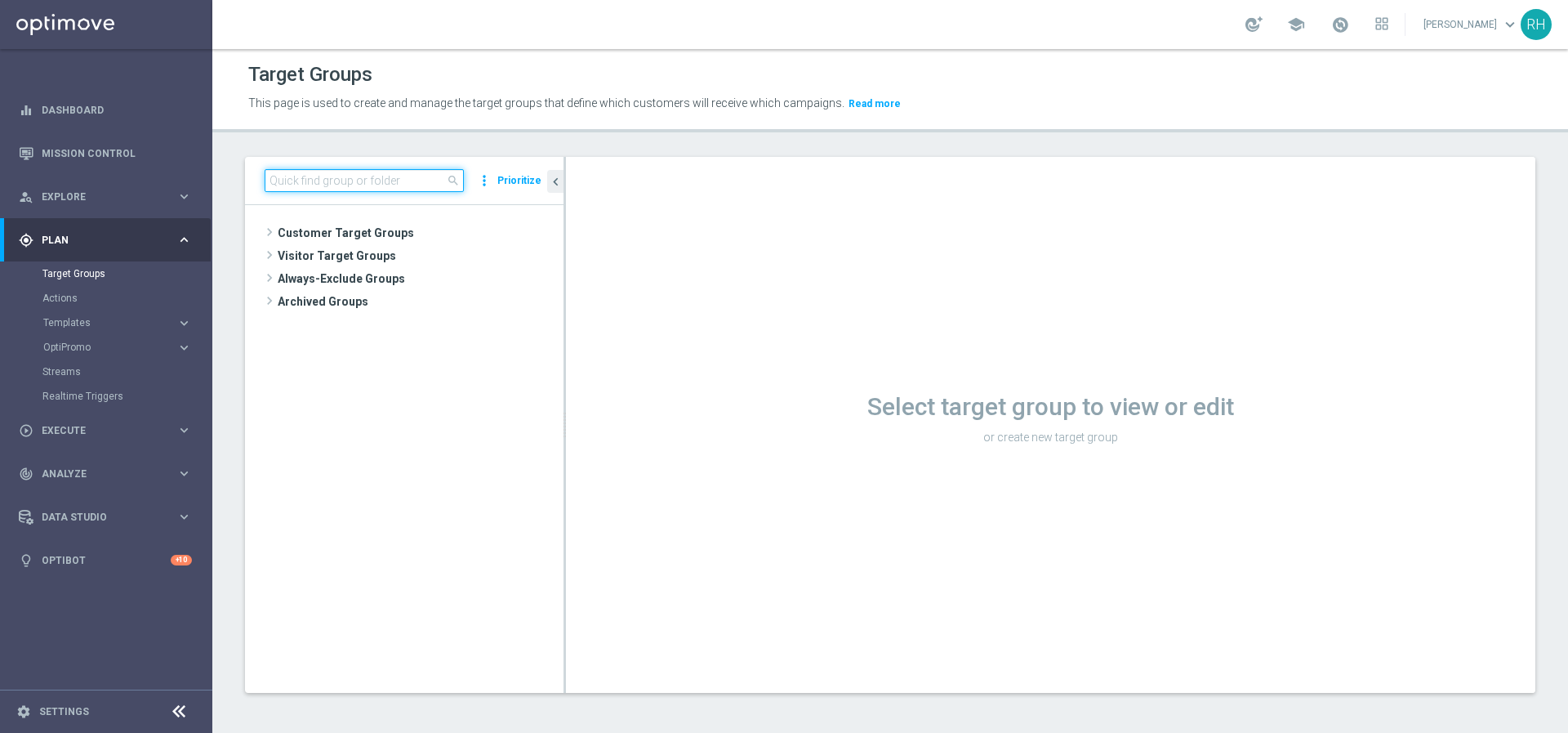
click at [382, 177] on input at bounding box center [363, 180] width 199 height 23
type input "esports bett"
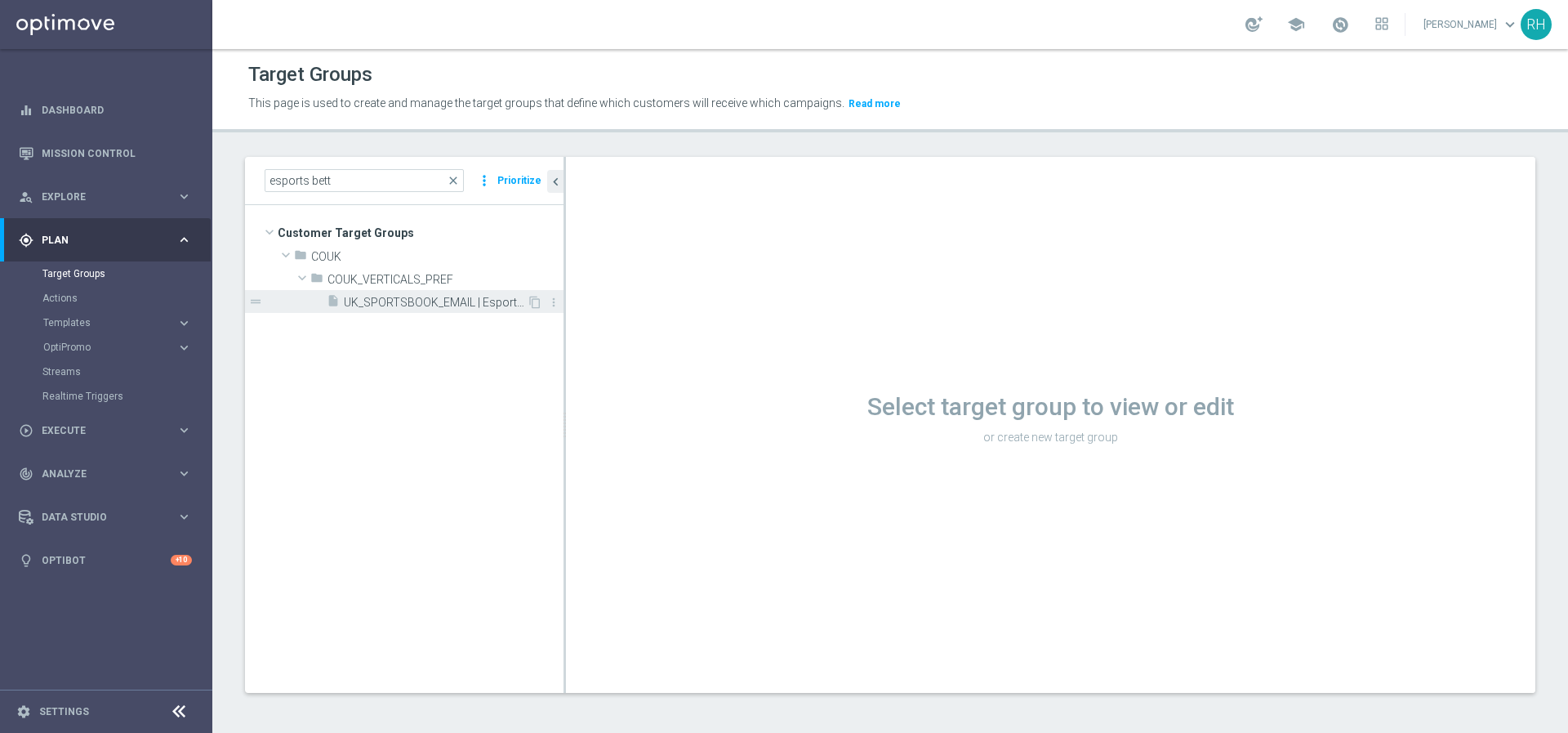
click at [439, 304] on span "UK_SPORTSBOOK_EMAIL | Esports bettors" at bounding box center [435, 302] width 182 height 14
click at [557, 187] on icon "chevron_left" at bounding box center [555, 182] width 15 height 15
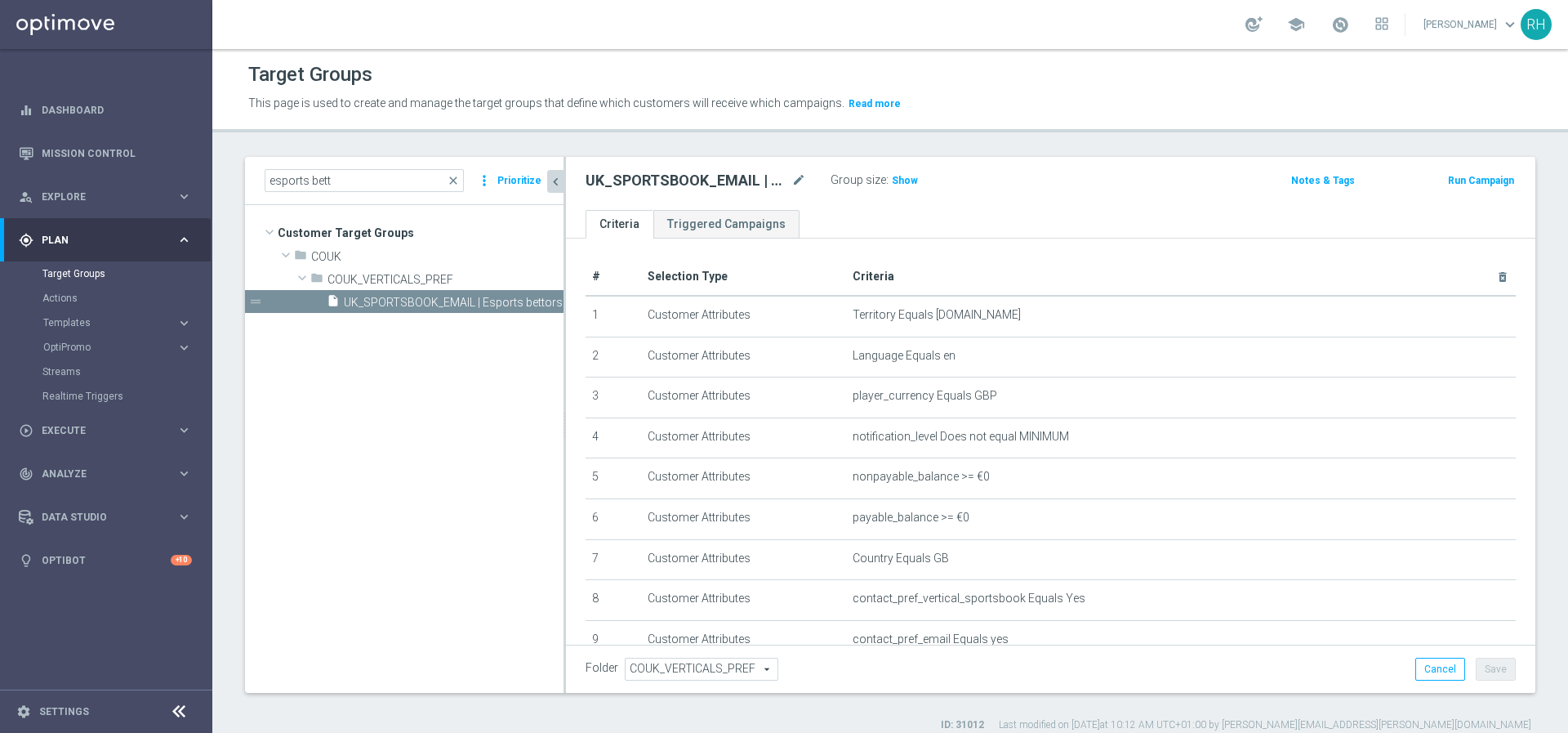
click at [557, 187] on icon "chevron_left" at bounding box center [555, 182] width 15 height 15
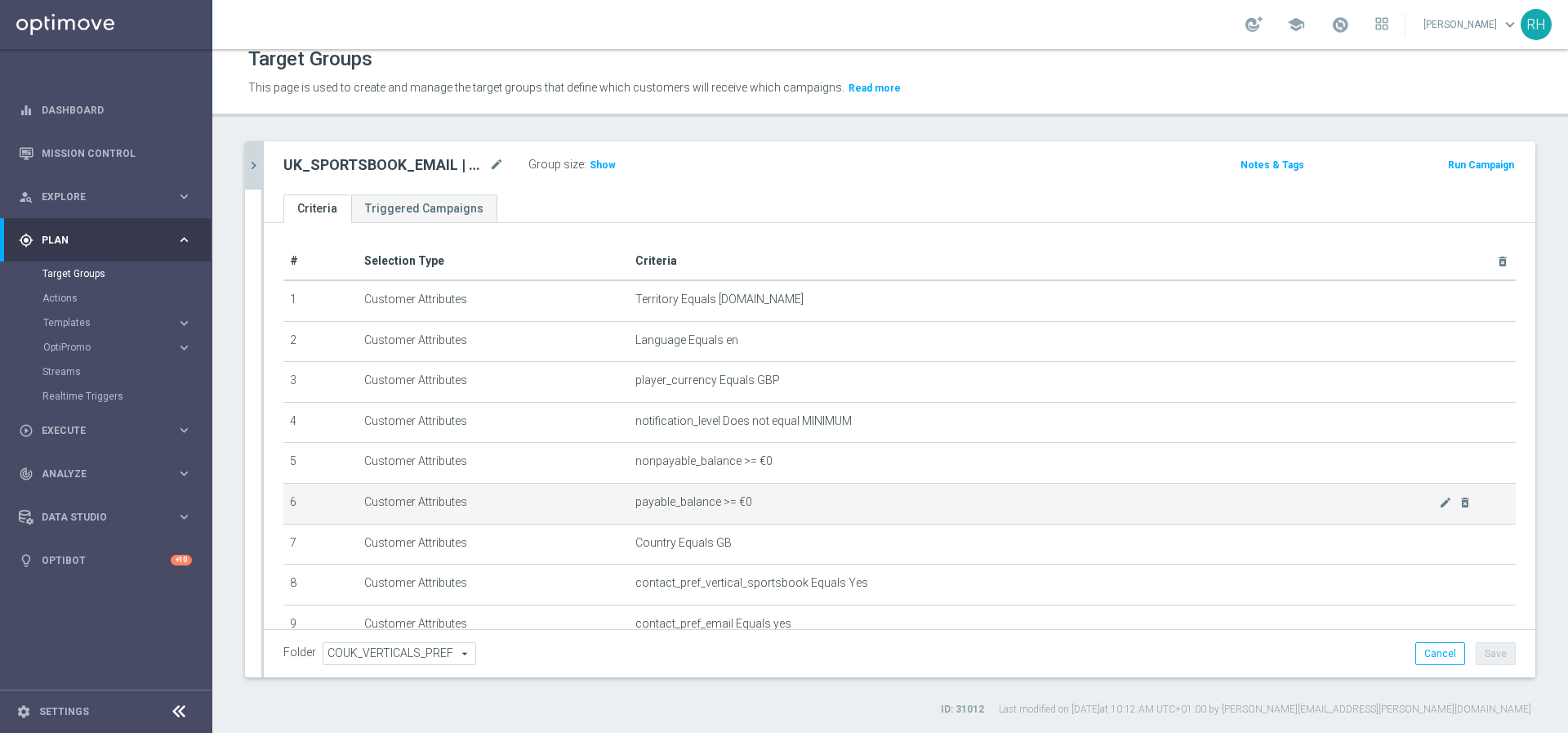
scroll to position [257, 0]
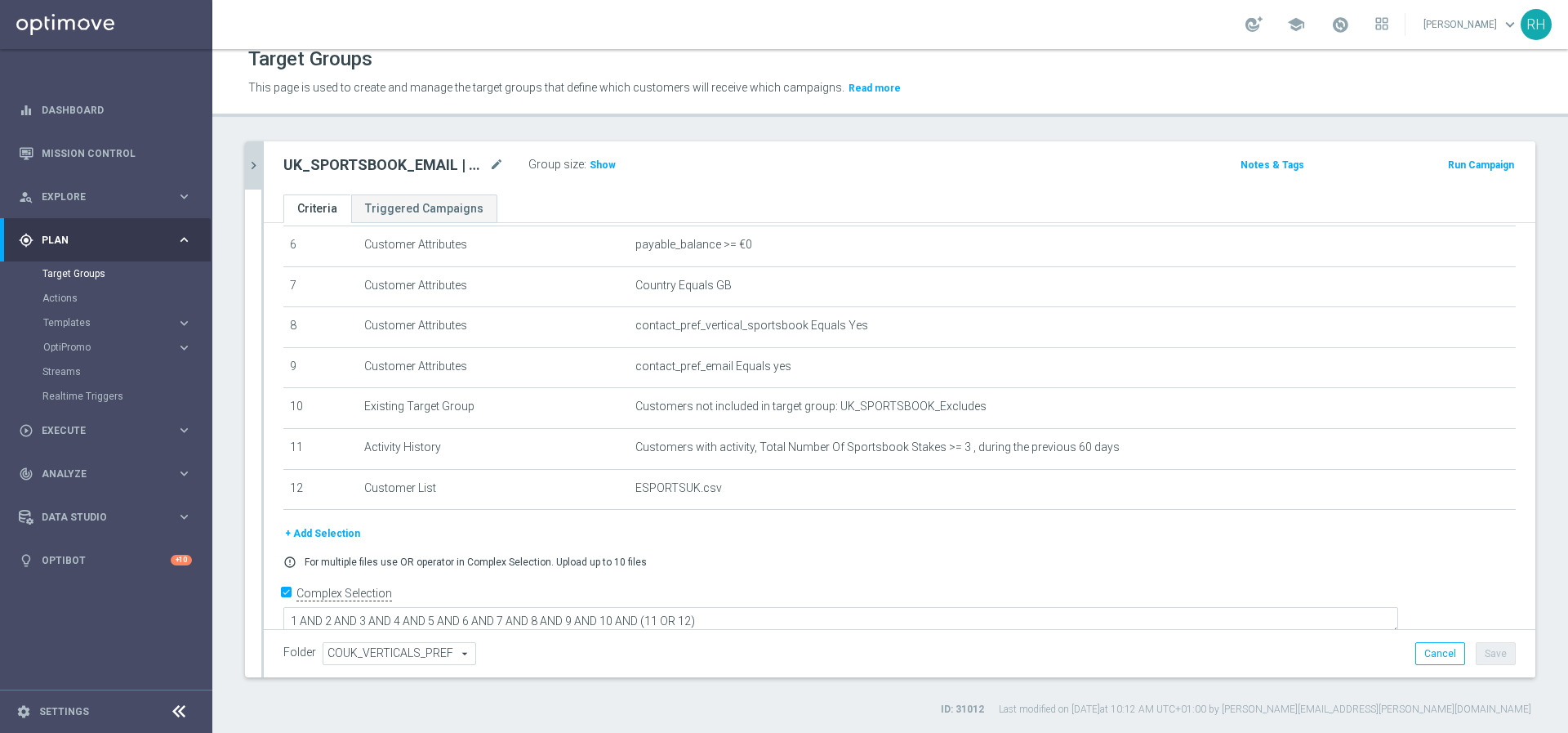
click at [436, 158] on h2 "UK_SPORTSBOOK_EMAIL | Esports bettors" at bounding box center [384, 165] width 202 height 20
copy div "UK_SPORTSBOOK_EMAIL | Esports bettors"
click at [834, 183] on div "UK_SPORTSBOOK_EMAIL | Esports bettors mode_edit Group size : Show Notes & Tags …" at bounding box center [899, 168] width 1271 height 53
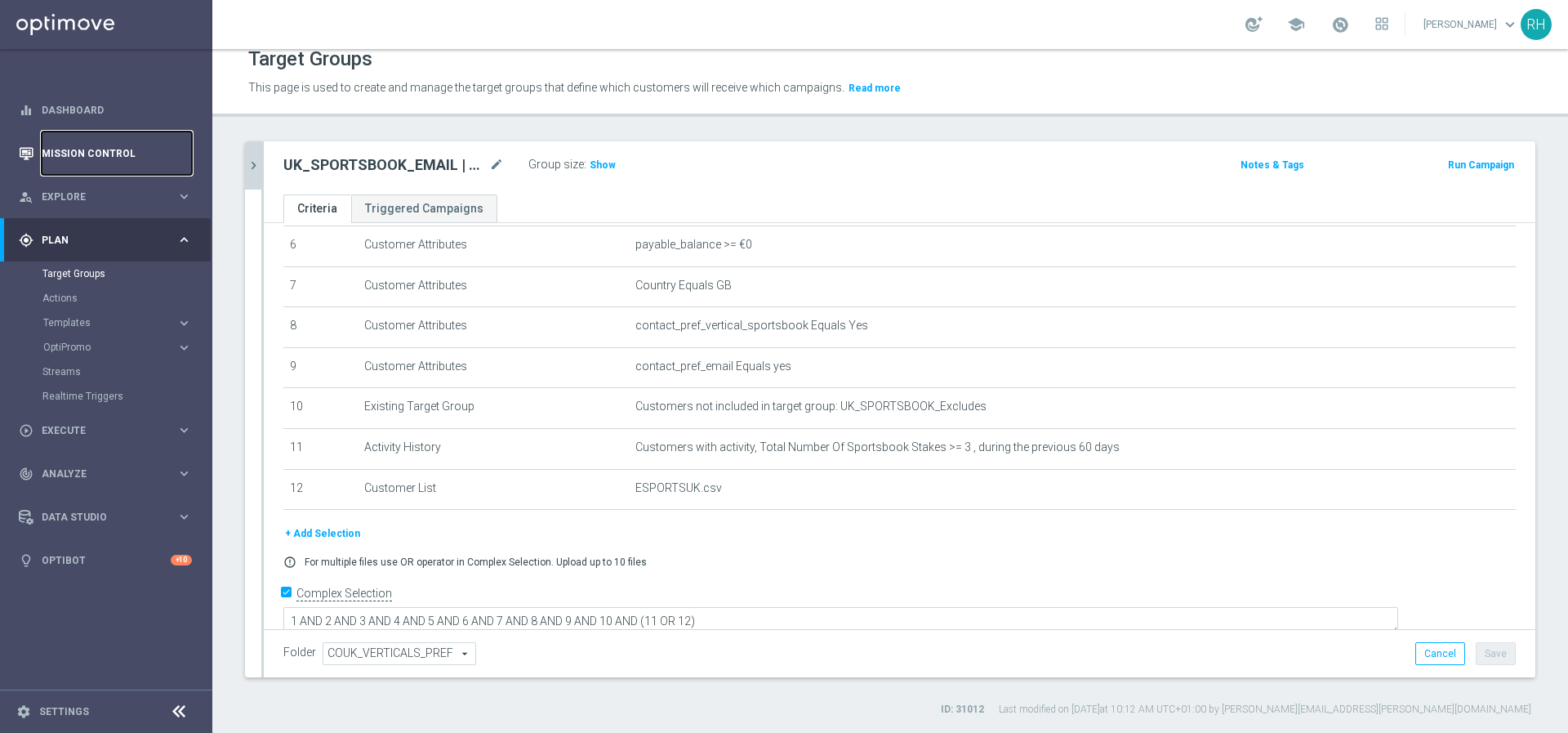
click at [156, 142] on link "Mission Control" at bounding box center [116, 154] width 150 height 44
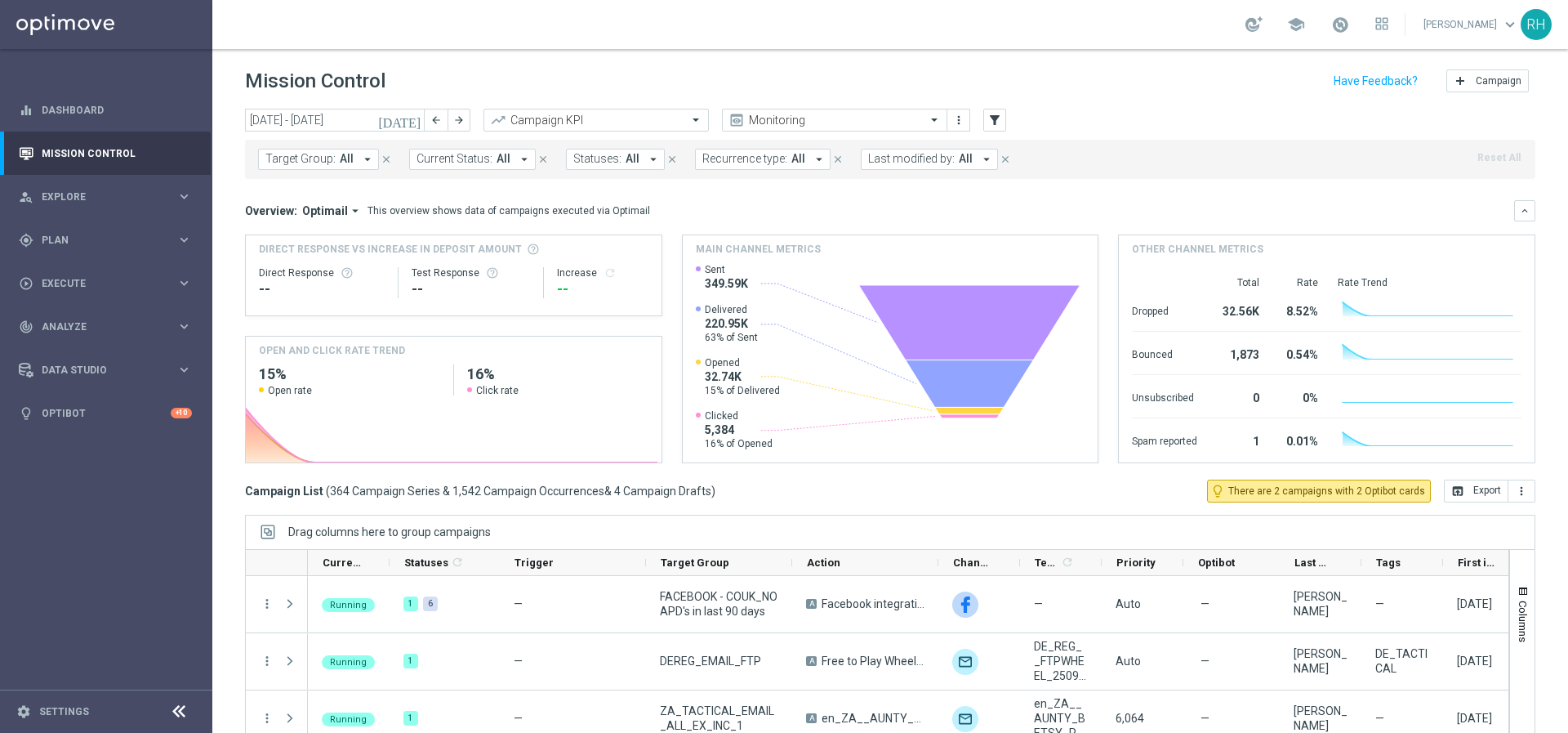
click at [626, 63] on header "Mission Control add Campaign" at bounding box center [890, 79] width 1356 height 60
click at [757, 124] on input "text" at bounding box center [818, 120] width 174 height 14
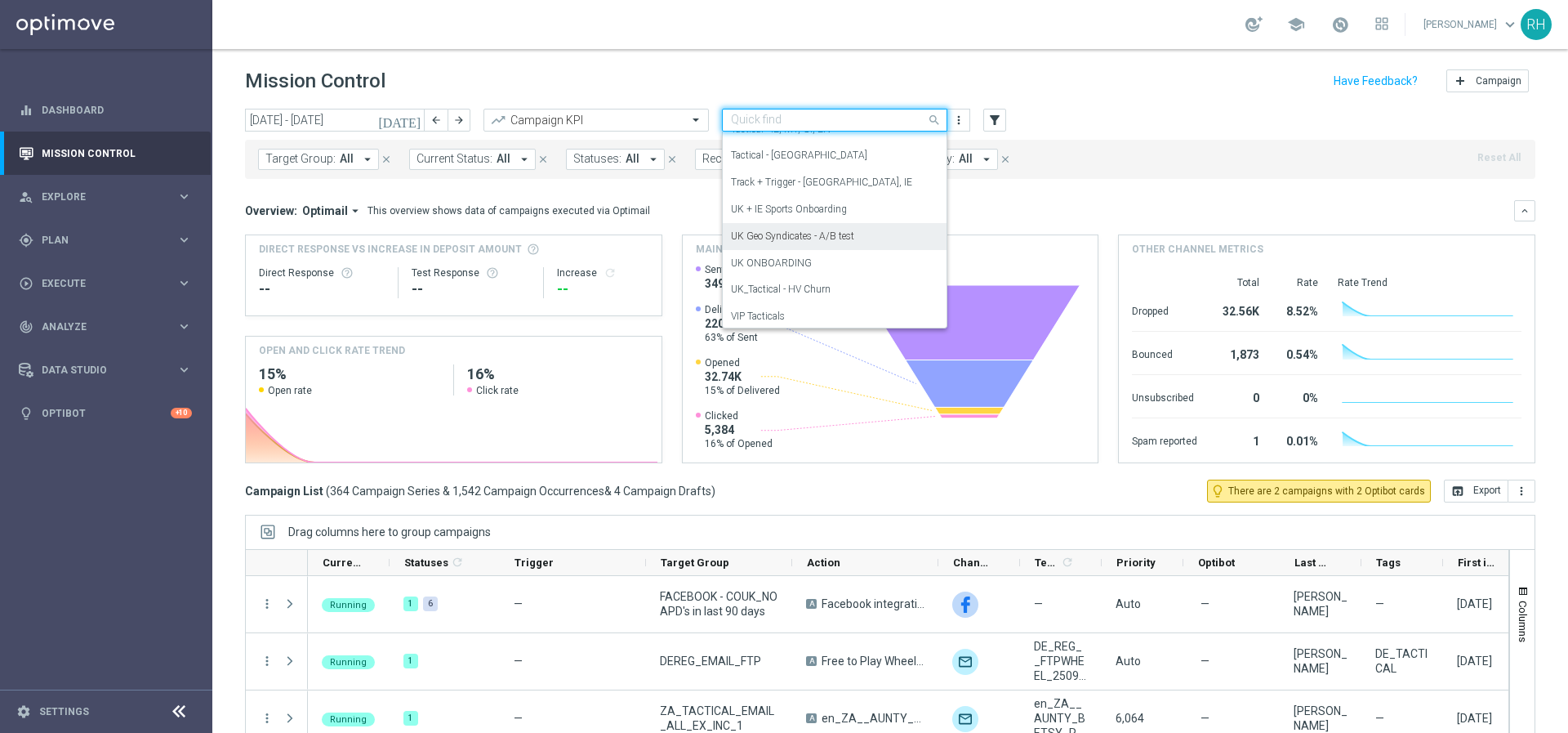
scroll to position [227, 0]
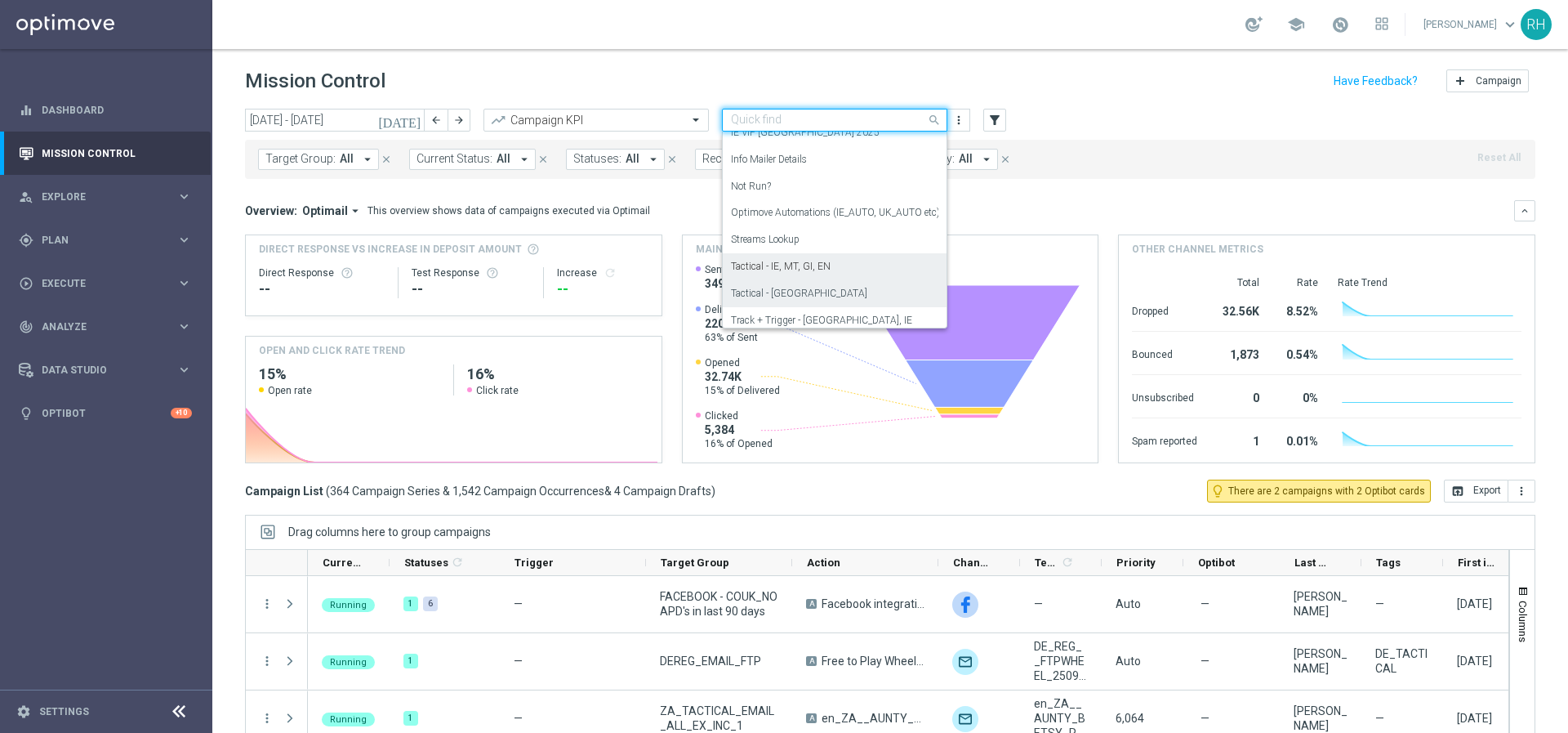
click at [827, 287] on div "Tactical - UK" at bounding box center [834, 293] width 207 height 27
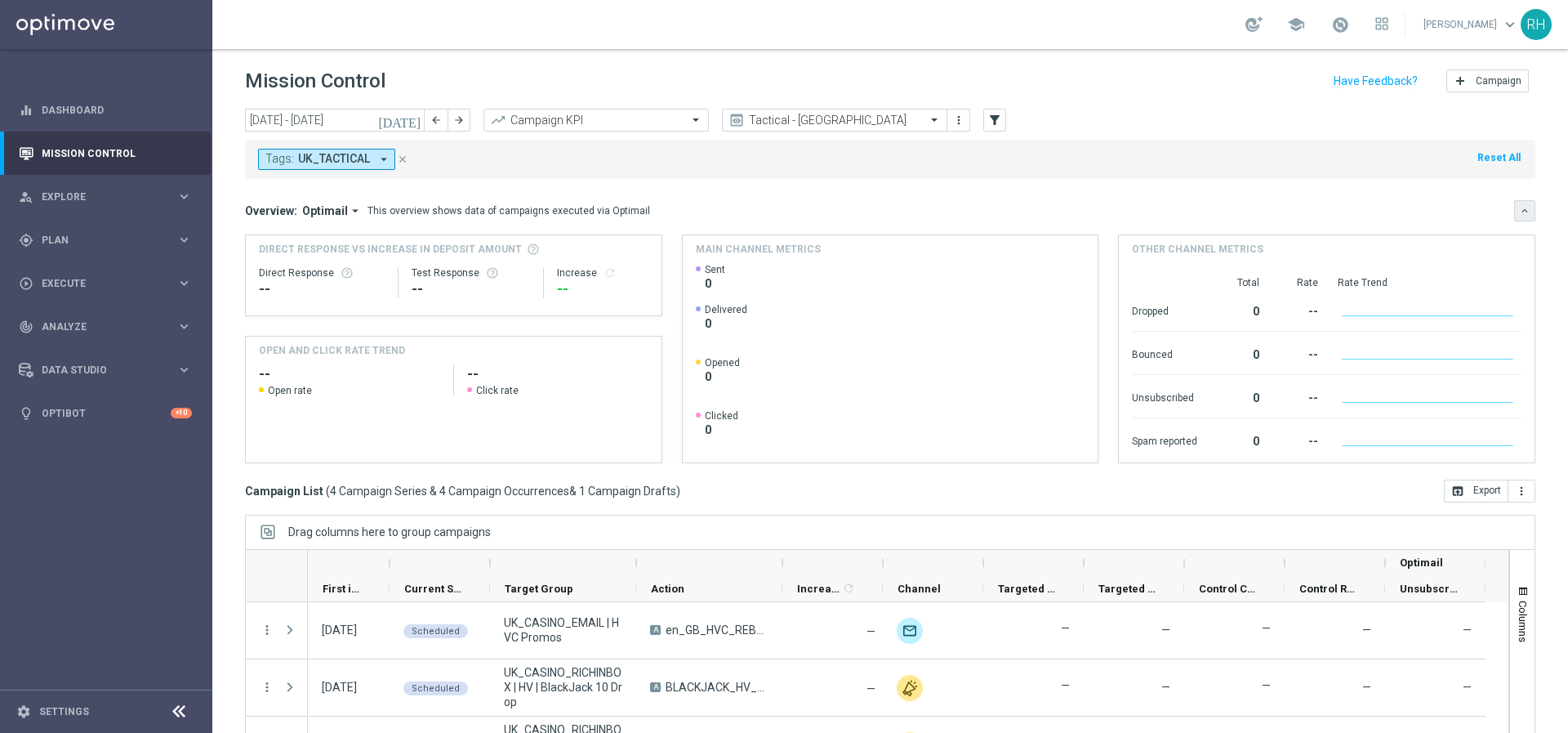
click at [1519, 207] on icon "keyboard_arrow_down" at bounding box center [1524, 211] width 12 height 12
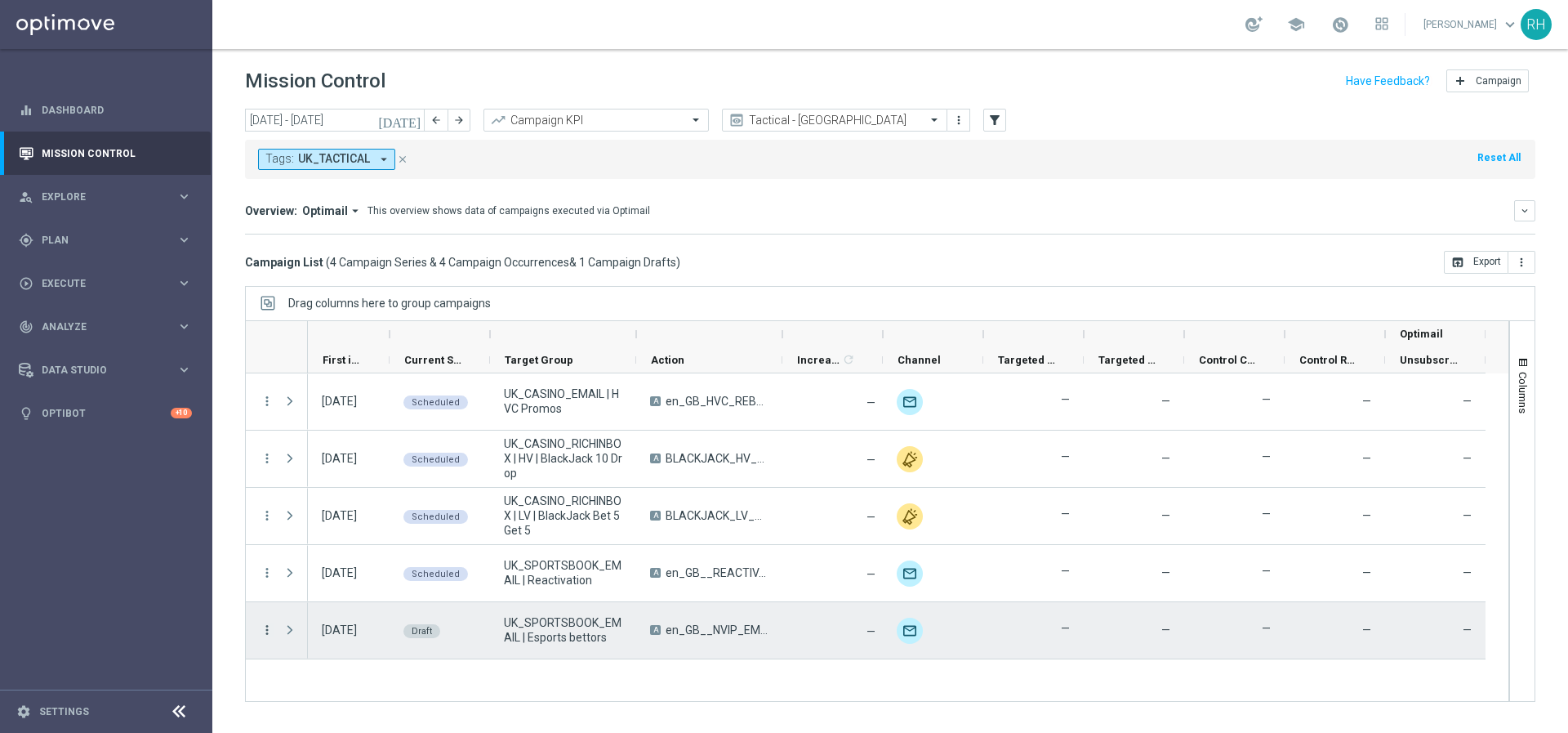
click at [271, 631] on icon "more_vert" at bounding box center [267, 629] width 15 height 15
click at [304, 573] on div "edit Edit" at bounding box center [366, 581] width 183 height 23
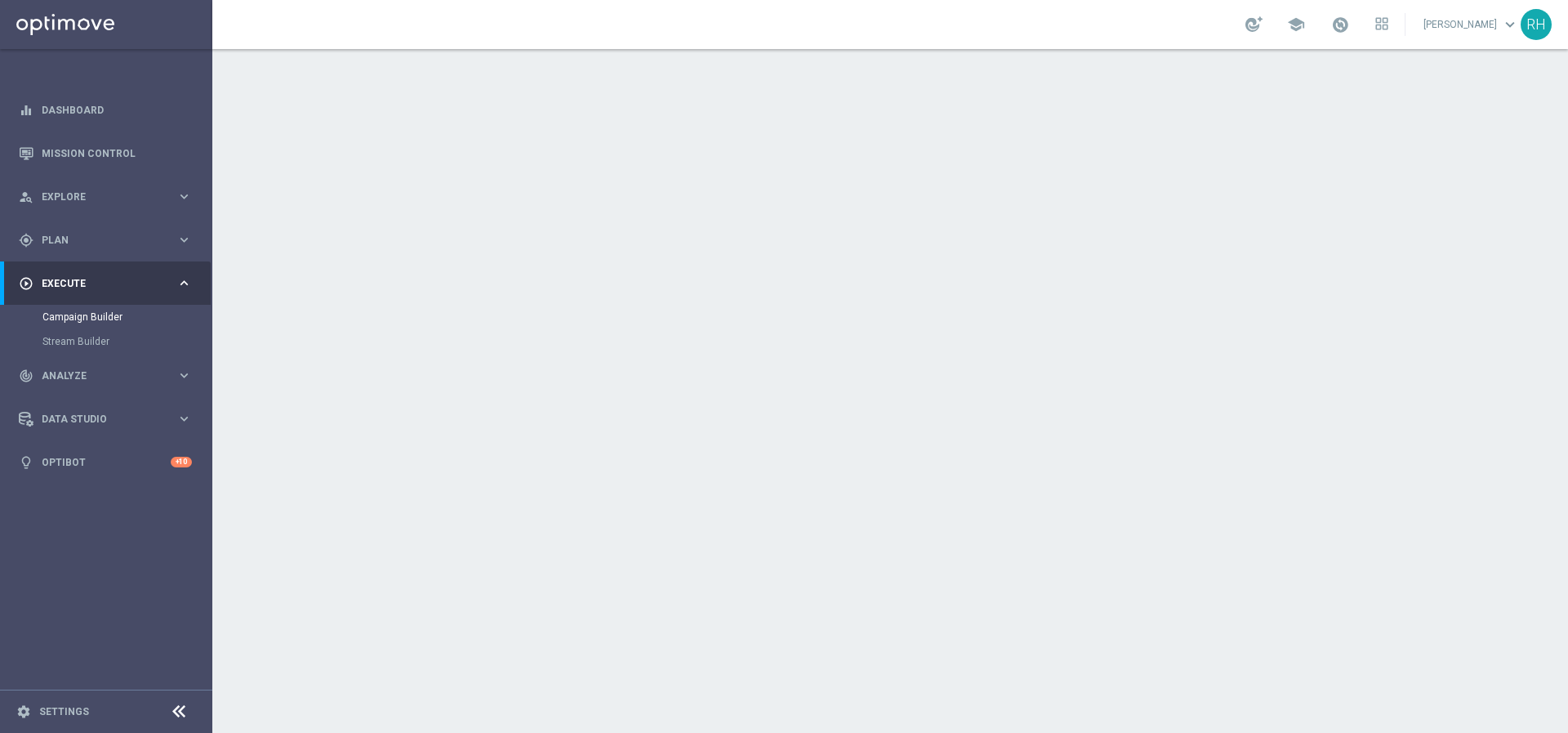
scroll to position [119, 0]
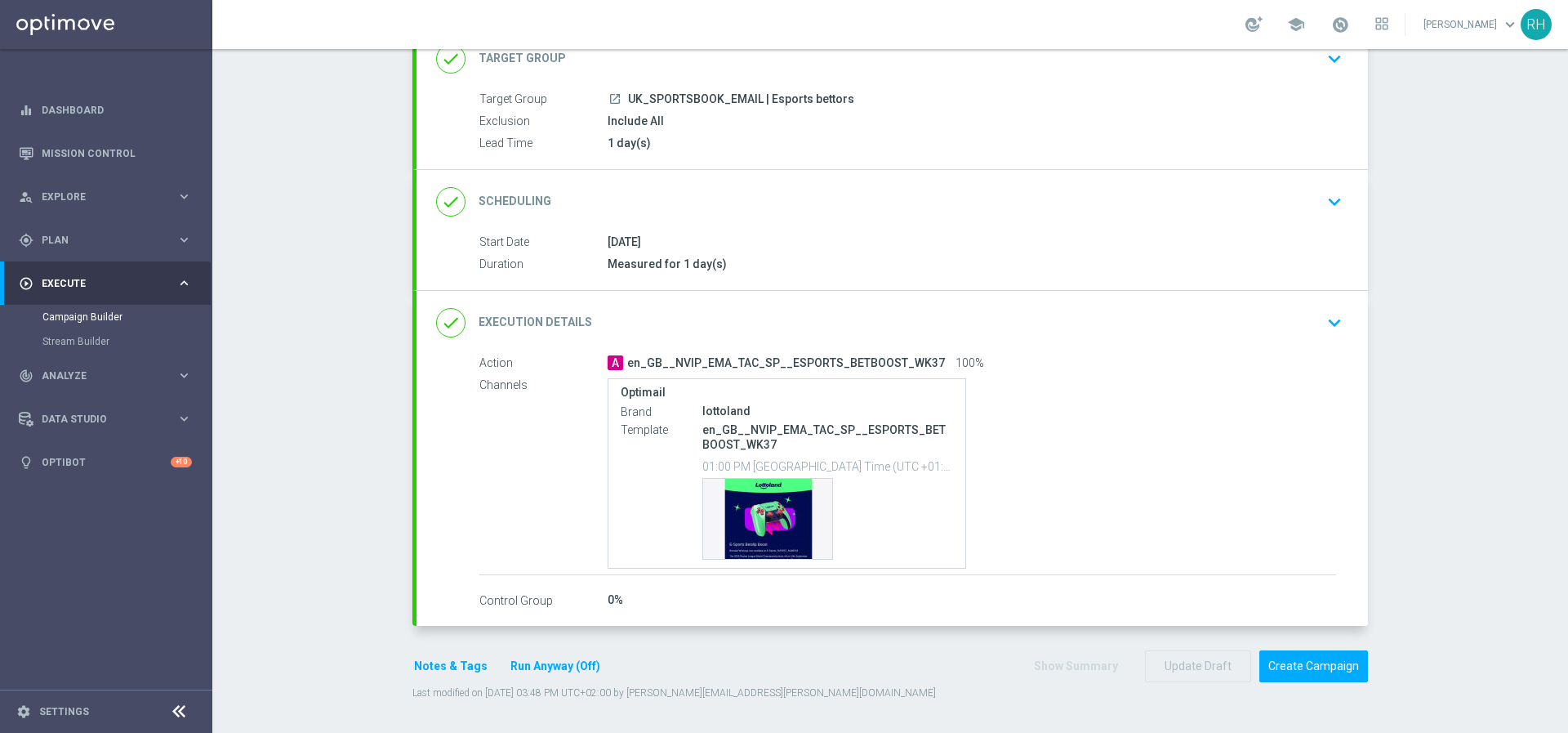
click at [436, 671] on button "Notes & Tags" at bounding box center [450, 666] width 77 height 20
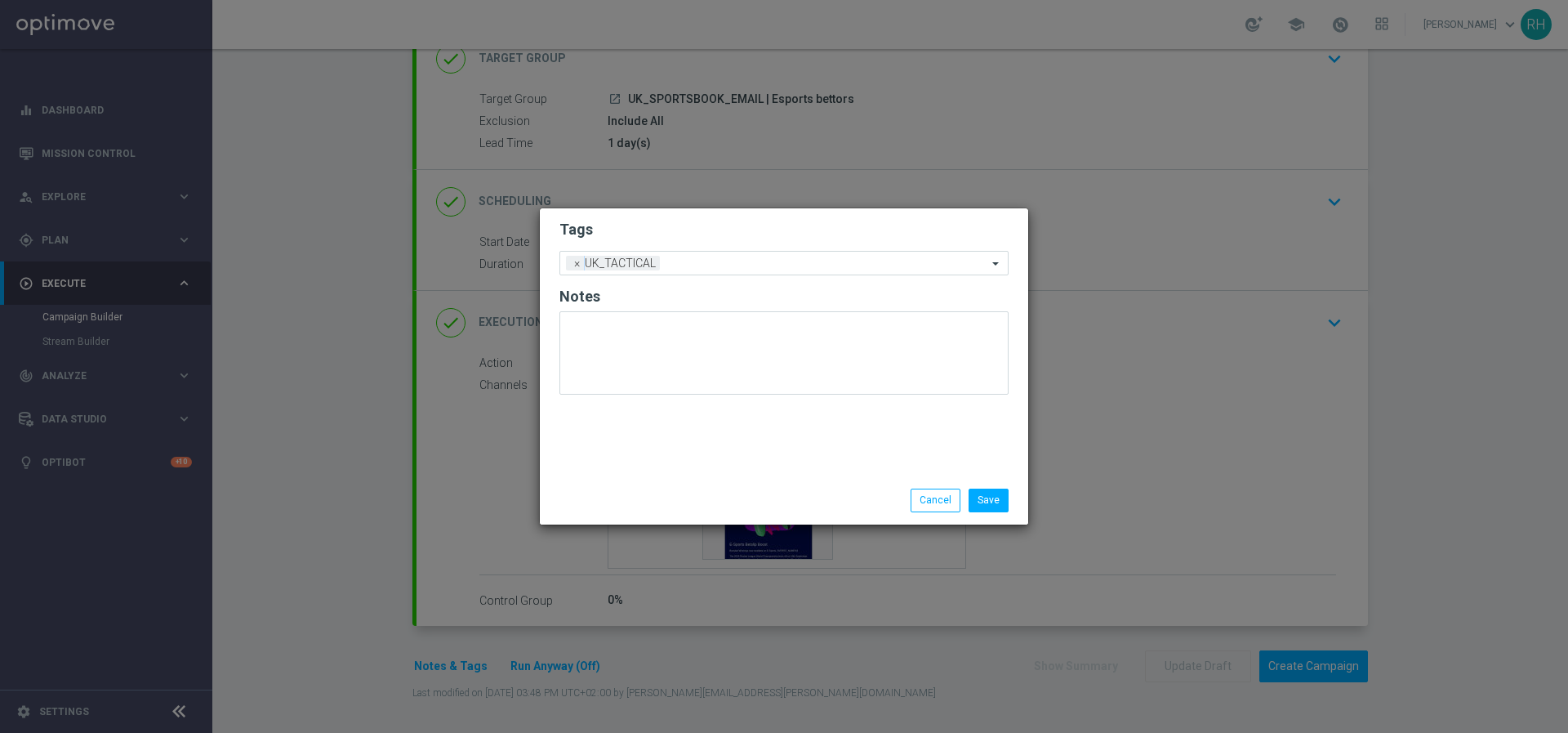
click at [872, 475] on div "Tags Add a new tag × UK_TACTICAL Notes" at bounding box center [784, 342] width 488 height 268
click at [835, 291] on h2 "Notes" at bounding box center [784, 297] width 449 height 20
click at [826, 227] on h2 "Tags" at bounding box center [784, 230] width 449 height 20
click at [833, 282] on form "Tags Add a new tag × UK_TACTICAL Notes" at bounding box center [784, 311] width 449 height 191
click at [952, 491] on button "Cancel" at bounding box center [935, 500] width 50 height 23
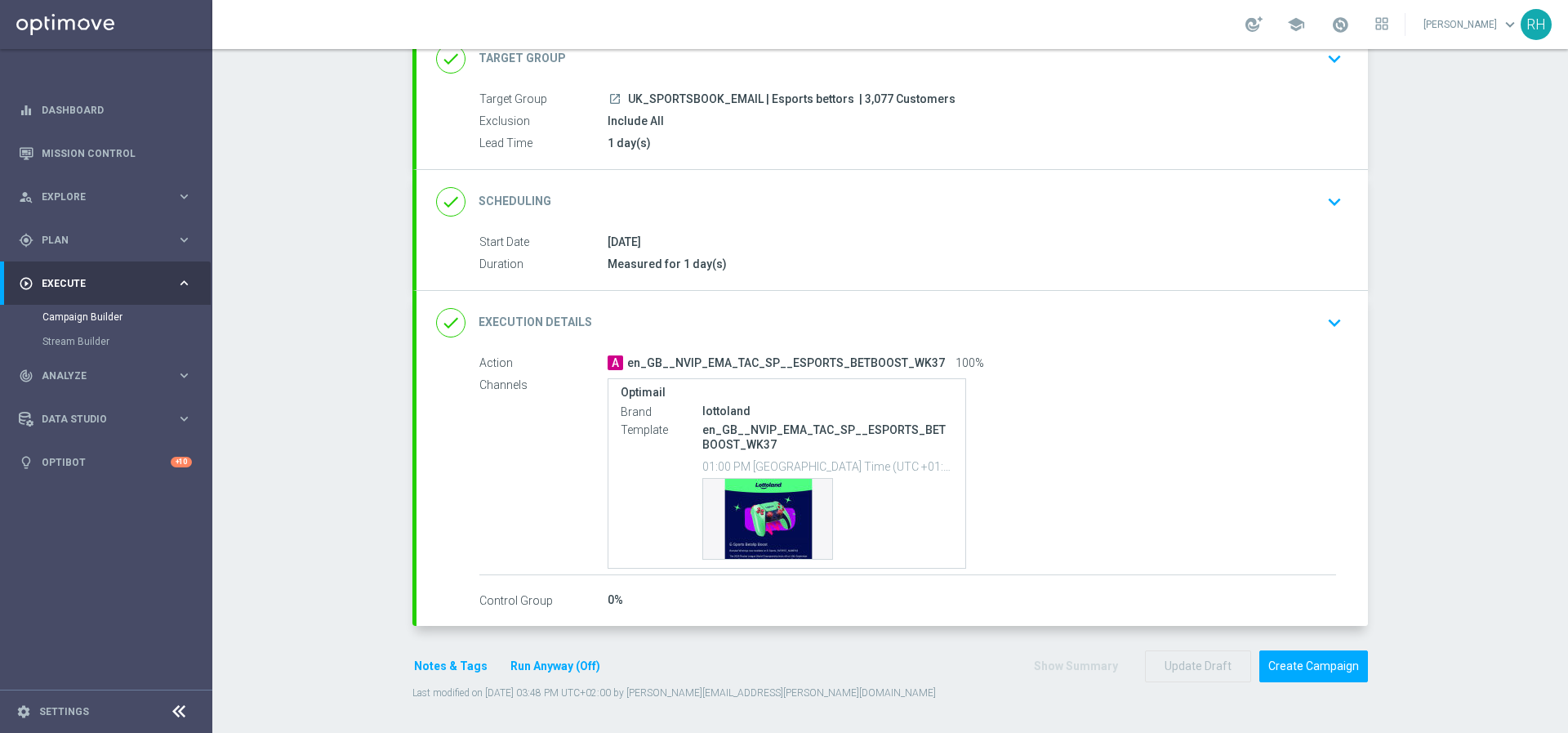
click at [1094, 491] on div "Optimail Brand lottoland Template en_GB__NVIP_EMA_TAC_SP__ESPORTS_BETBOOST_WK37…" at bounding box center [971, 473] width 728 height 191
click at [427, 670] on button "Notes & Tags" at bounding box center [450, 666] width 77 height 20
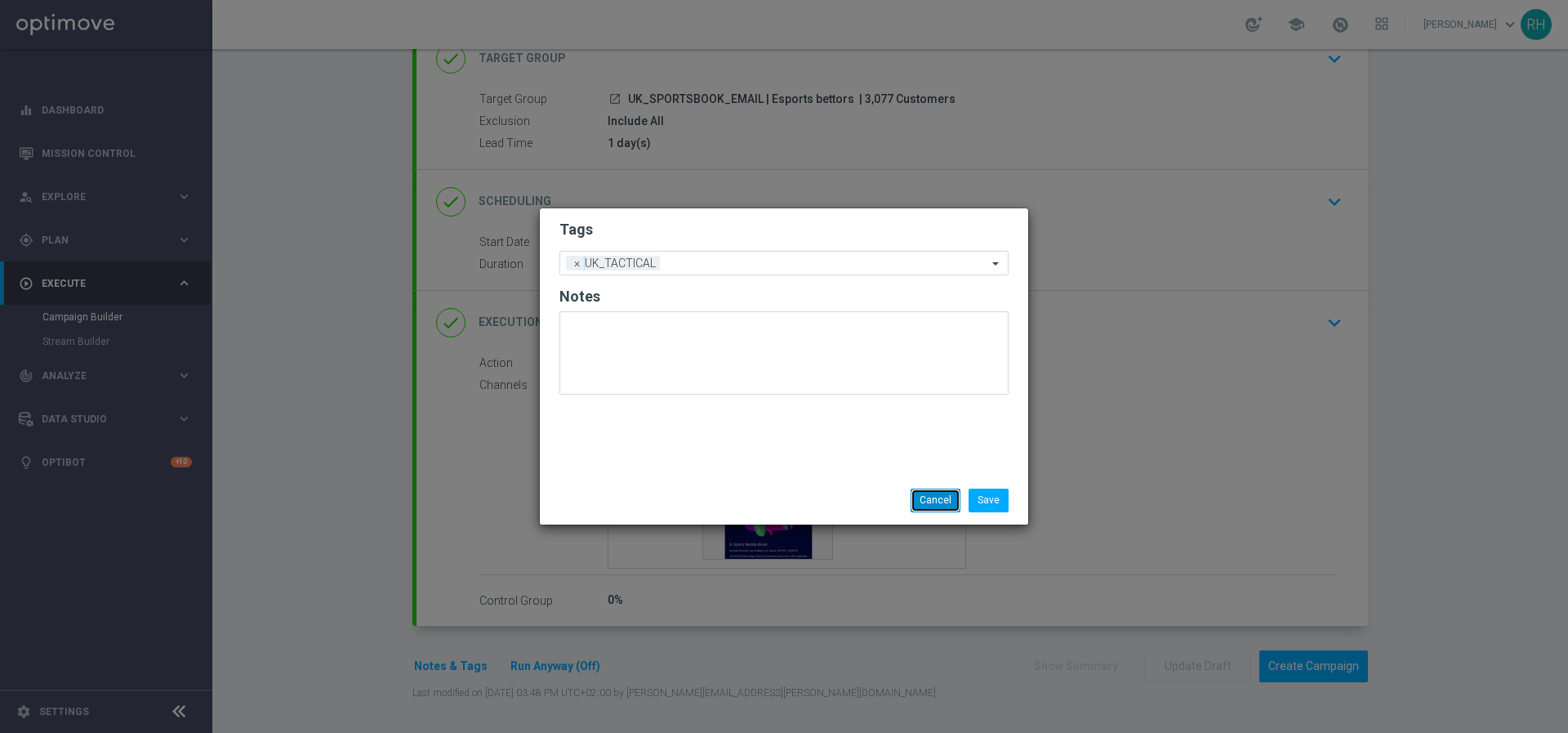
click at [932, 494] on button "Cancel" at bounding box center [935, 500] width 50 height 23
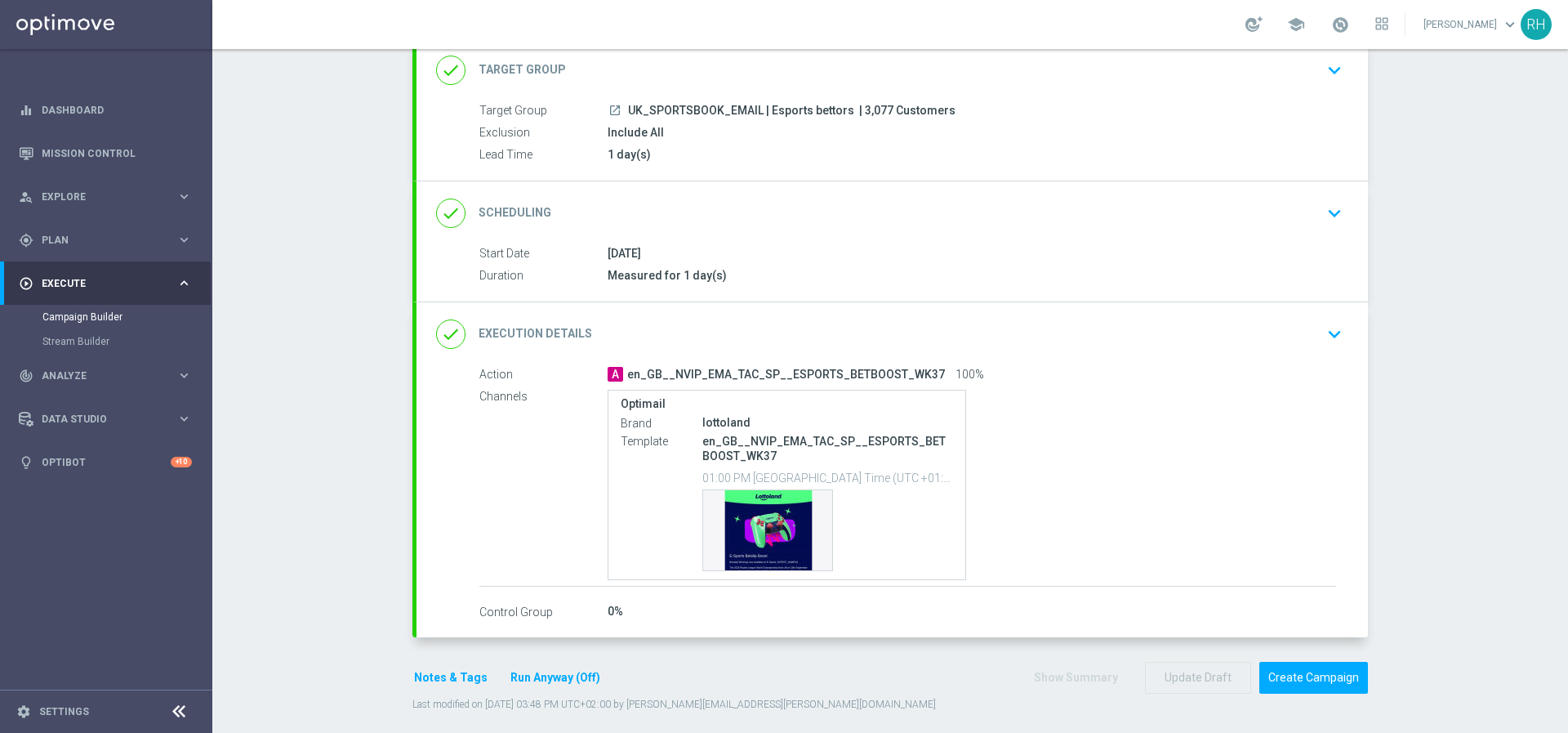
scroll to position [89, 0]
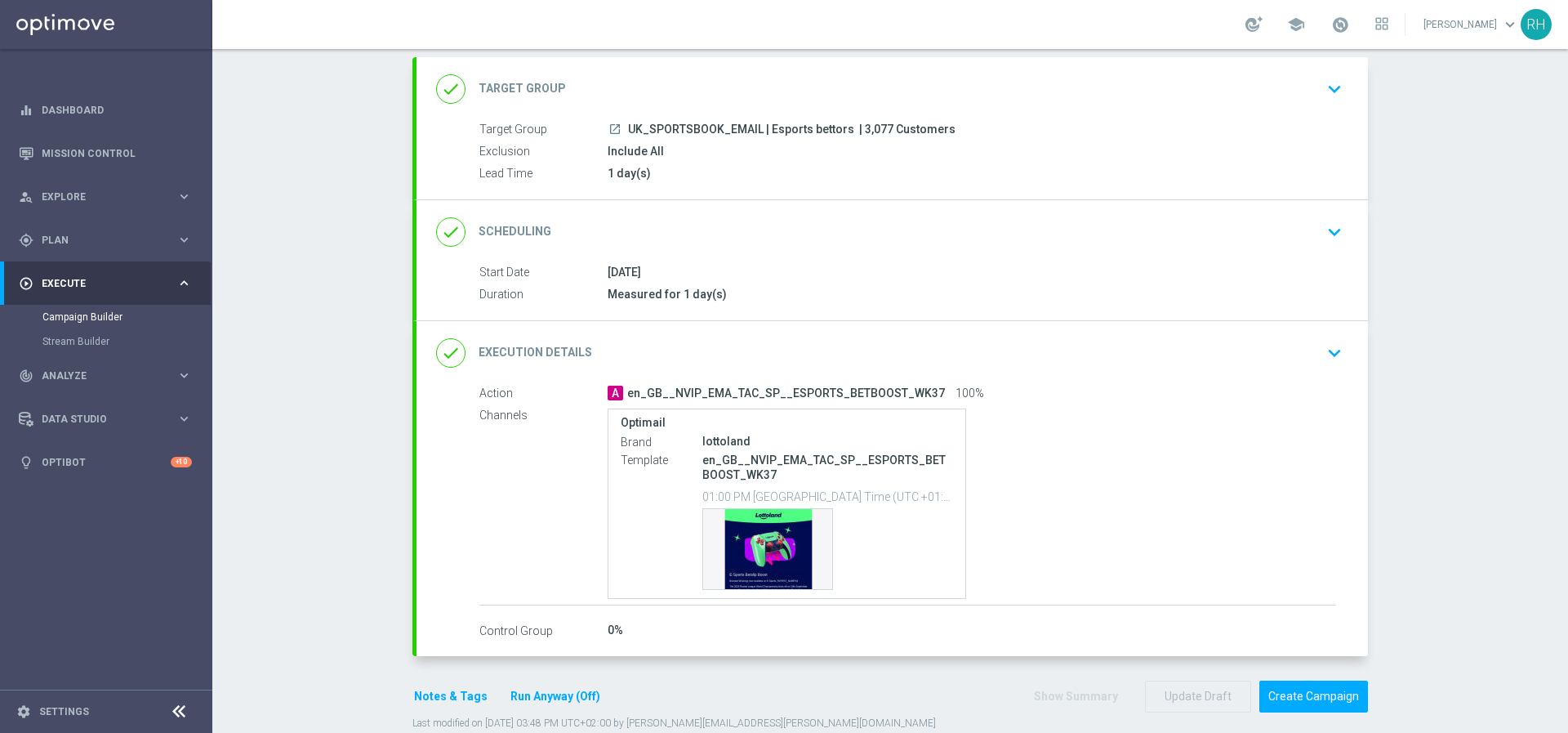
click at [1202, 420] on div "Optimail Brand lottoland Template en_GB__NVIP_EMA_TAC_SP__ESPORTS_BETBOOST_WK37…" at bounding box center [971, 504] width 728 height 191
click at [1341, 505] on div "Action A en_GB__NVIP_EMA_TAC_SP__ESPORTS_BETBOOST_WK37 100% Channels Optimail B…" at bounding box center [892, 512] width 952 height 255
click at [1395, 505] on div "Campaign Builder Scheduled Campaign Triggered Campaign Status: Draft done Targe…" at bounding box center [890, 391] width 1356 height 684
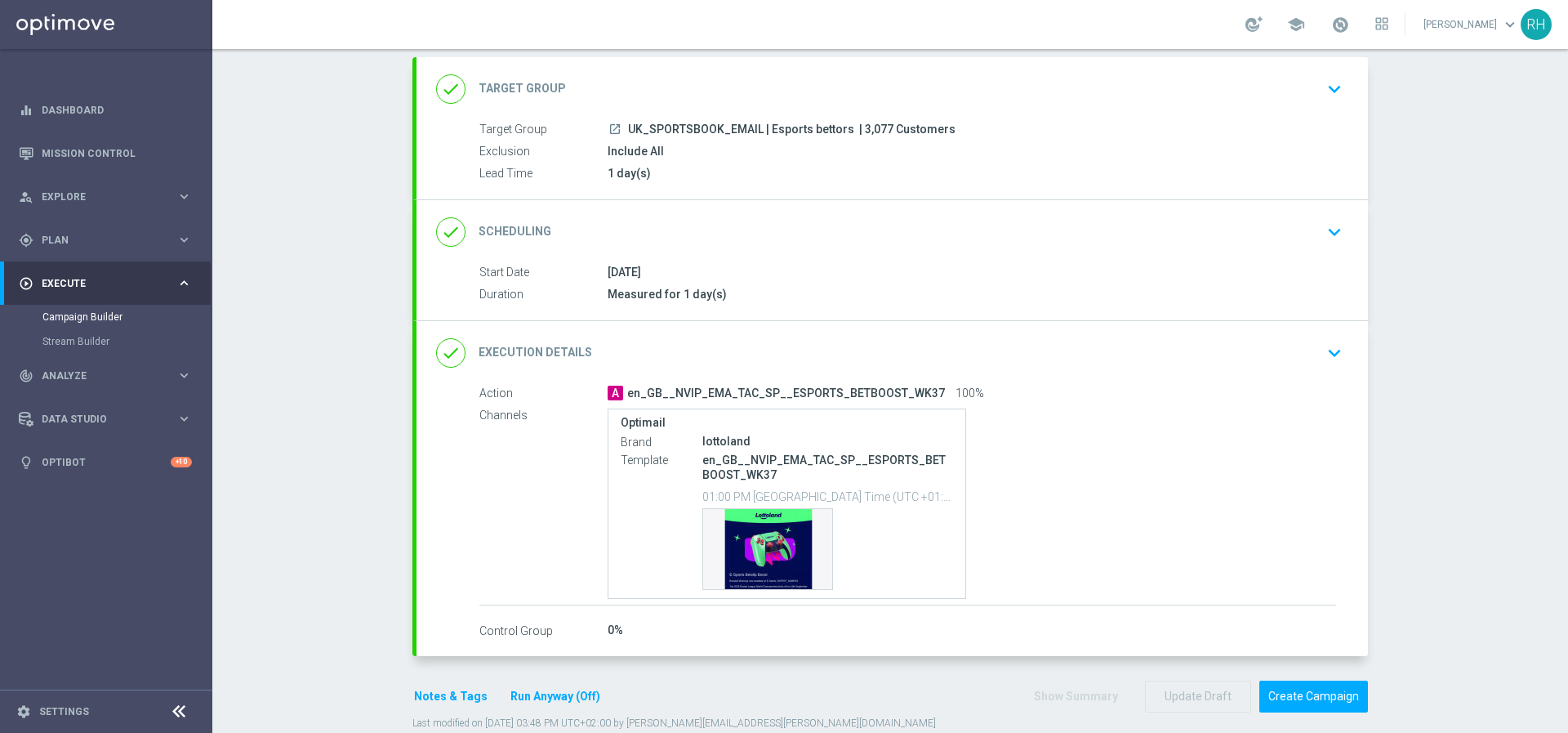
click at [1395, 505] on div "Campaign Builder Scheduled Campaign Triggered Campaign Status: Draft done Targe…" at bounding box center [890, 391] width 1356 height 684
click at [1291, 693] on button "Create Campaign" at bounding box center [1314, 696] width 109 height 32
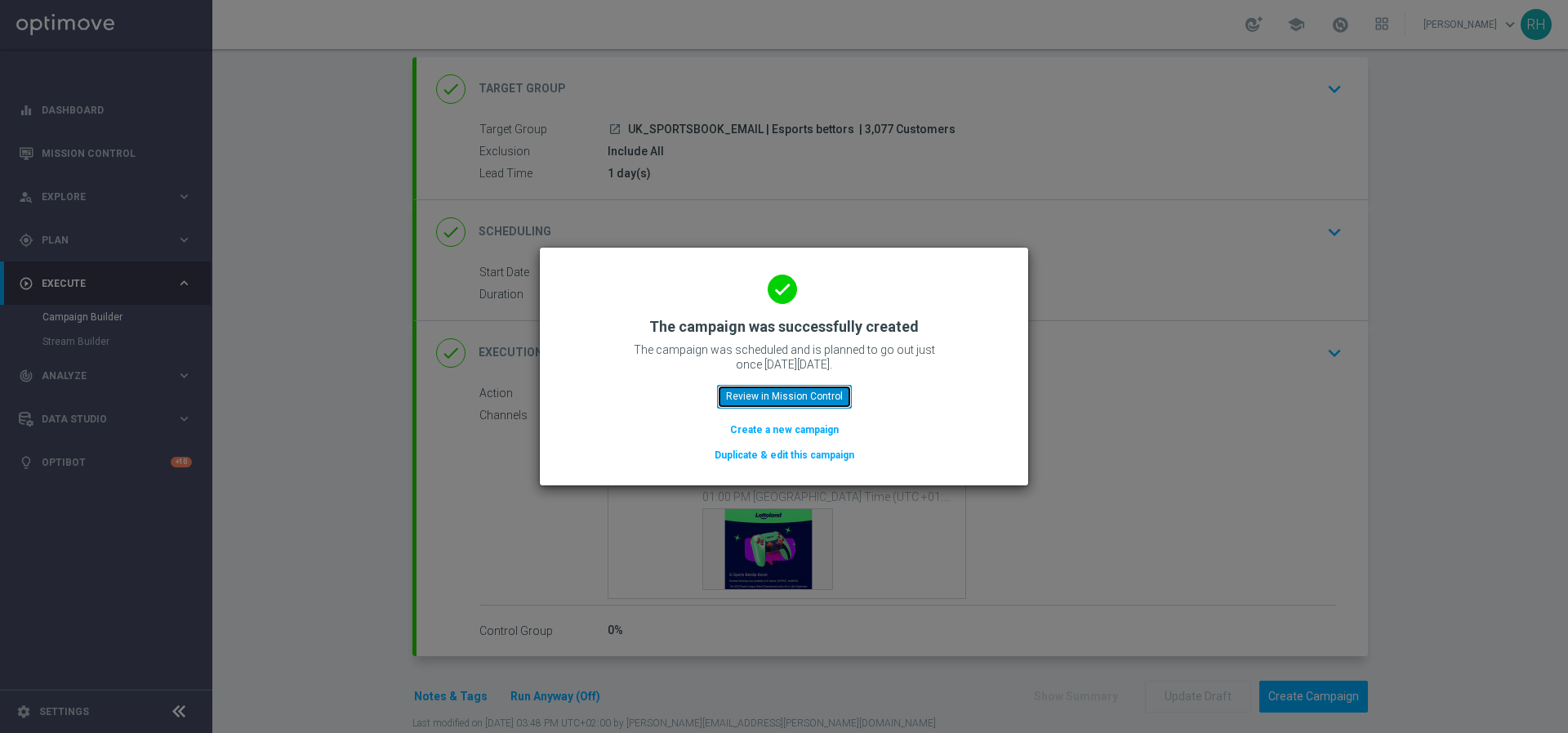
click at [794, 385] on button "Review in Mission Control" at bounding box center [784, 396] width 134 height 23
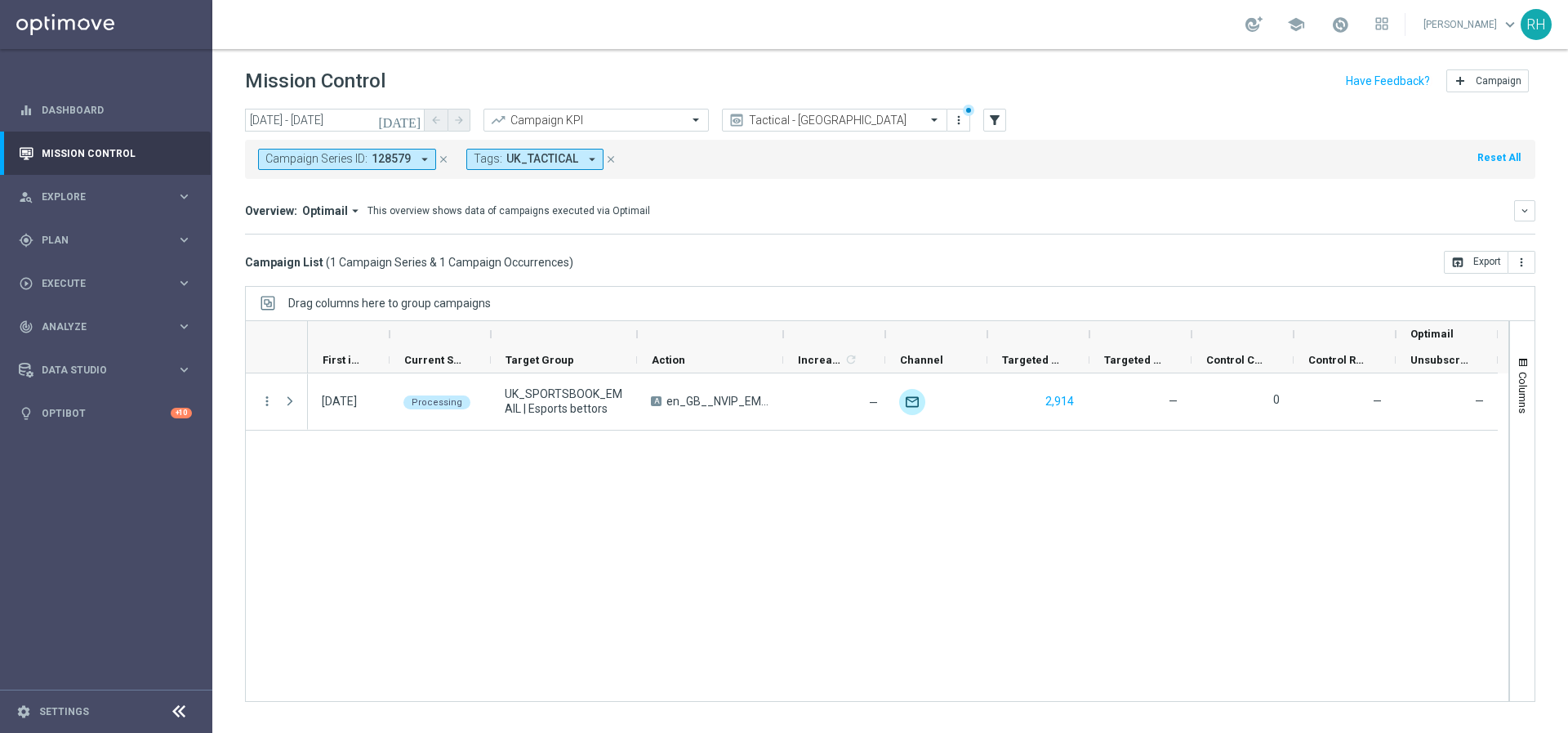
click at [1065, 470] on div "09 Sep 2025, Tuesday Processing UK_SPORTSBOOK_EMAIL | Esports bettors A en_GB__…" at bounding box center [908, 537] width 1200 height 328
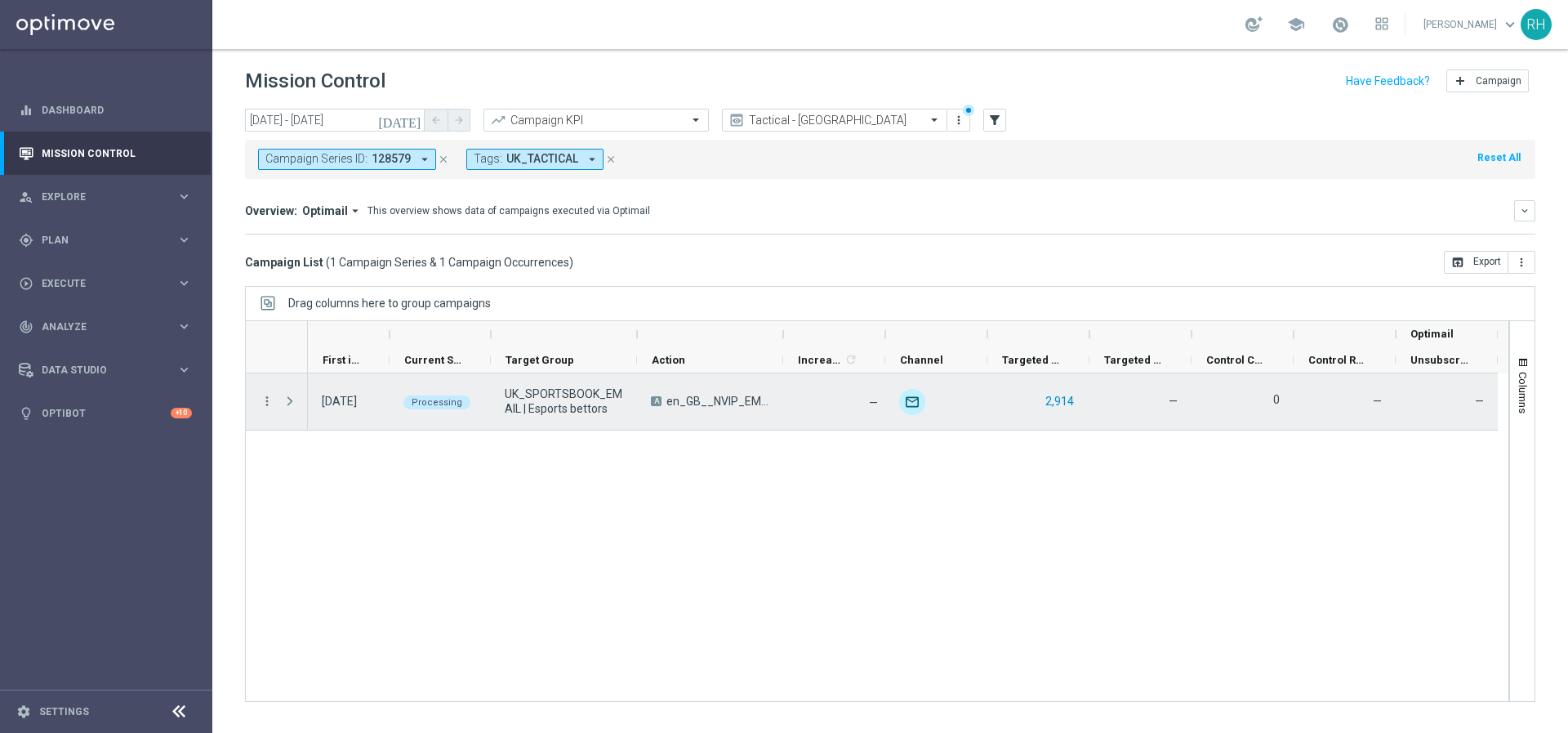
click at [1057, 407] on button "2,914" at bounding box center [1059, 401] width 32 height 20
click at [1053, 402] on button "2,914" at bounding box center [1059, 401] width 32 height 20
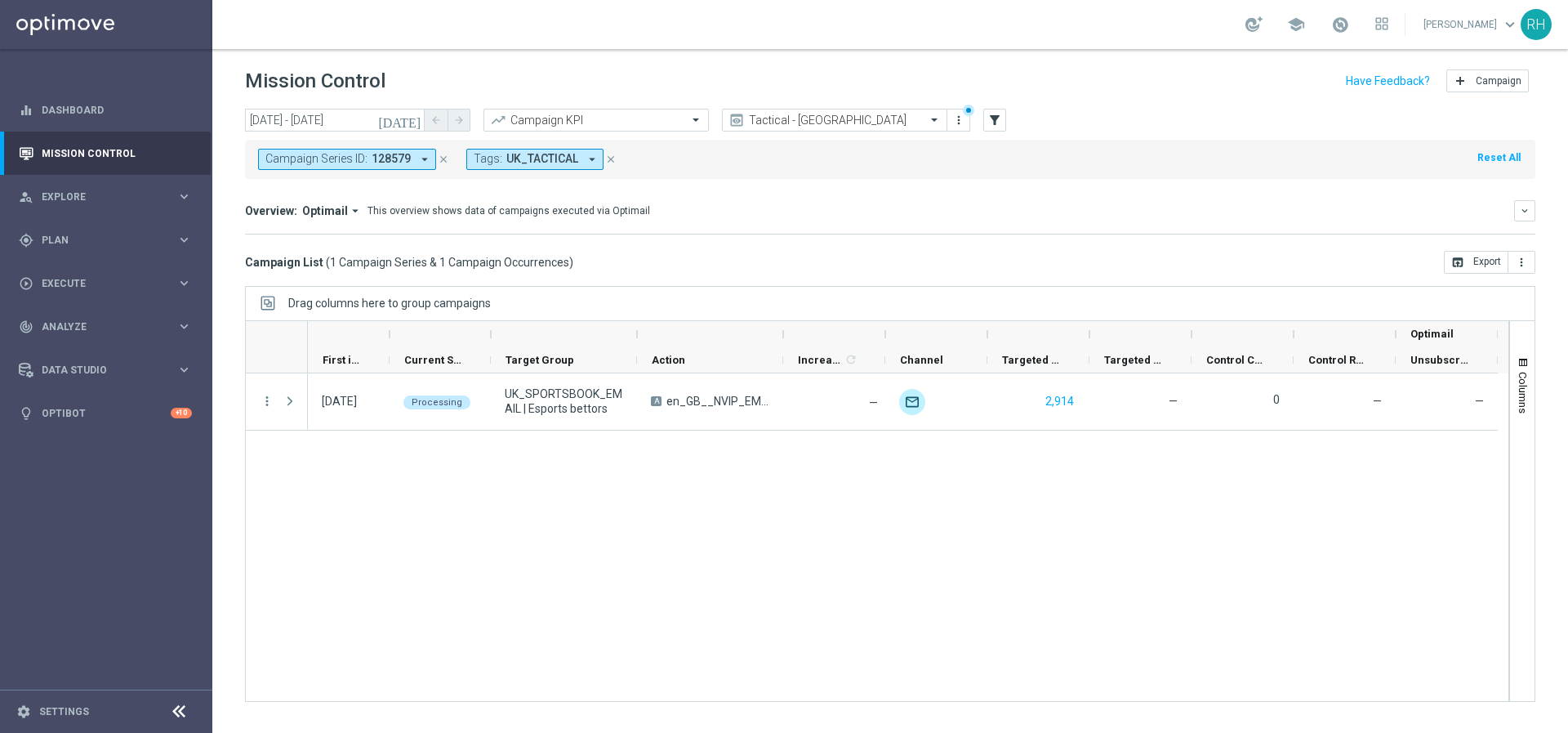
click at [444, 154] on icon "close" at bounding box center [443, 159] width 12 height 12
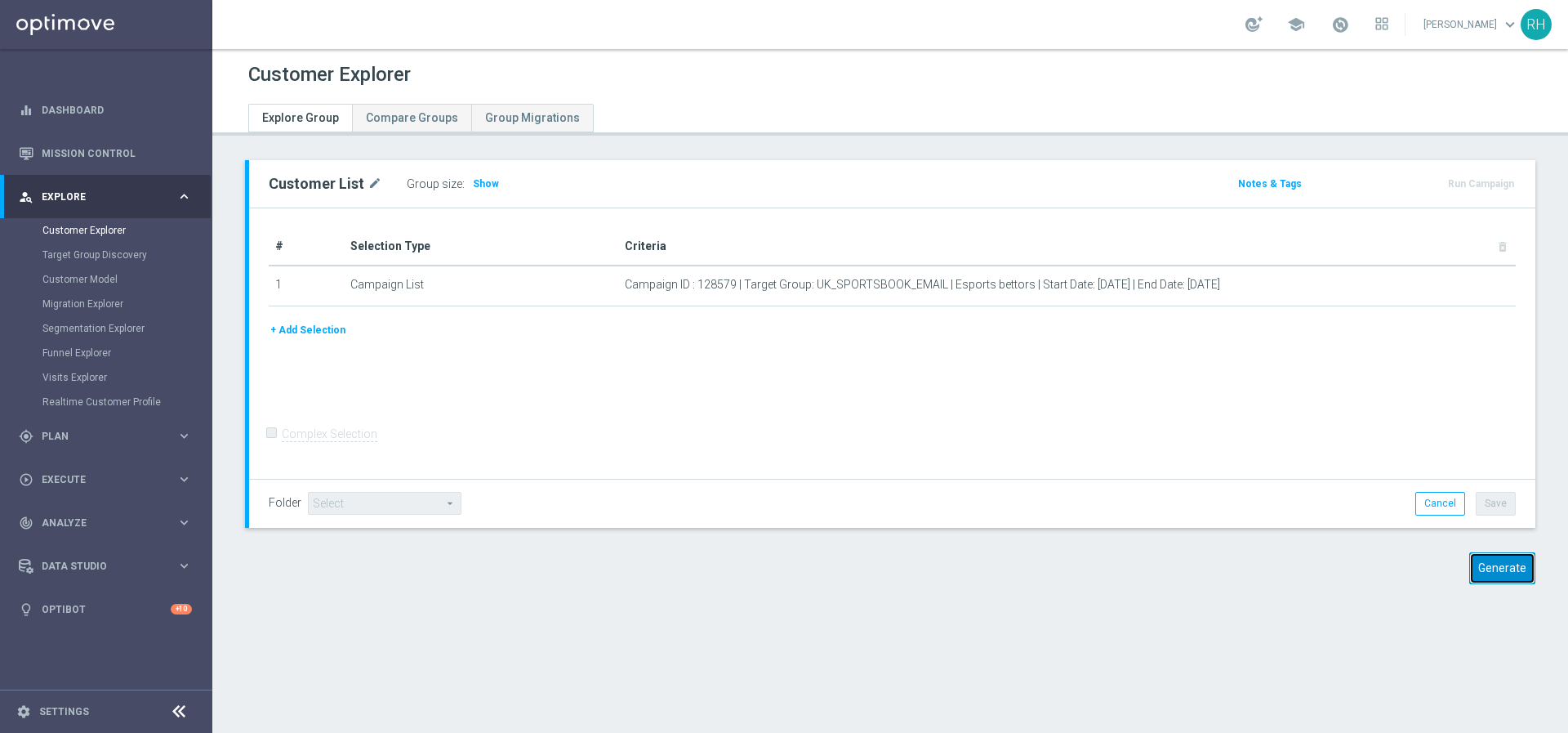
click at [1469, 566] on button "Generate" at bounding box center [1502, 568] width 66 height 32
click at [1478, 578] on button "Generate" at bounding box center [1502, 568] width 66 height 32
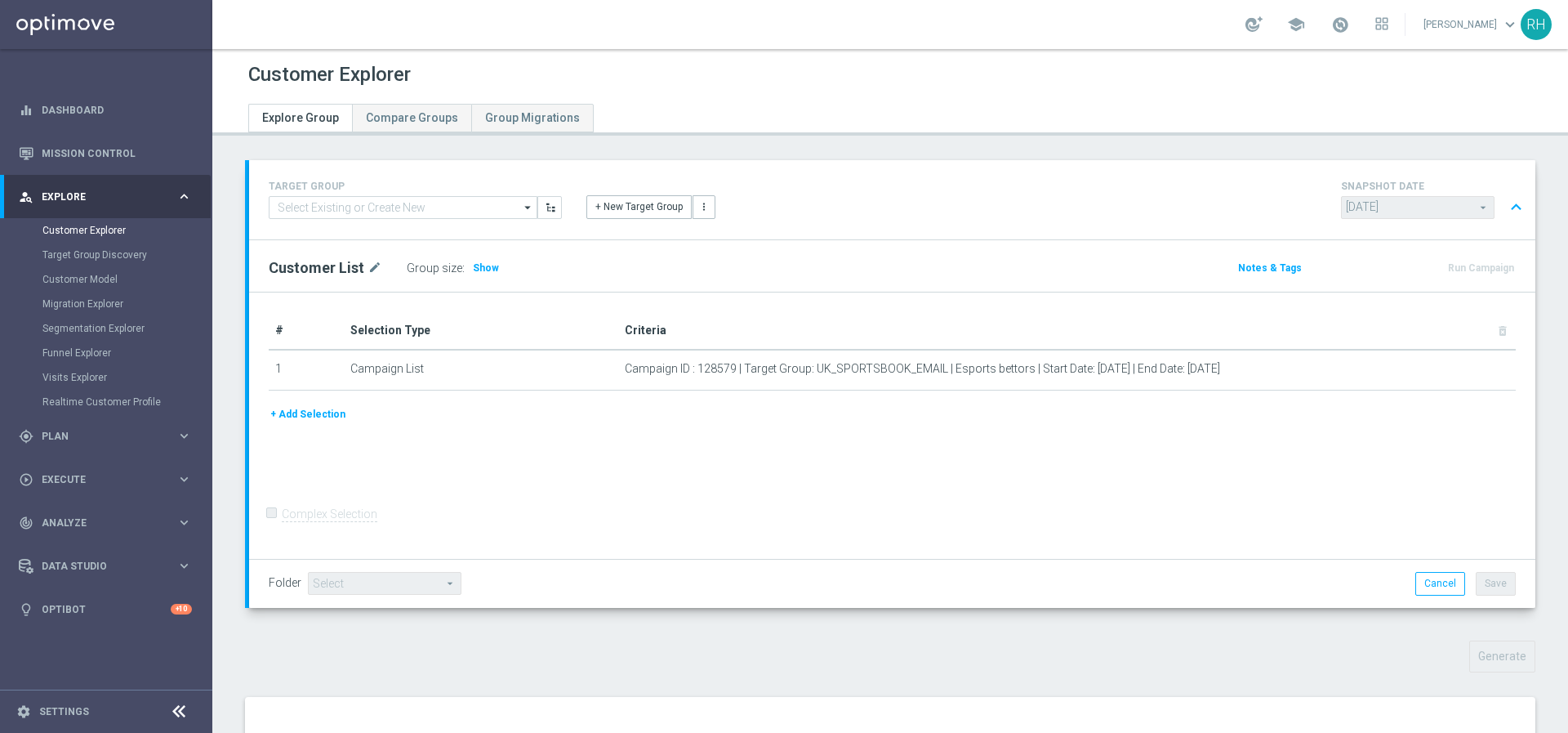
scroll to position [200, 0]
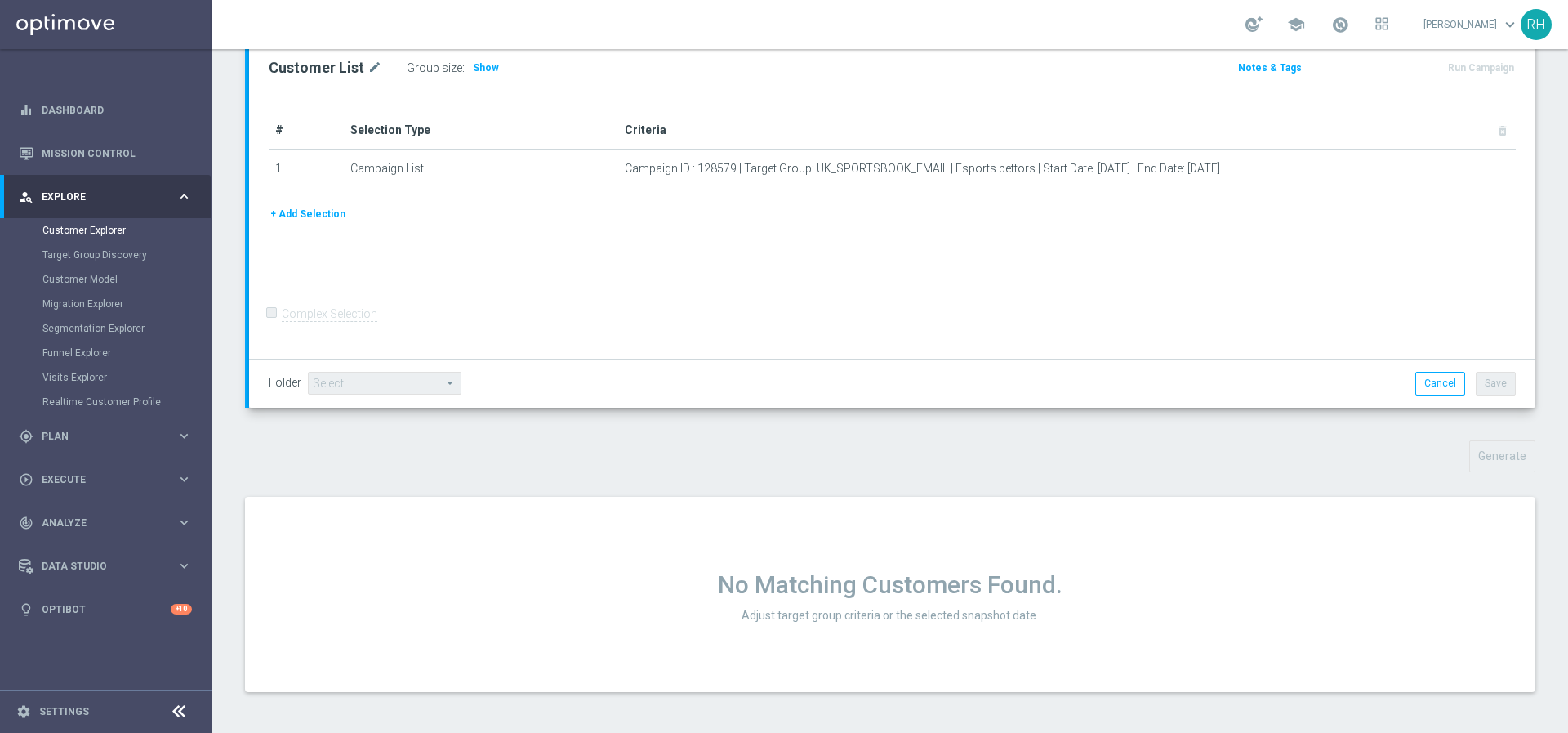
click at [1219, 466] on div "Generate" at bounding box center [1384, 456] width 329 height 32
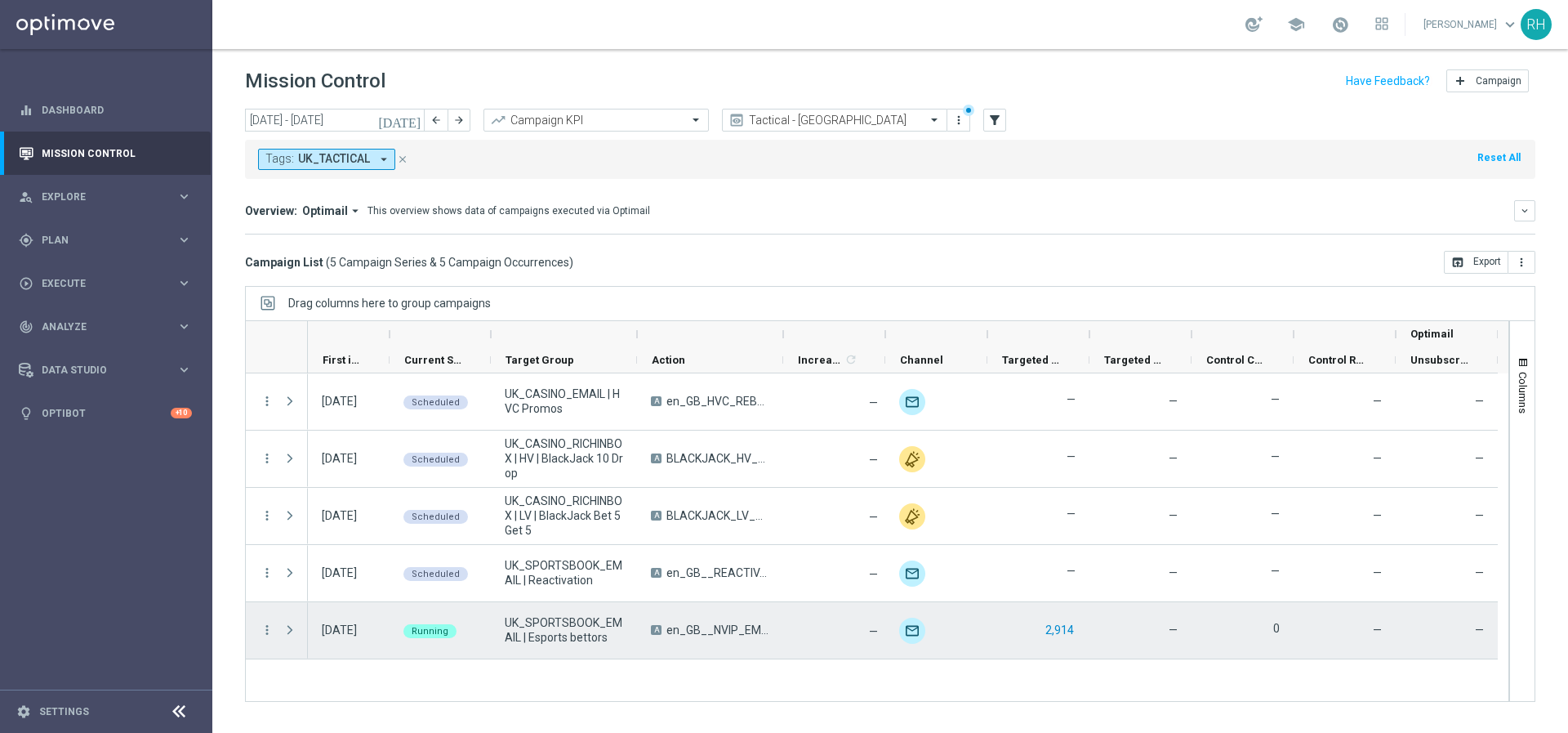
click at [1056, 631] on button "2,914" at bounding box center [1059, 630] width 32 height 20
click at [1053, 635] on button "2,914" at bounding box center [1059, 630] width 32 height 20
click at [1070, 629] on button "2,914" at bounding box center [1059, 630] width 32 height 20
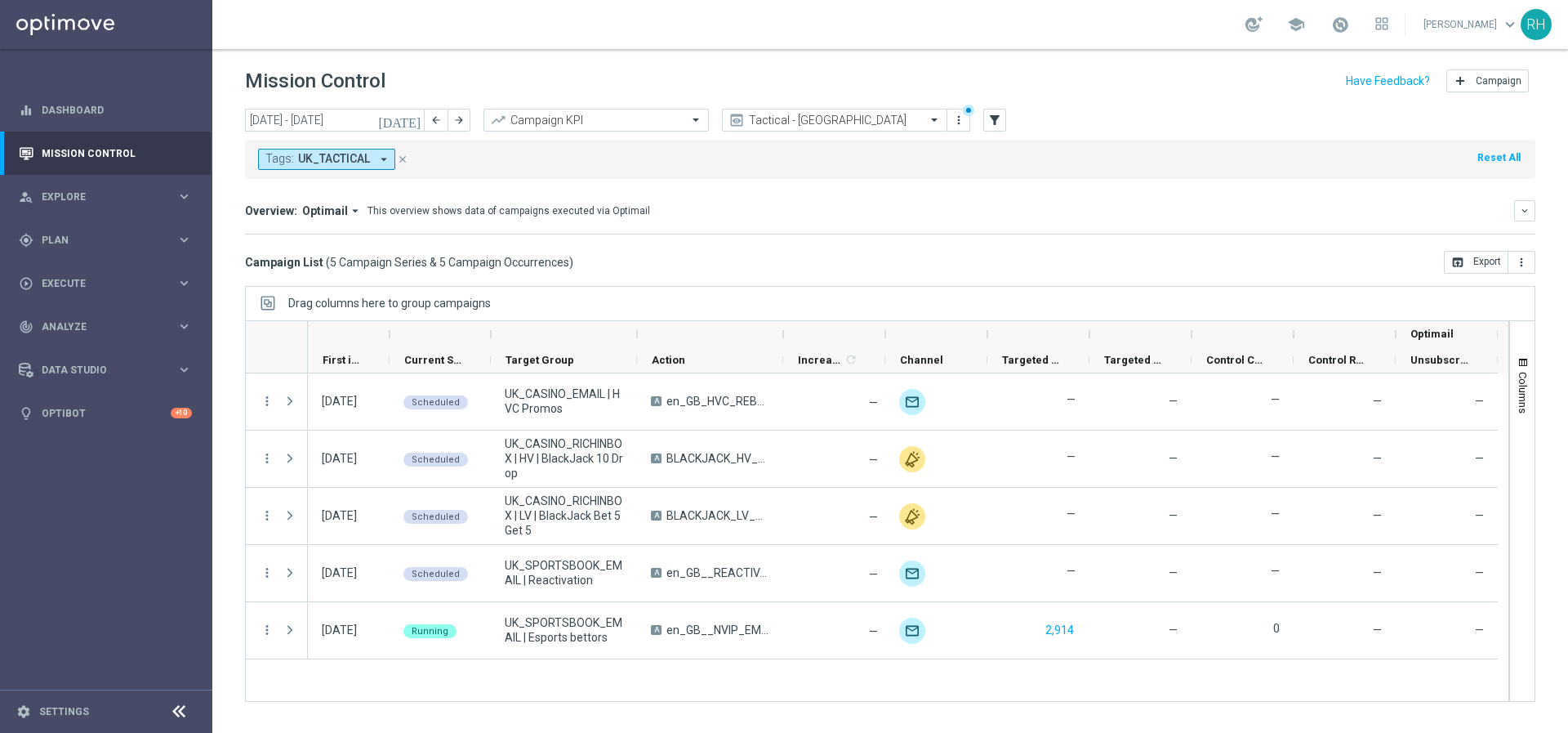
click at [1306, 213] on div "Overview: Optimail arrow_drop_down This overview shows data of campaigns execut…" at bounding box center [879, 211] width 1268 height 15
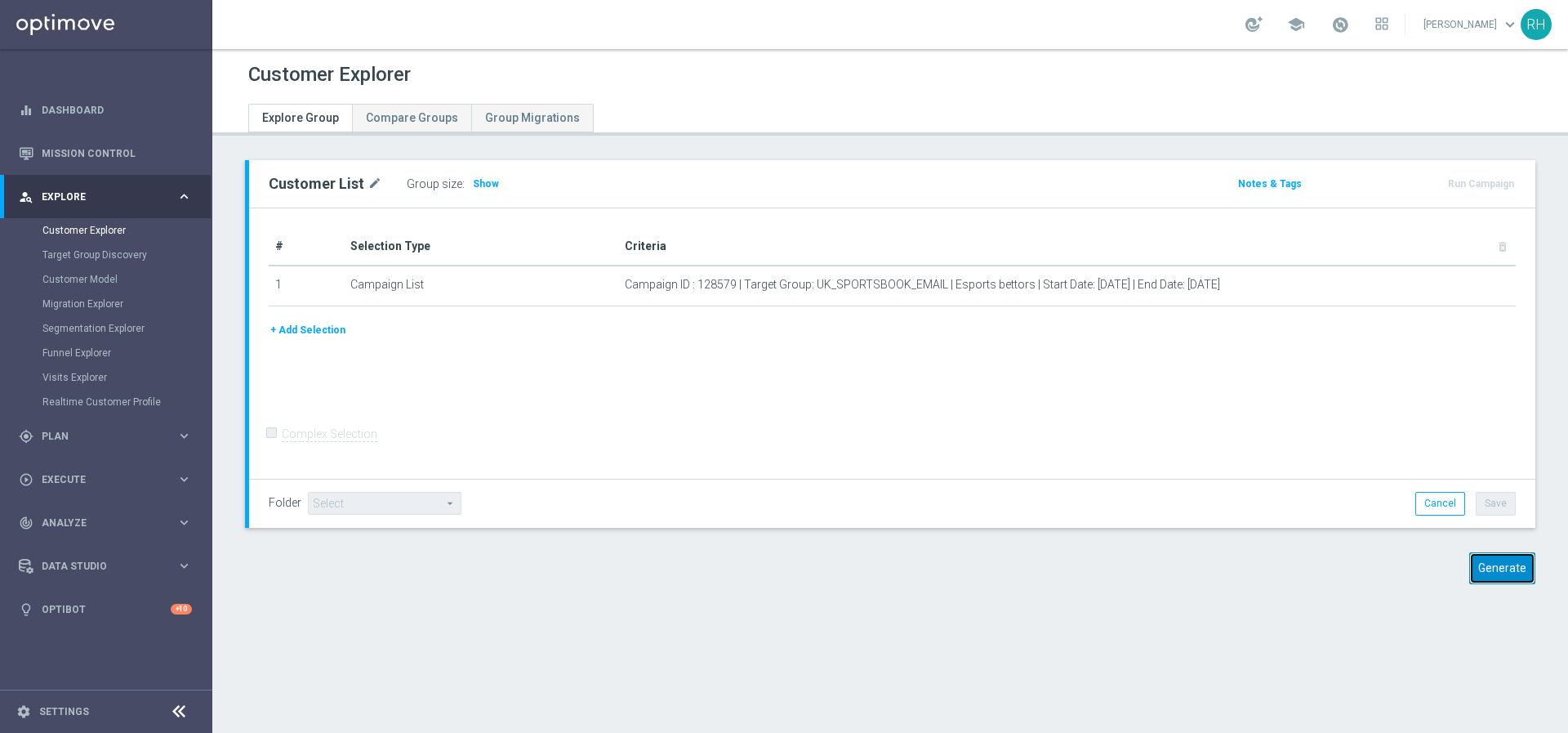
click at [1494, 576] on button "Generate" at bounding box center [1502, 568] width 66 height 32
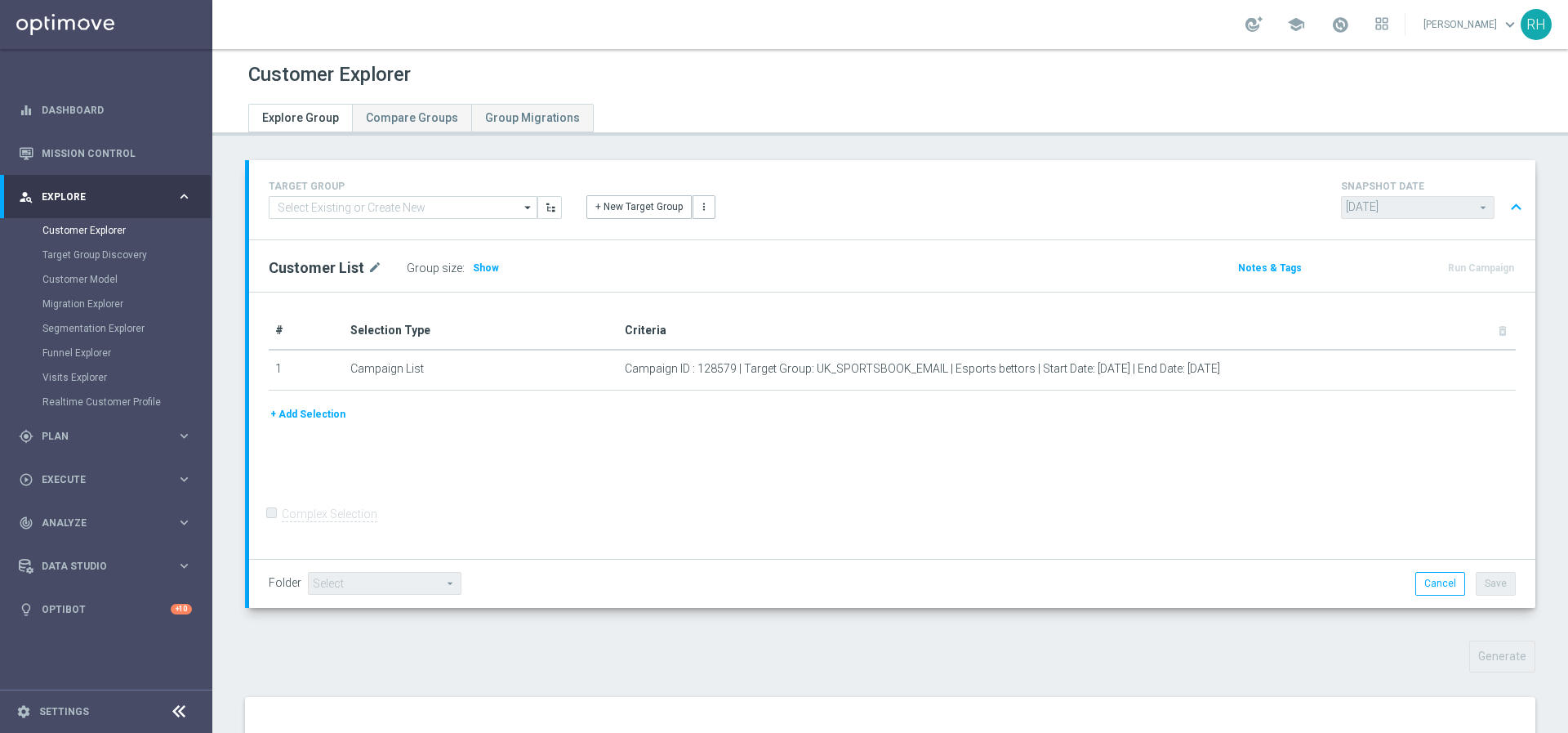
scroll to position [200, 0]
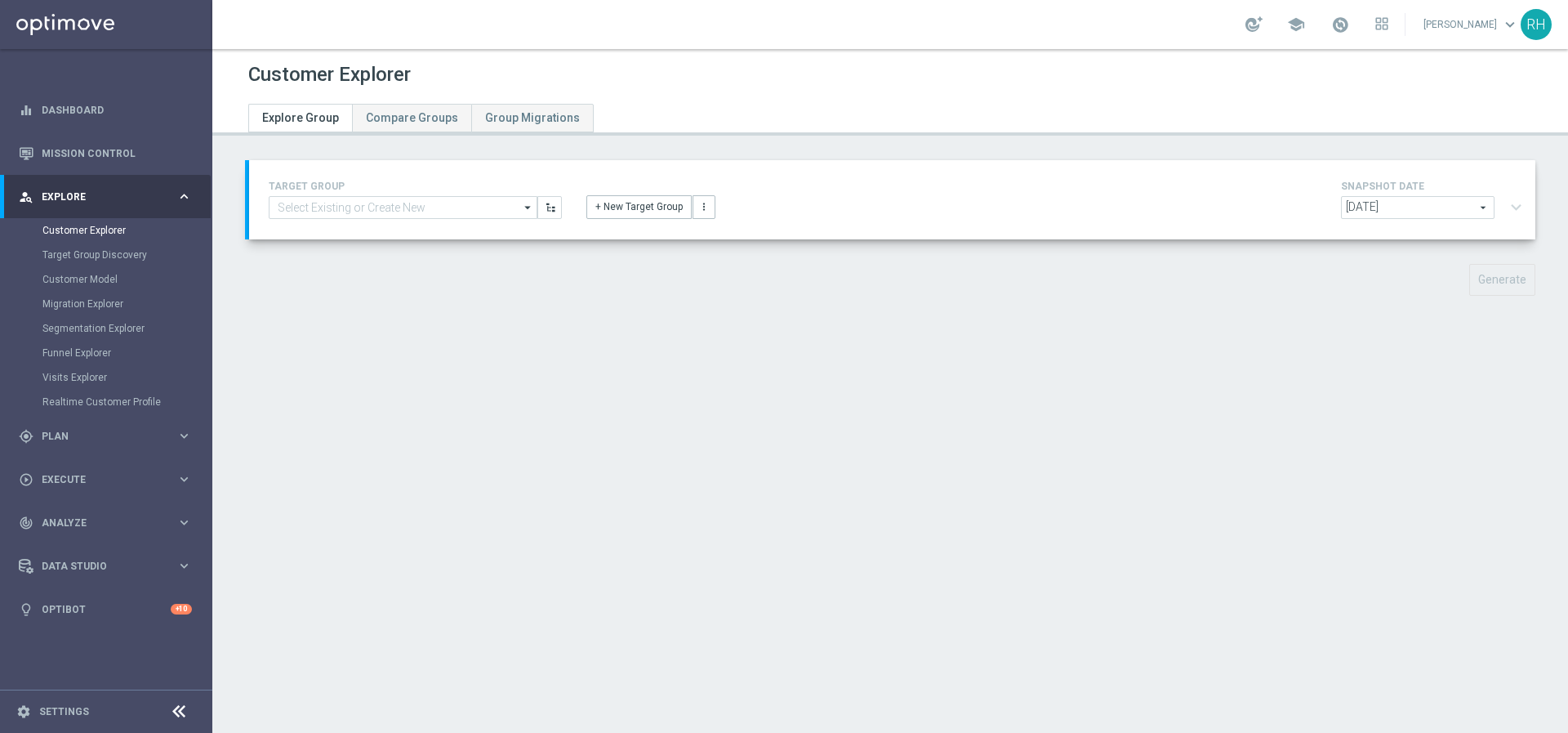
click at [369, 514] on div "Customer Explorer Explore Group Compare Groups Group Migrations TARGET GROUP ar…" at bounding box center [890, 391] width 1356 height 684
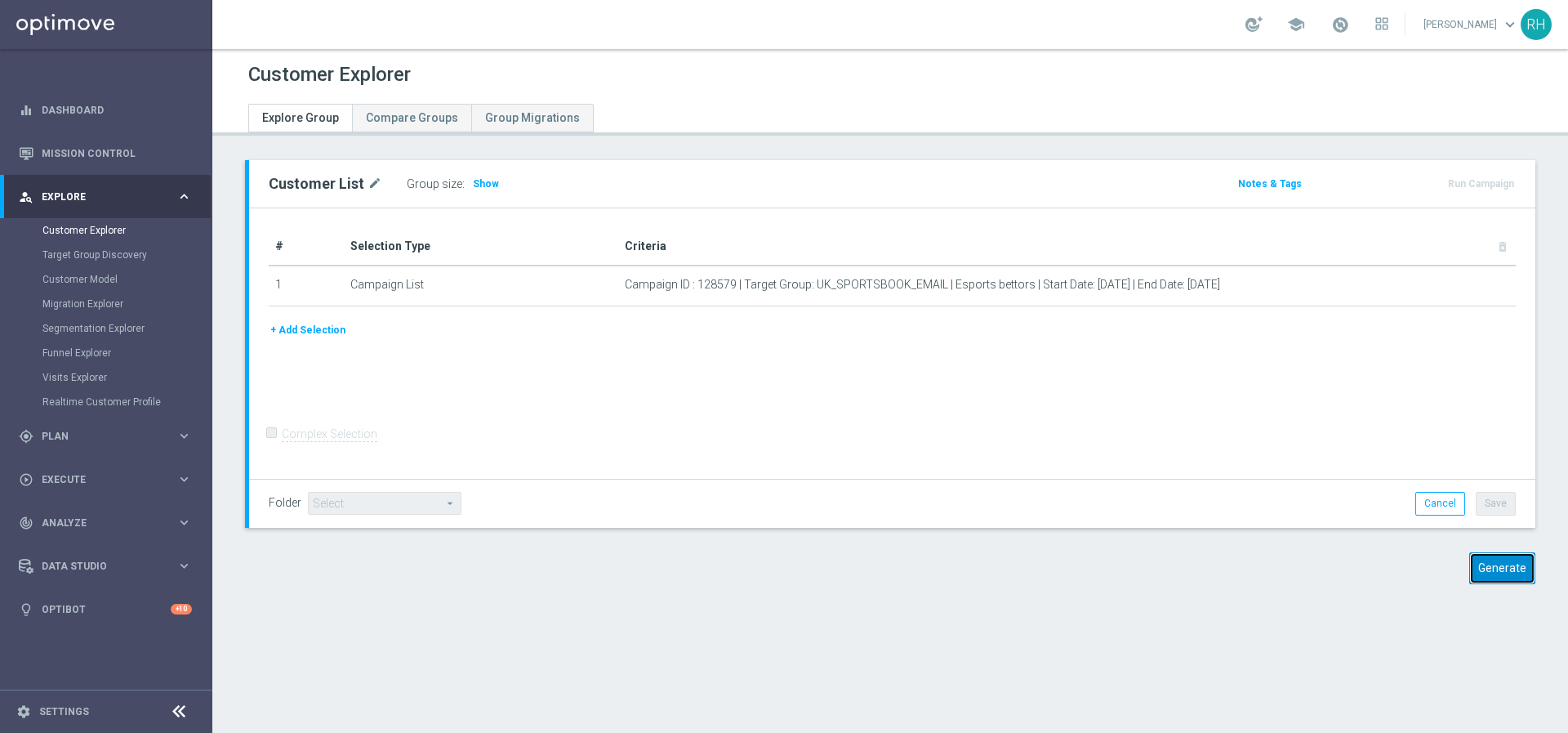
click at [1489, 576] on button "Generate" at bounding box center [1502, 568] width 66 height 32
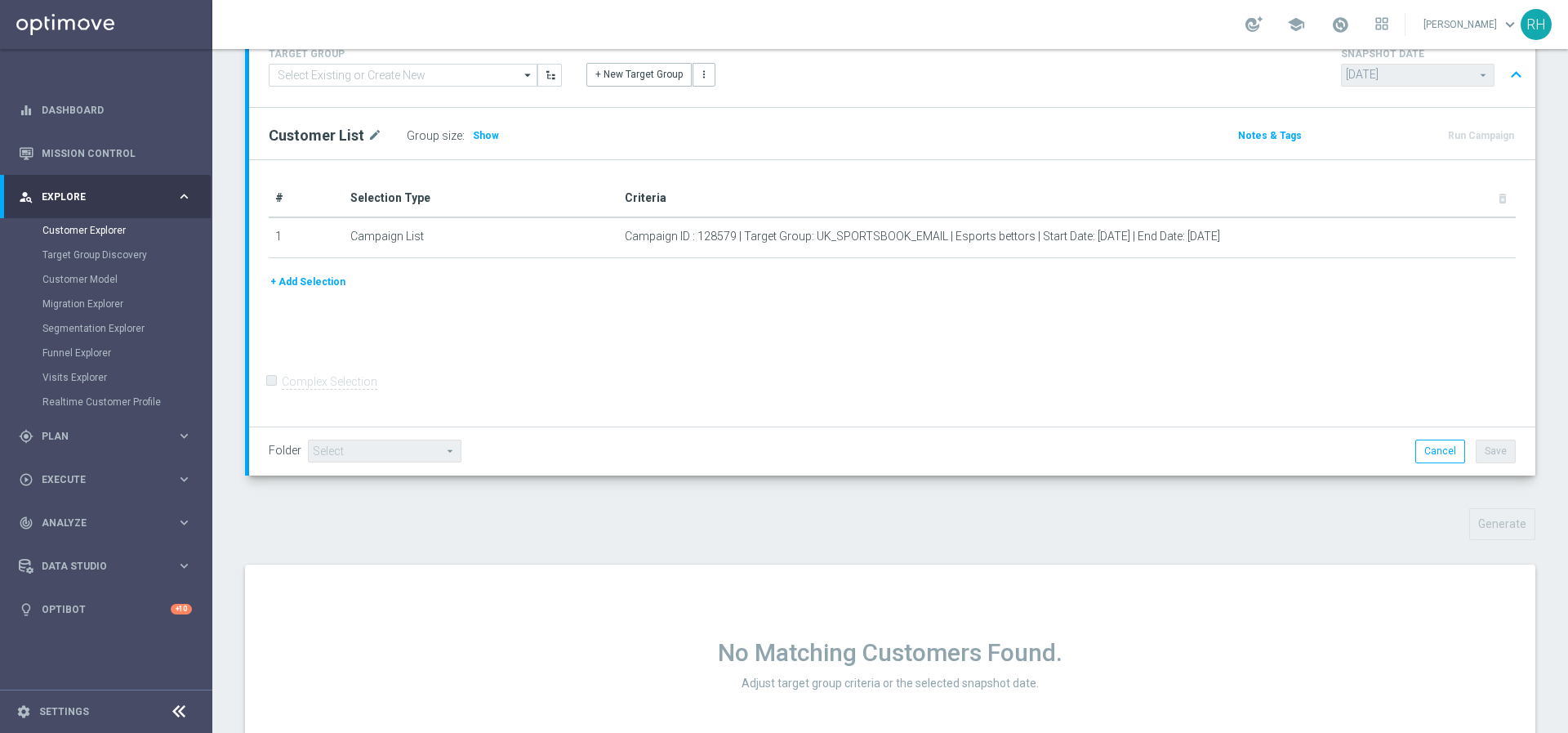
scroll to position [200, 0]
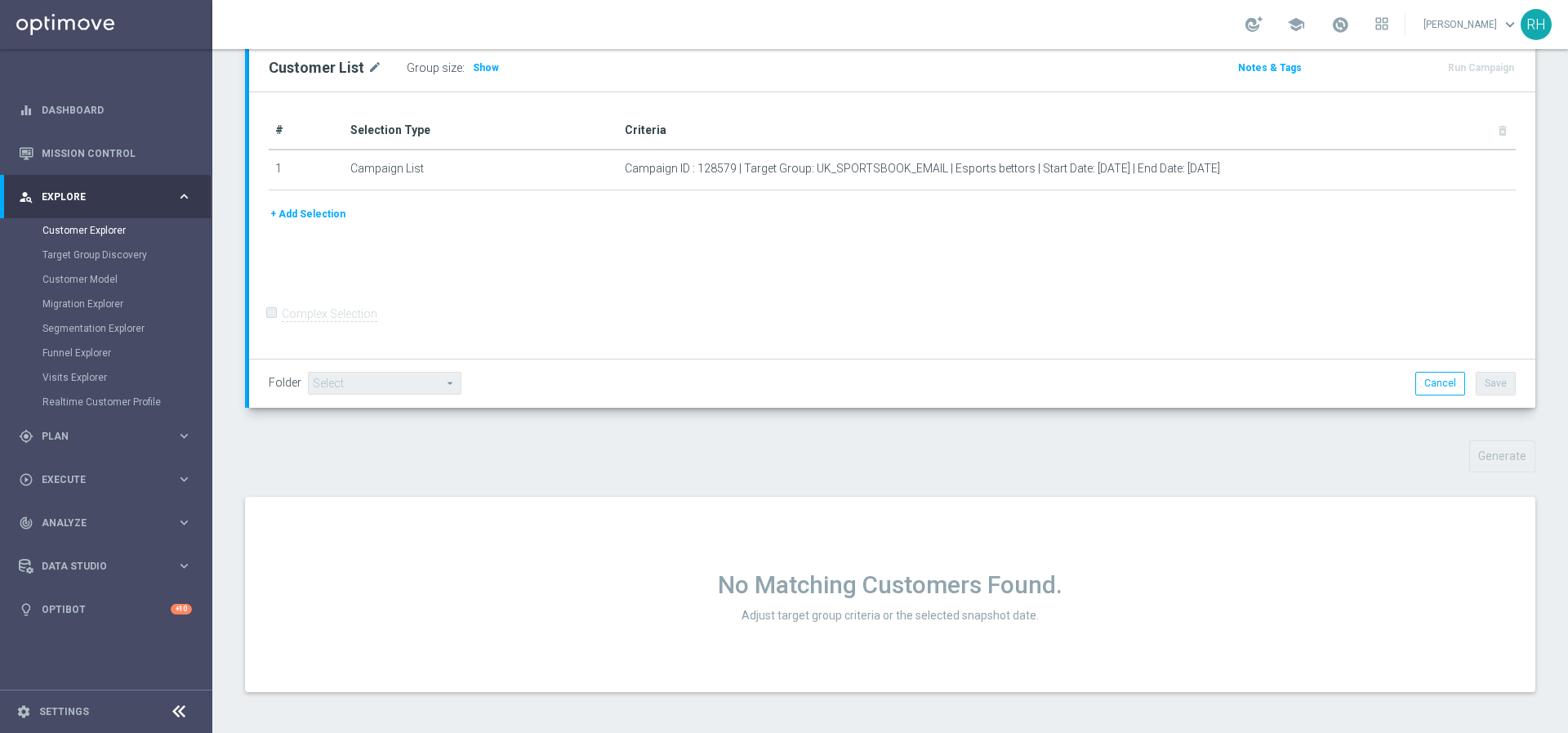
click at [1475, 679] on div "No Matching Customers Found. Adjust target group criteria or the selected snaps…" at bounding box center [890, 594] width 1290 height 195
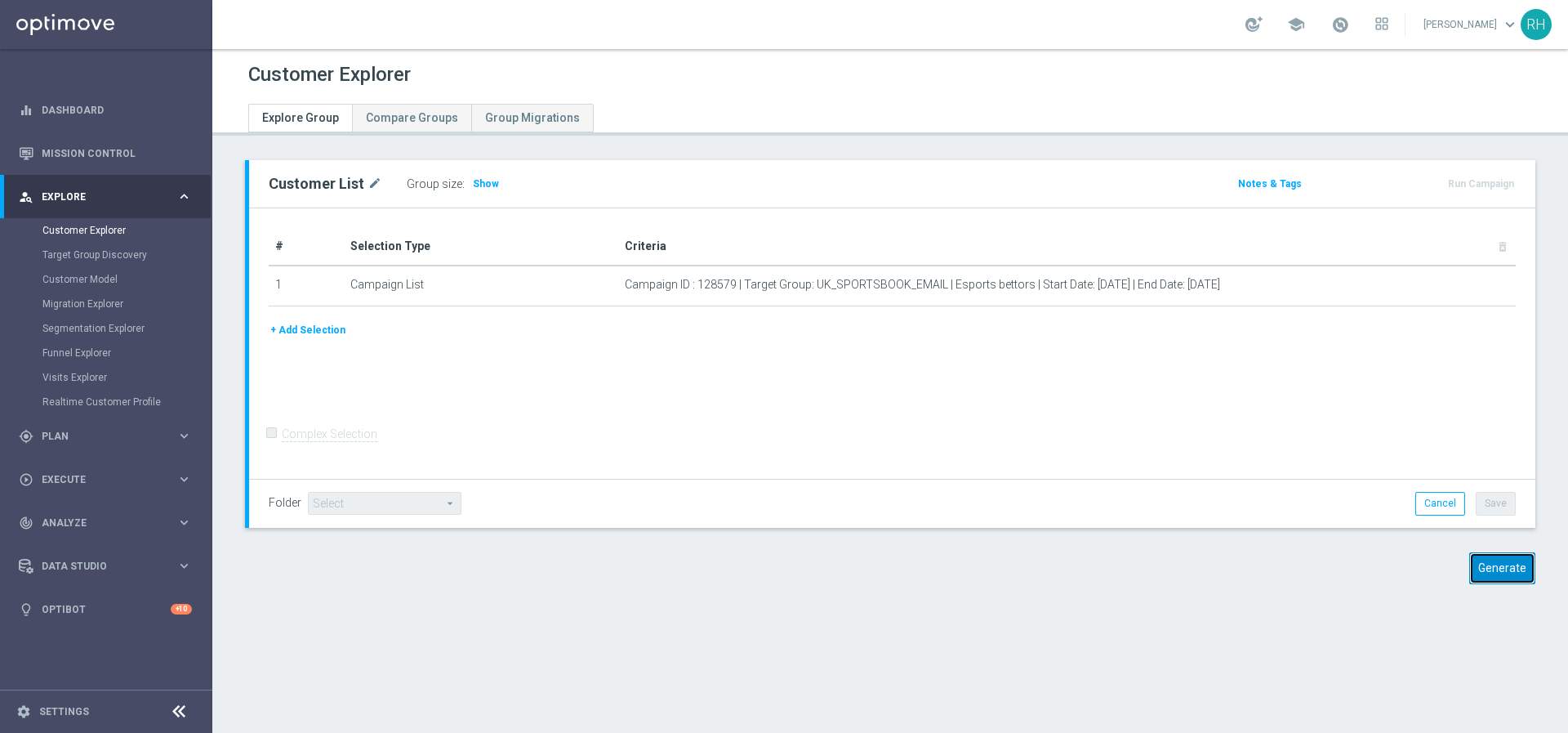
click at [1520, 570] on button "Generate" at bounding box center [1502, 568] width 66 height 32
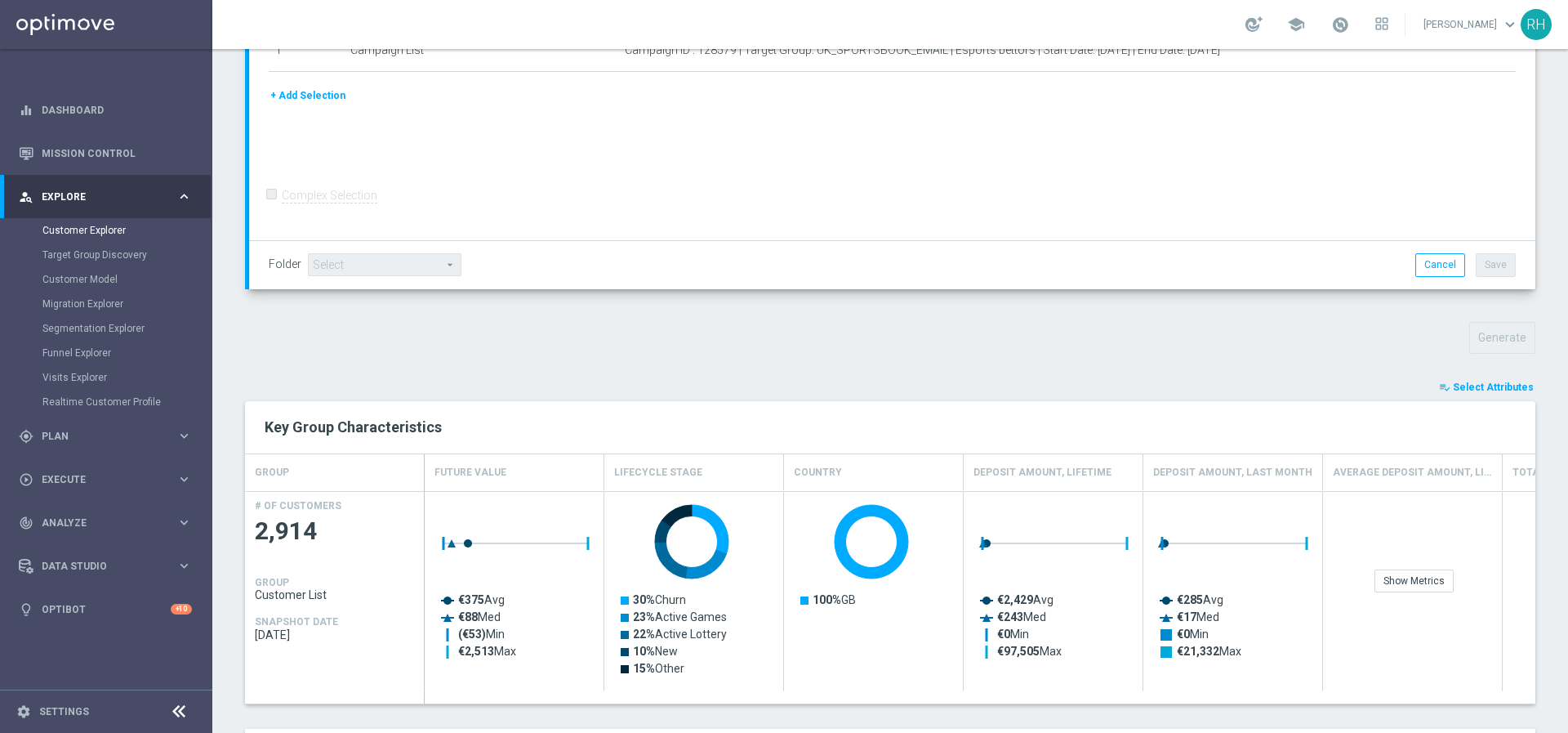
scroll to position [411, 0]
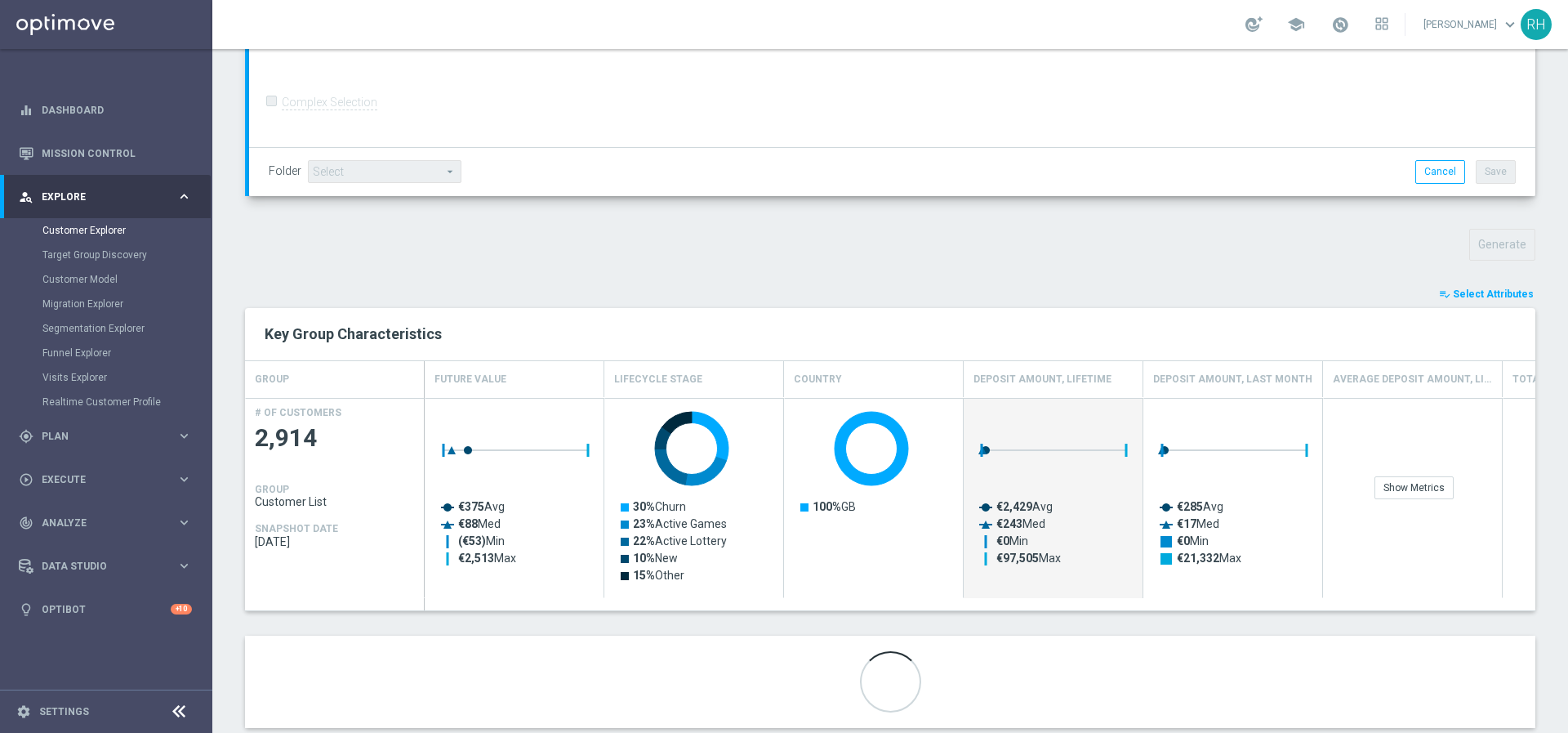
drag, startPoint x: 1091, startPoint y: 500, endPoint x: 1072, endPoint y: 635, distance: 136.3
click at [1072, 635] on div "playlist_add_check Select Attributes Key Group Characteristics GROUP Future Val…" at bounding box center [890, 506] width 1290 height 442
click at [1072, 636] on div at bounding box center [890, 682] width 1290 height 93
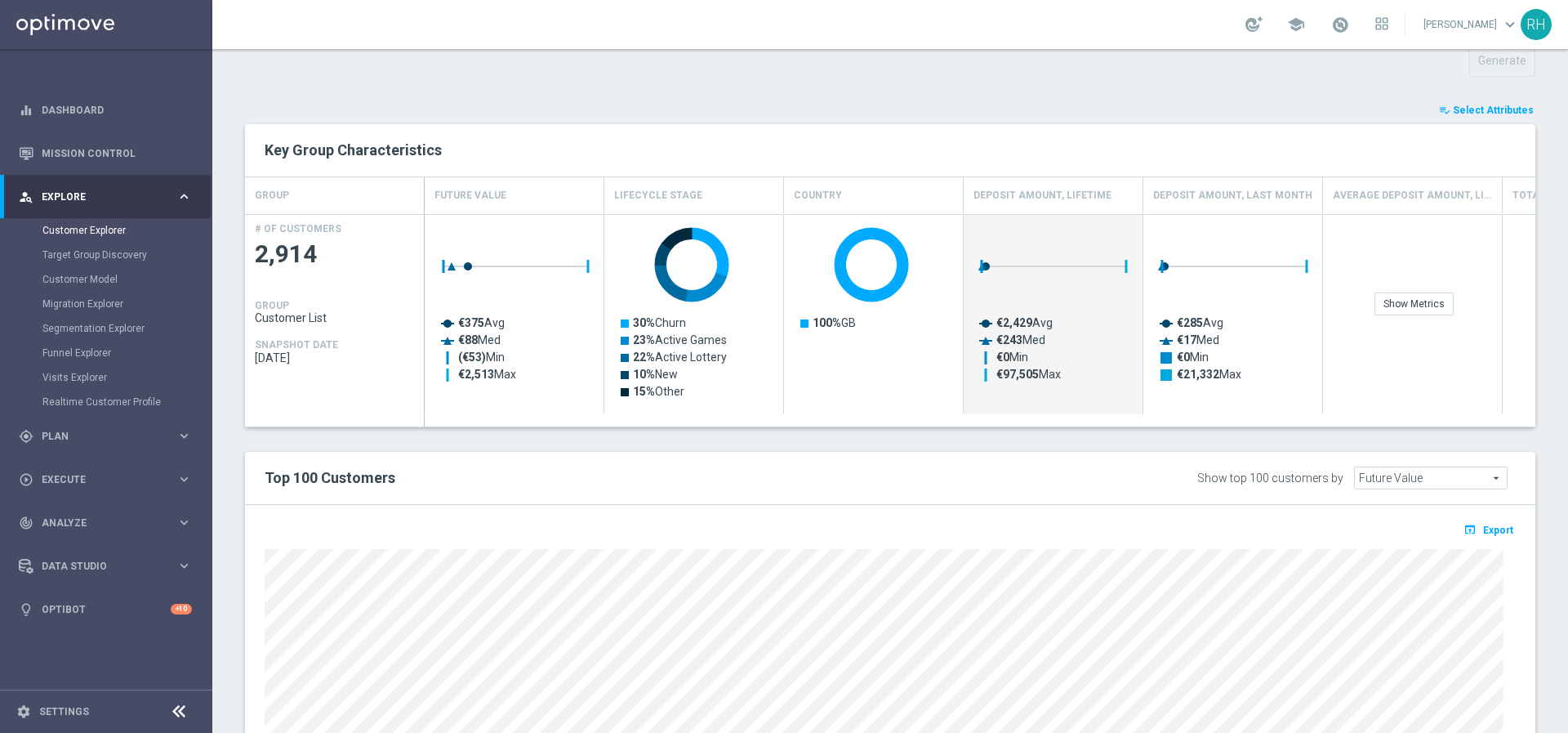
scroll to position [733, 0]
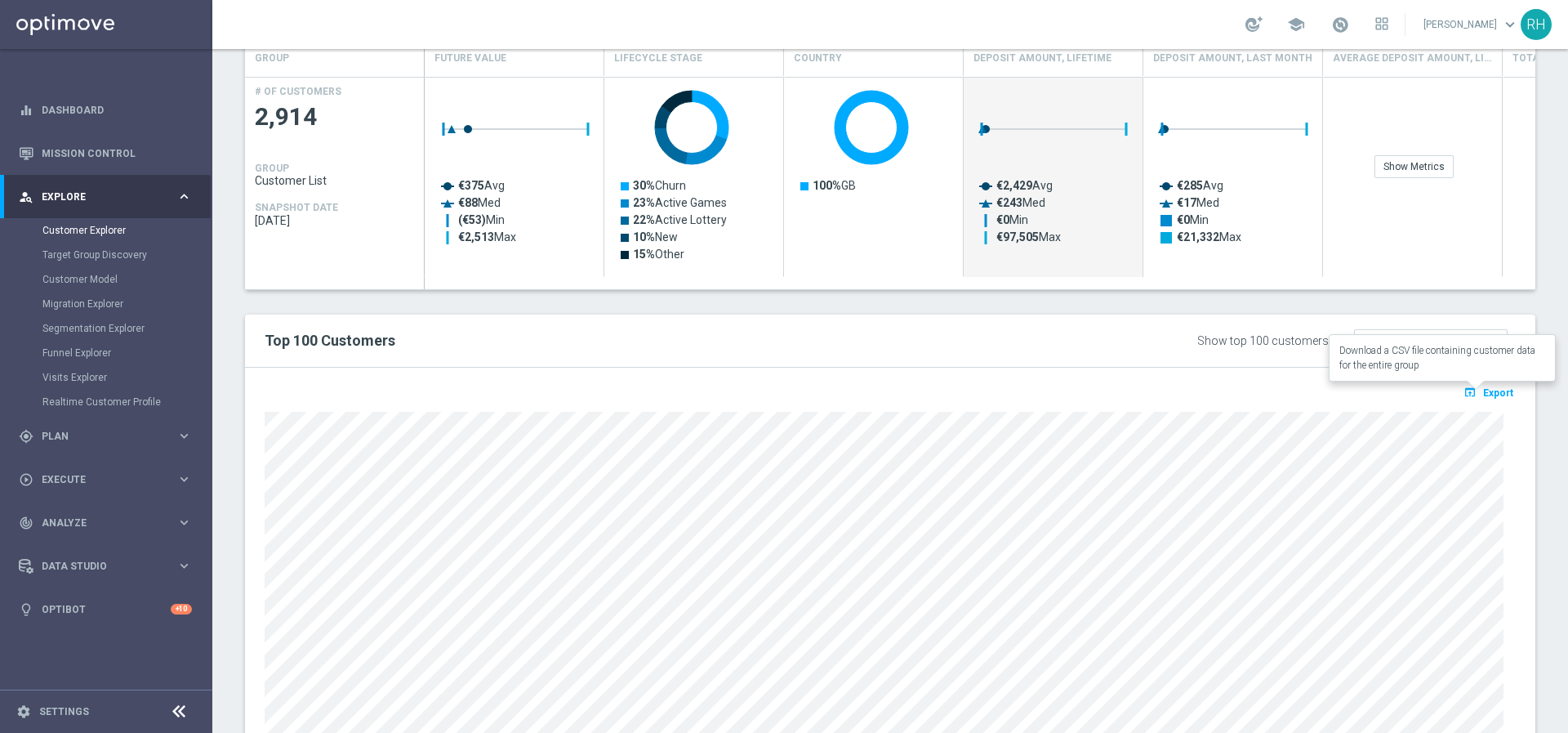
click at [1489, 394] on span "Export" at bounding box center [1497, 392] width 30 height 12
click at [1533, 157] on div "TARGET GROUP arrow_drop_down Show Selected 0 of NaN (OLD) EMAIL - UK_LOTTERY_SC…" at bounding box center [890, 109] width 1356 height 1363
